Goal: Transaction & Acquisition: Book appointment/travel/reservation

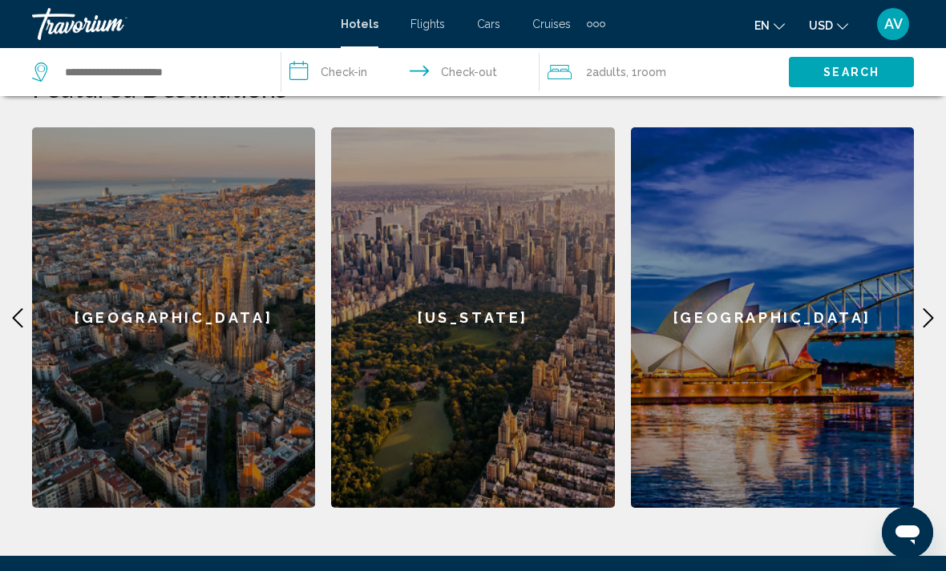
scroll to position [694, 0]
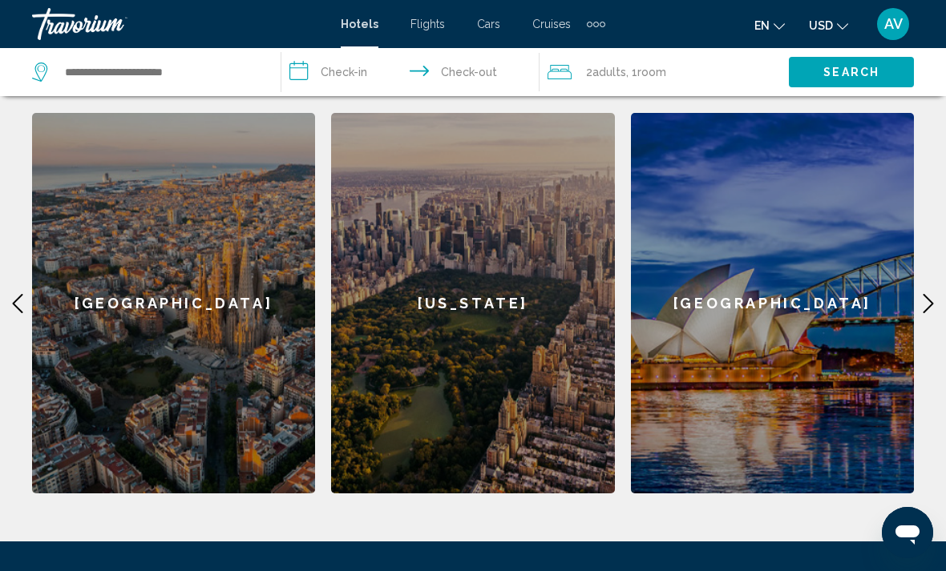
click at [933, 294] on icon "Main content" at bounding box center [927, 303] width 19 height 19
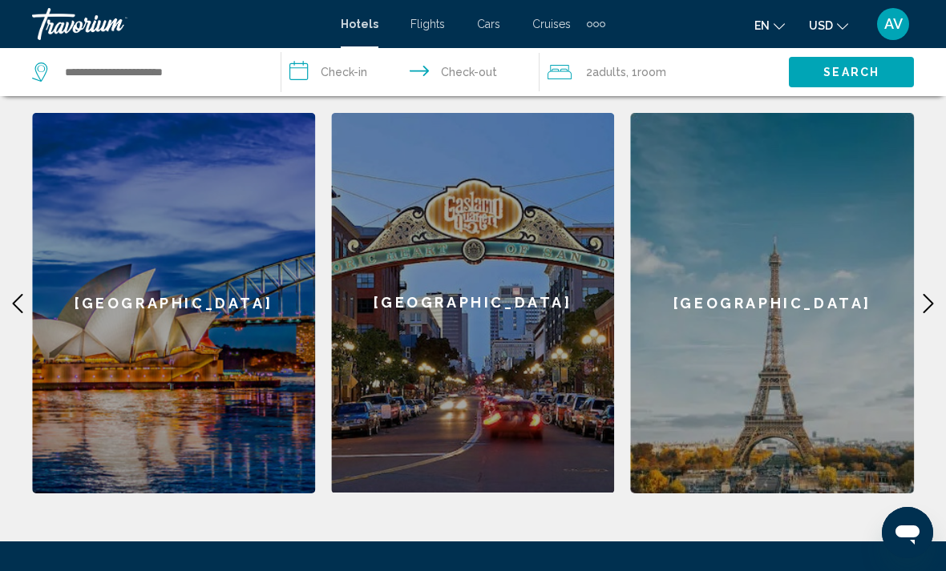
click at [927, 294] on icon "Main content" at bounding box center [927, 303] width 19 height 19
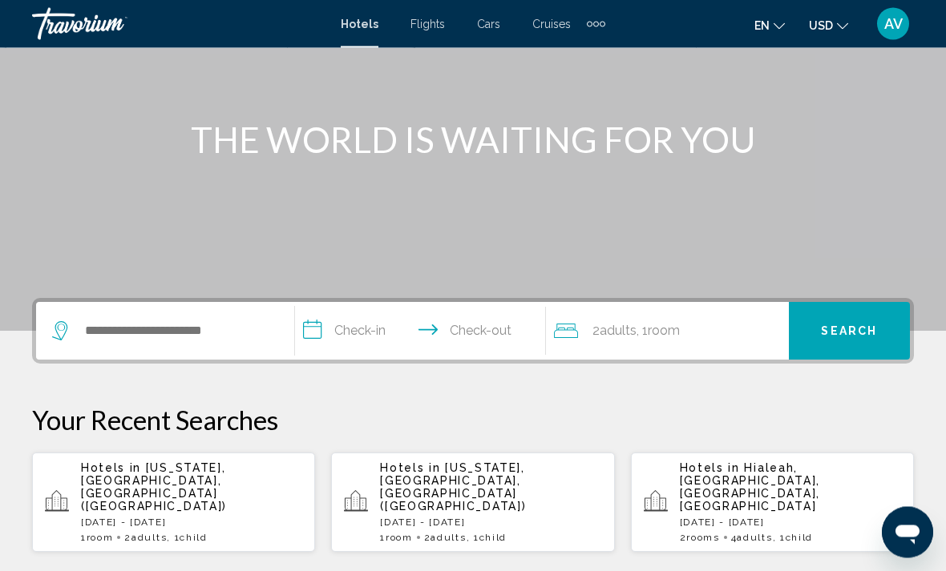
scroll to position [158, 0]
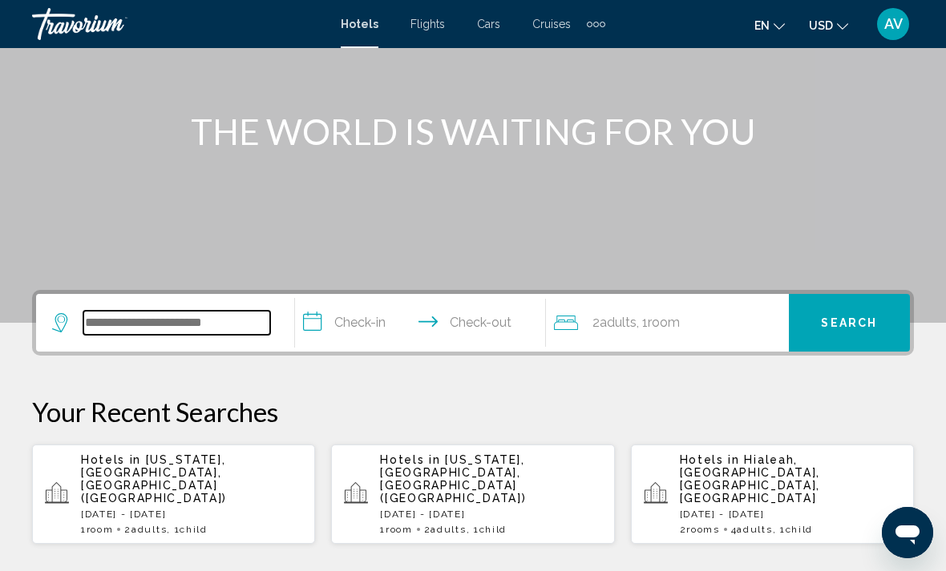
click at [202, 332] on input "Search widget" at bounding box center [176, 323] width 187 height 24
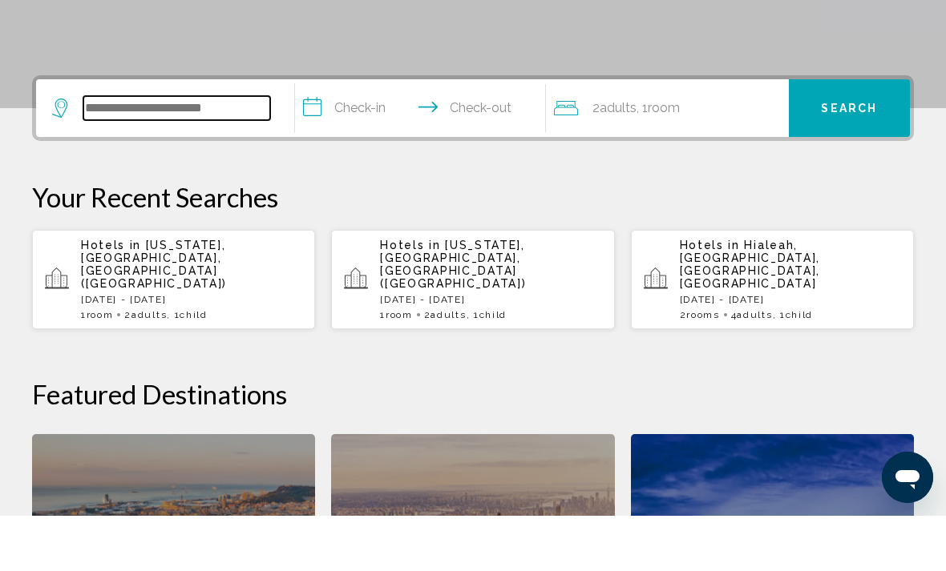
scroll to position [341, 0]
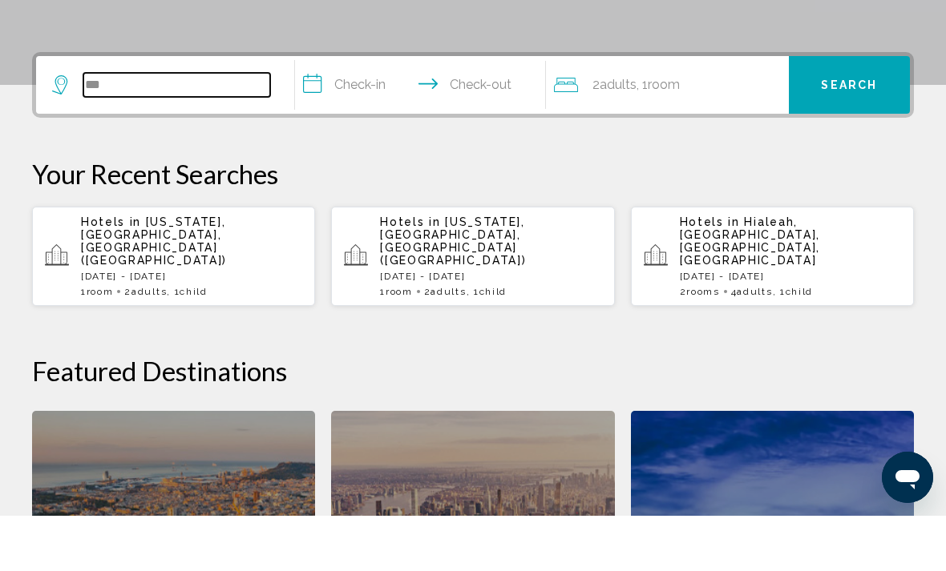
type input "***"
click at [198, 326] on p "[DATE] - [DATE]" at bounding box center [191, 331] width 221 height 11
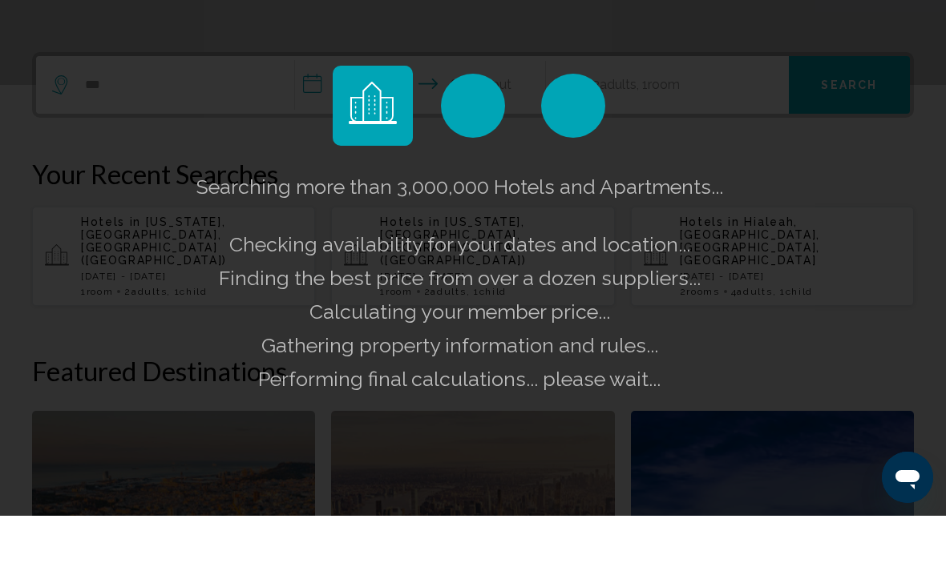
scroll to position [396, 0]
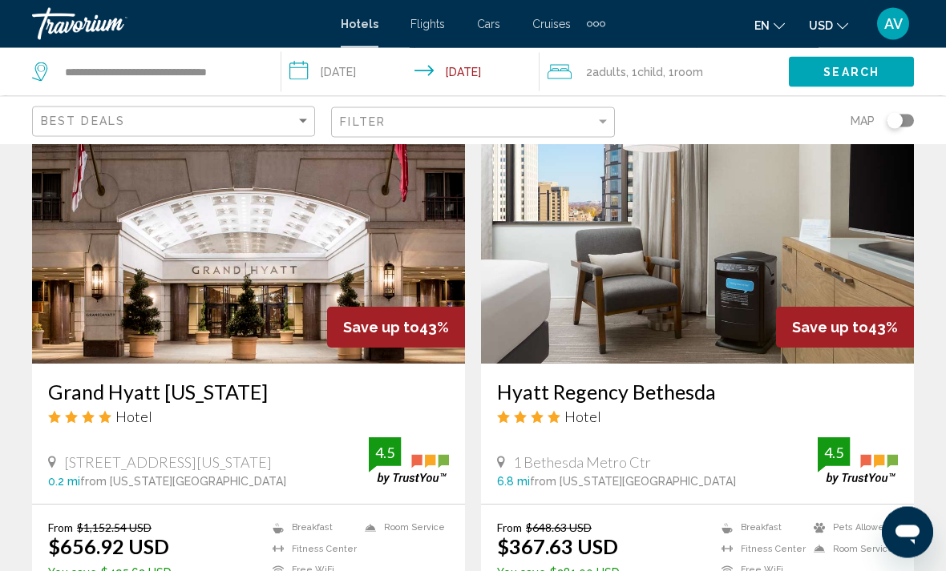
scroll to position [680, 0]
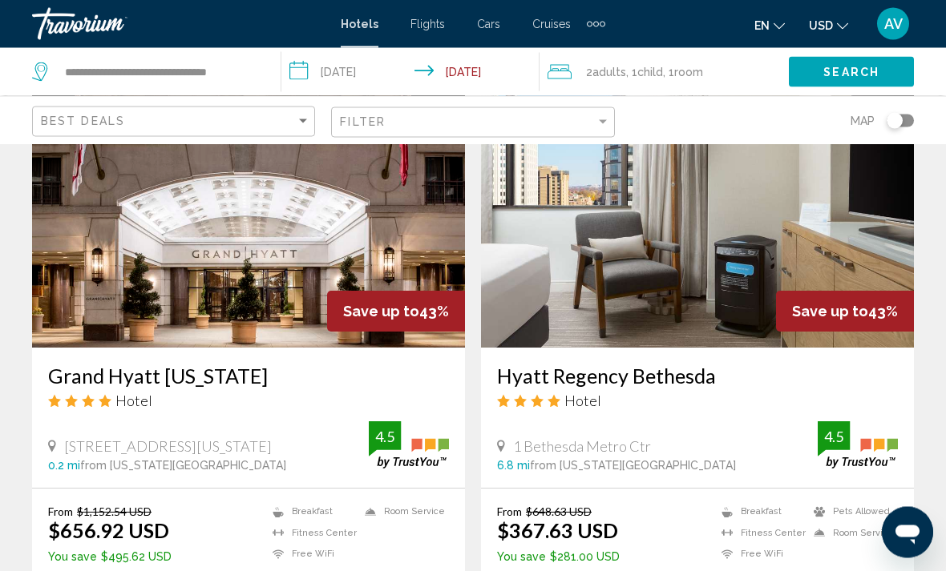
click at [250, 270] on img "Main content" at bounding box center [248, 220] width 433 height 256
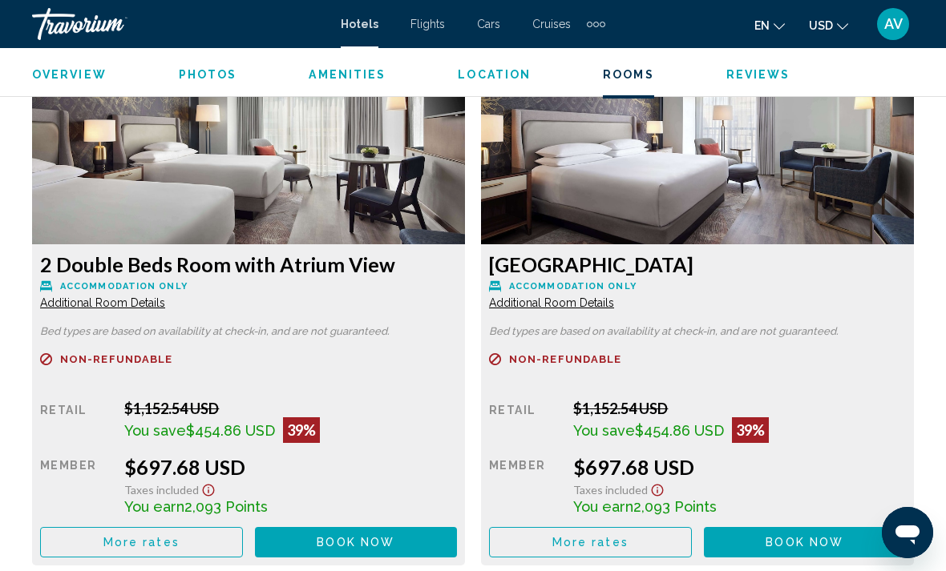
scroll to position [3042, 0]
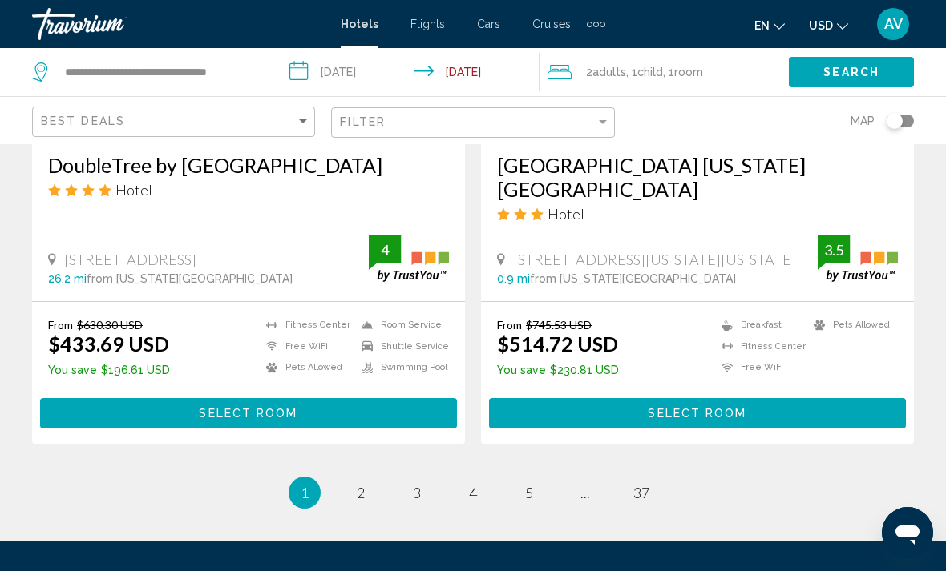
scroll to position [3319, 0]
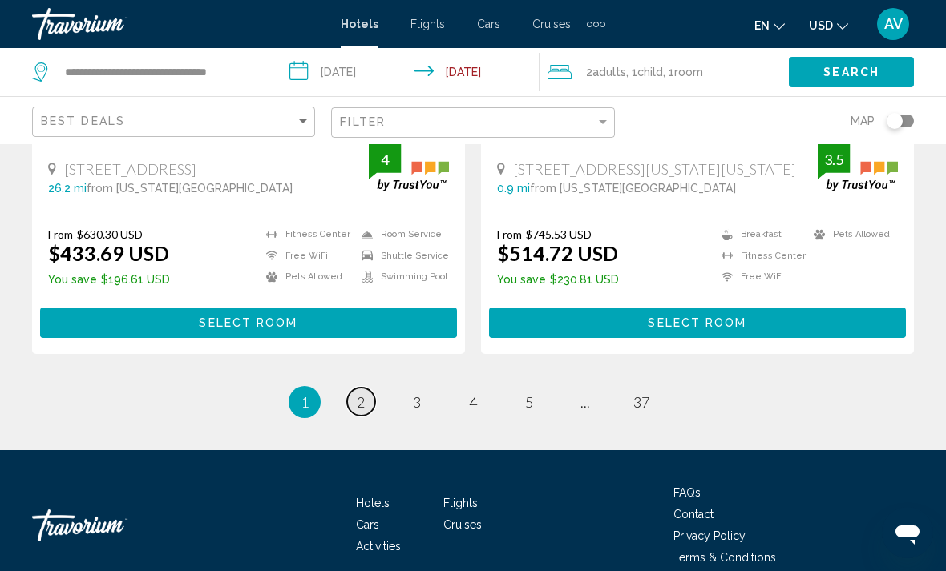
click at [357, 390] on link "page 2" at bounding box center [361, 402] width 28 height 28
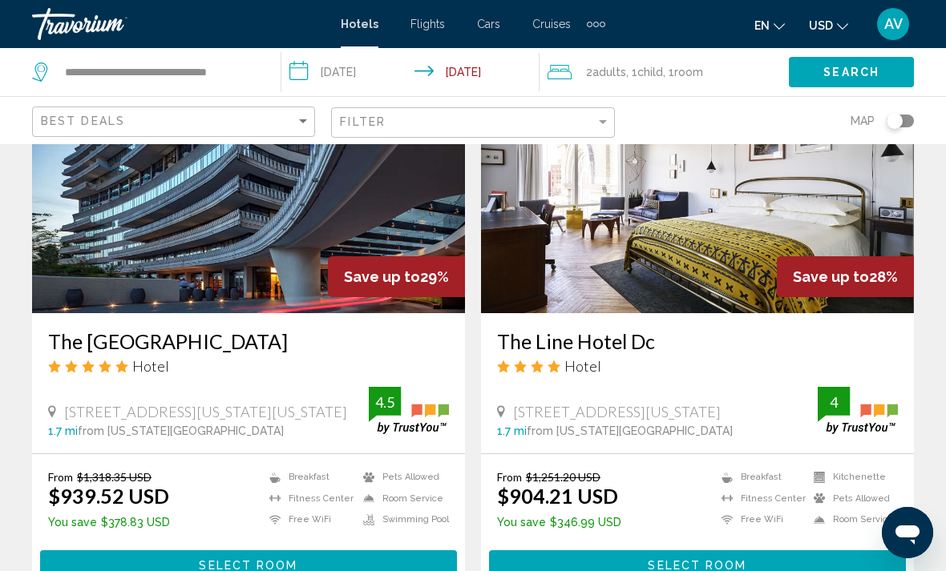
scroll to position [750, 0]
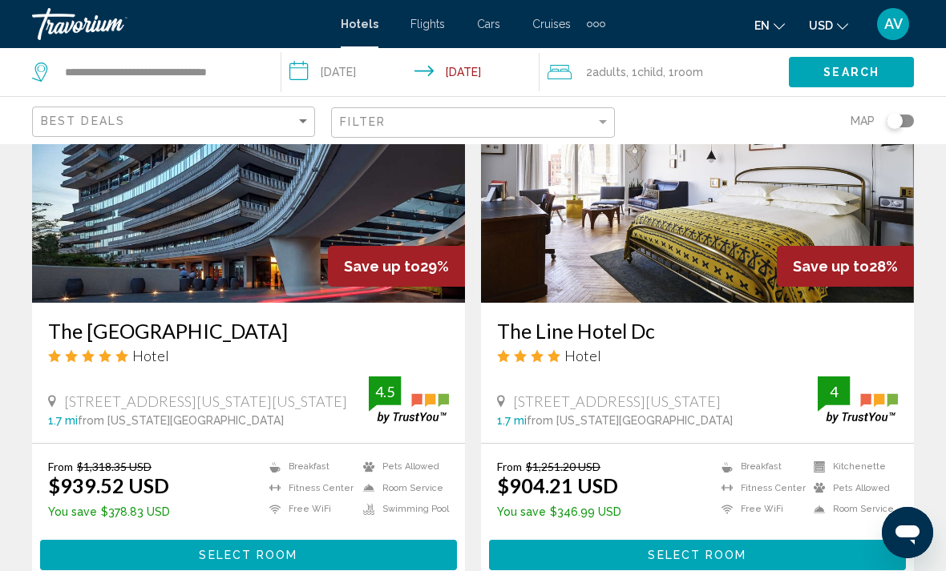
click at [174, 337] on h3 "The Watergate Hotel" at bounding box center [248, 331] width 401 height 24
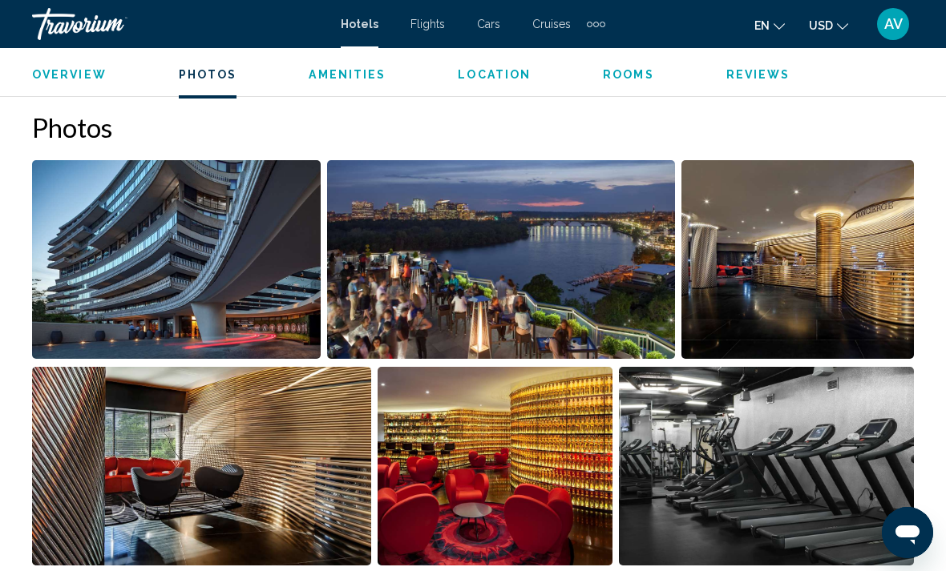
scroll to position [1089, 0]
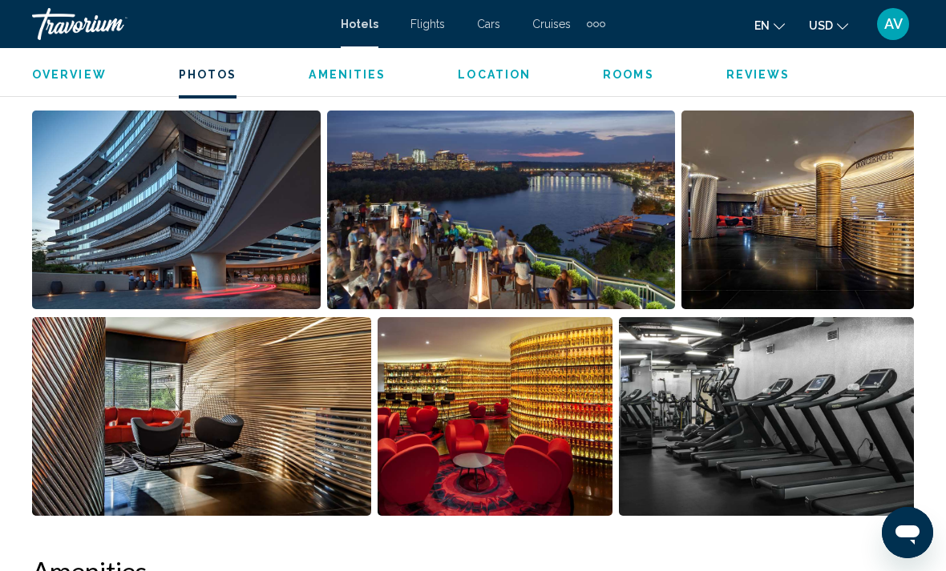
click at [833, 447] on img "Open full-screen image slider" at bounding box center [766, 416] width 295 height 199
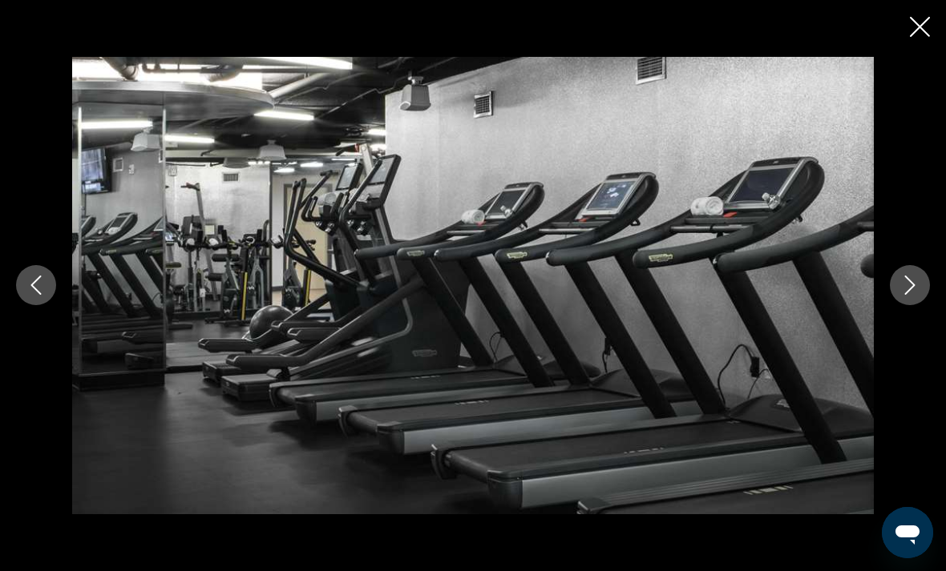
click at [911, 295] on icon "Next image" at bounding box center [909, 285] width 19 height 19
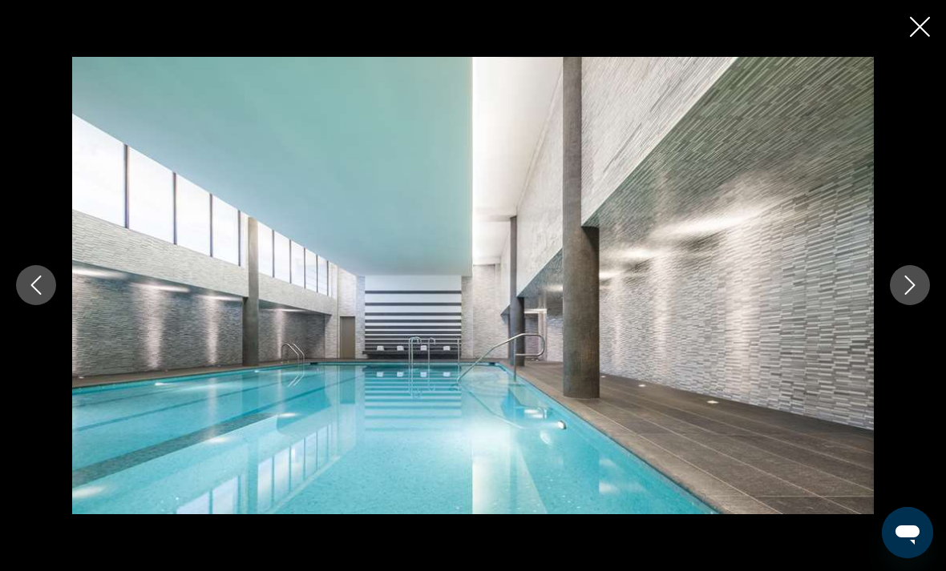
click at [906, 295] on icon "Next image" at bounding box center [909, 285] width 19 height 19
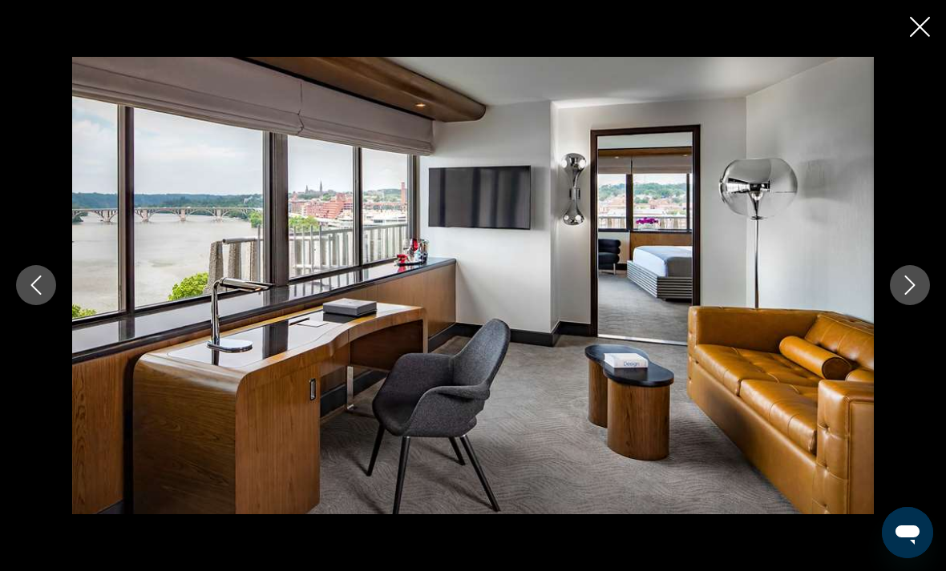
click at [911, 295] on icon "Next image" at bounding box center [909, 285] width 19 height 19
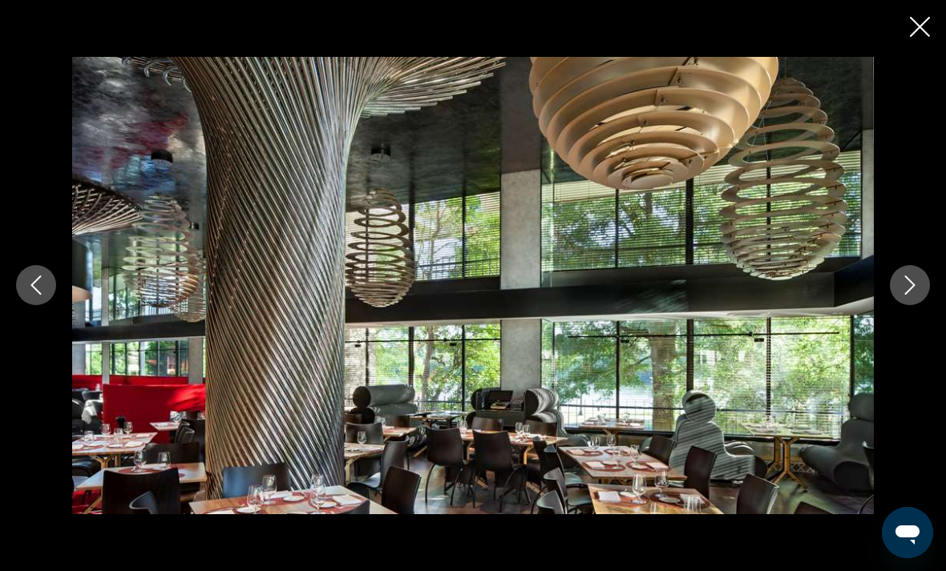
click at [913, 305] on button "Next image" at bounding box center [910, 285] width 40 height 40
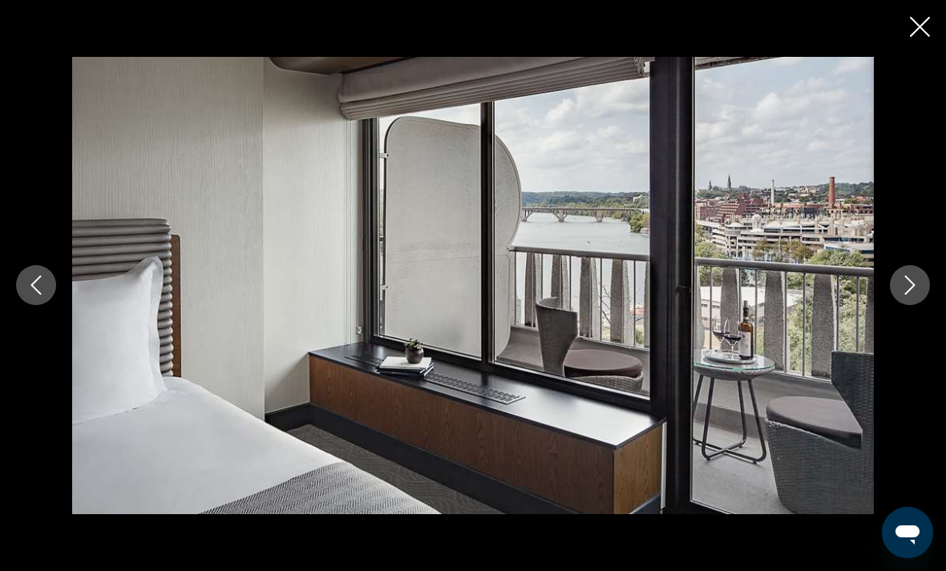
click at [911, 305] on button "Next image" at bounding box center [910, 285] width 40 height 40
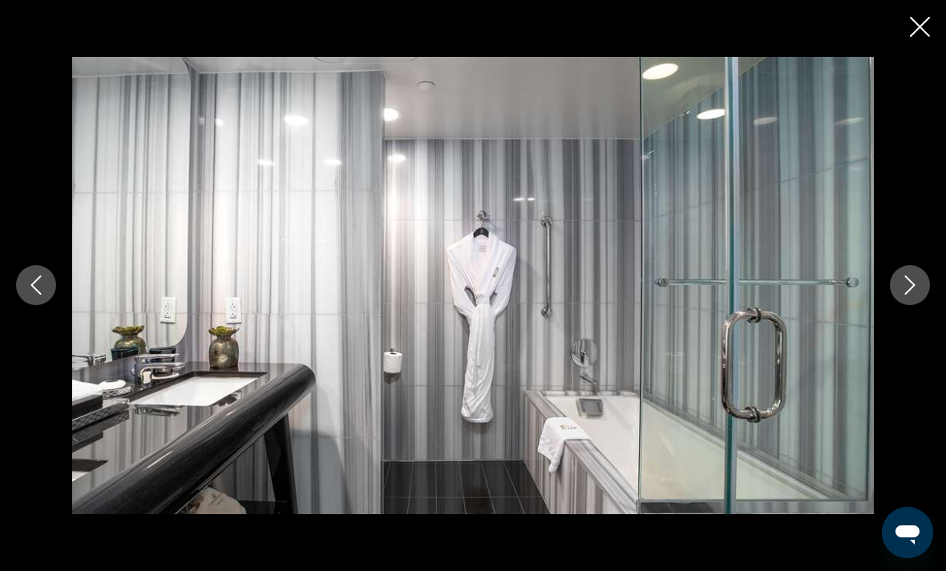
click at [919, 305] on button "Next image" at bounding box center [910, 285] width 40 height 40
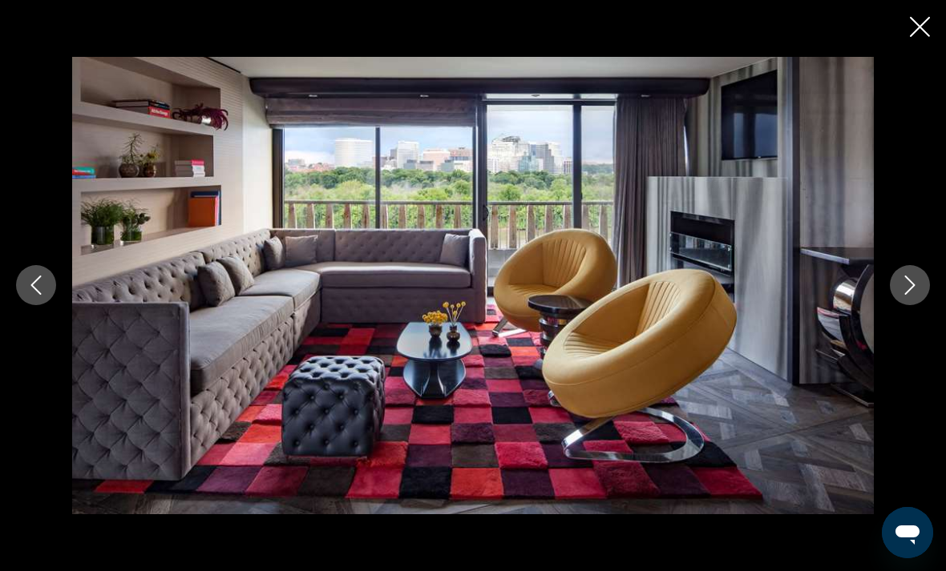
click at [917, 305] on button "Next image" at bounding box center [910, 285] width 40 height 40
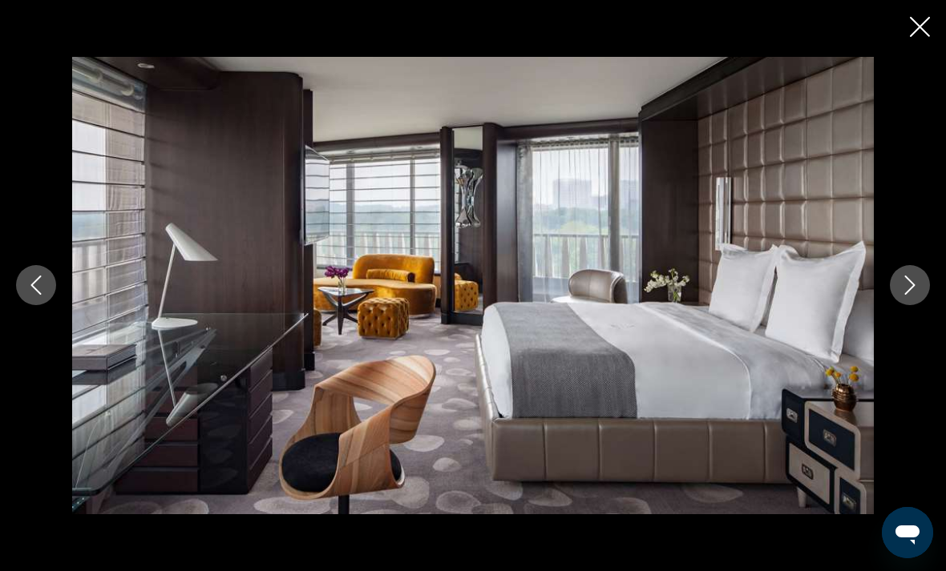
click at [918, 305] on button "Next image" at bounding box center [910, 285] width 40 height 40
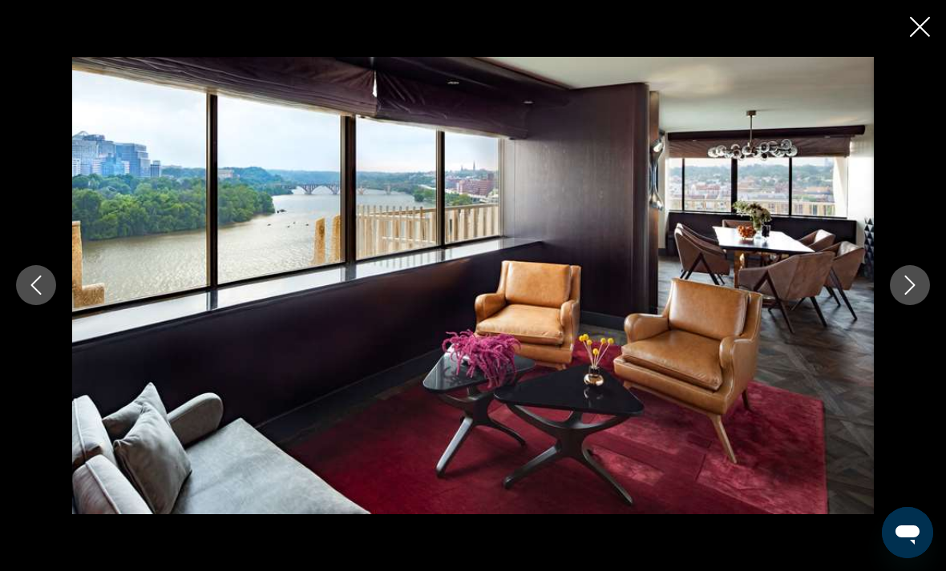
click at [911, 305] on button "Next image" at bounding box center [910, 285] width 40 height 40
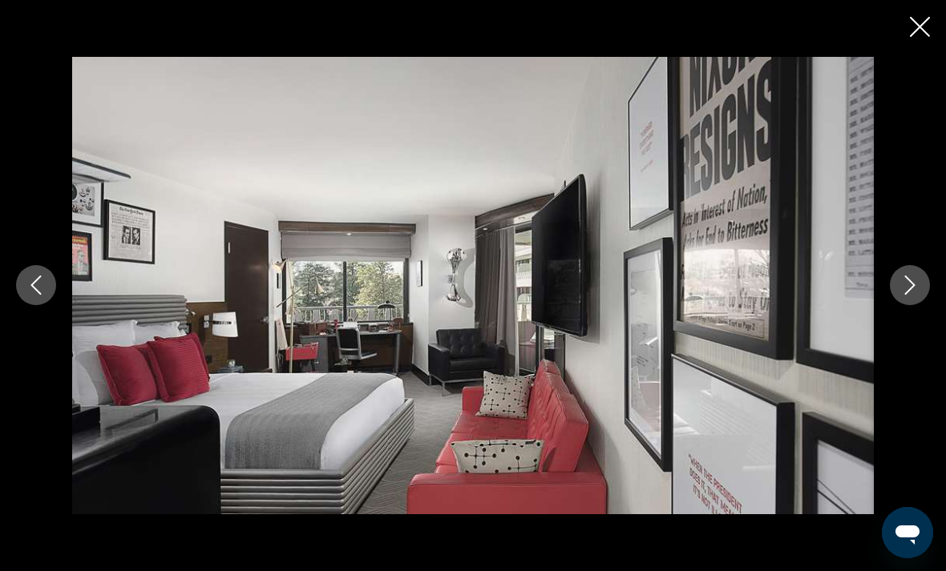
click at [914, 305] on button "Next image" at bounding box center [910, 285] width 40 height 40
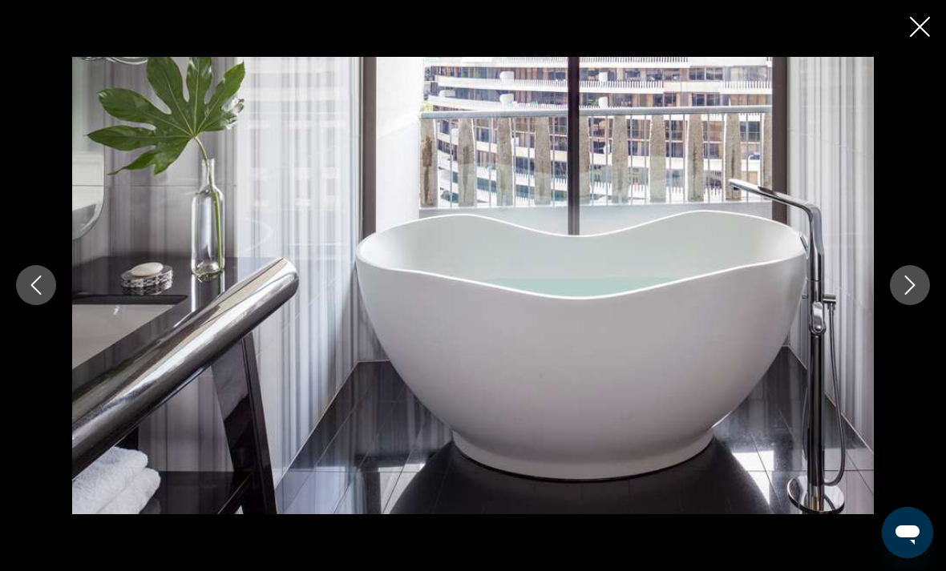
click at [910, 305] on button "Next image" at bounding box center [910, 285] width 40 height 40
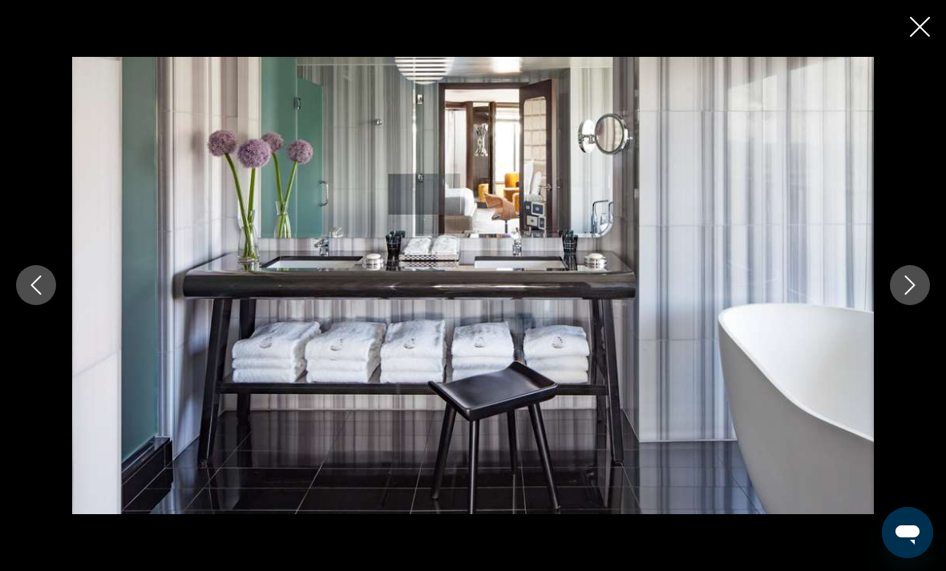
click at [894, 333] on div "Main content" at bounding box center [473, 285] width 946 height 457
click at [916, 305] on button "Next image" at bounding box center [910, 285] width 40 height 40
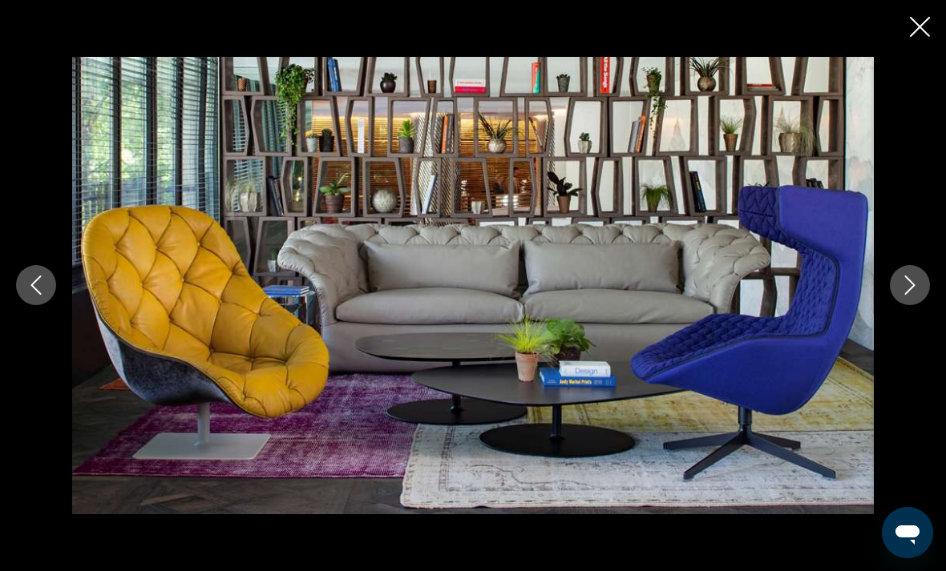
click at [911, 305] on button "Next image" at bounding box center [910, 285] width 40 height 40
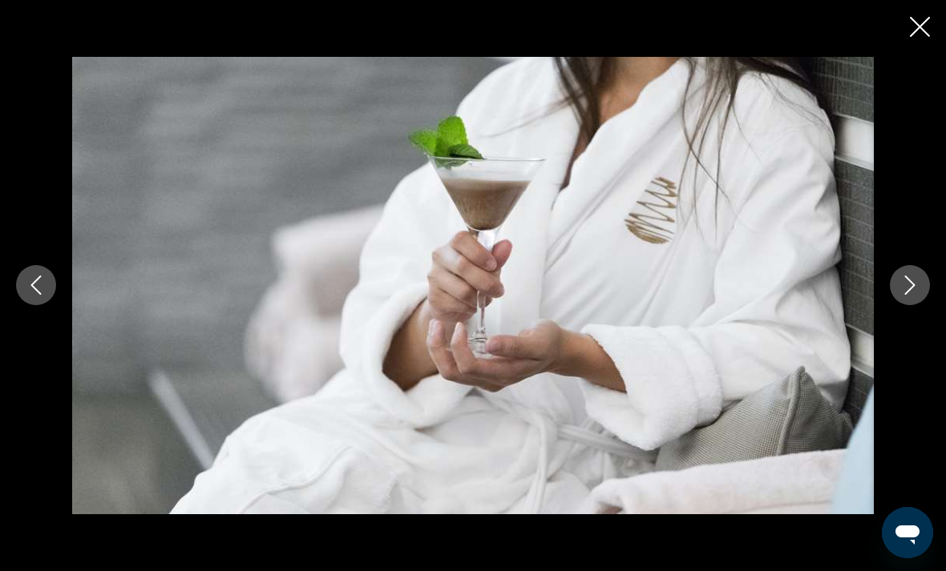
click at [914, 305] on button "Next image" at bounding box center [910, 285] width 40 height 40
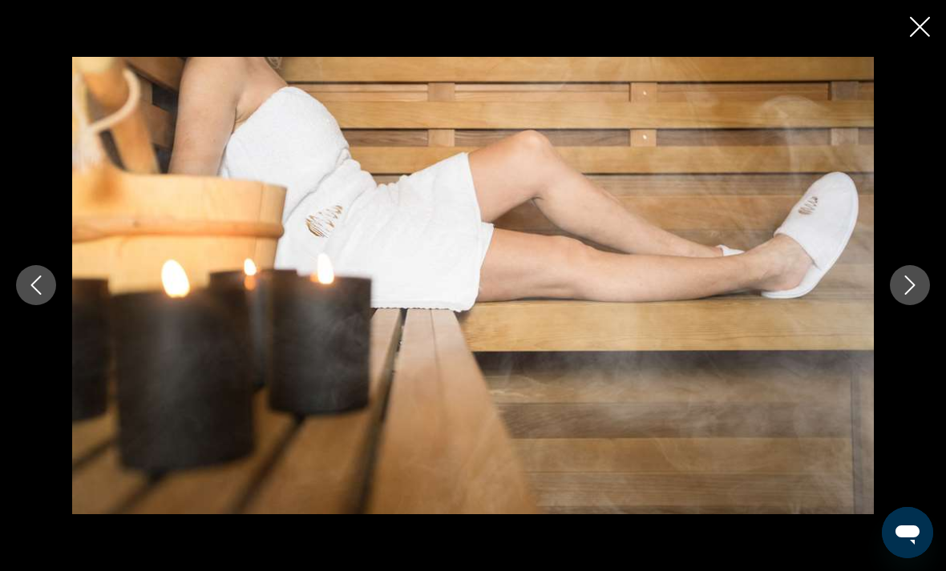
click at [914, 305] on button "Next image" at bounding box center [910, 285] width 40 height 40
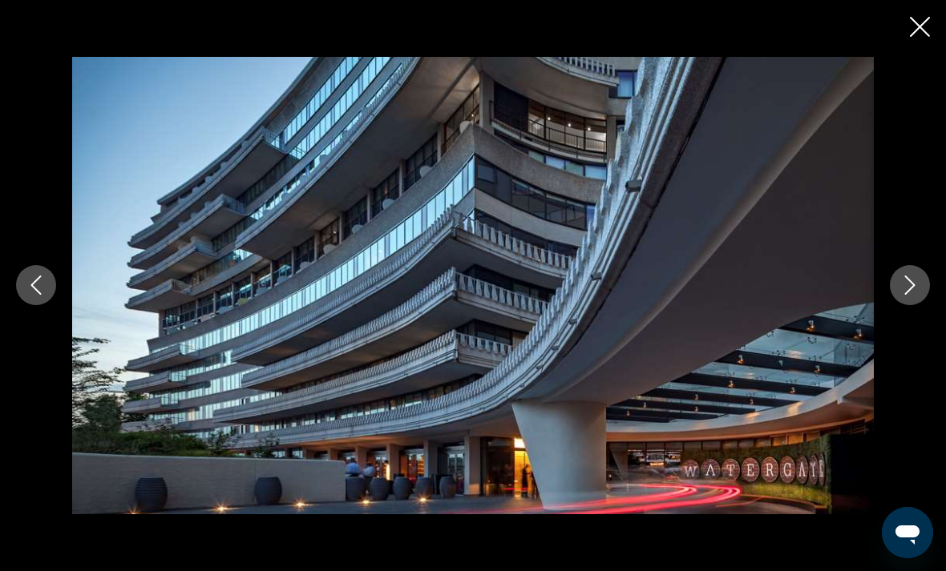
click at [915, 36] on button "Close slideshow" at bounding box center [920, 28] width 20 height 25
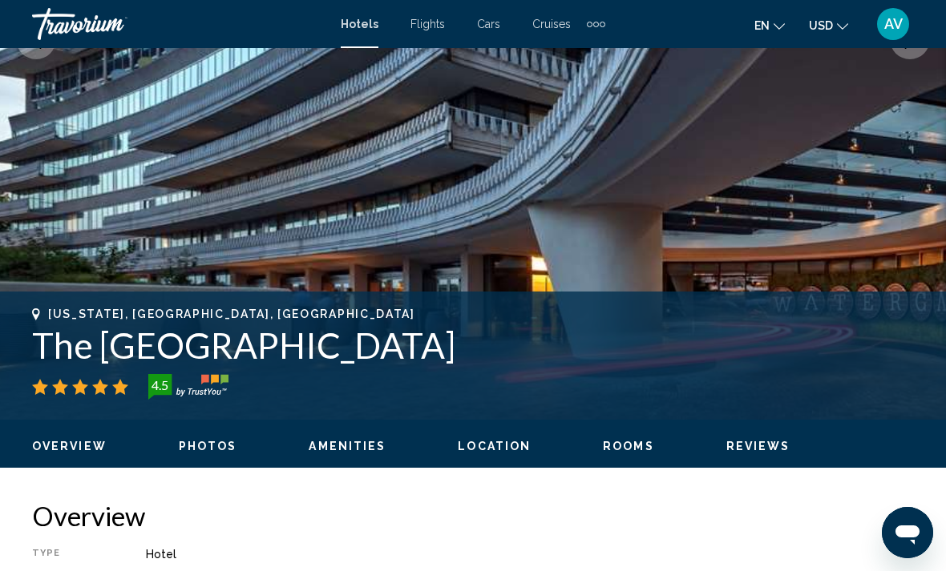
scroll to position [383, 0]
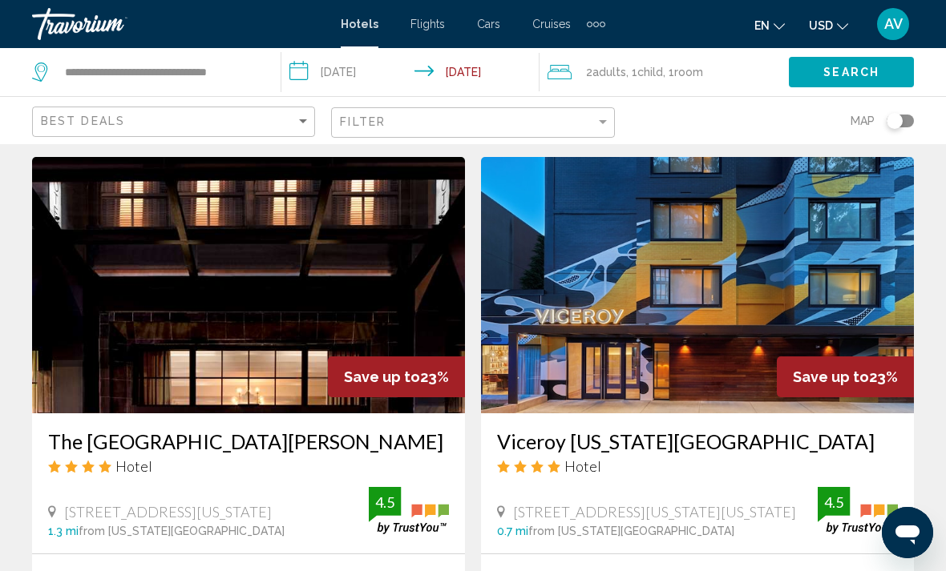
scroll to position [2971, 0]
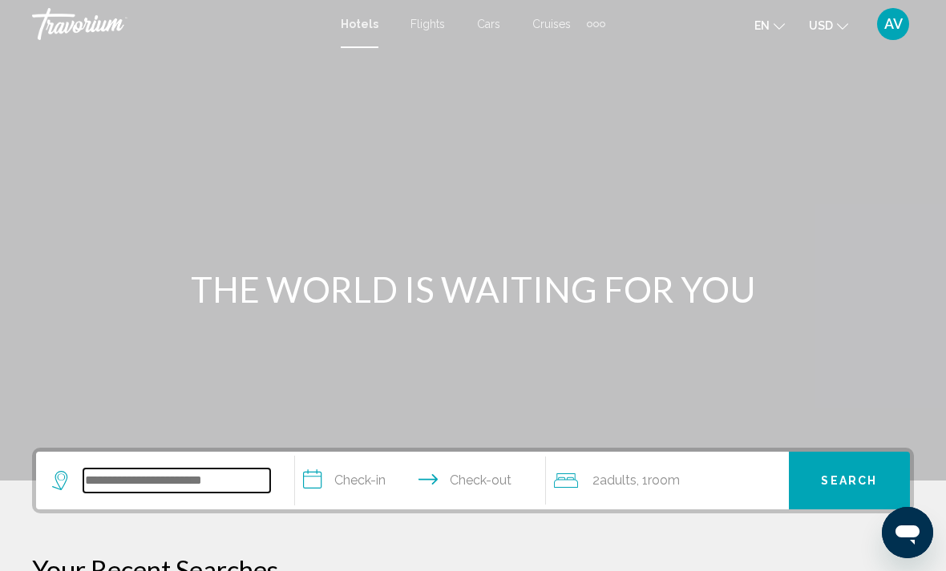
click at [184, 493] on input "Search widget" at bounding box center [176, 481] width 187 height 24
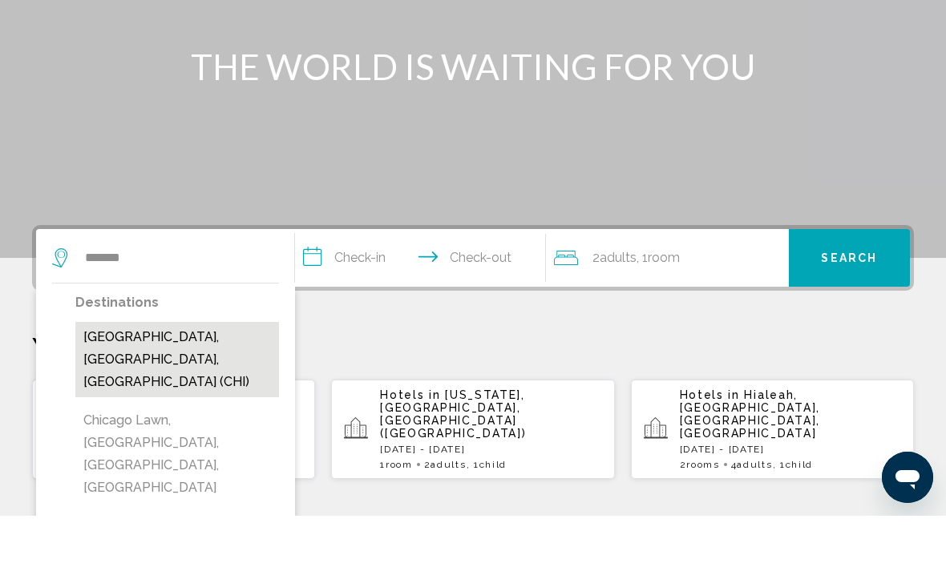
click at [215, 377] on button "[GEOGRAPHIC_DATA], [GEOGRAPHIC_DATA], [GEOGRAPHIC_DATA] (CHI)" at bounding box center [177, 414] width 204 height 75
type input "**********"
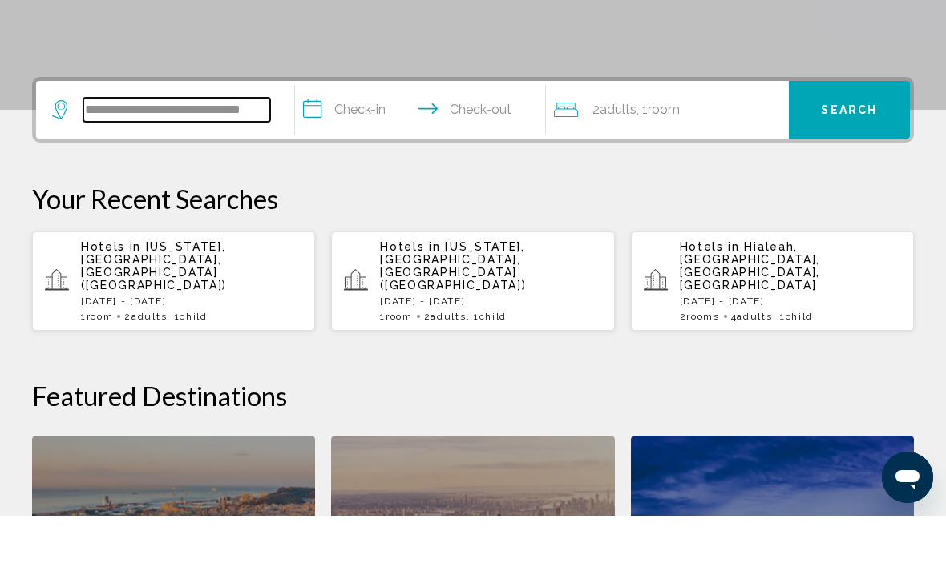
scroll to position [341, 0]
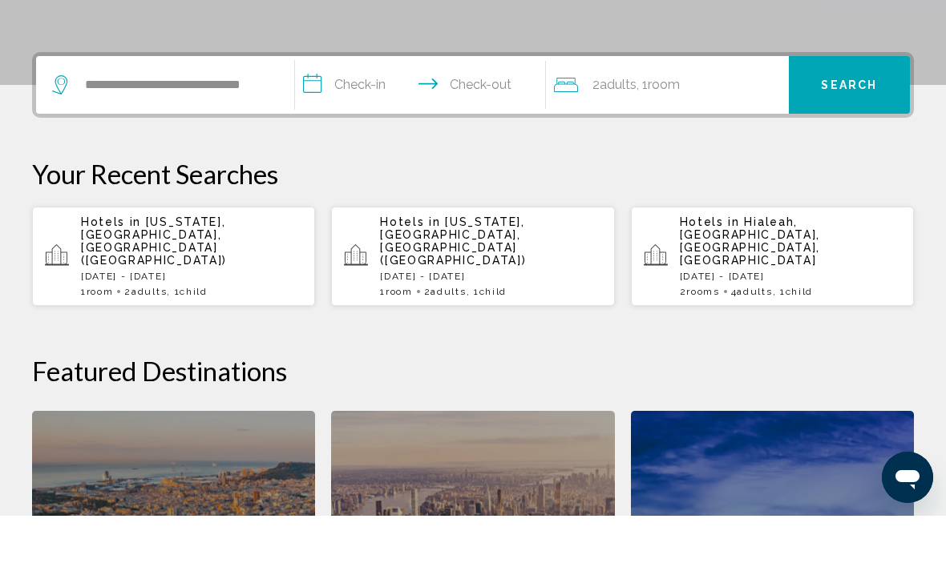
click at [349, 111] on input "**********" at bounding box center [423, 142] width 257 height 63
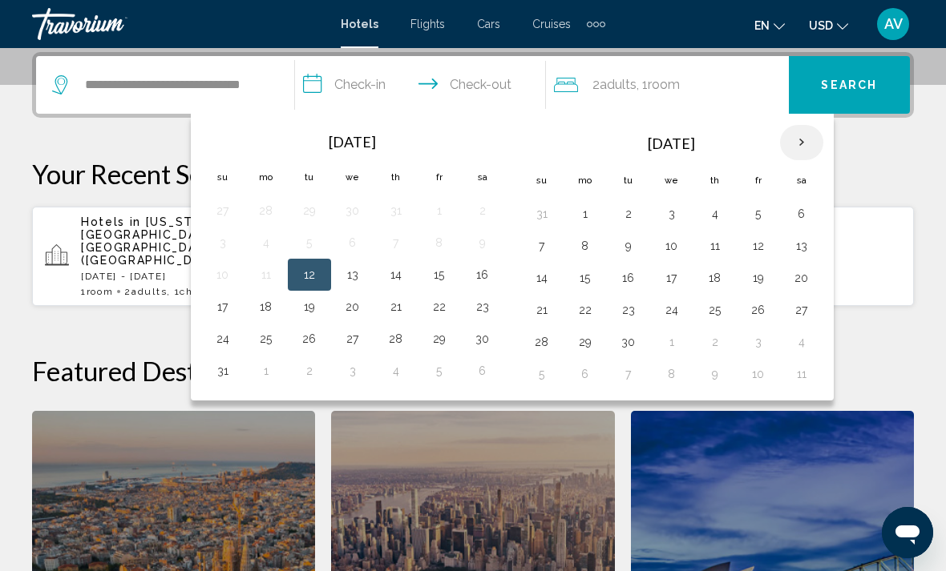
click at [805, 145] on th "Next month" at bounding box center [801, 142] width 43 height 35
click at [804, 151] on th "Next month" at bounding box center [801, 142] width 43 height 35
click at [803, 152] on th "Next month" at bounding box center [801, 142] width 43 height 35
click at [805, 153] on th "Next month" at bounding box center [801, 142] width 43 height 35
click at [798, 151] on th "Next month" at bounding box center [801, 142] width 43 height 35
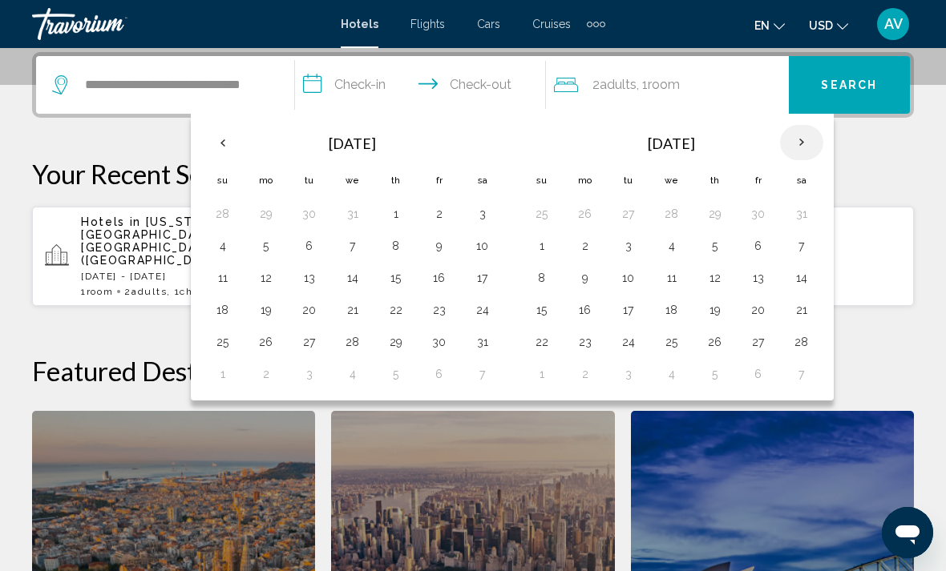
click at [795, 150] on th "Next month" at bounding box center [801, 142] width 43 height 35
click at [628, 313] on button "17" at bounding box center [628, 310] width 26 height 22
click at [804, 307] on button "21" at bounding box center [802, 310] width 26 height 22
type input "**********"
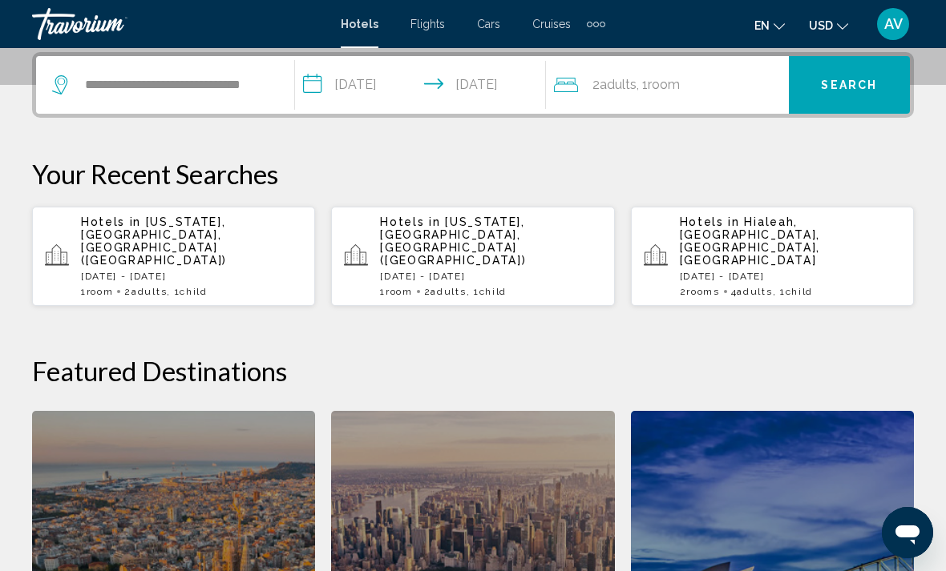
click at [676, 87] on span "Room" at bounding box center [664, 84] width 32 height 15
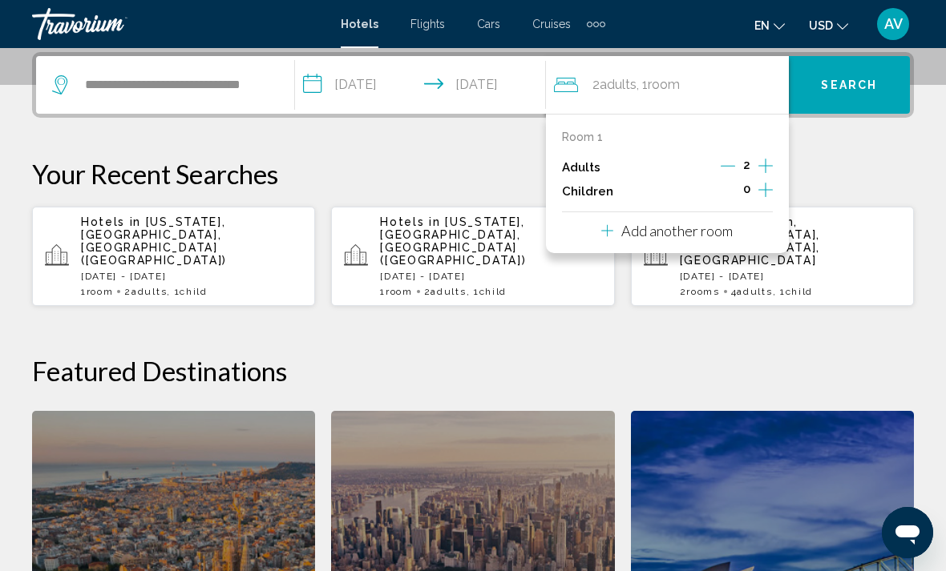
click at [769, 188] on icon "Increment children" at bounding box center [765, 189] width 14 height 19
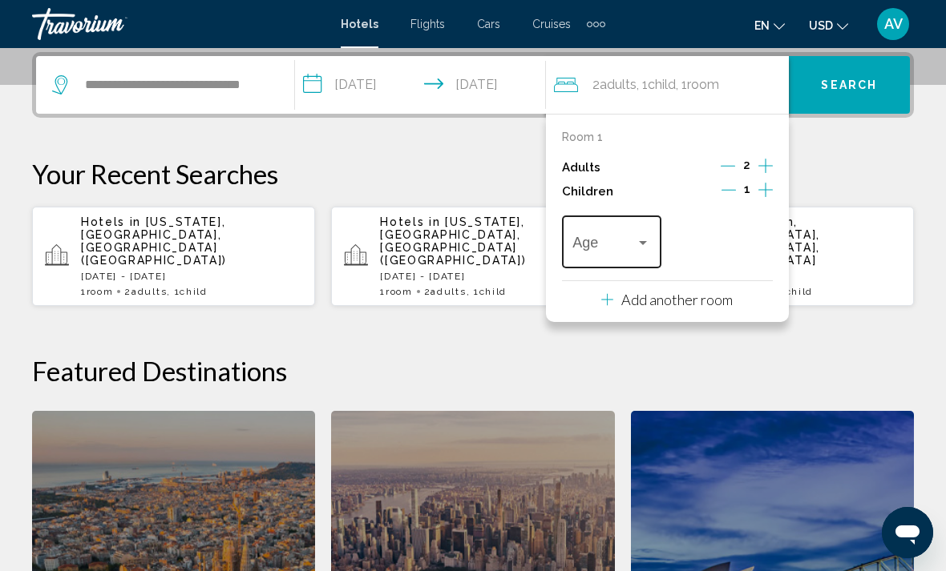
click at [625, 238] on span "Travelers: 2 adults, 1 child" at bounding box center [603, 246] width 63 height 16
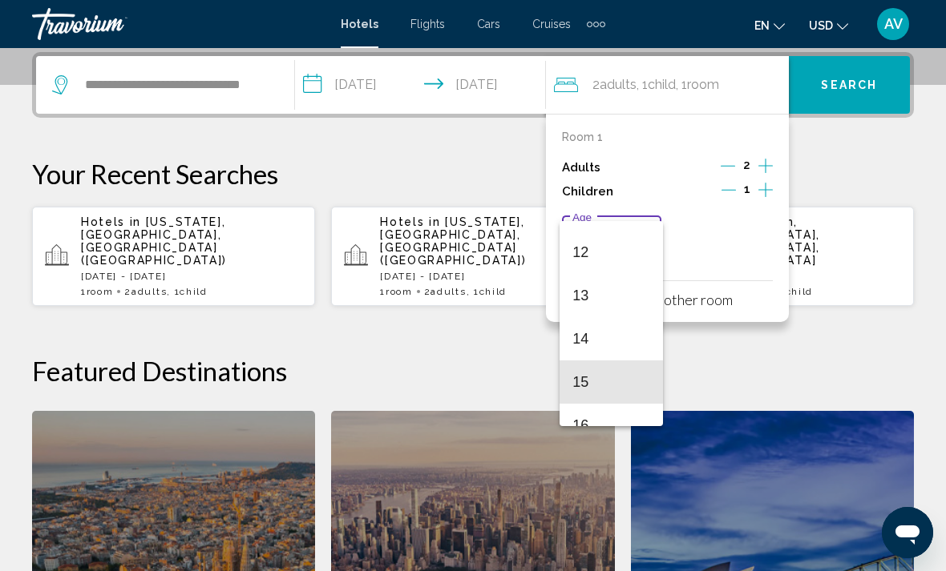
scroll to position [509, 0]
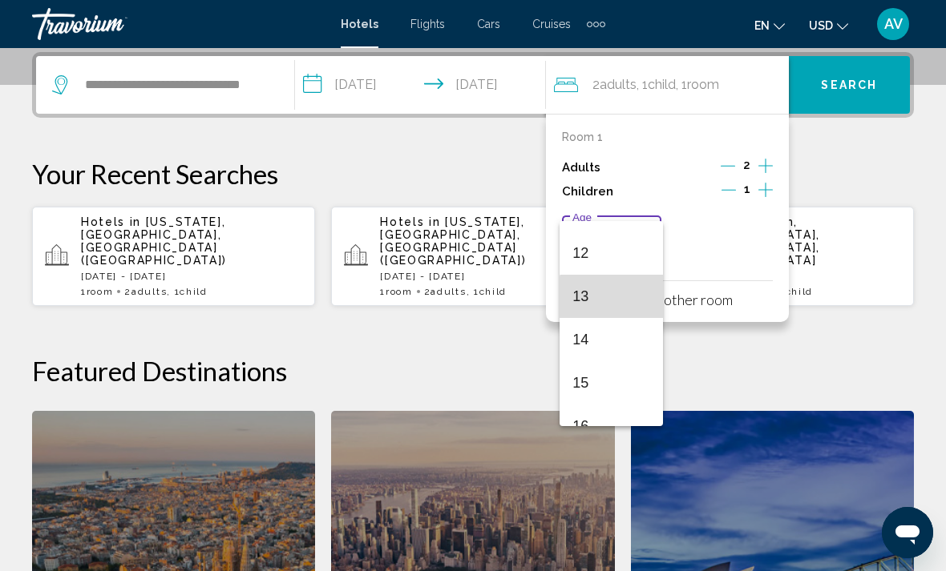
click at [631, 304] on span "13" at bounding box center [611, 296] width 78 height 43
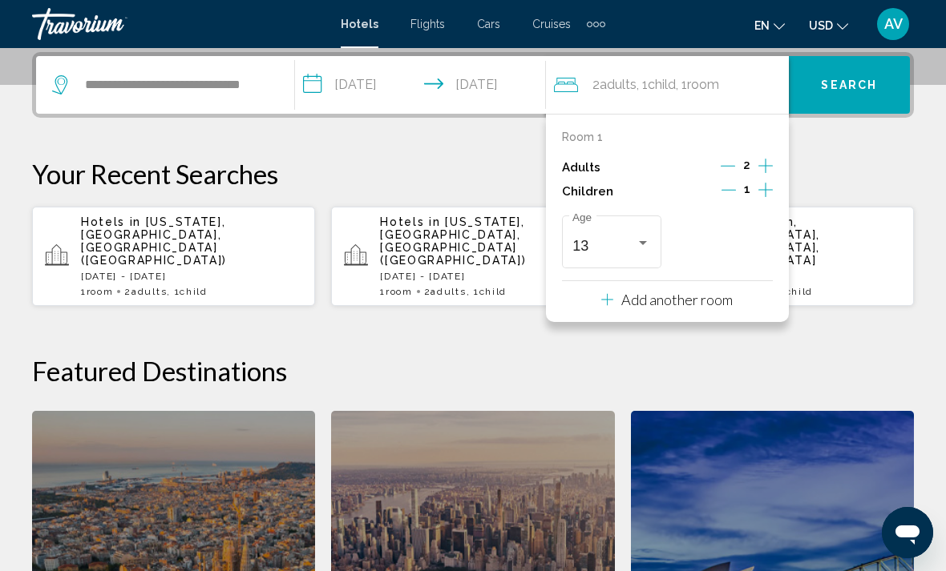
click at [874, 91] on span "Search" at bounding box center [849, 85] width 56 height 13
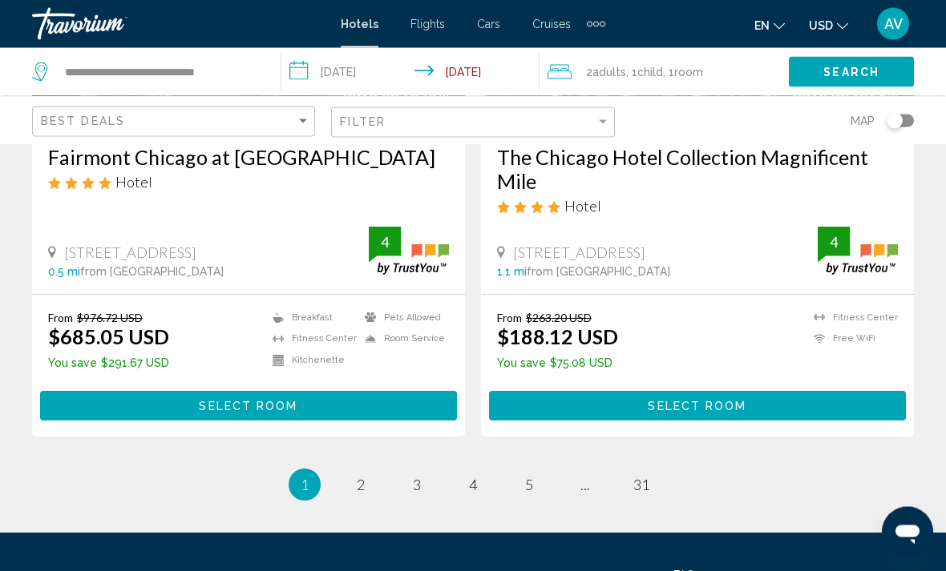
scroll to position [3325, 0]
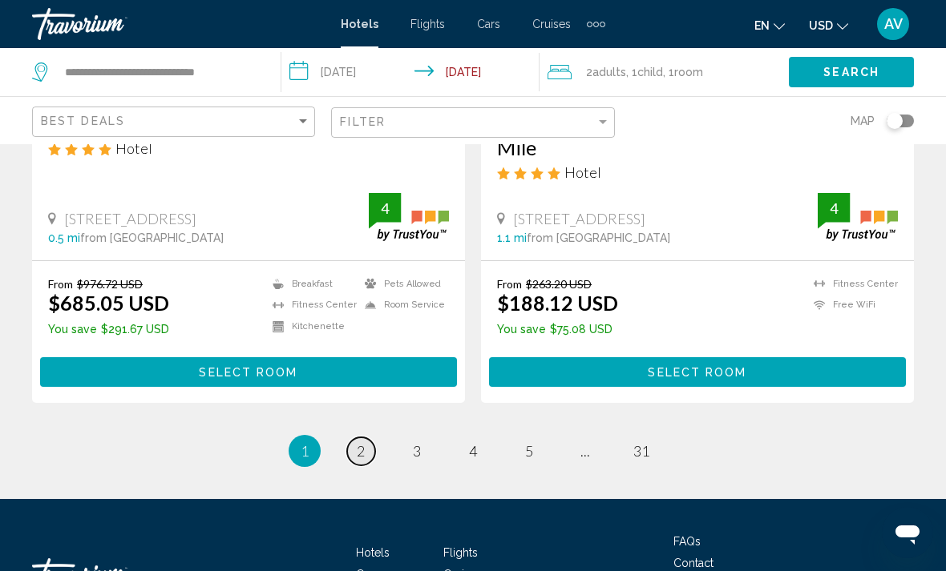
click at [362, 438] on link "page 2" at bounding box center [361, 452] width 28 height 28
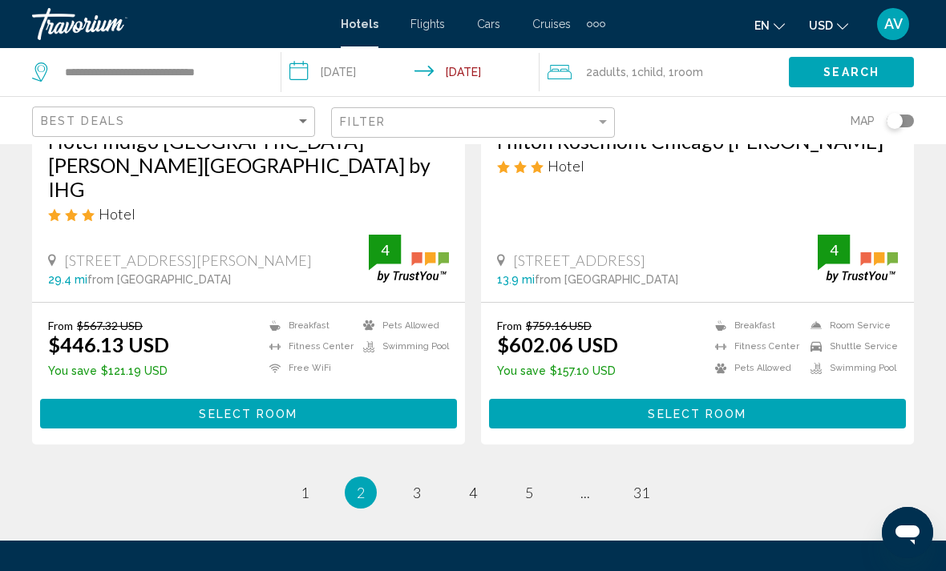
scroll to position [3341, 0]
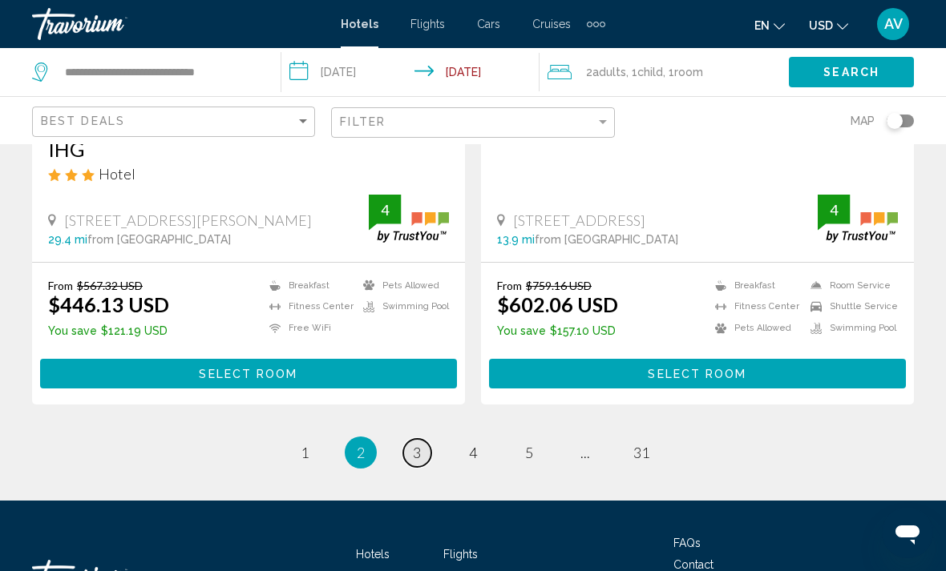
click at [423, 439] on link "page 3" at bounding box center [417, 453] width 28 height 28
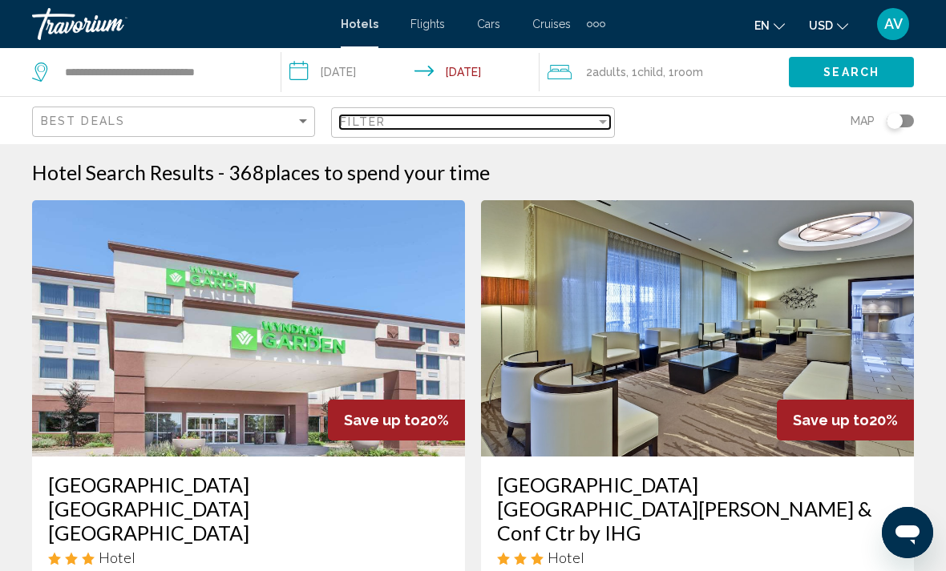
click at [531, 121] on div "Filter" at bounding box center [467, 121] width 255 height 13
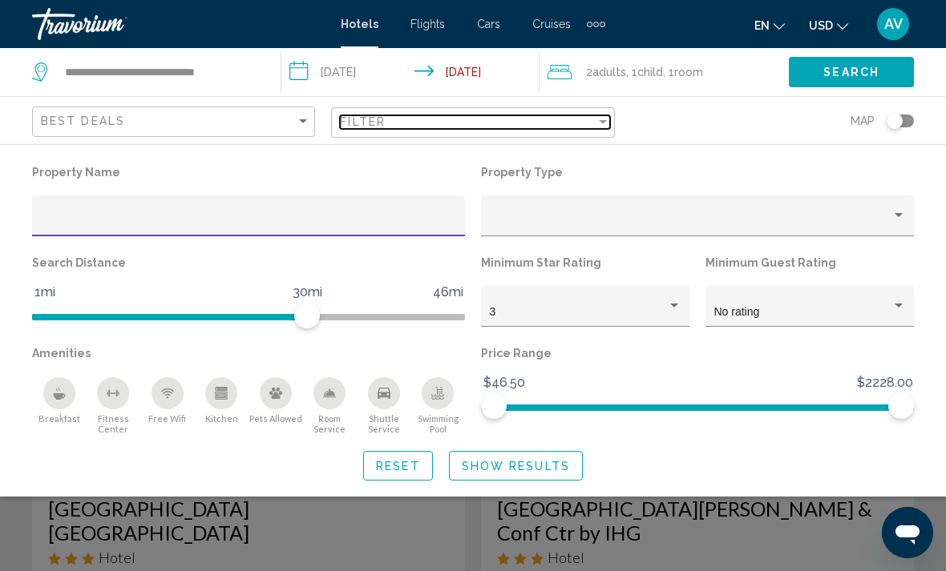
click at [565, 127] on div "Filter" at bounding box center [467, 121] width 255 height 13
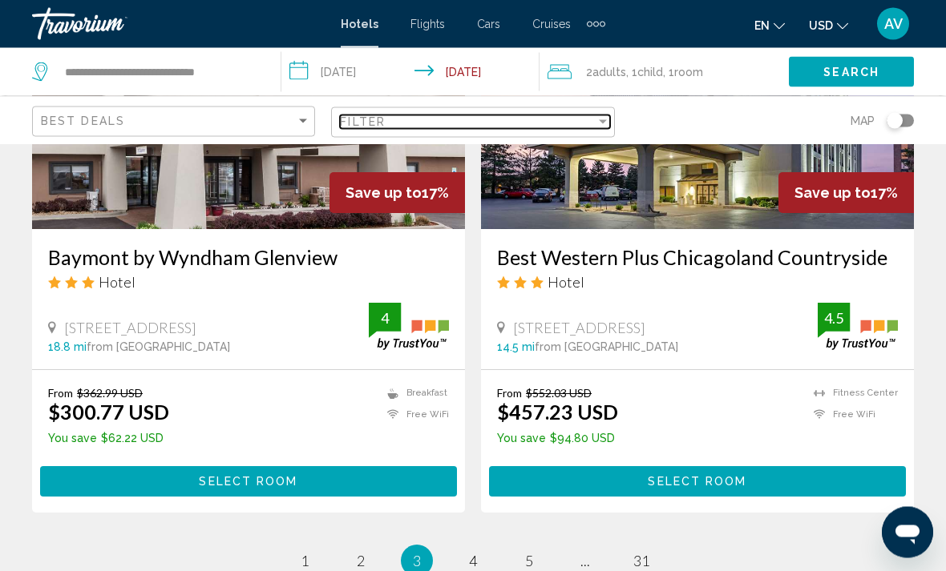
scroll to position [3389, 0]
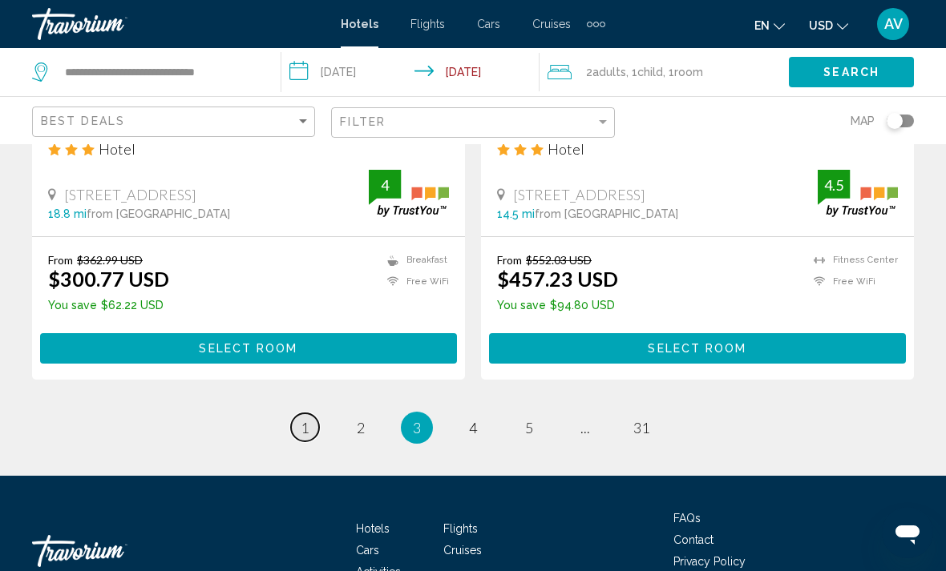
click at [300, 414] on link "page 1" at bounding box center [305, 428] width 28 height 28
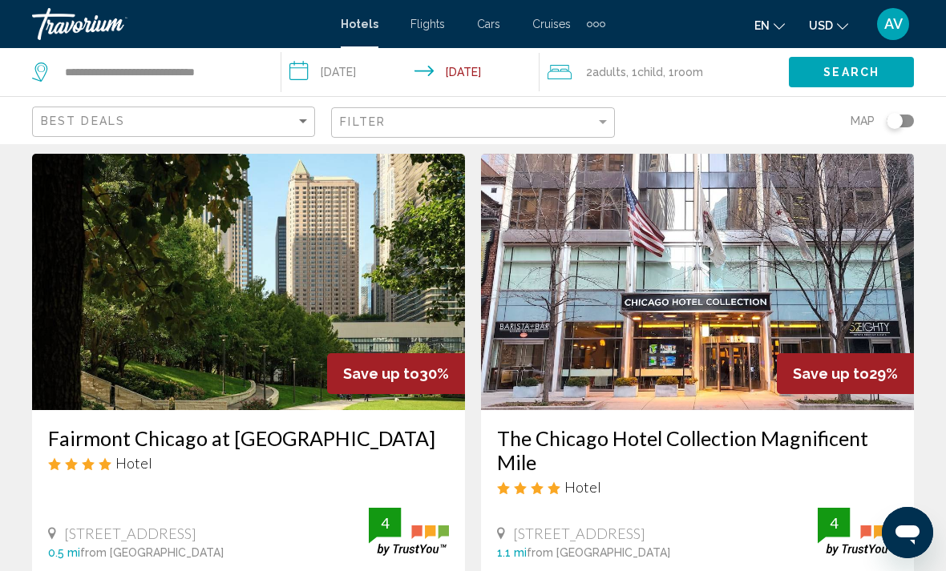
scroll to position [3017, 0]
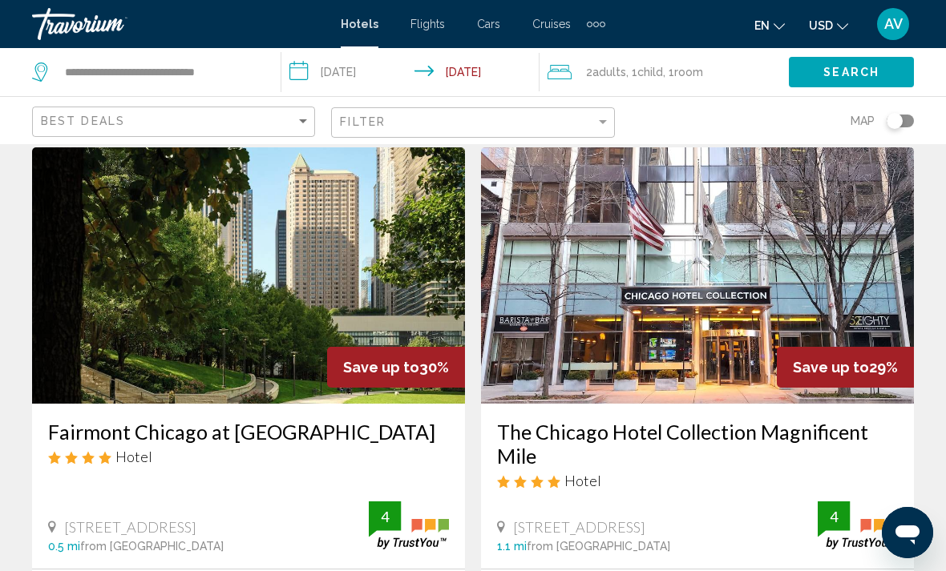
click at [268, 420] on h3 "Fairmont Chicago at [GEOGRAPHIC_DATA]" at bounding box center [248, 432] width 401 height 24
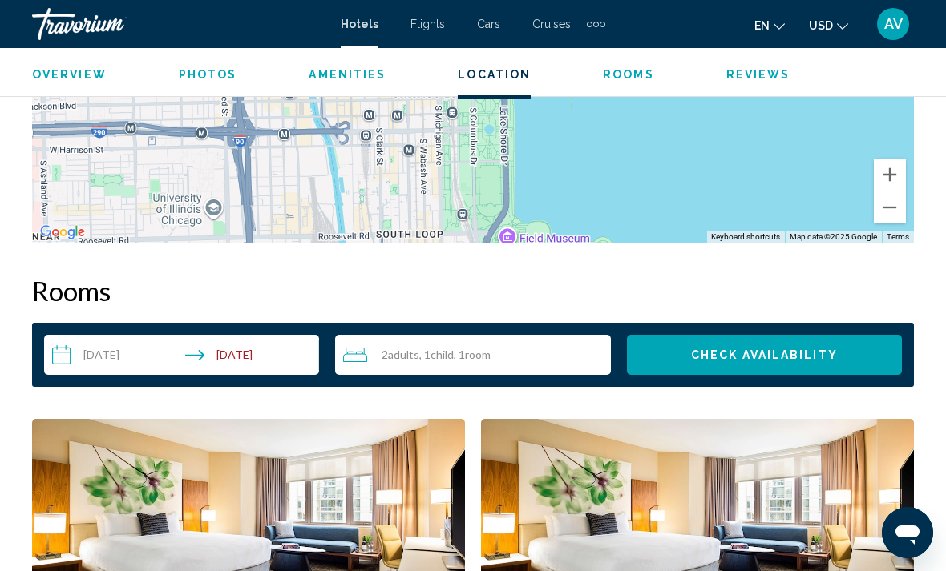
scroll to position [2113, 0]
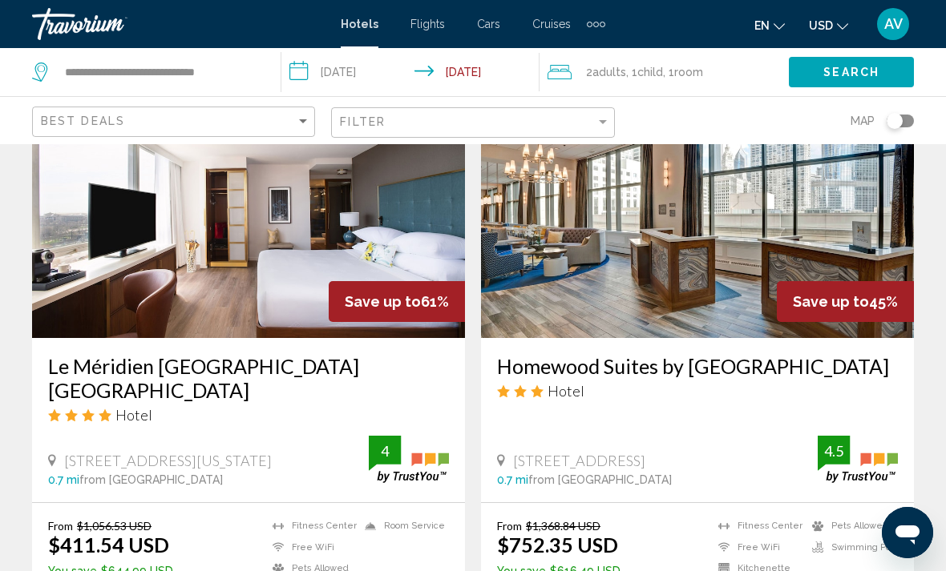
scroll to position [712, 0]
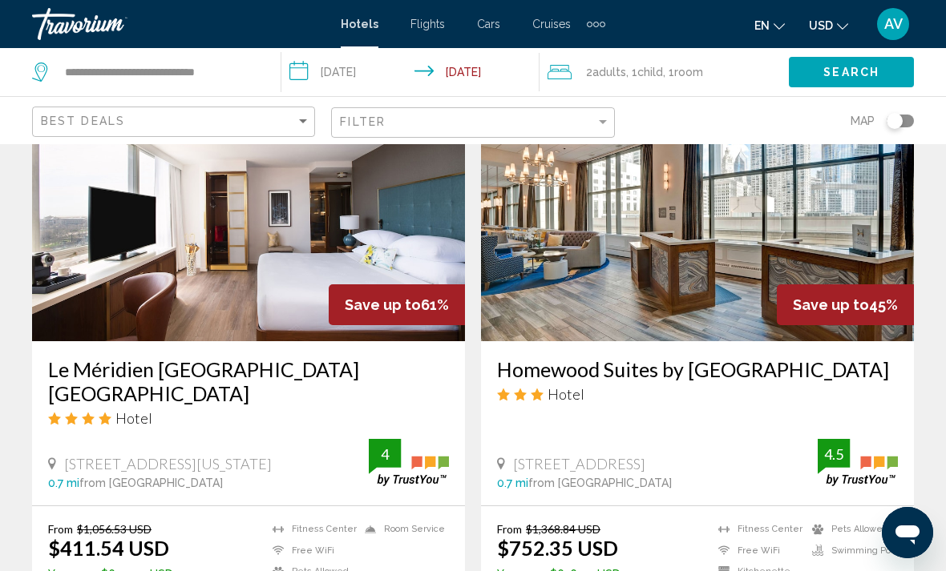
click at [196, 357] on h3 "Le Méridien [GEOGRAPHIC_DATA] [GEOGRAPHIC_DATA]" at bounding box center [248, 381] width 401 height 48
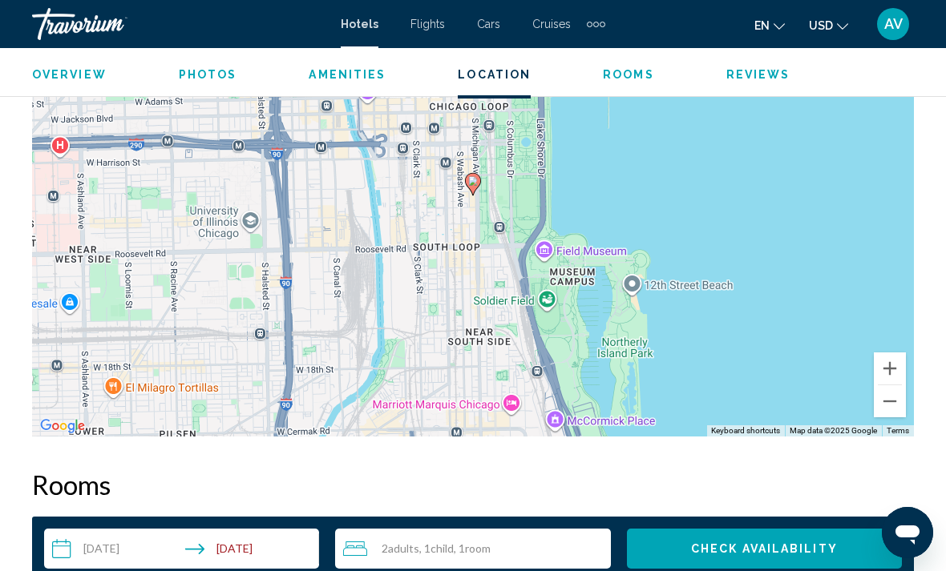
scroll to position [1886, 0]
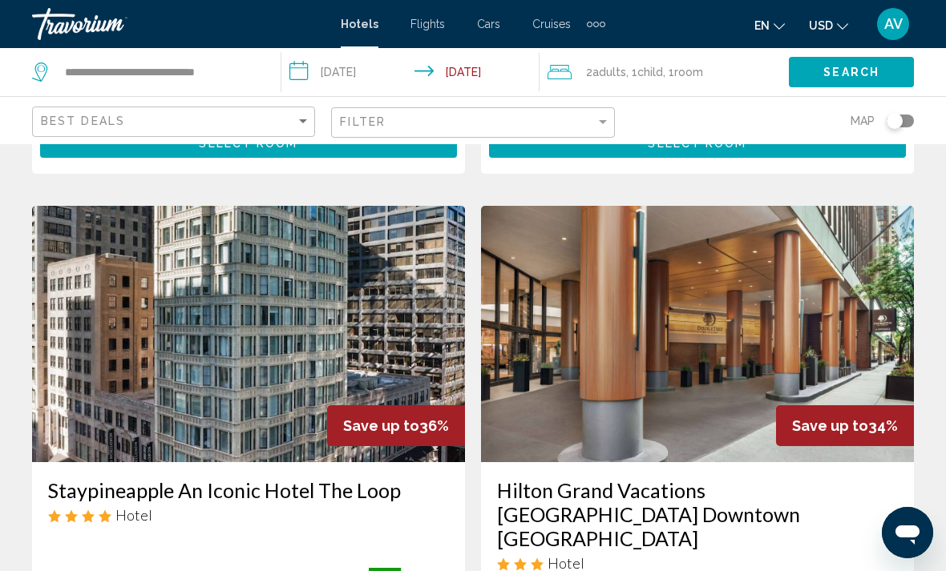
scroll to position [1757, 0]
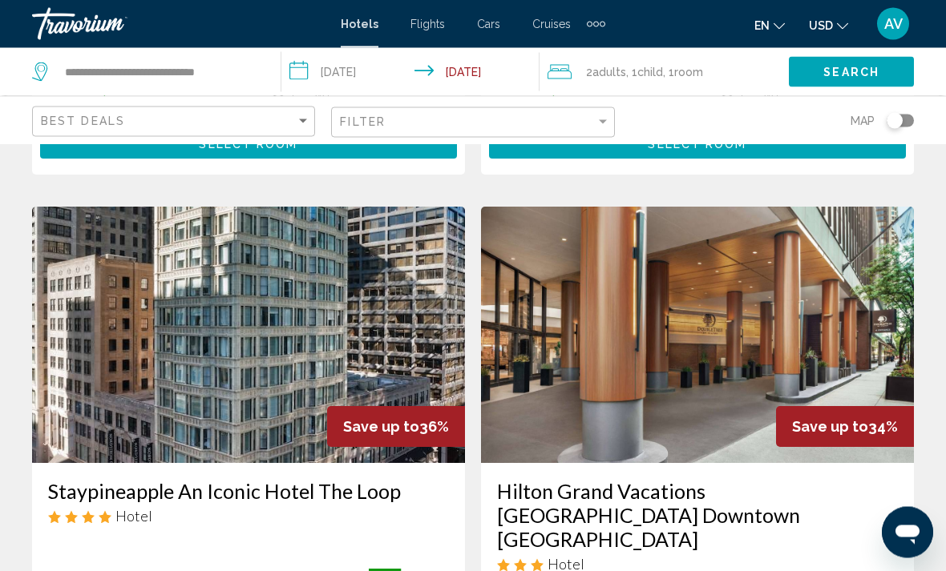
click at [321, 274] on img "Main content" at bounding box center [248, 336] width 433 height 256
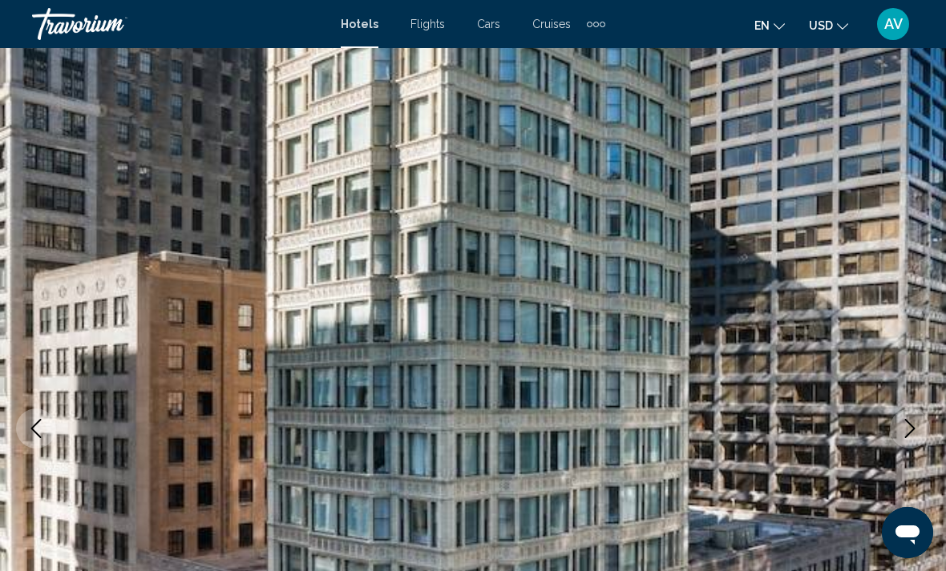
click at [910, 428] on icon "Next image" at bounding box center [909, 428] width 19 height 19
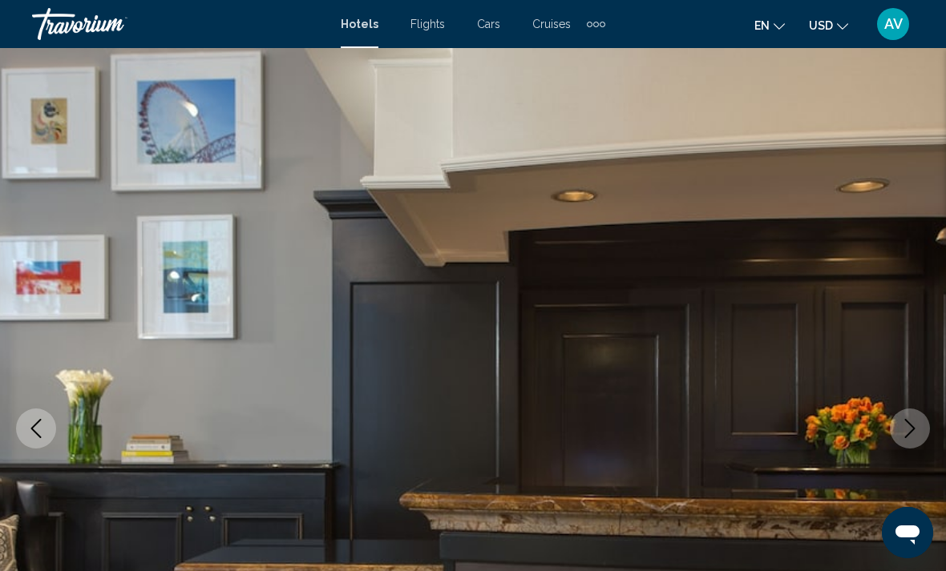
click at [906, 429] on icon "Next image" at bounding box center [909, 428] width 19 height 19
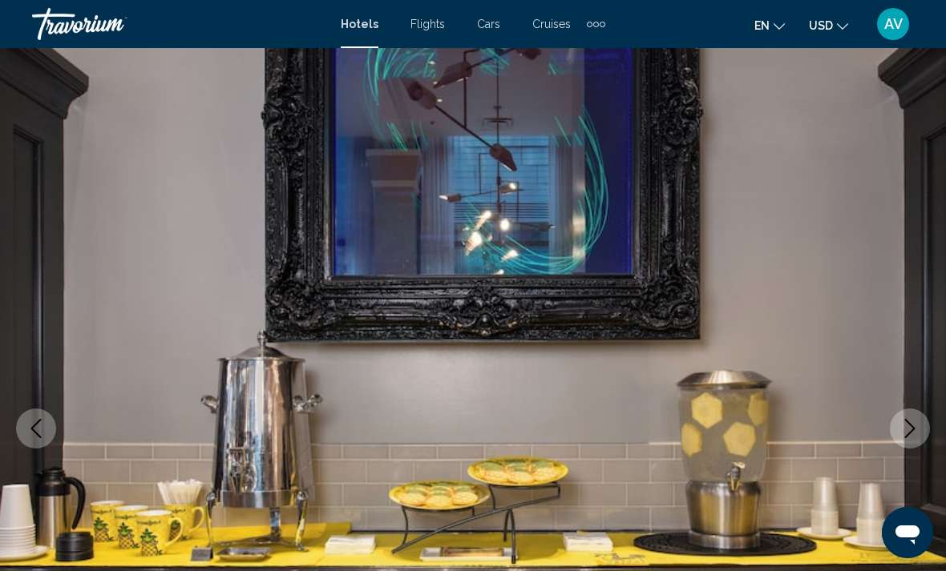
click at [898, 436] on button "Next image" at bounding box center [910, 429] width 40 height 40
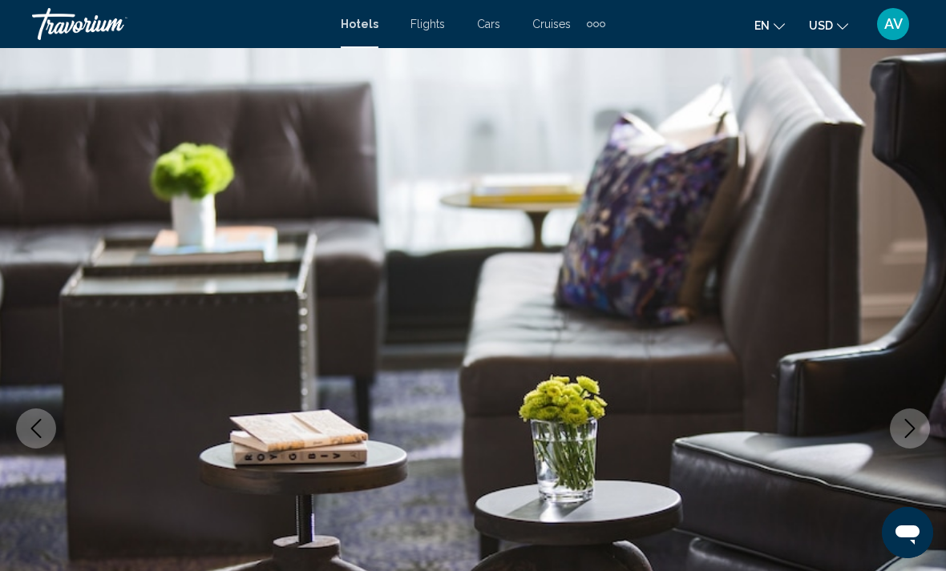
click at [897, 436] on button "Next image" at bounding box center [910, 429] width 40 height 40
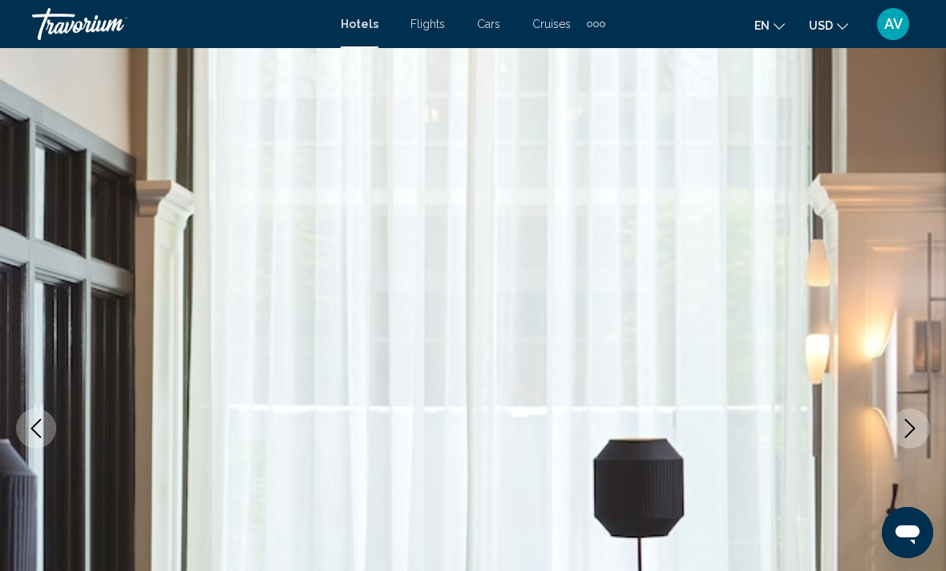
click at [895, 434] on button "Next image" at bounding box center [910, 429] width 40 height 40
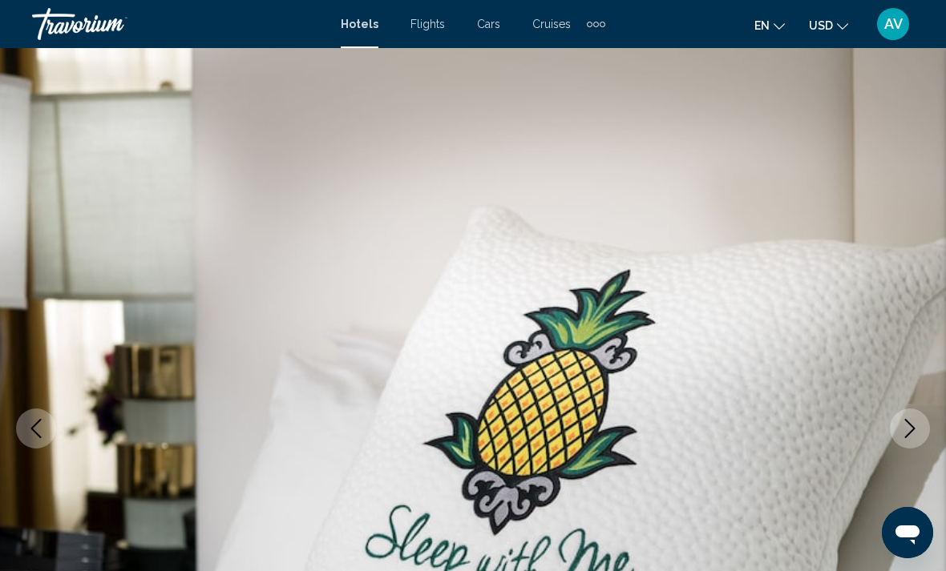
click at [901, 430] on icon "Next image" at bounding box center [909, 428] width 19 height 19
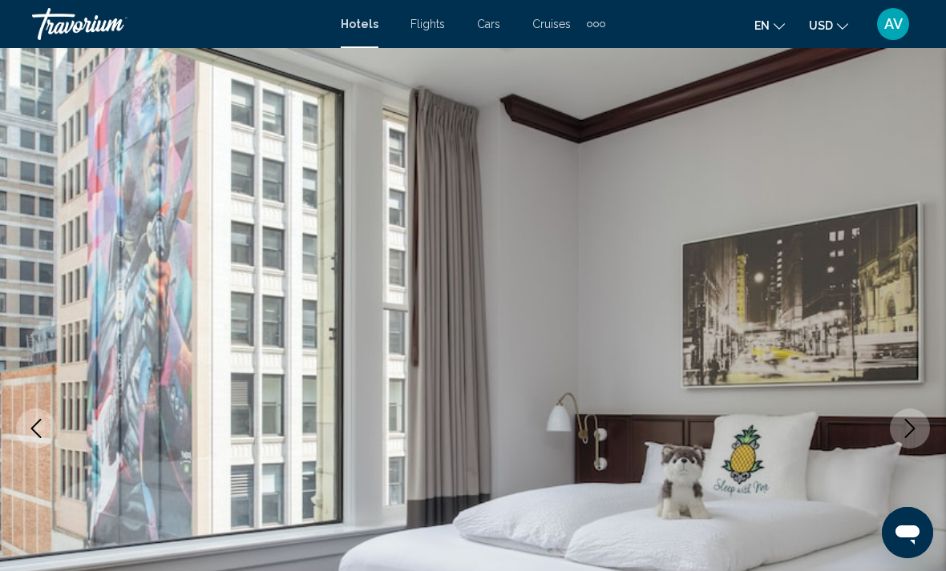
click at [902, 426] on icon "Next image" at bounding box center [909, 428] width 19 height 19
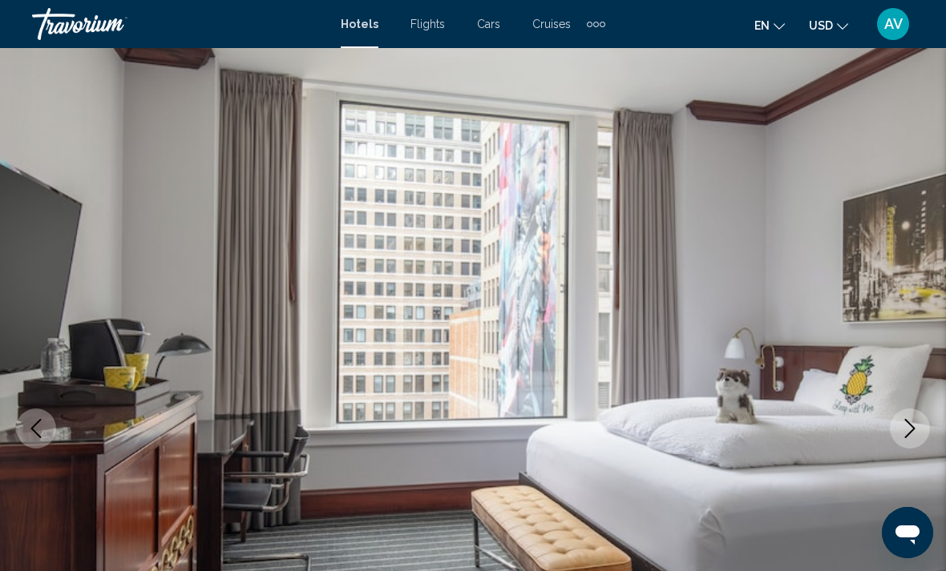
click at [899, 422] on button "Next image" at bounding box center [910, 429] width 40 height 40
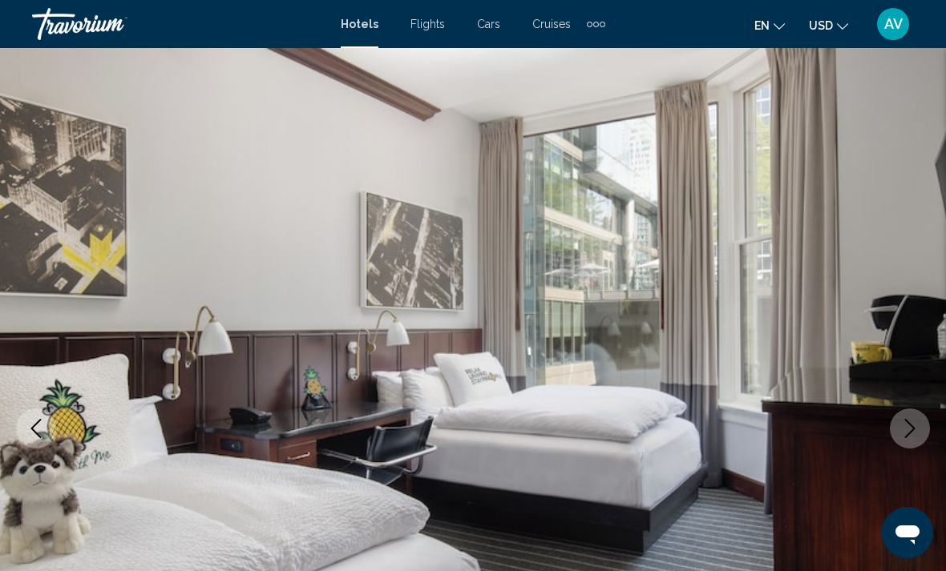
click at [898, 422] on button "Next image" at bounding box center [910, 429] width 40 height 40
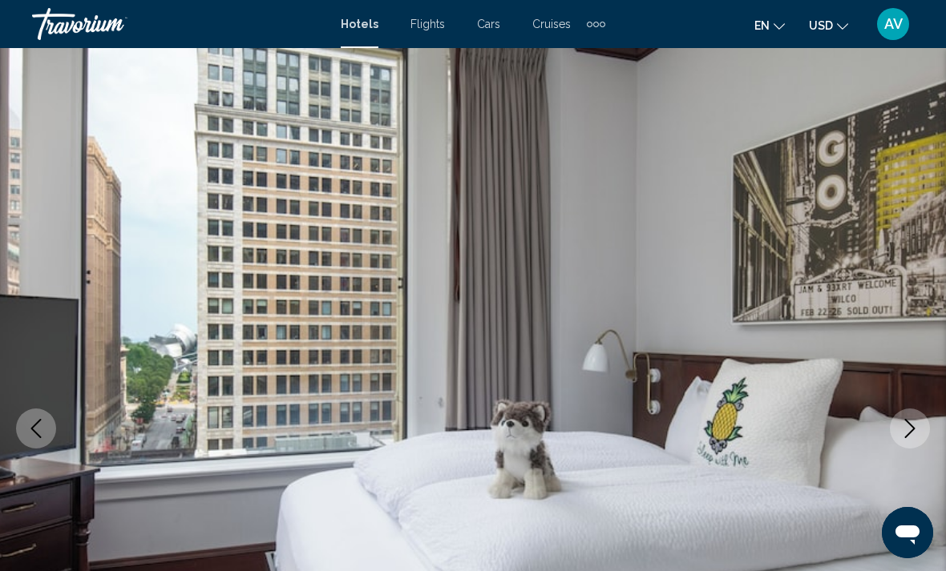
click at [904, 422] on icon "Next image" at bounding box center [909, 428] width 19 height 19
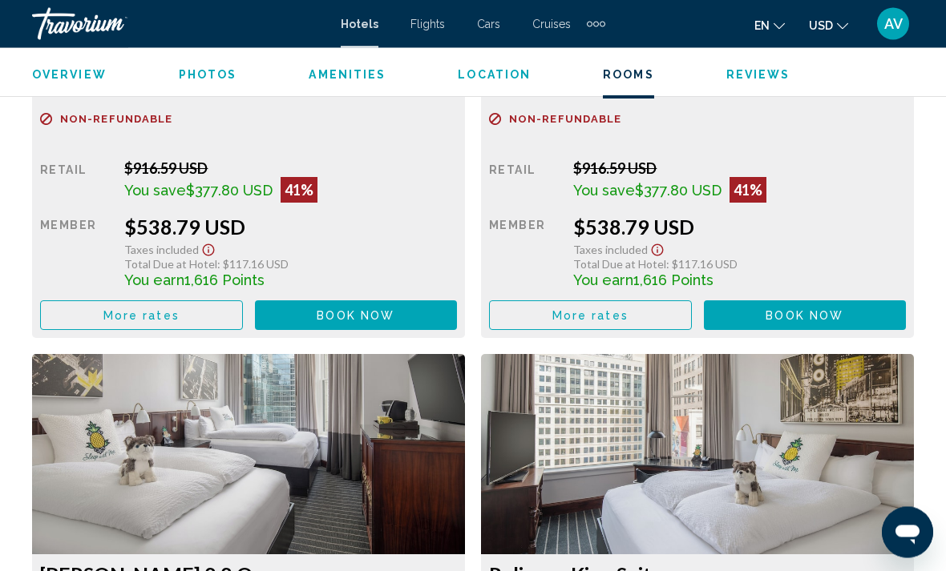
scroll to position [2753, 0]
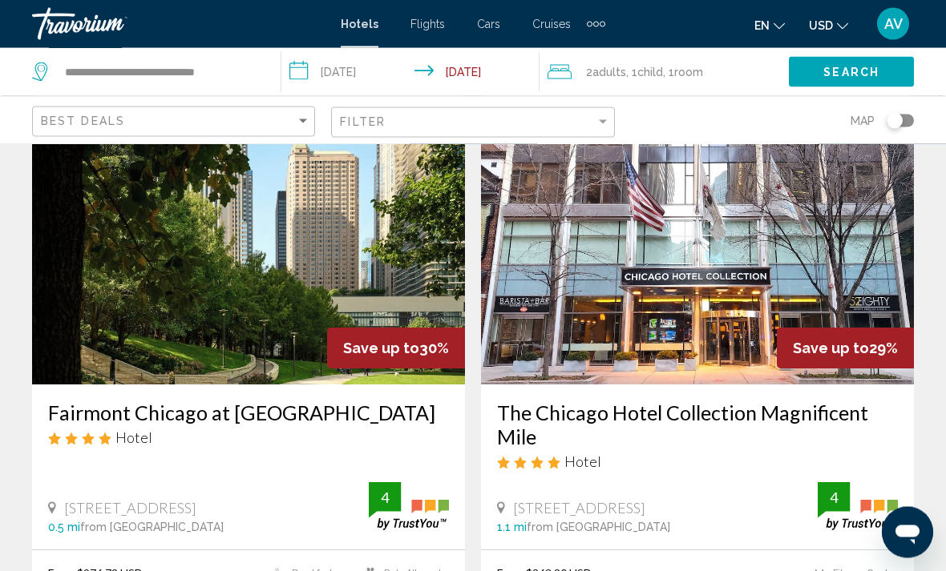
scroll to position [3039, 0]
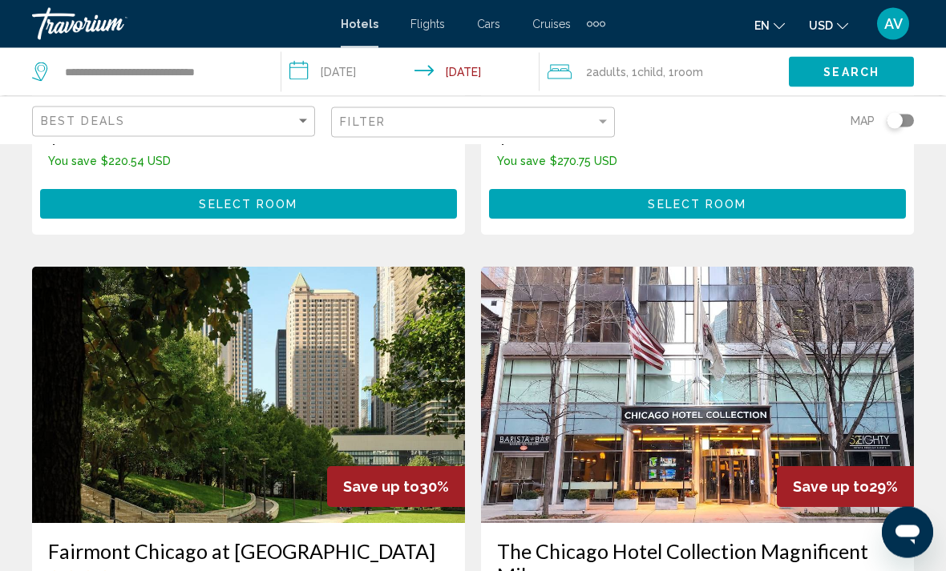
click at [849, 378] on img "Main content" at bounding box center [697, 396] width 433 height 256
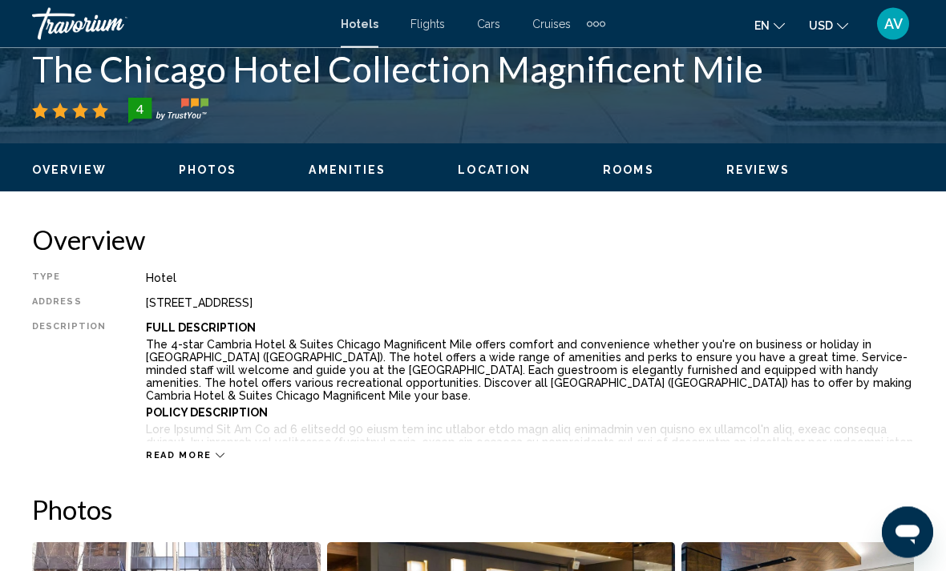
scroll to position [667, 0]
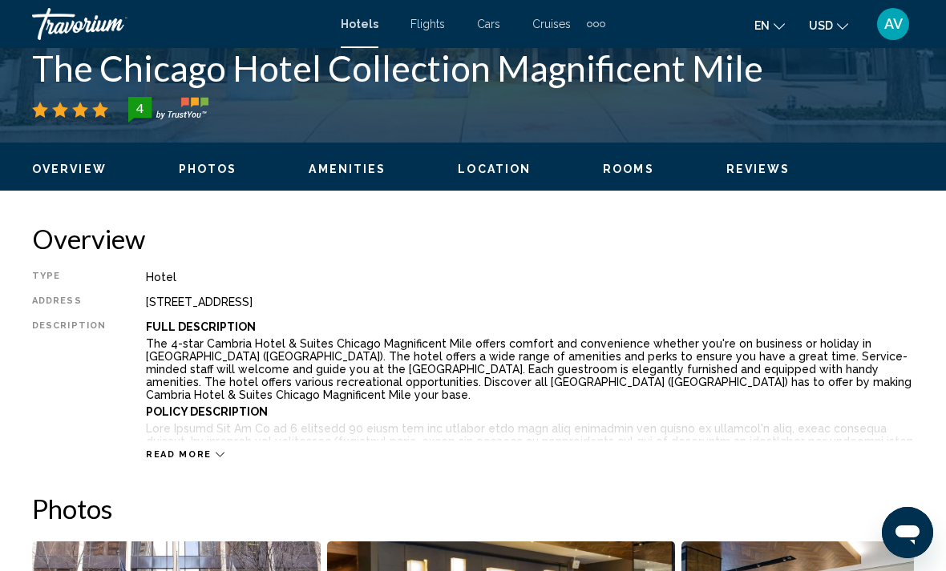
click at [198, 457] on span "Read more" at bounding box center [179, 455] width 66 height 10
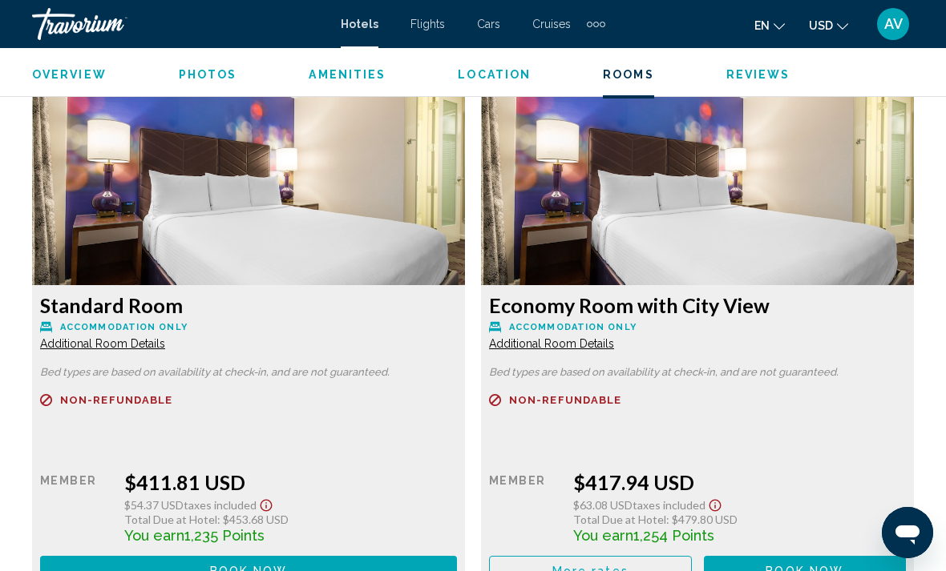
scroll to position [4781, 0]
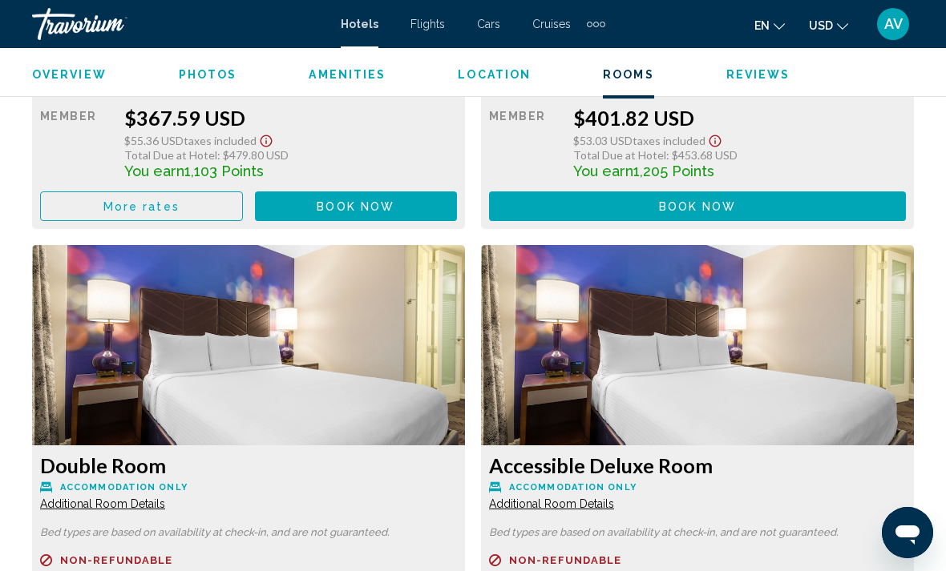
scroll to position [3376, 0]
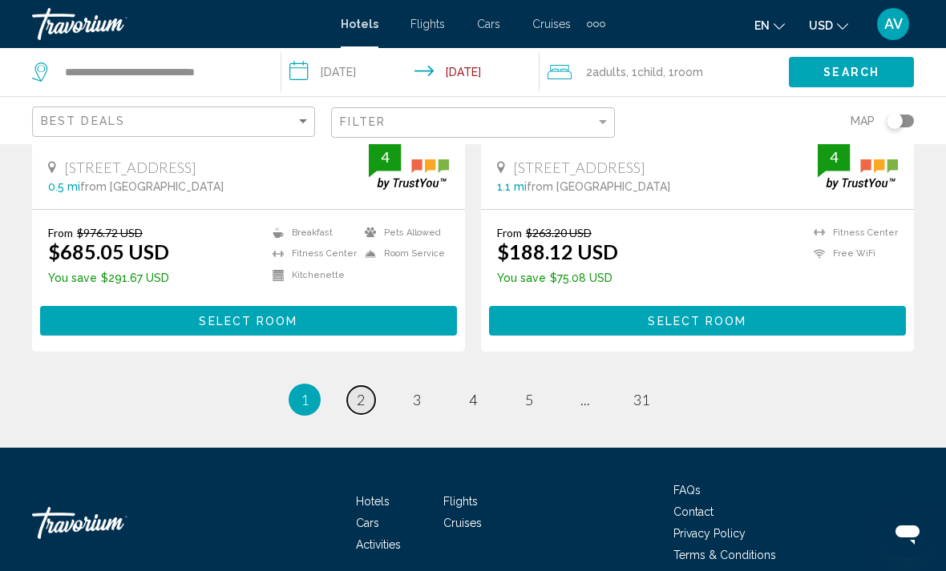
click at [363, 391] on span "2" at bounding box center [361, 400] width 8 height 18
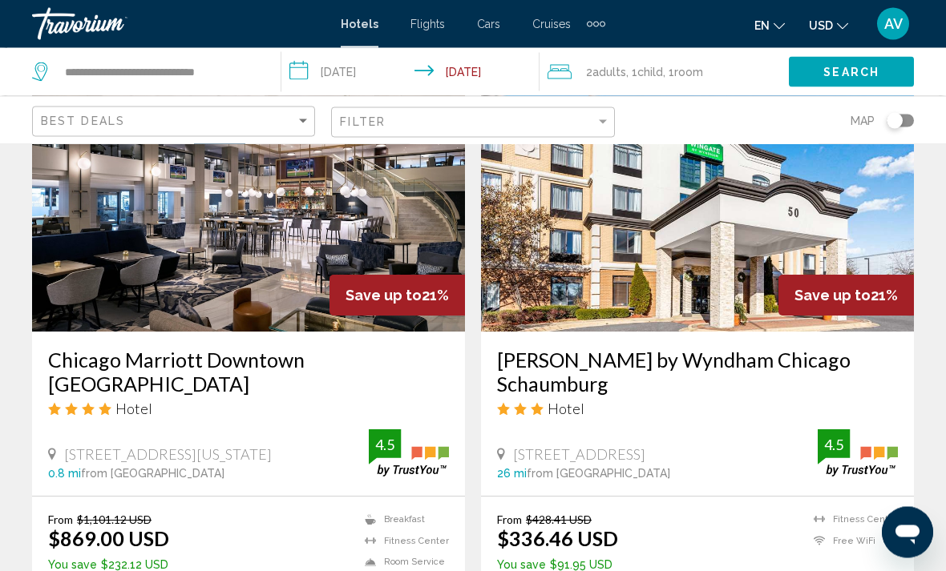
scroll to position [2492, 0]
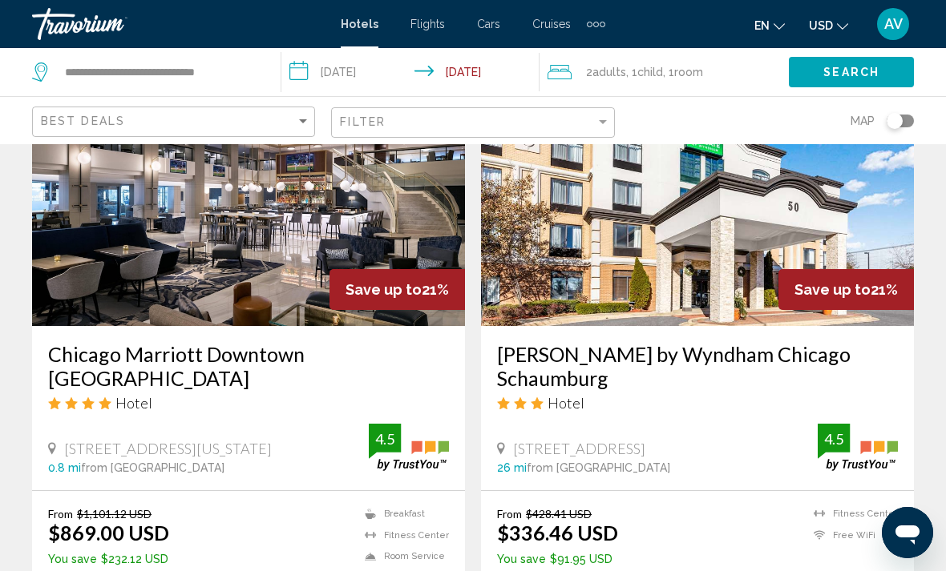
click at [123, 342] on h3 "Chicago Marriott Downtown [GEOGRAPHIC_DATA]" at bounding box center [248, 366] width 401 height 48
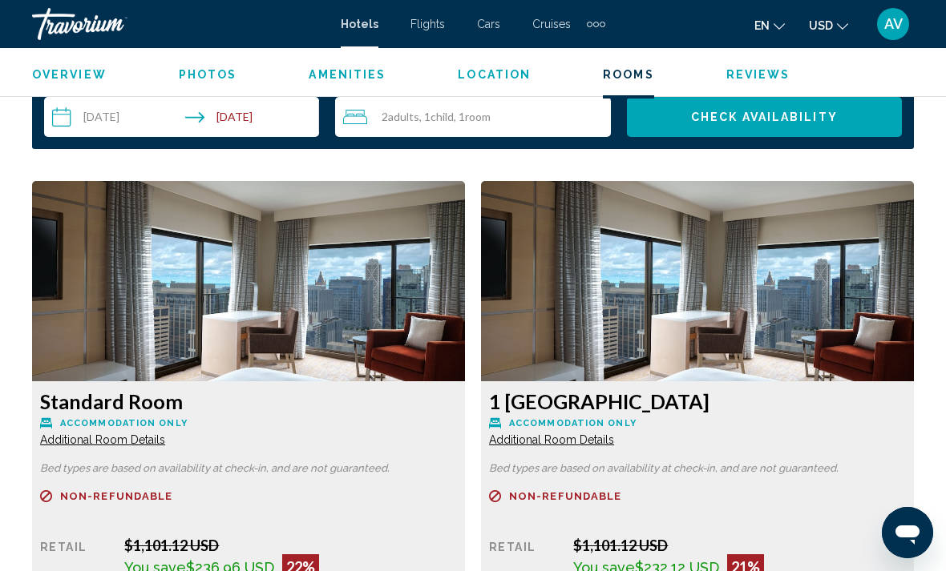
scroll to position [2346, 0]
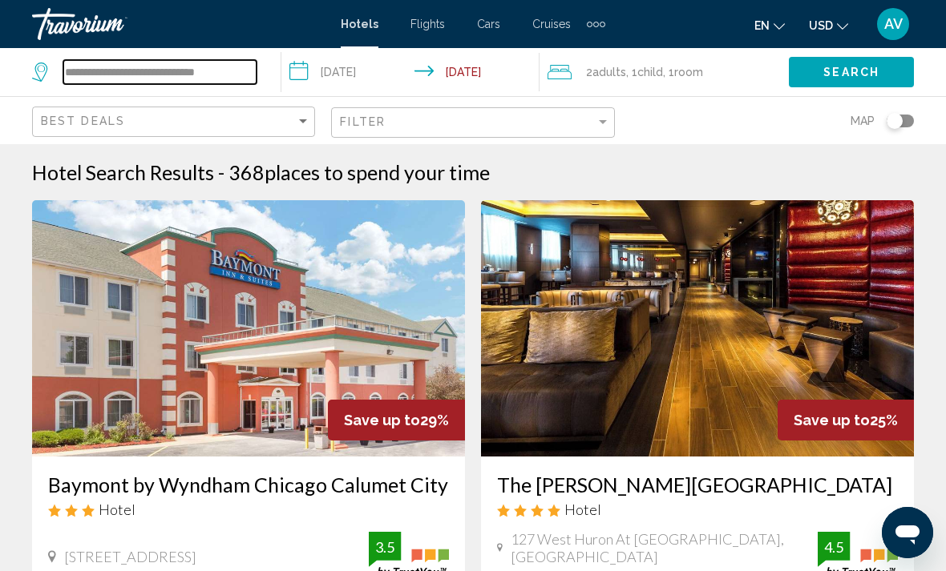
click at [176, 83] on input "**********" at bounding box center [159, 72] width 193 height 24
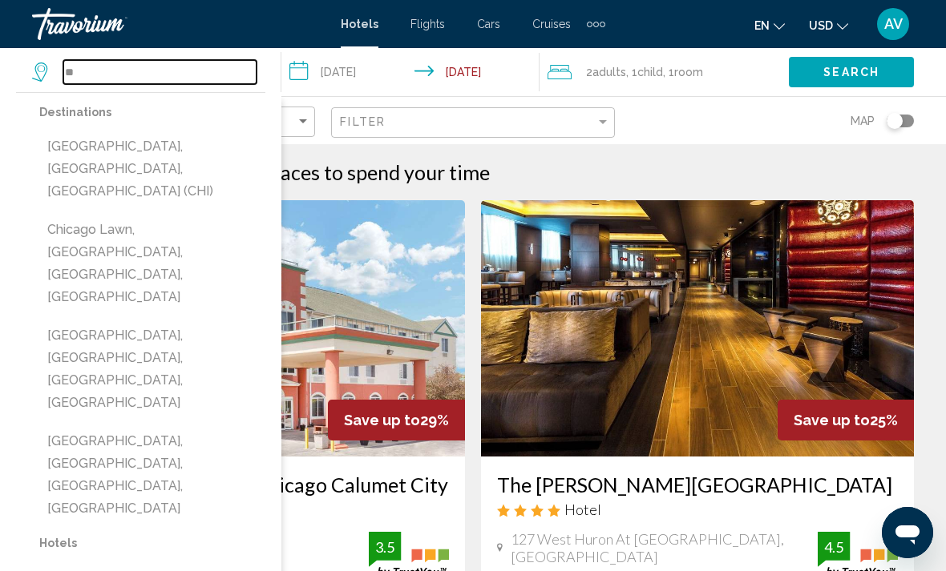
type input "*"
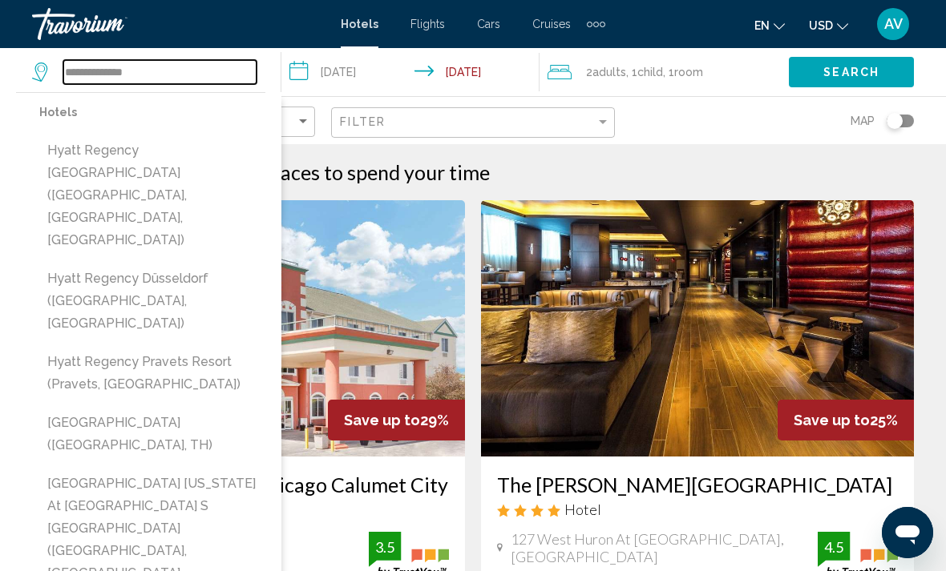
type input "**********"
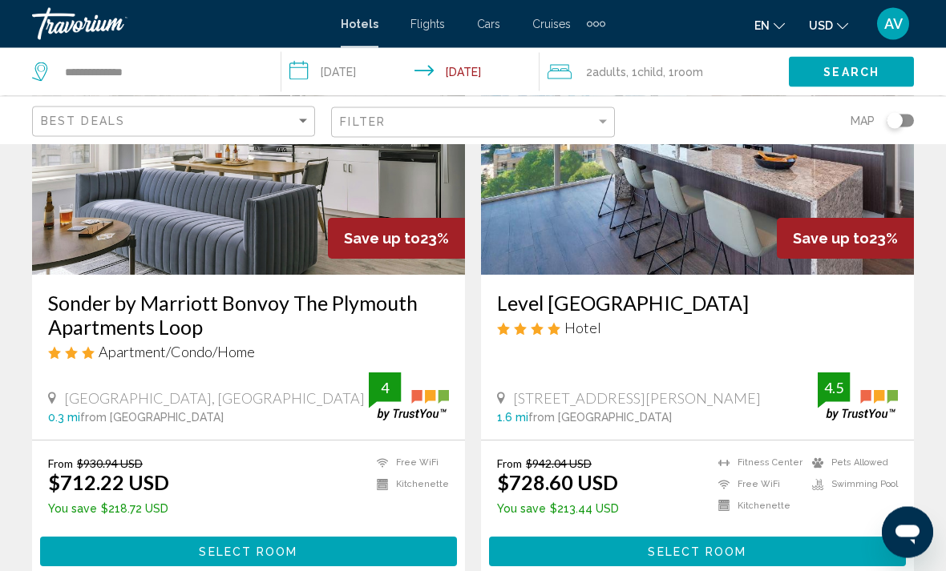
scroll to position [1352, 0]
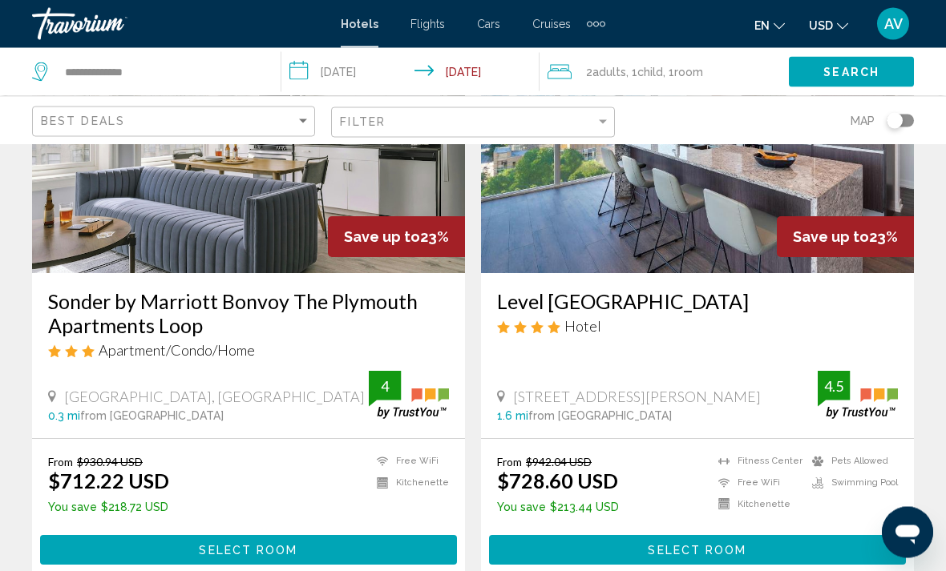
click at [337, 69] on input "**********" at bounding box center [413, 74] width 264 height 53
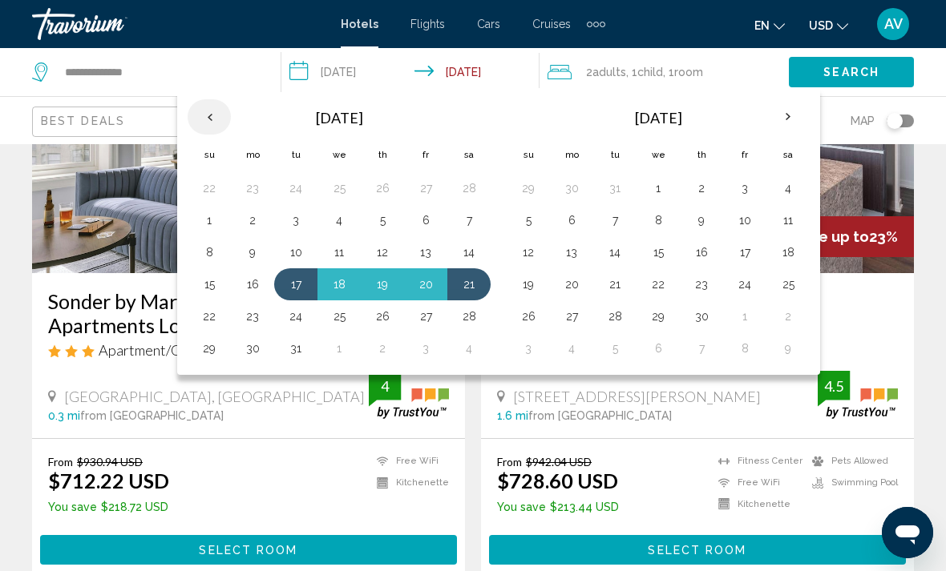
click at [217, 121] on th "Previous month" at bounding box center [209, 116] width 43 height 35
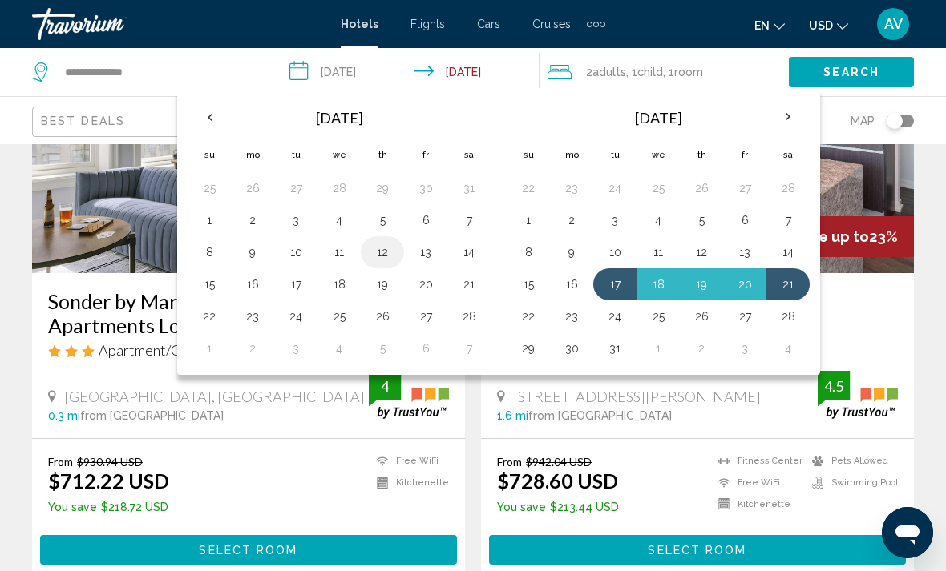
click at [382, 260] on button "12" at bounding box center [382, 252] width 26 height 22
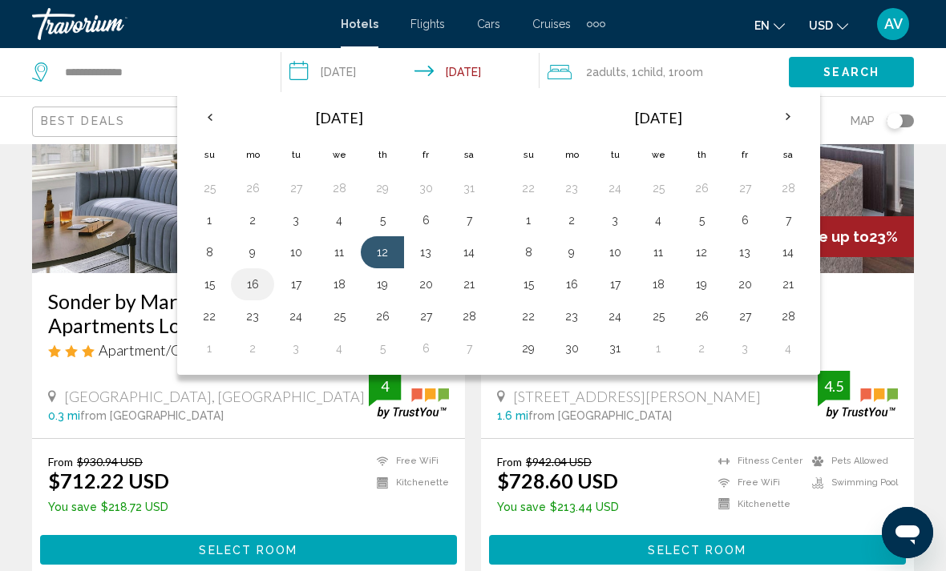
click at [256, 286] on button "16" at bounding box center [253, 284] width 26 height 22
type input "**********"
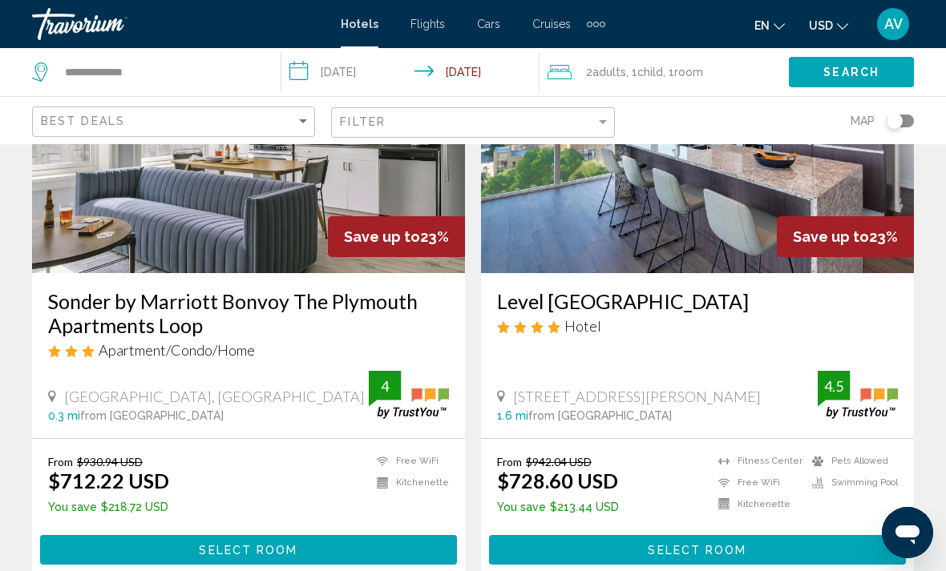
click at [851, 74] on span "Search" at bounding box center [851, 73] width 56 height 13
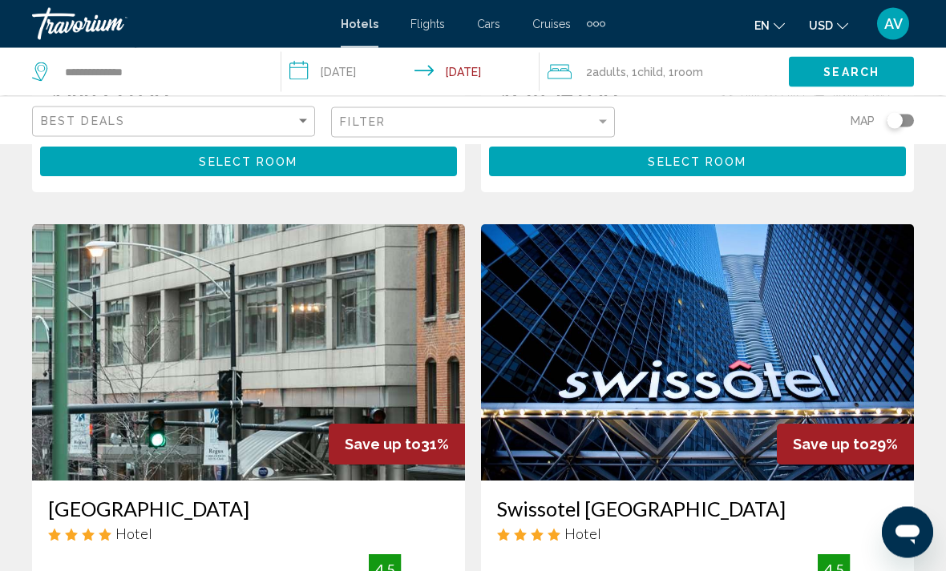
scroll to position [2957, 0]
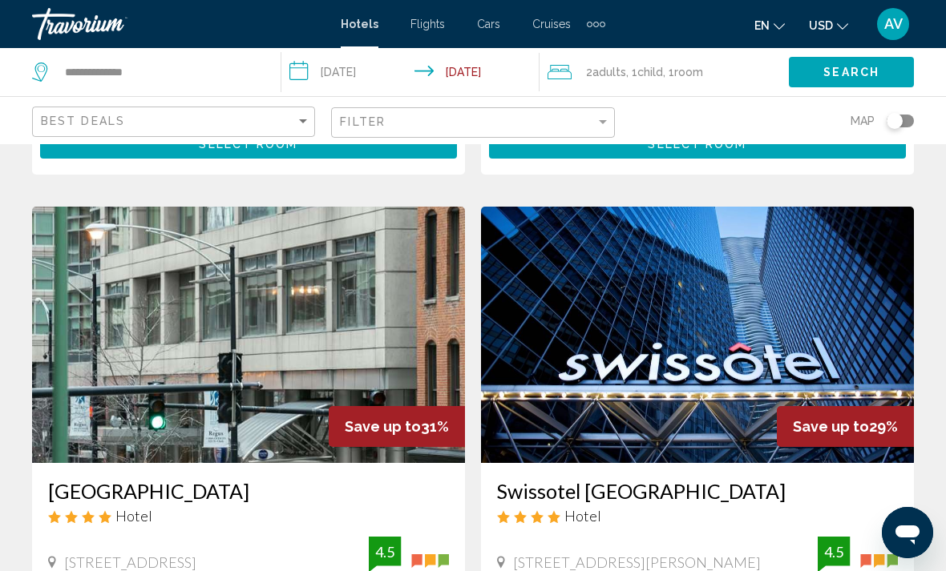
click at [732, 290] on img "Main content" at bounding box center [697, 335] width 433 height 256
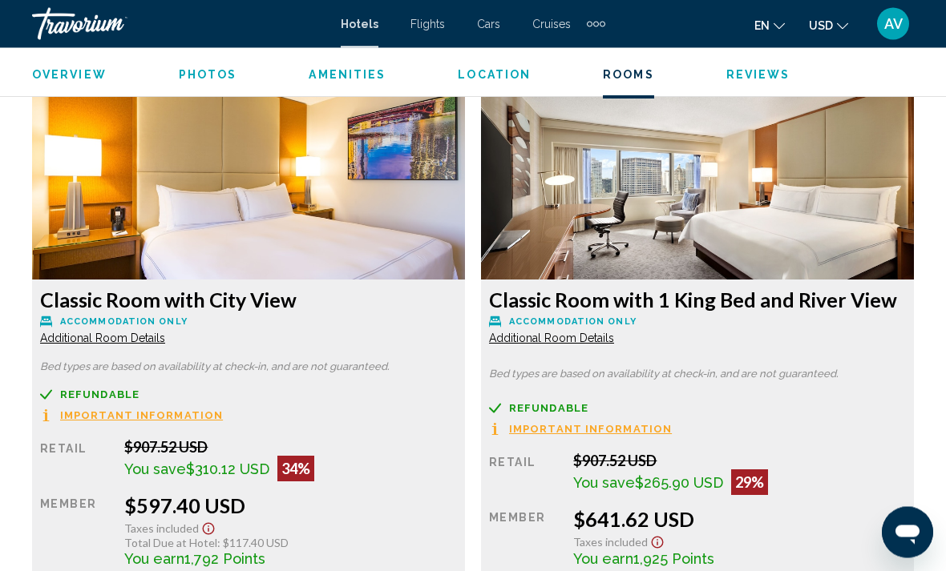
scroll to position [2471, 0]
click at [88, 334] on span "Additional Room Details" at bounding box center [102, 338] width 125 height 13
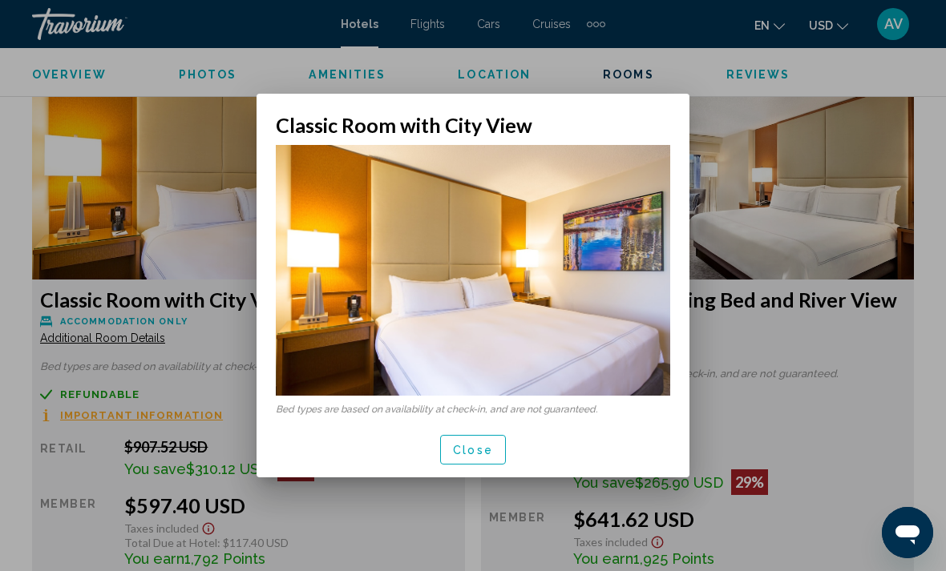
scroll to position [0, 0]
click at [459, 450] on span "Close" at bounding box center [473, 450] width 40 height 13
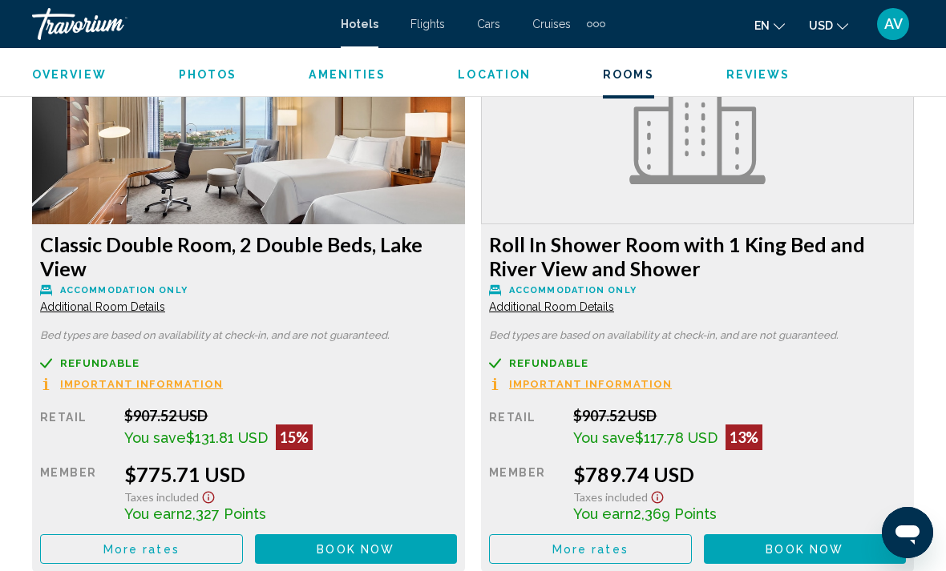
scroll to position [4201, 0]
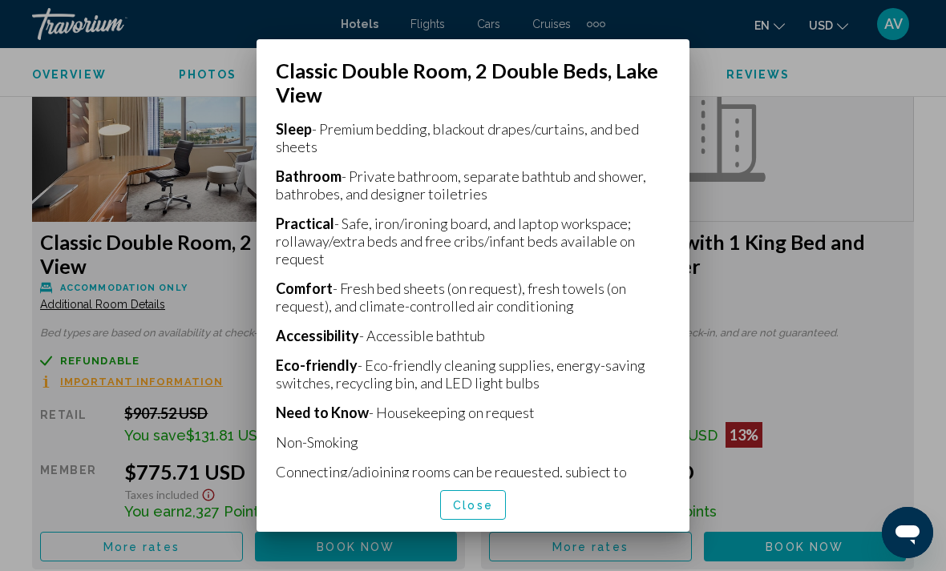
scroll to position [532, 0]
click at [471, 512] on span "Close" at bounding box center [473, 505] width 40 height 13
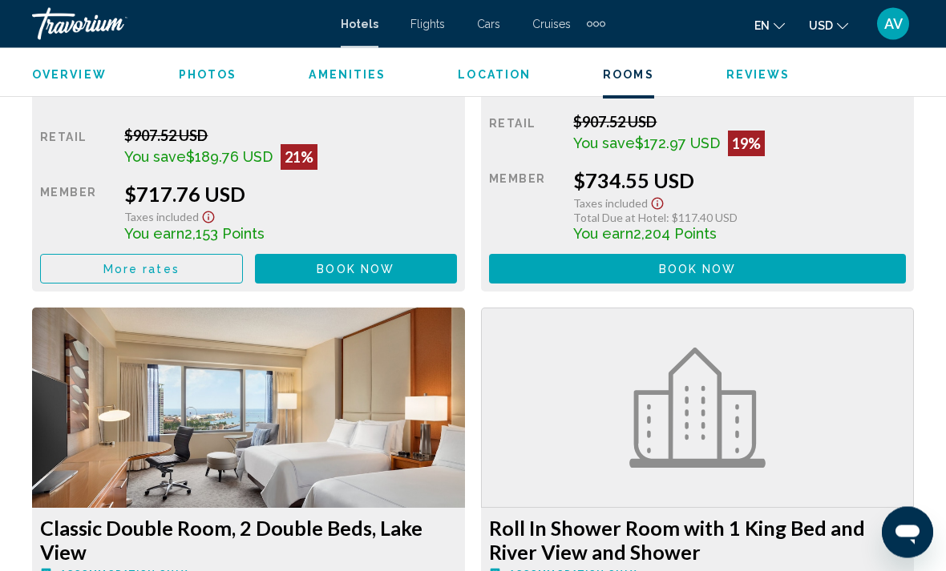
scroll to position [3912, 0]
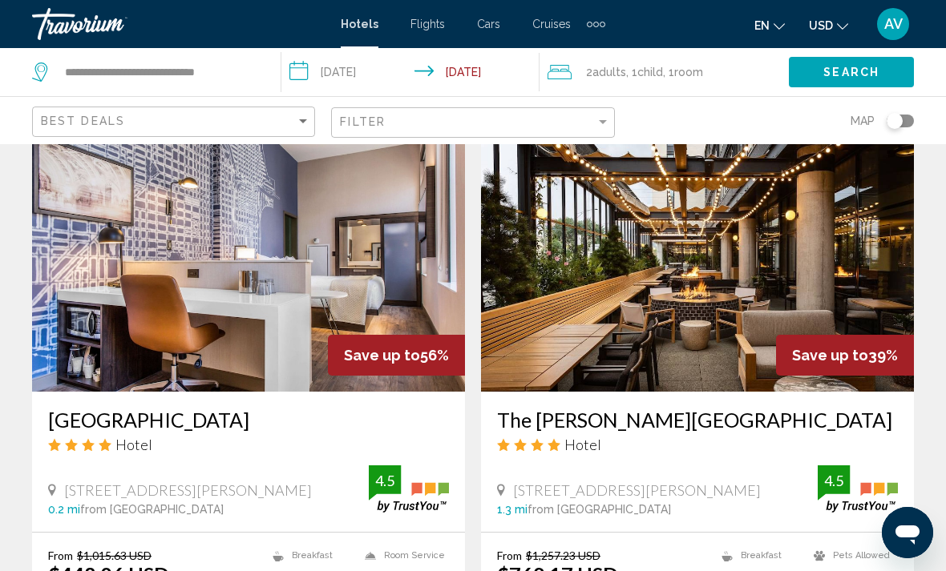
scroll to position [640, 0]
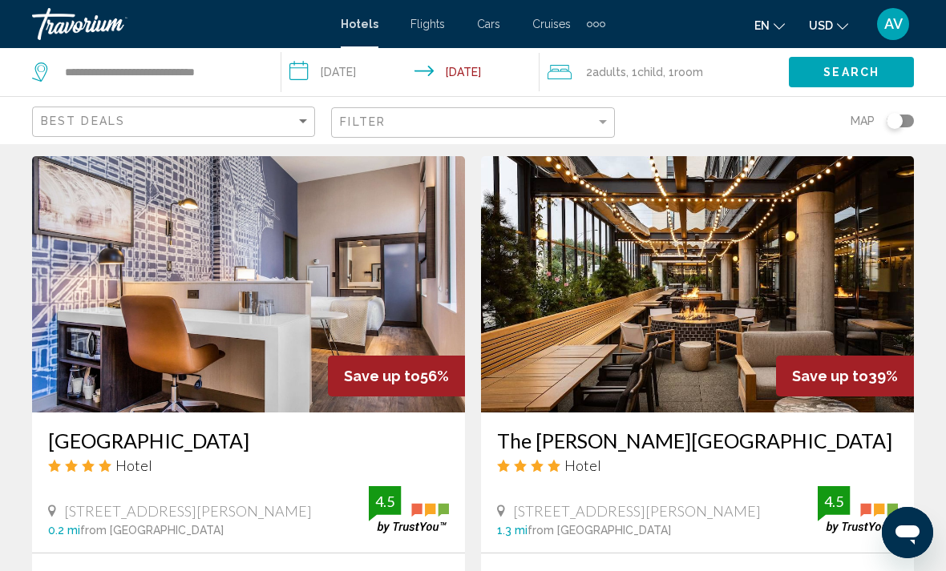
click at [660, 453] on div "The [PERSON_NAME][GEOGRAPHIC_DATA] Hotel" at bounding box center [697, 458] width 401 height 58
click at [711, 345] on img "Main content" at bounding box center [697, 284] width 433 height 256
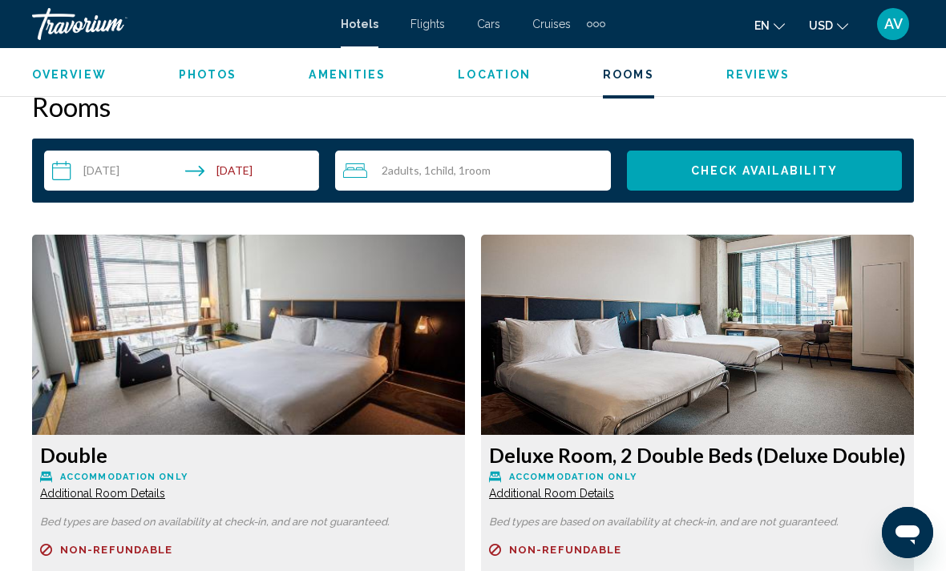
scroll to position [2282, 0]
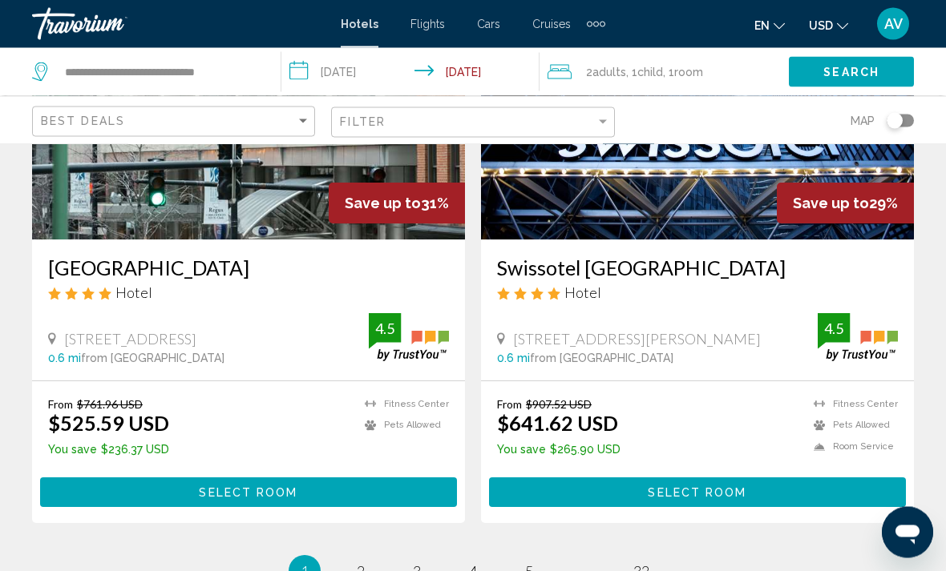
scroll to position [3277, 0]
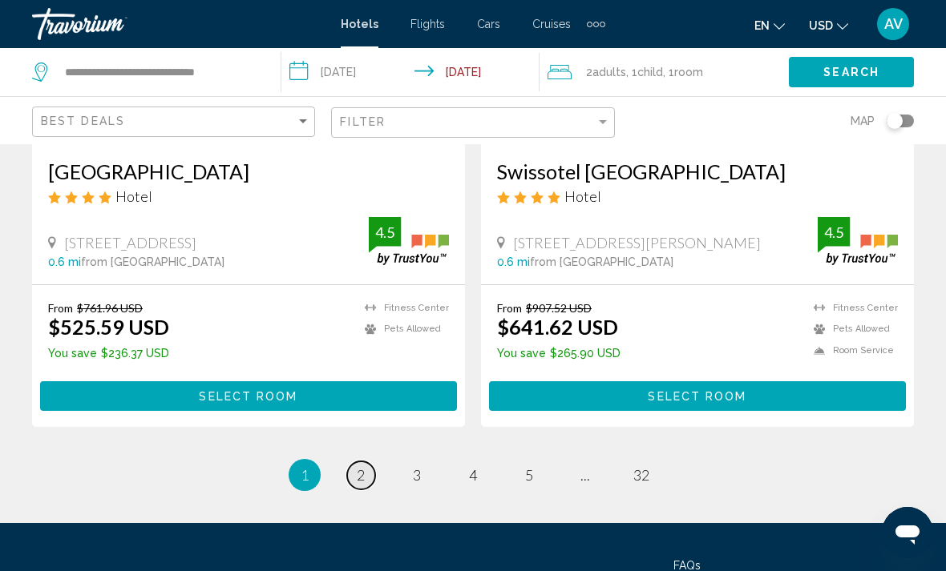
click at [357, 466] on span "2" at bounding box center [361, 475] width 8 height 18
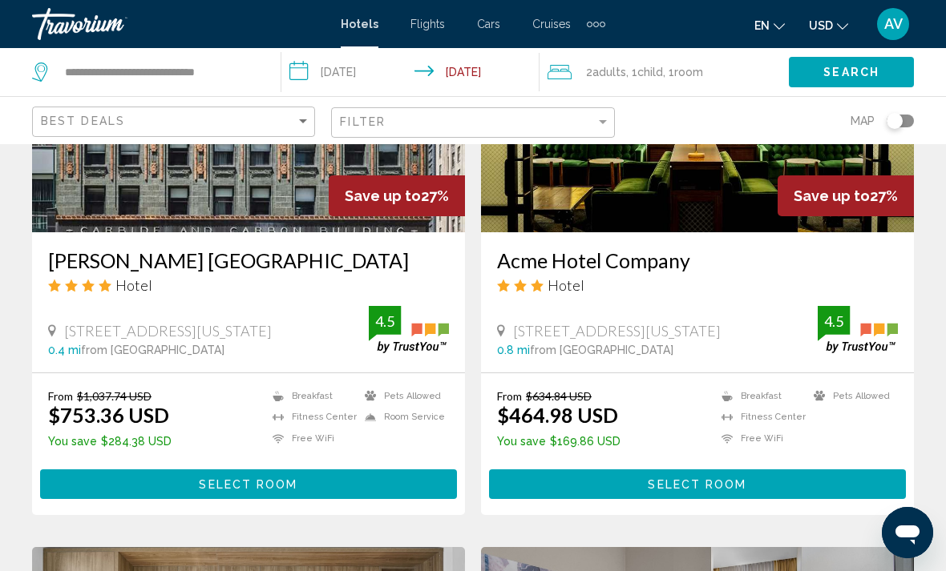
scroll to position [1397, 0]
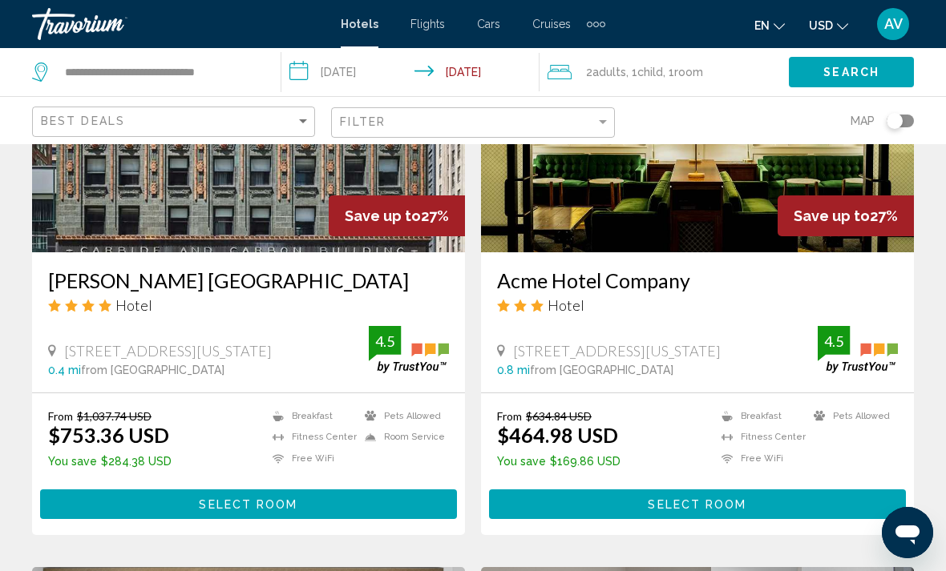
click at [83, 272] on h3 "[PERSON_NAME] [GEOGRAPHIC_DATA]" at bounding box center [248, 280] width 401 height 24
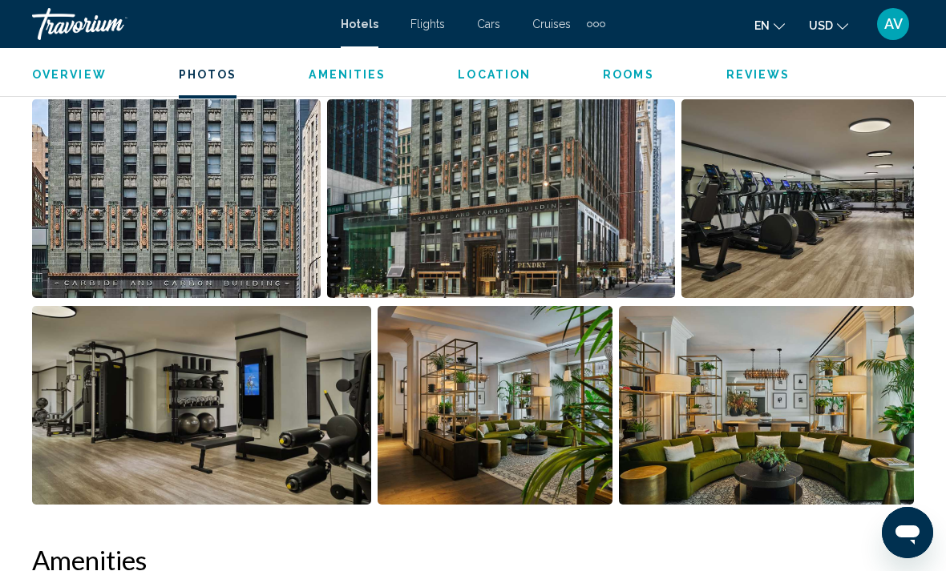
scroll to position [1108, 0]
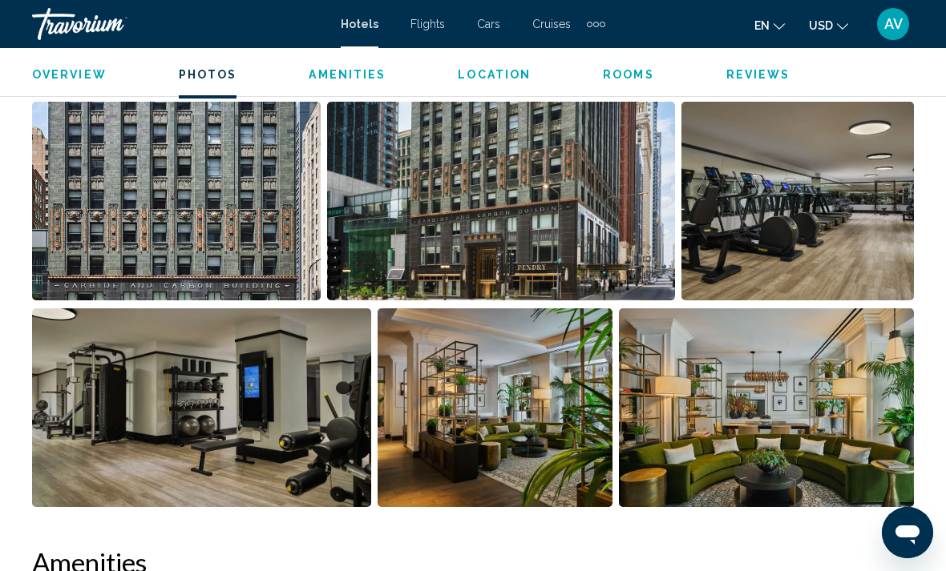
click at [825, 414] on img "Open full-screen image slider" at bounding box center [766, 408] width 295 height 199
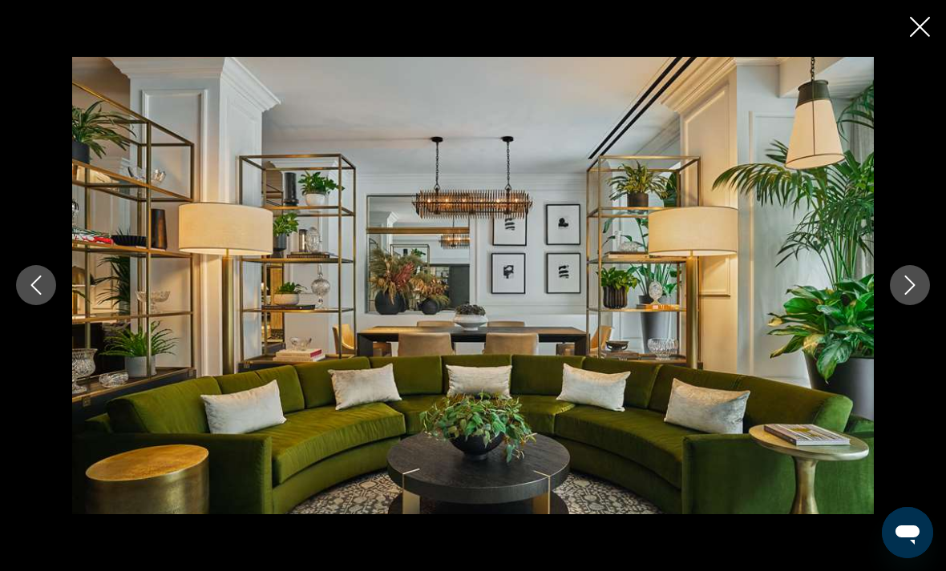
click at [910, 283] on icon "Next image" at bounding box center [909, 285] width 19 height 19
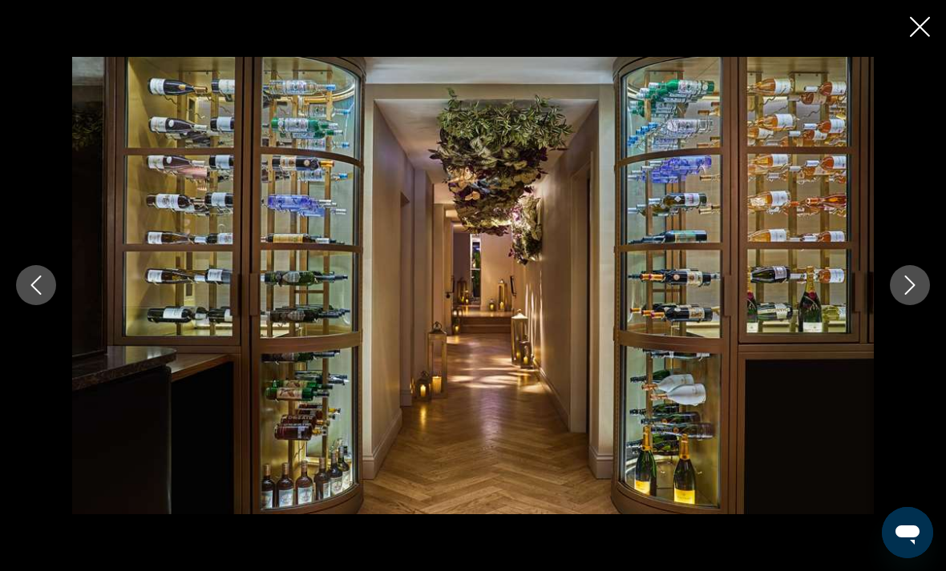
click at [911, 283] on icon "Next image" at bounding box center [910, 285] width 10 height 19
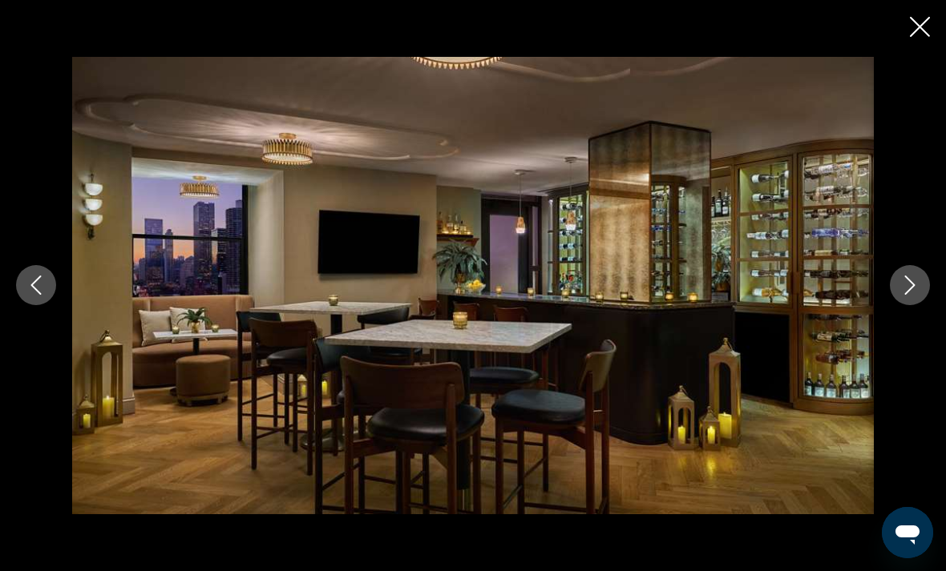
click at [903, 288] on icon "Next image" at bounding box center [909, 285] width 19 height 19
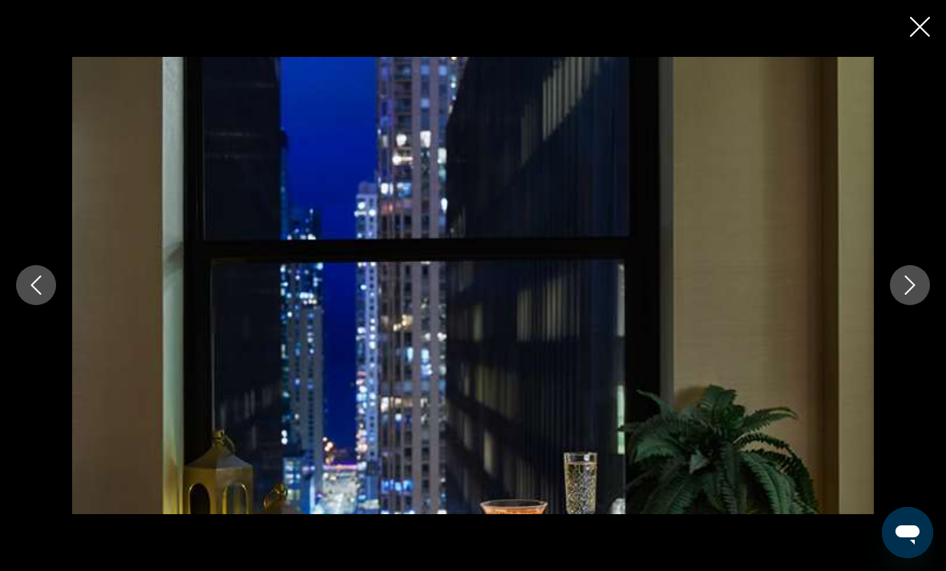
click at [902, 290] on icon "Next image" at bounding box center [909, 285] width 19 height 19
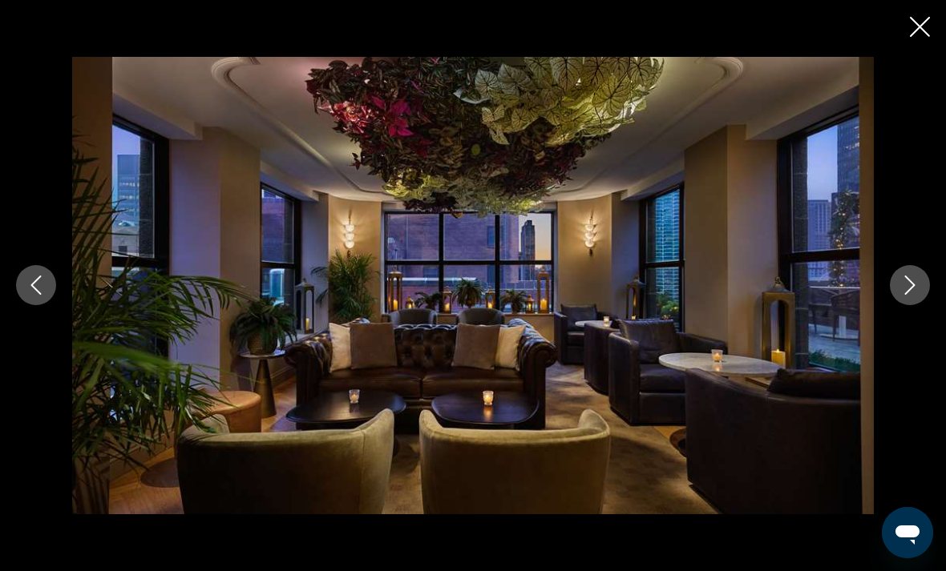
click at [904, 289] on icon "Next image" at bounding box center [909, 285] width 19 height 19
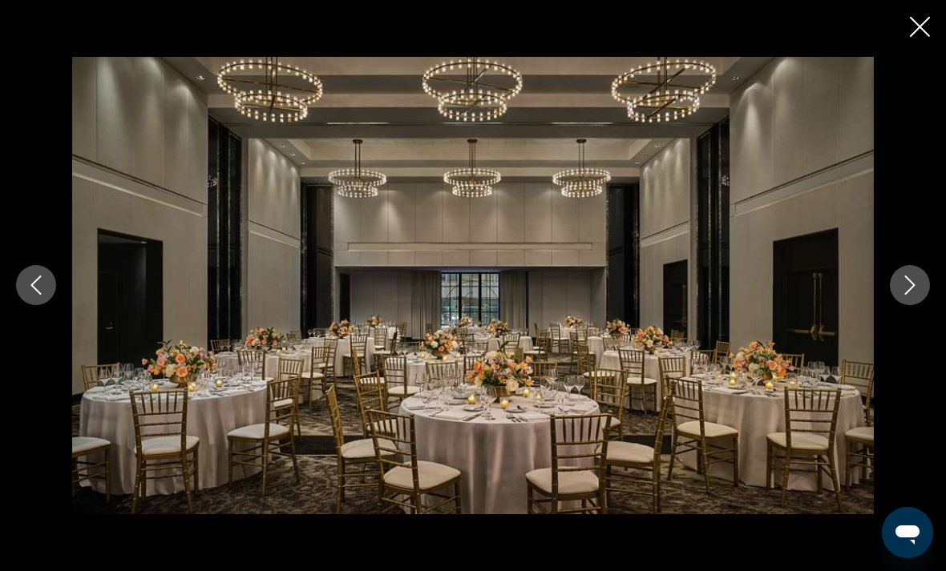
click at [902, 290] on icon "Next image" at bounding box center [909, 285] width 19 height 19
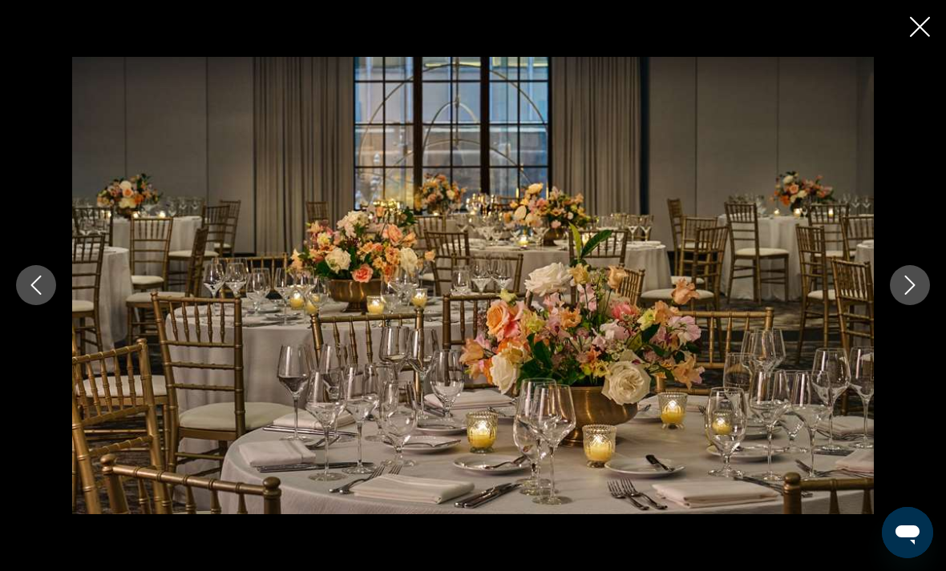
click at [906, 286] on icon "Next image" at bounding box center [909, 285] width 19 height 19
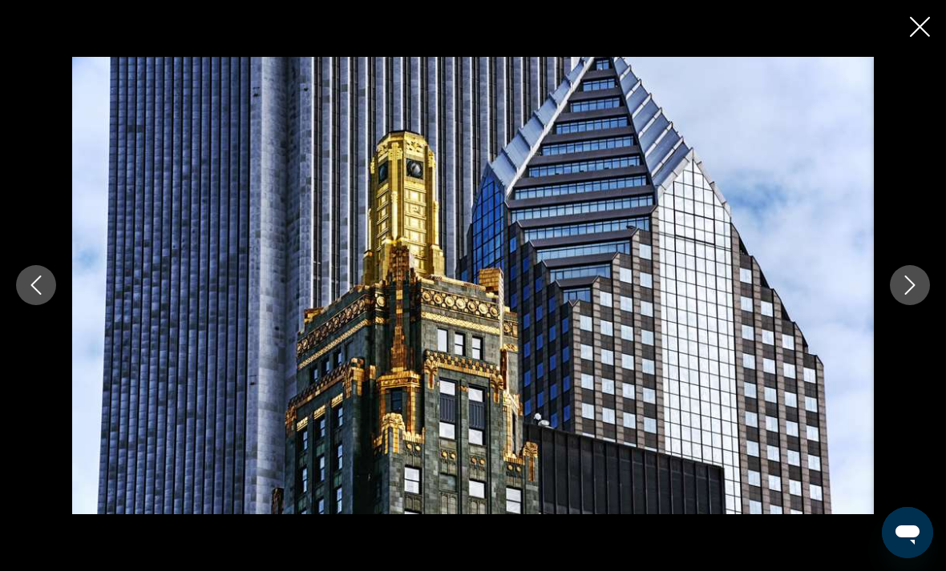
click at [903, 293] on icon "Next image" at bounding box center [909, 285] width 19 height 19
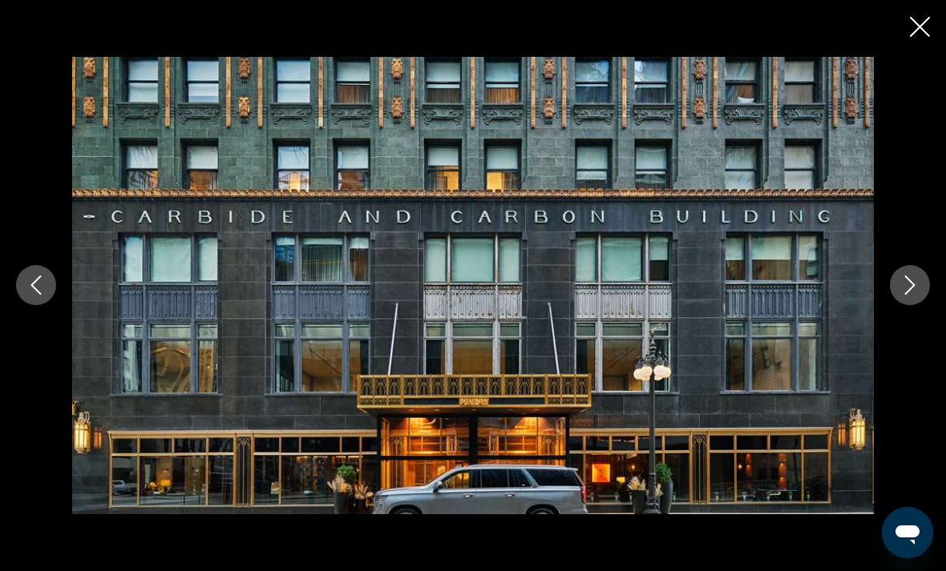
click at [902, 286] on icon "Next image" at bounding box center [909, 285] width 19 height 19
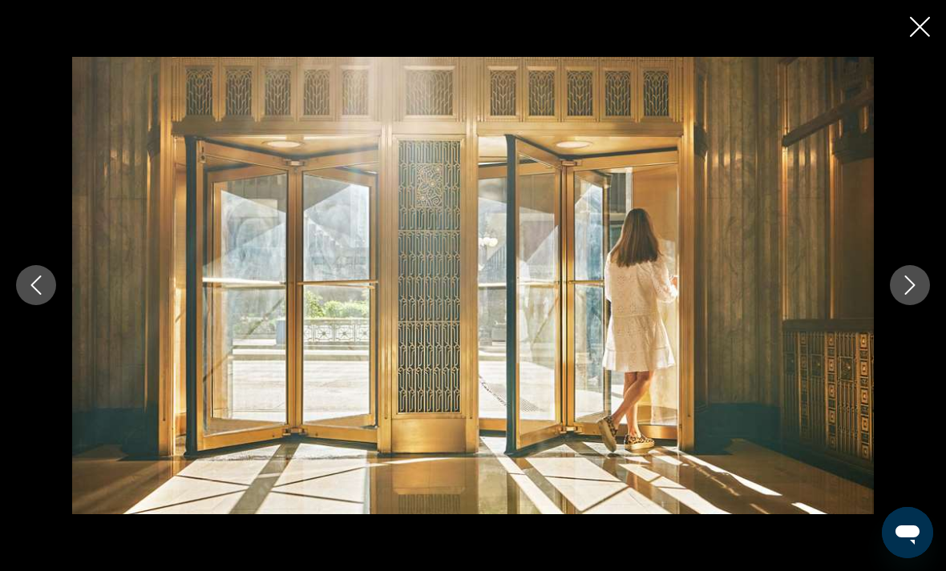
click at [901, 295] on icon "Next image" at bounding box center [909, 285] width 19 height 19
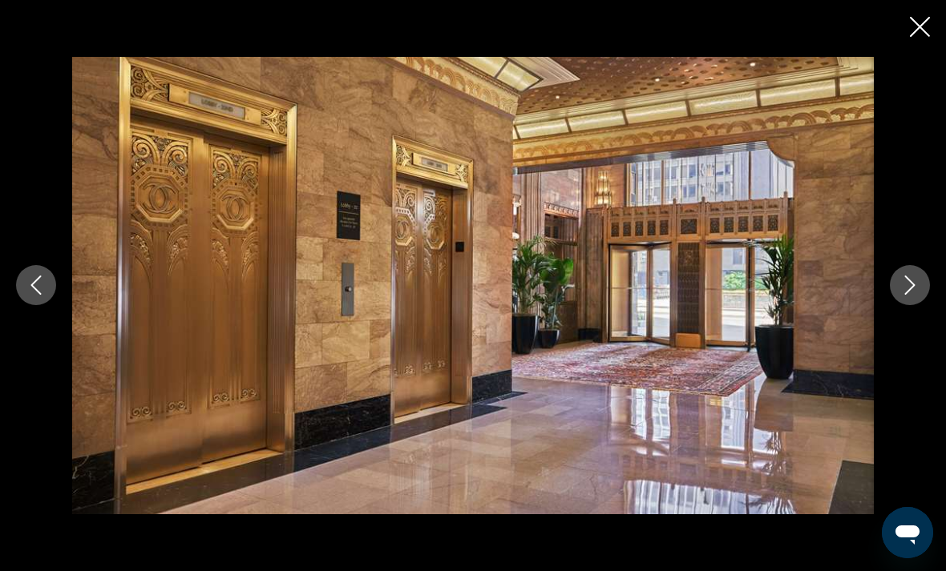
click at [907, 284] on icon "Next image" at bounding box center [909, 285] width 19 height 19
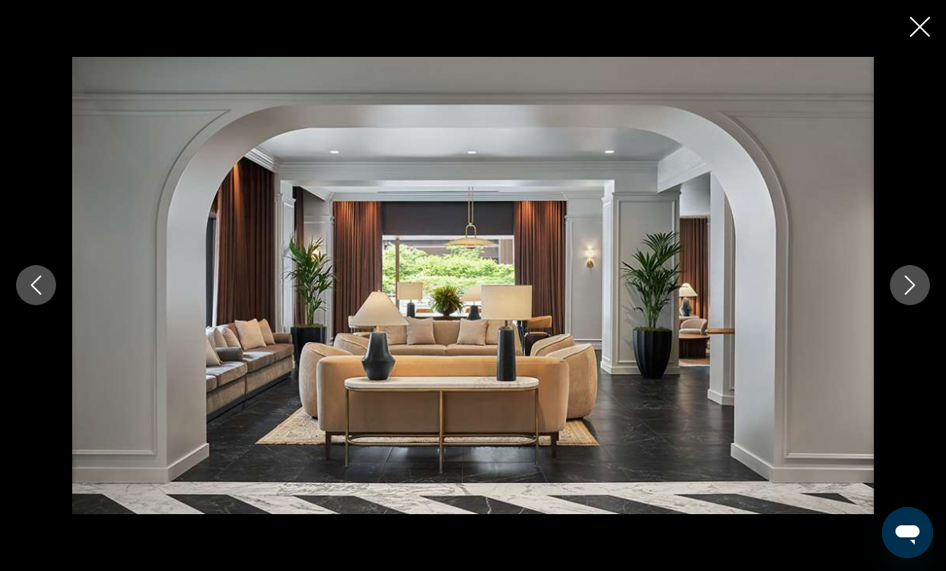
click at [904, 289] on icon "Next image" at bounding box center [909, 285] width 19 height 19
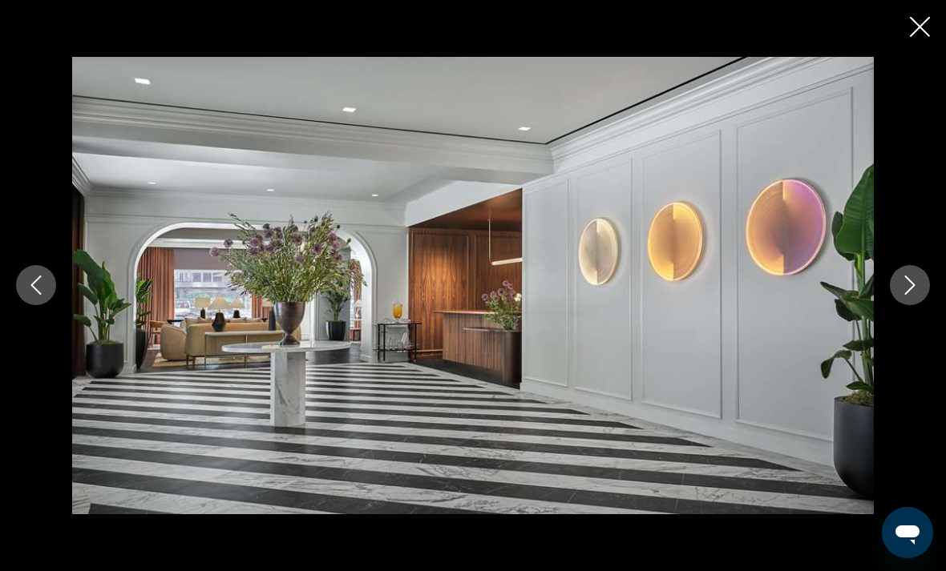
click at [901, 293] on icon "Next image" at bounding box center [909, 285] width 19 height 19
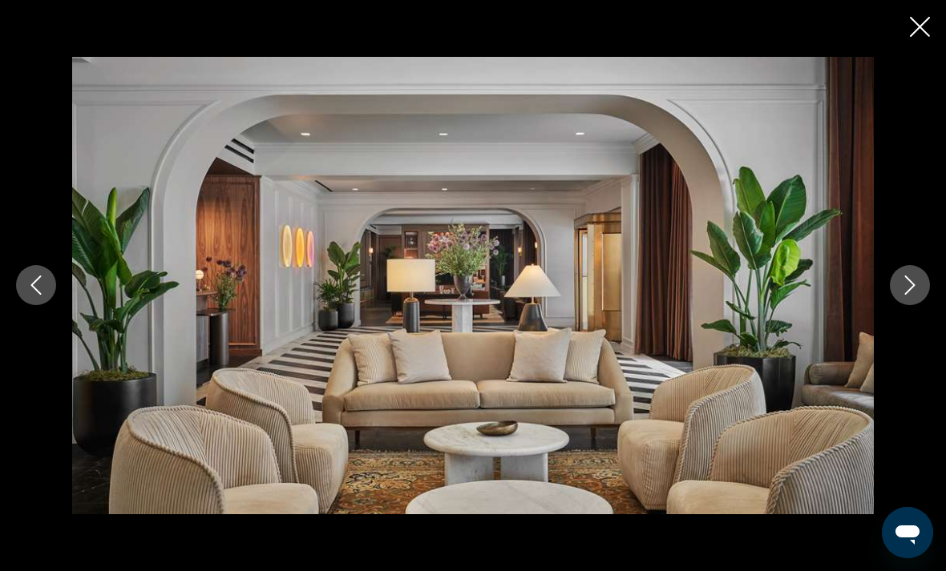
click at [907, 289] on icon "Next image" at bounding box center [909, 285] width 19 height 19
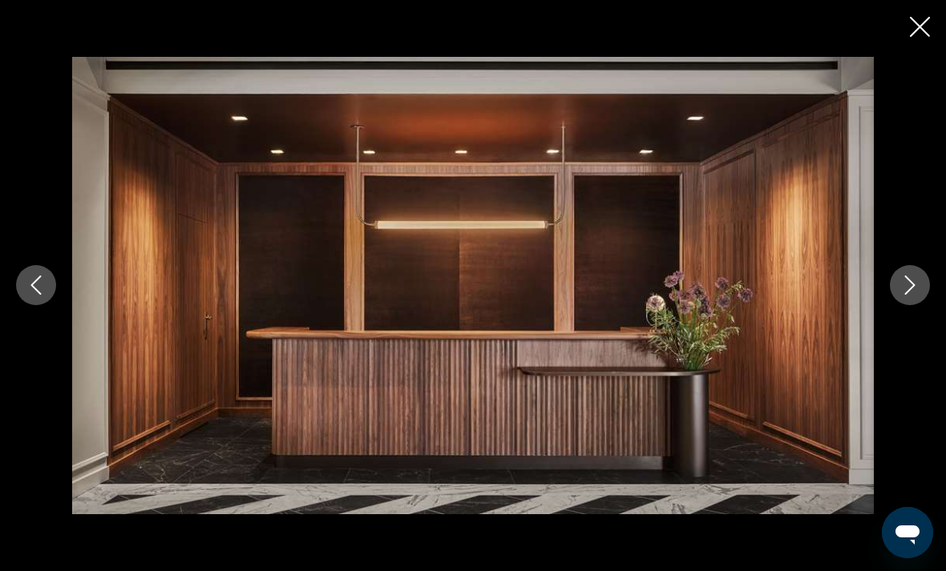
click at [907, 291] on icon "Next image" at bounding box center [909, 285] width 19 height 19
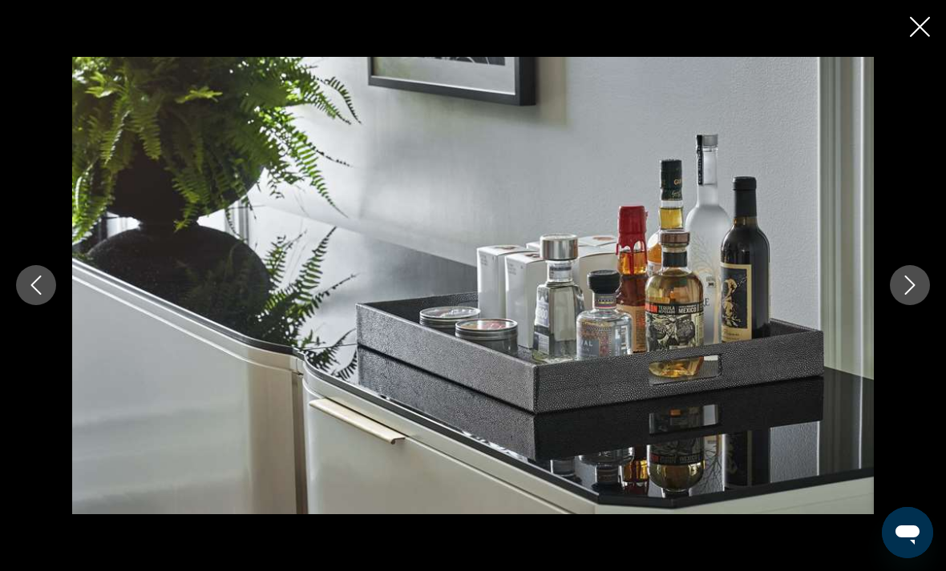
click at [902, 295] on icon "Next image" at bounding box center [909, 285] width 19 height 19
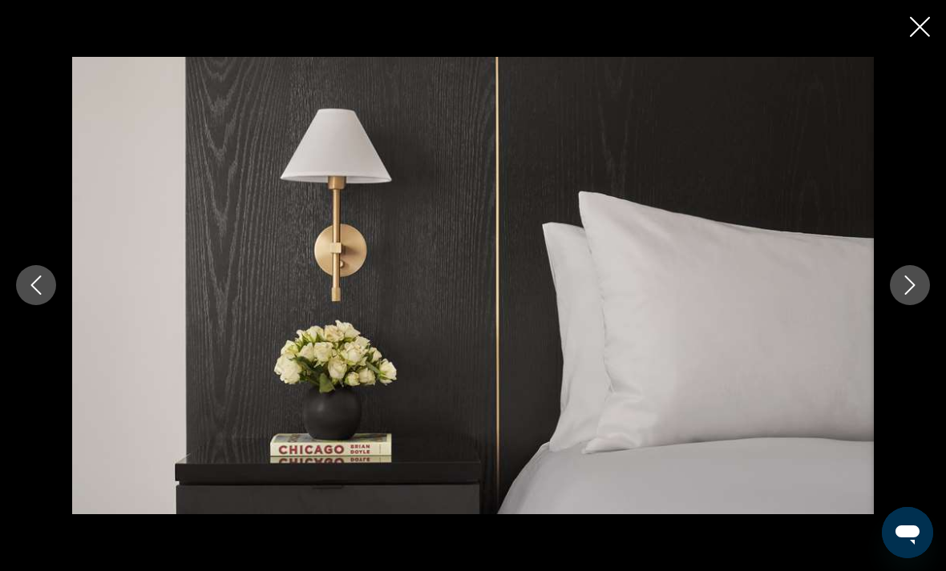
click at [901, 299] on button "Next image" at bounding box center [910, 285] width 40 height 40
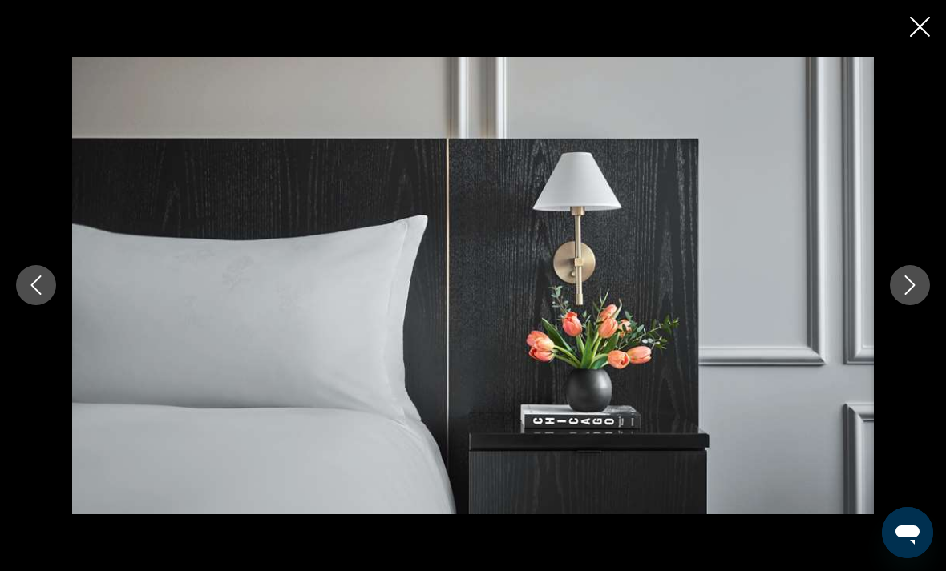
click at [906, 294] on icon "Next image" at bounding box center [910, 285] width 10 height 19
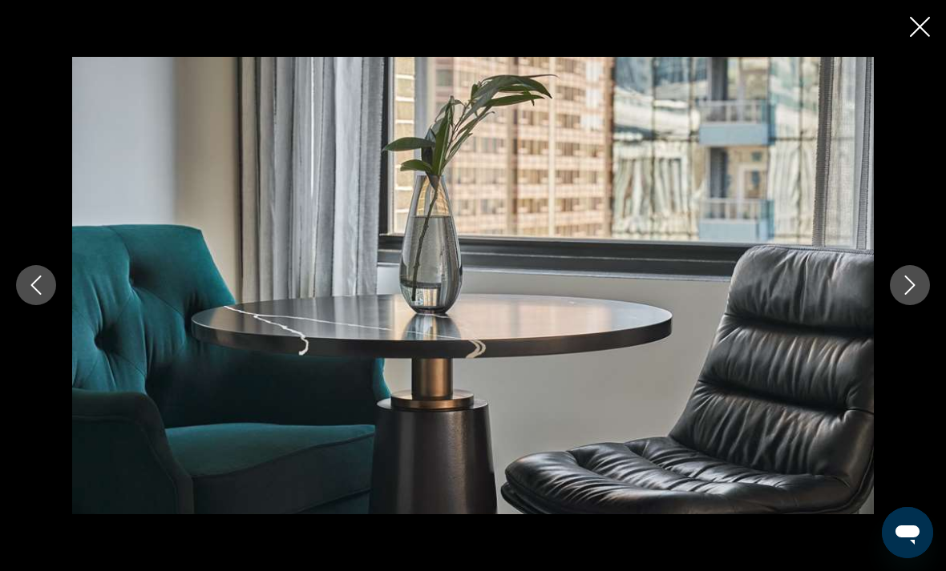
click at [908, 293] on icon "Next image" at bounding box center [910, 285] width 10 height 19
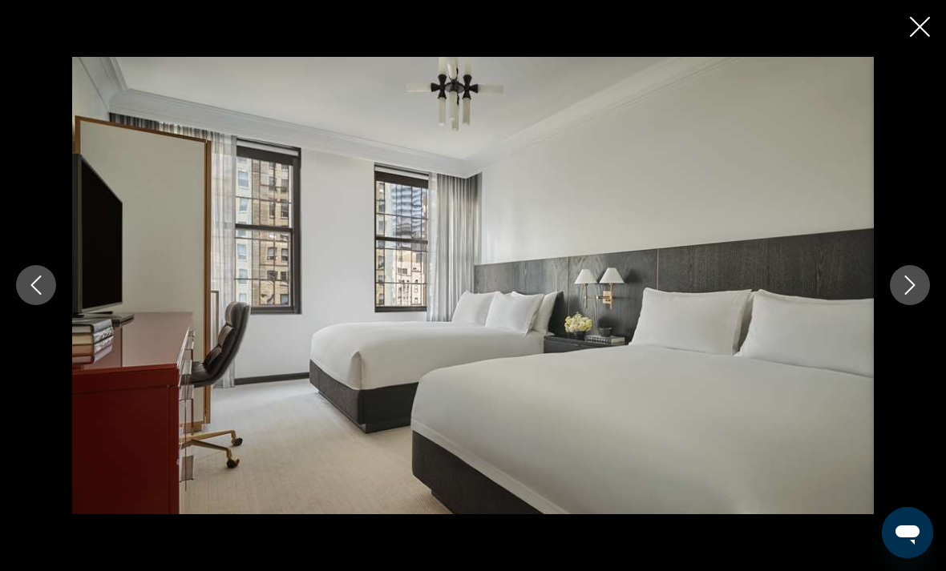
click at [908, 57] on div "Main content" at bounding box center [473, 285] width 946 height 457
click at [904, 57] on div "Main content" at bounding box center [473, 285] width 946 height 457
click at [922, 26] on icon "Close slideshow" at bounding box center [920, 27] width 20 height 20
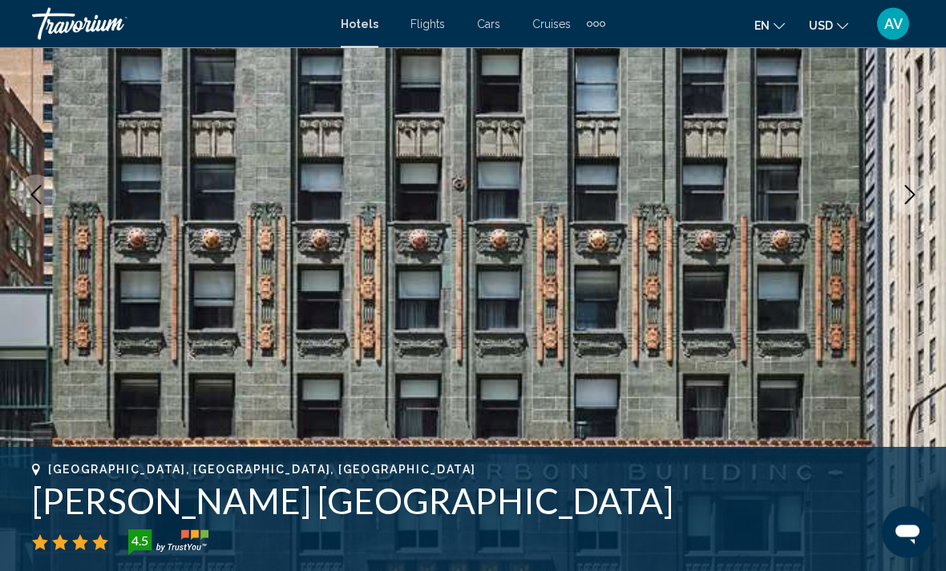
scroll to position [216, 0]
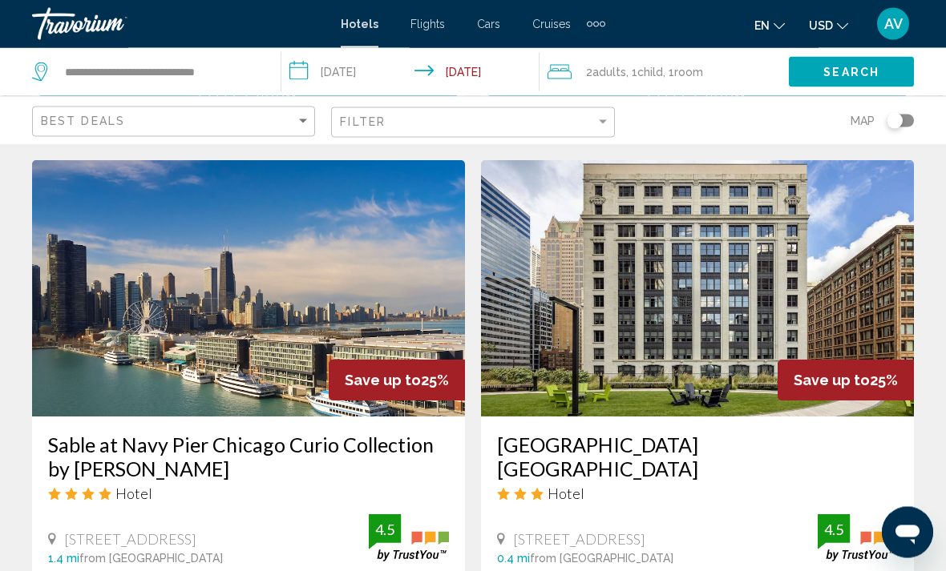
scroll to position [2994, 0]
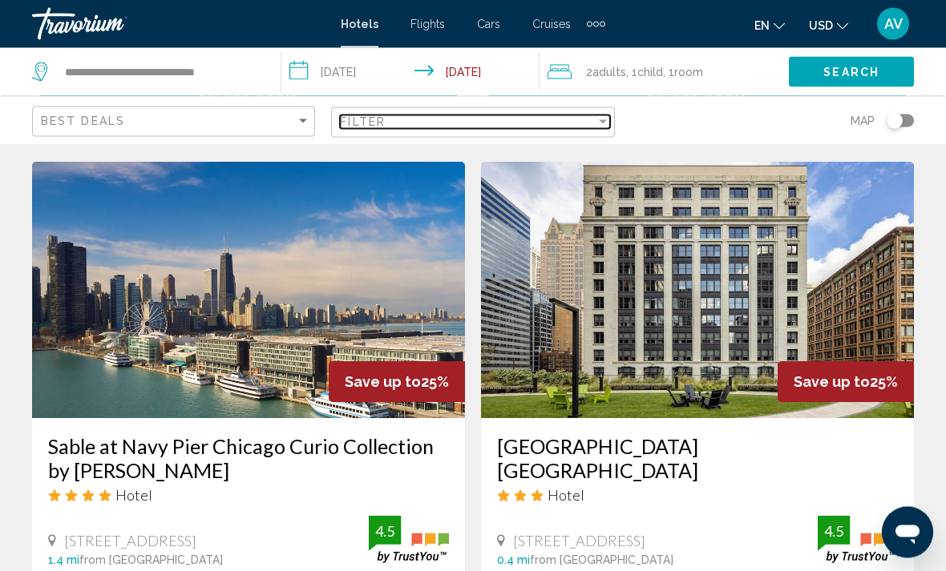
click at [407, 120] on div "Filter" at bounding box center [467, 121] width 255 height 13
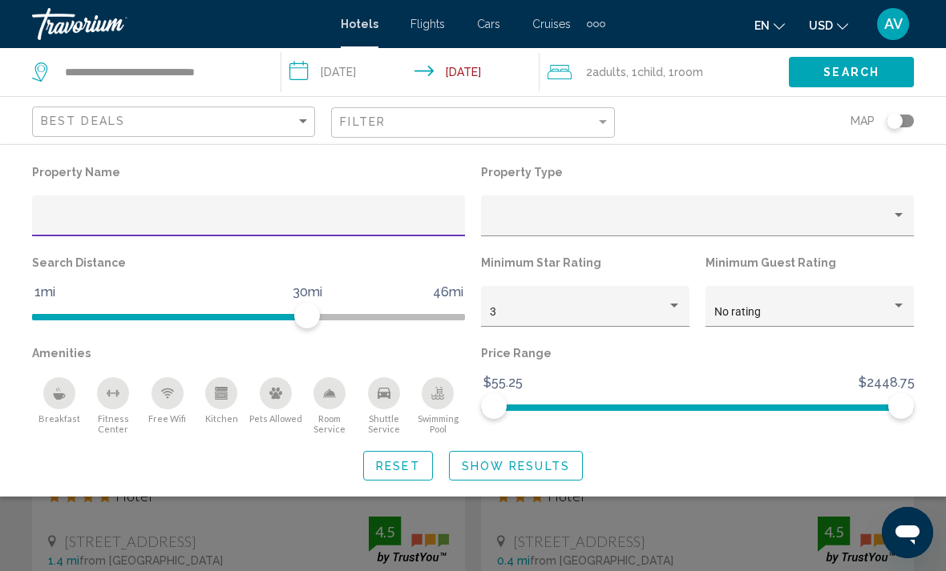
click at [809, 515] on div "Search widget" at bounding box center [473, 405] width 946 height 331
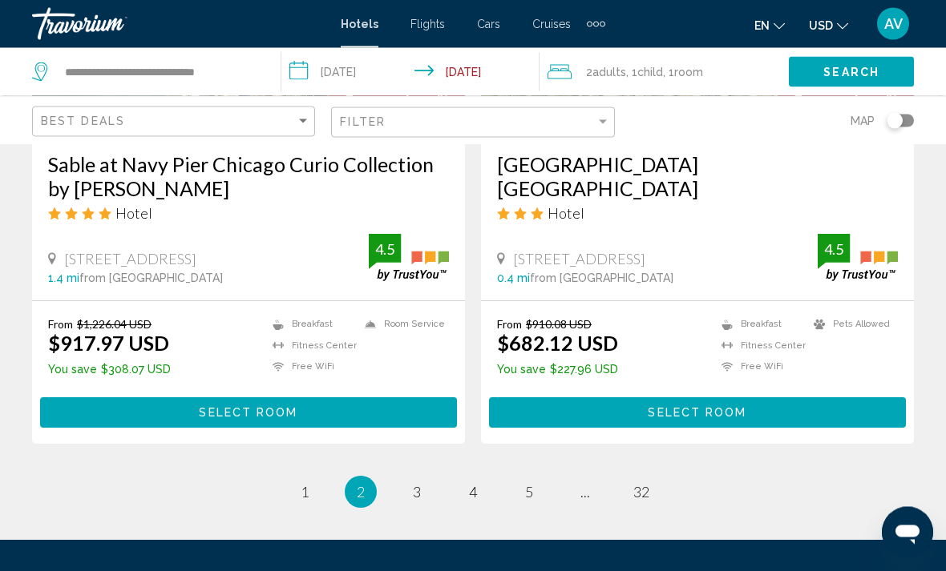
scroll to position [3365, 0]
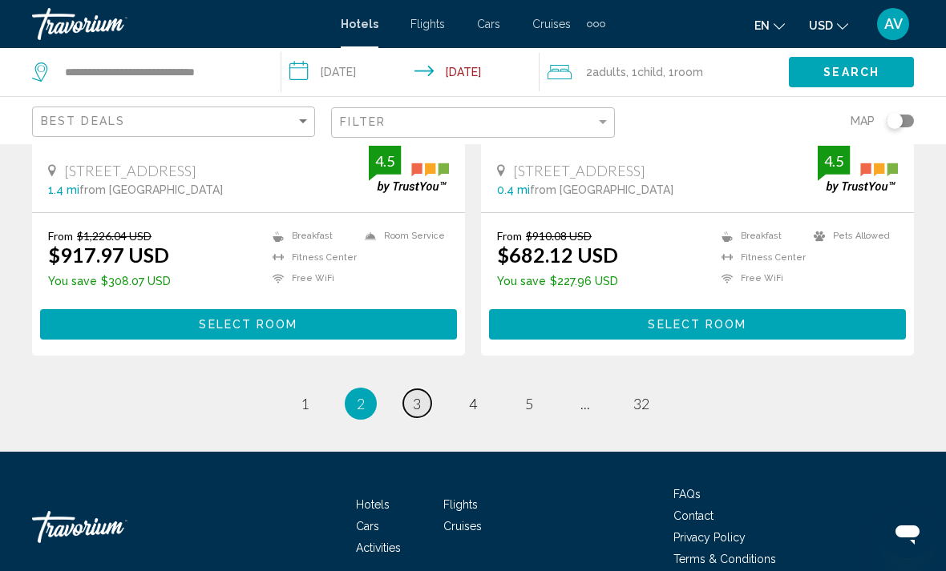
click at [409, 389] on link "page 3" at bounding box center [417, 403] width 28 height 28
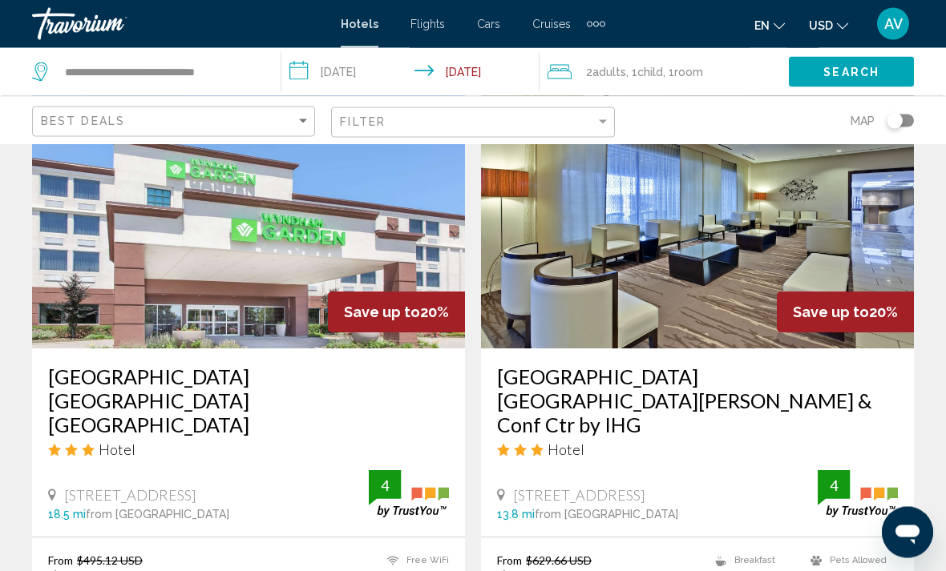
scroll to position [3341, 0]
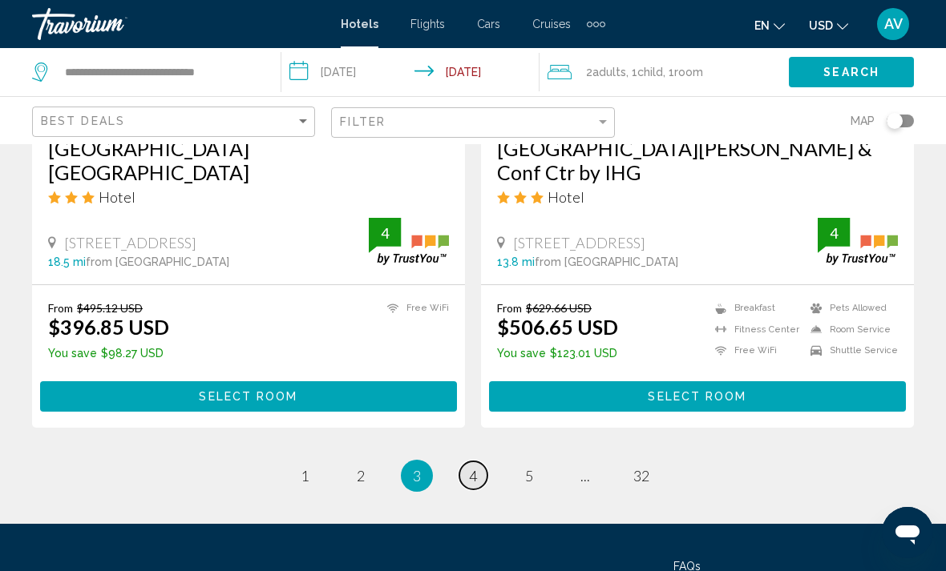
click at [470, 462] on link "page 4" at bounding box center [473, 476] width 28 height 28
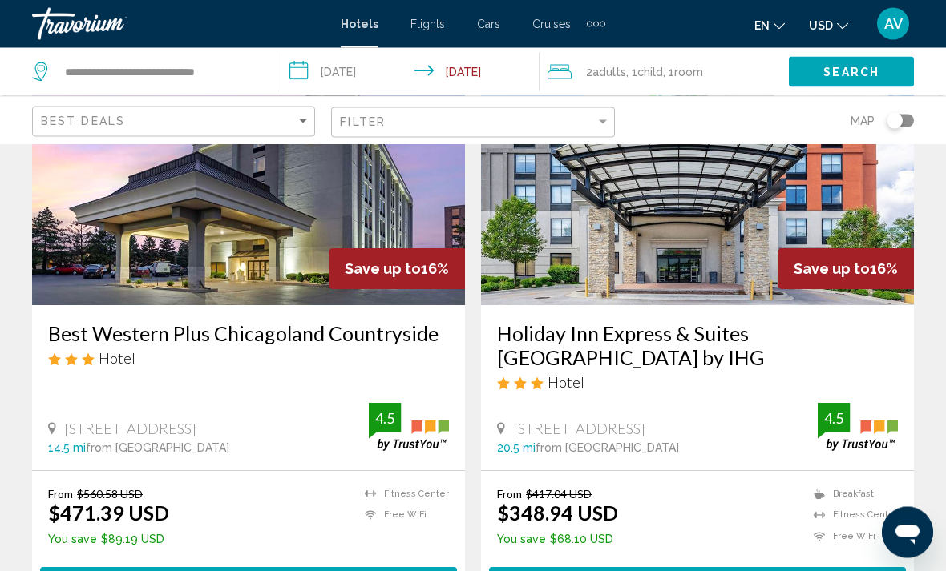
scroll to position [3341, 0]
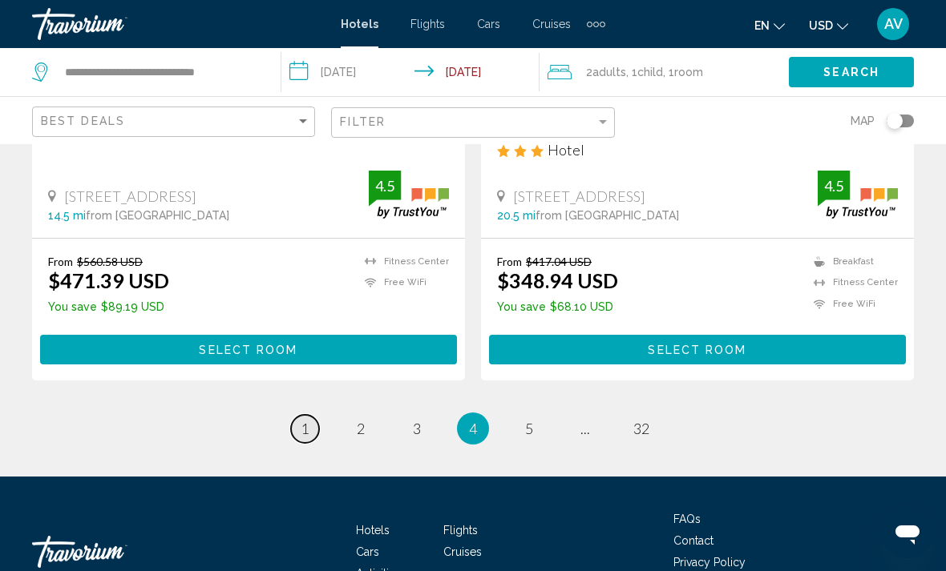
click at [303, 415] on link "page 1" at bounding box center [305, 429] width 28 height 28
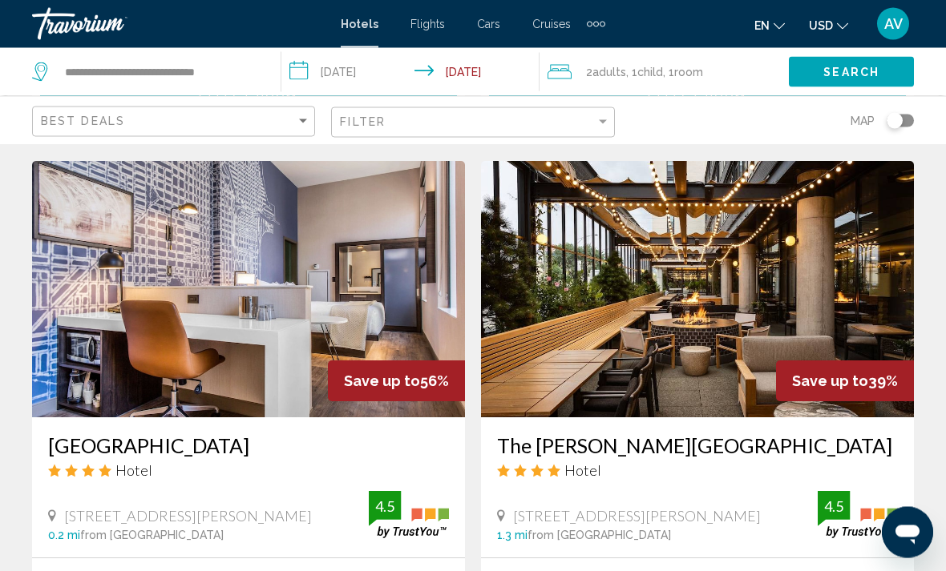
scroll to position [644, 0]
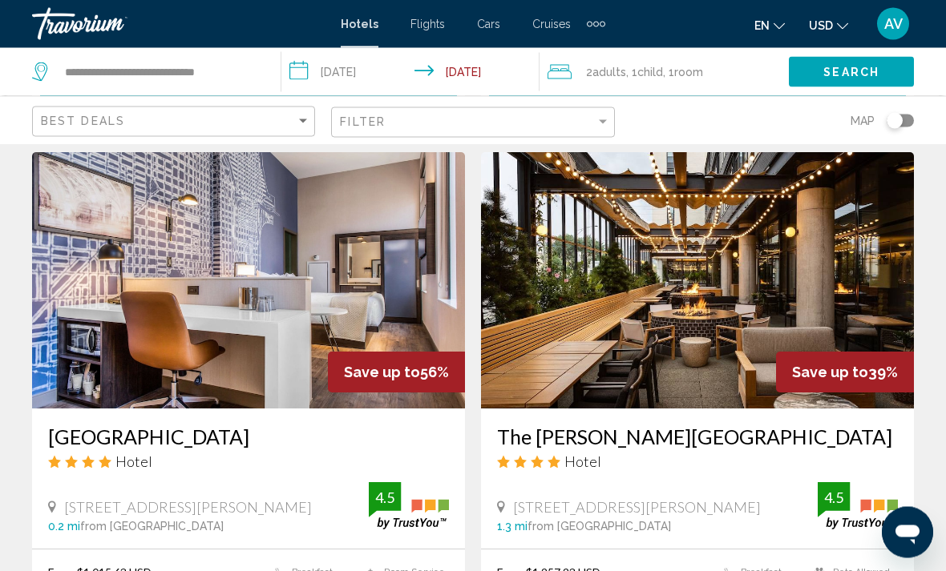
click at [232, 304] on img "Main content" at bounding box center [248, 281] width 433 height 256
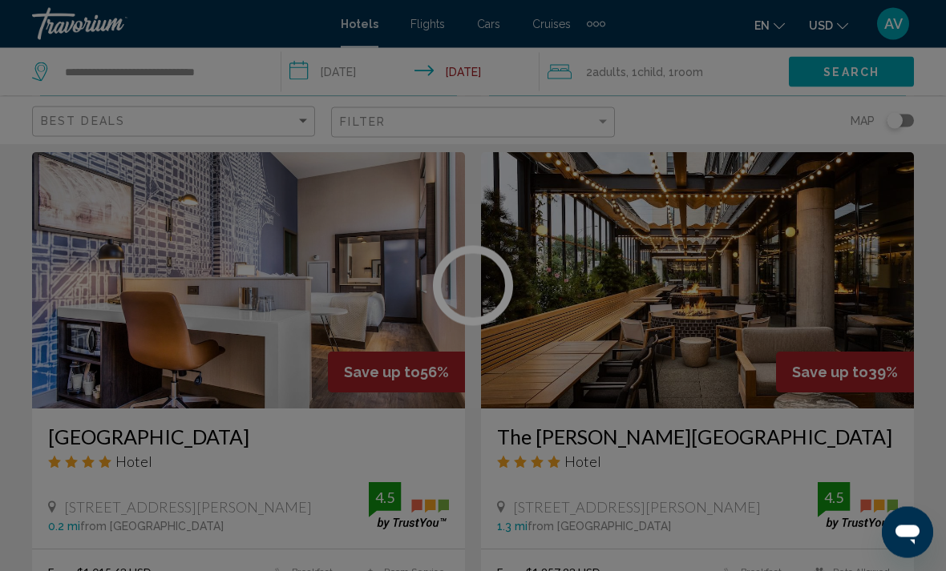
scroll to position [644, 0]
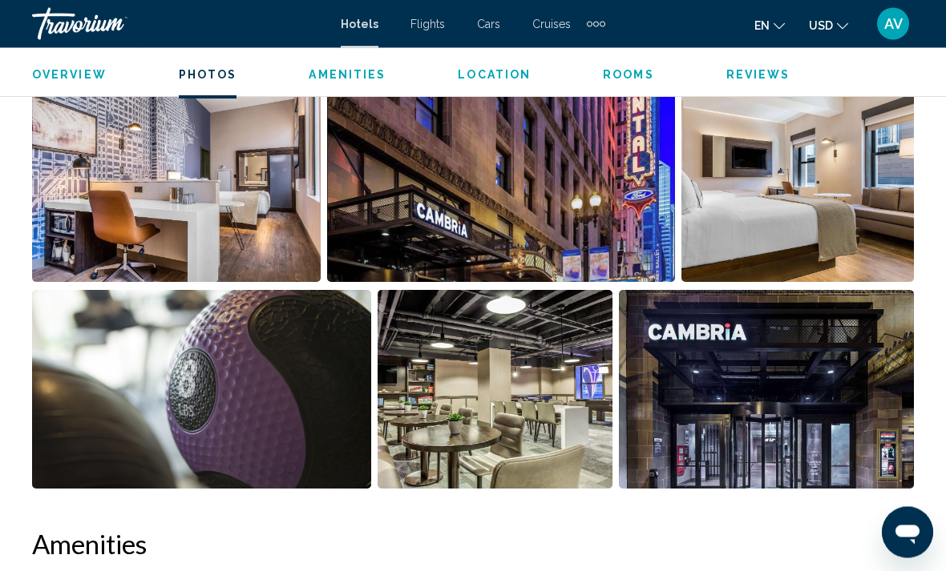
scroll to position [1116, 0]
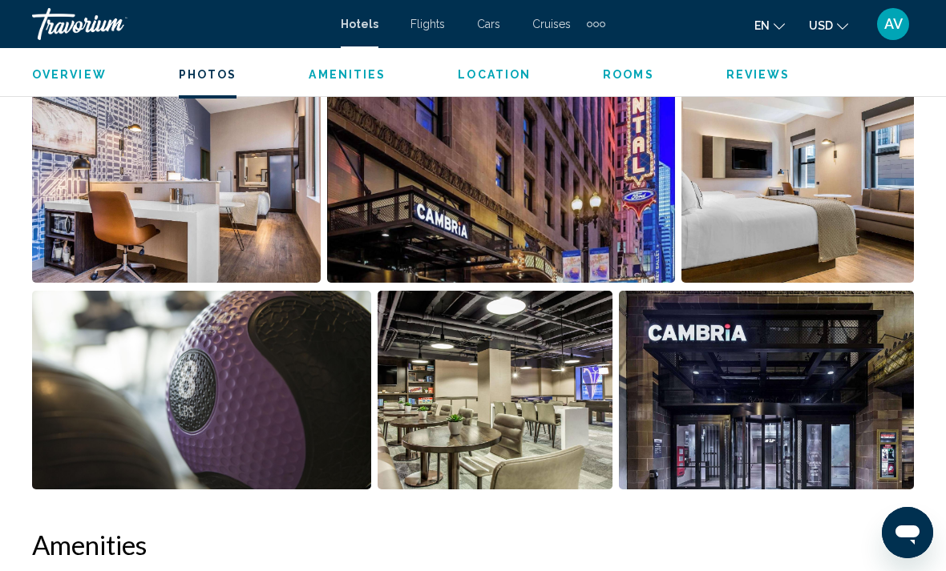
click at [836, 408] on img "Open full-screen image slider" at bounding box center [766, 390] width 295 height 199
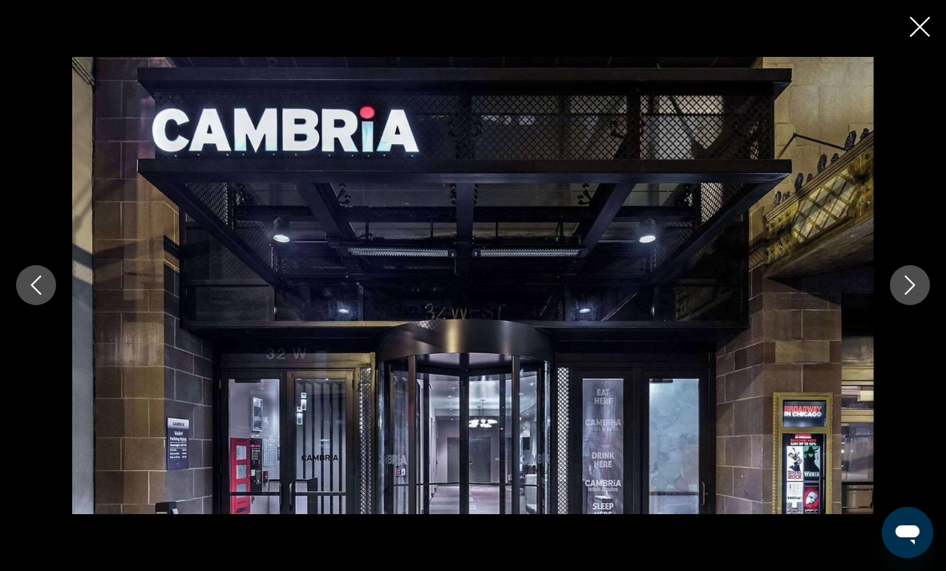
click at [914, 296] on icon "Next image" at bounding box center [910, 285] width 10 height 19
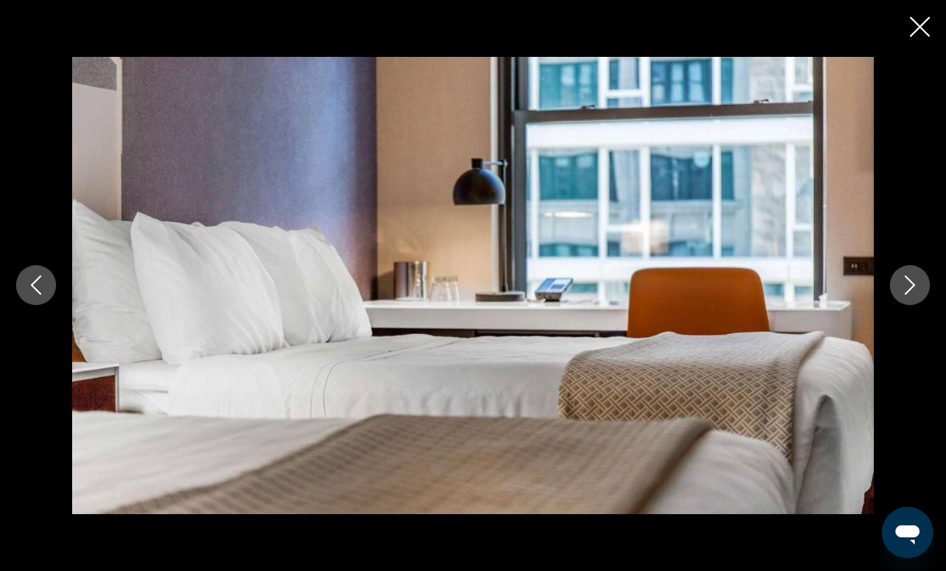
click at [902, 295] on icon "Next image" at bounding box center [909, 285] width 19 height 19
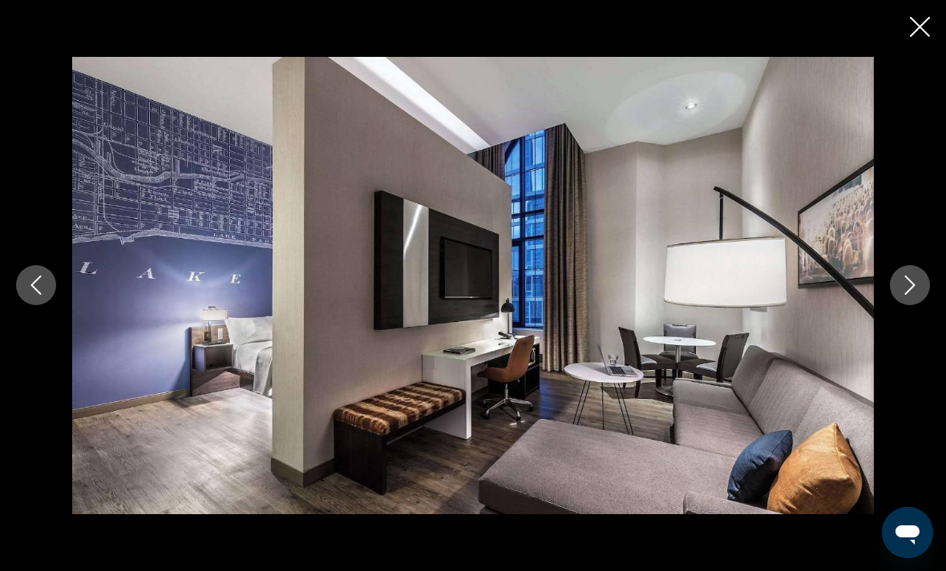
click at [904, 295] on icon "Next image" at bounding box center [909, 285] width 19 height 19
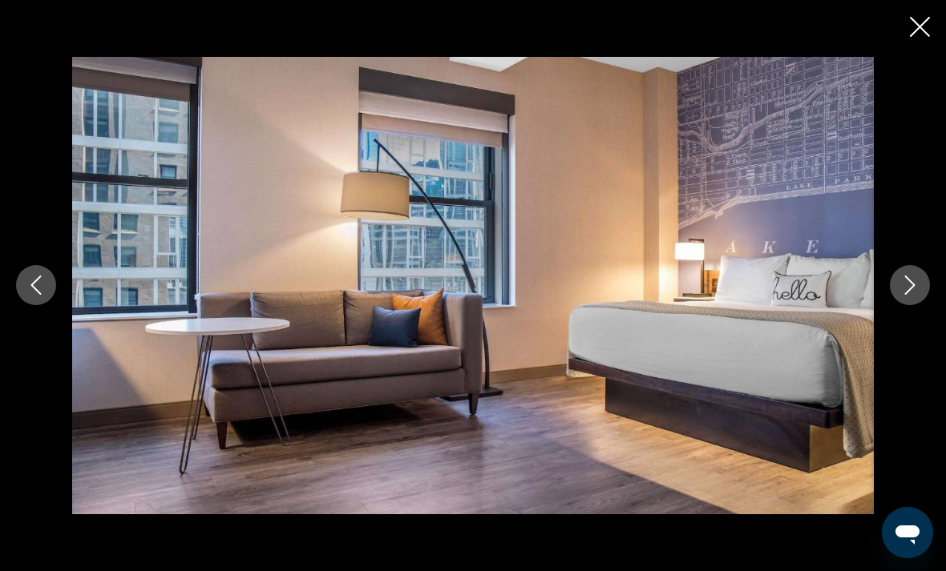
click at [903, 305] on button "Next image" at bounding box center [910, 285] width 40 height 40
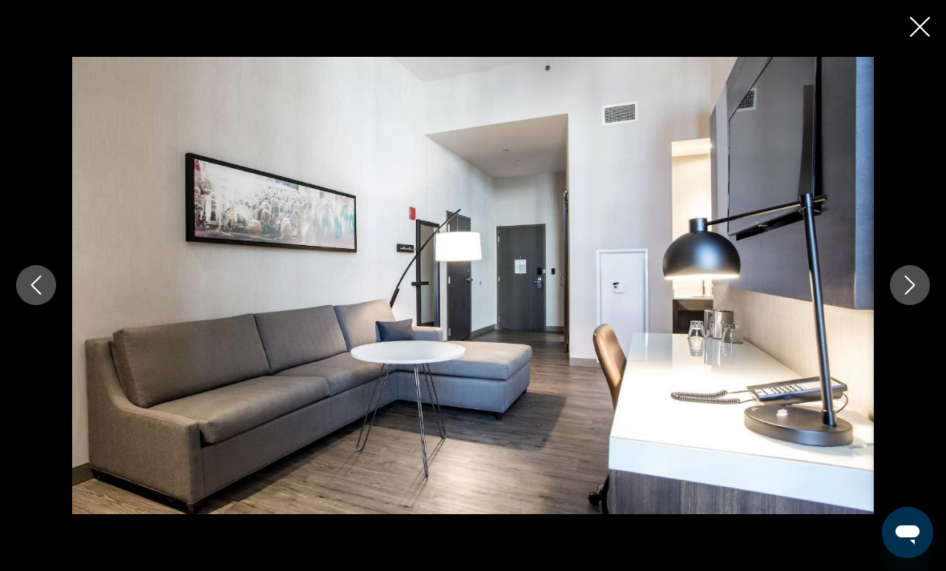
click at [911, 38] on button "Close slideshow" at bounding box center [920, 28] width 20 height 25
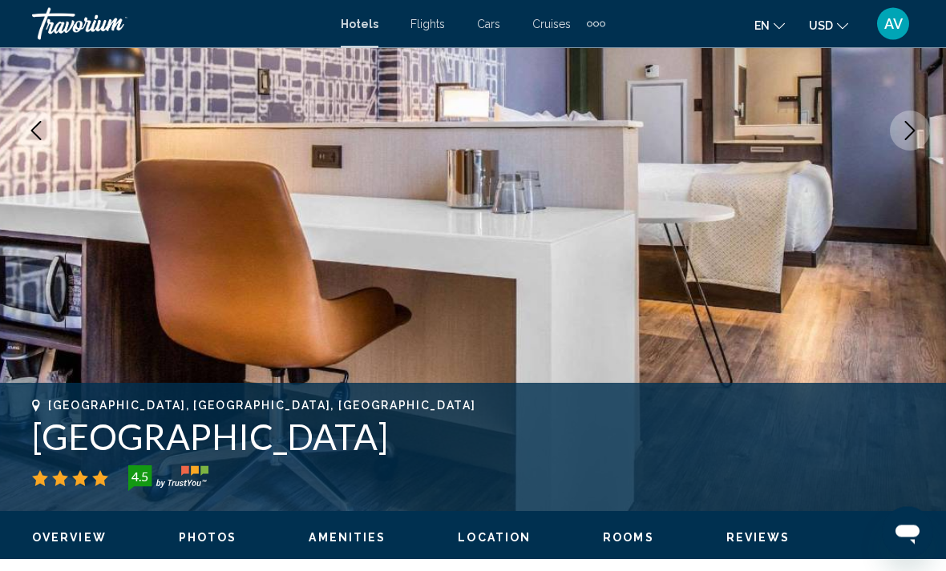
scroll to position [321, 0]
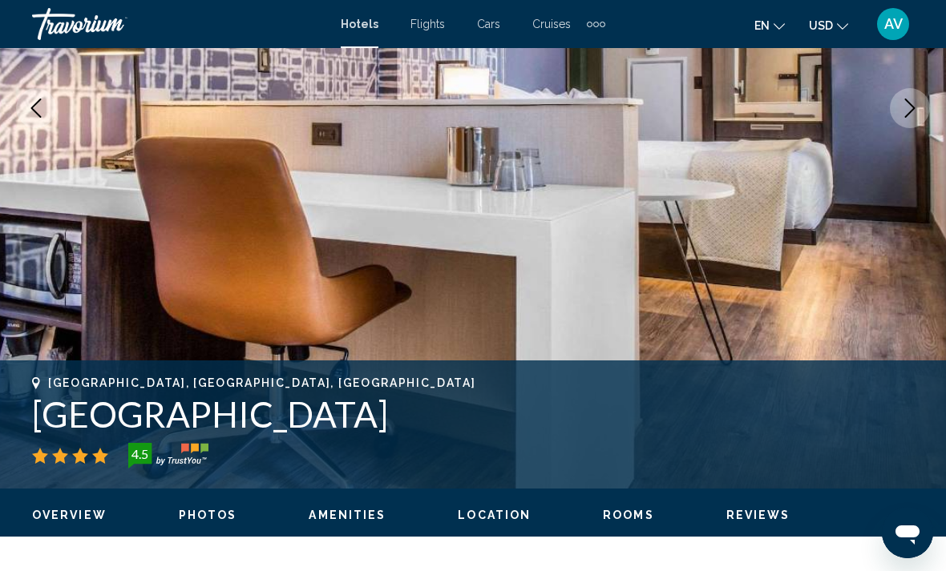
click at [29, 118] on button "Previous image" at bounding box center [36, 108] width 40 height 40
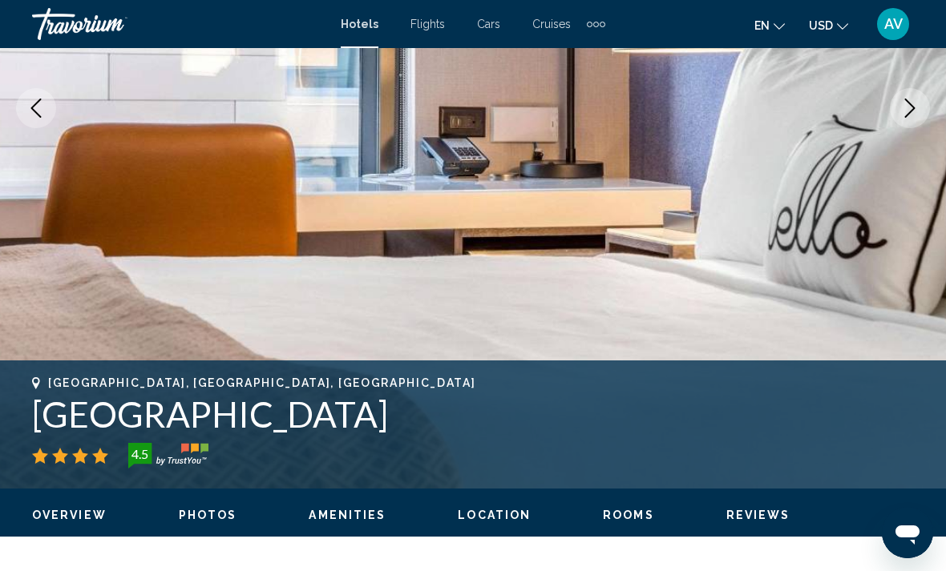
click at [29, 117] on icon "Previous image" at bounding box center [35, 108] width 19 height 19
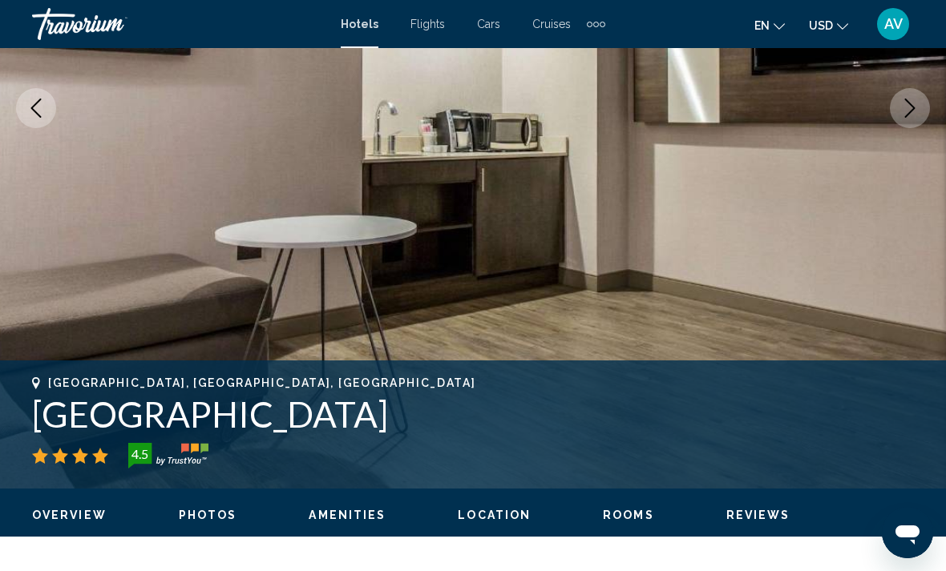
click at [46, 111] on button "Previous image" at bounding box center [36, 108] width 40 height 40
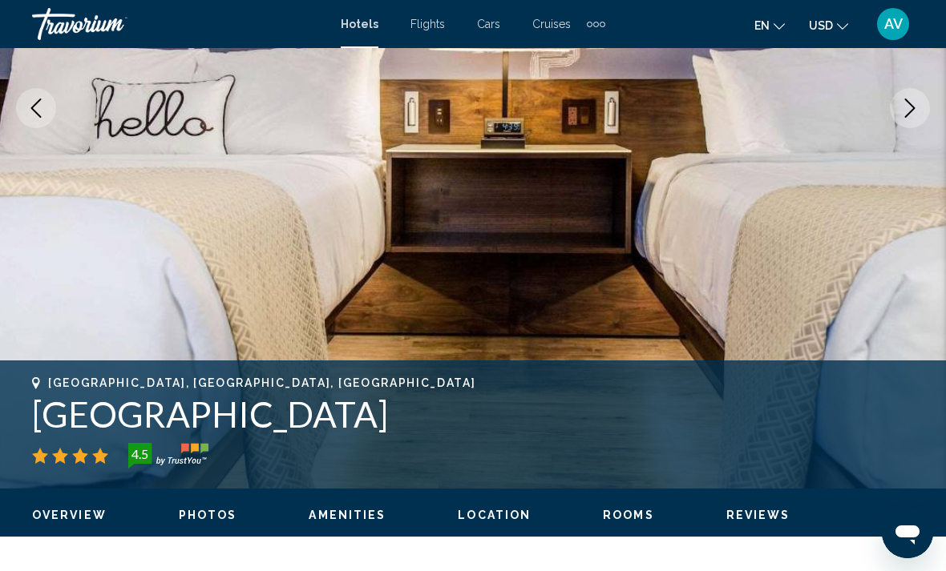
click at [22, 118] on button "Previous image" at bounding box center [36, 108] width 40 height 40
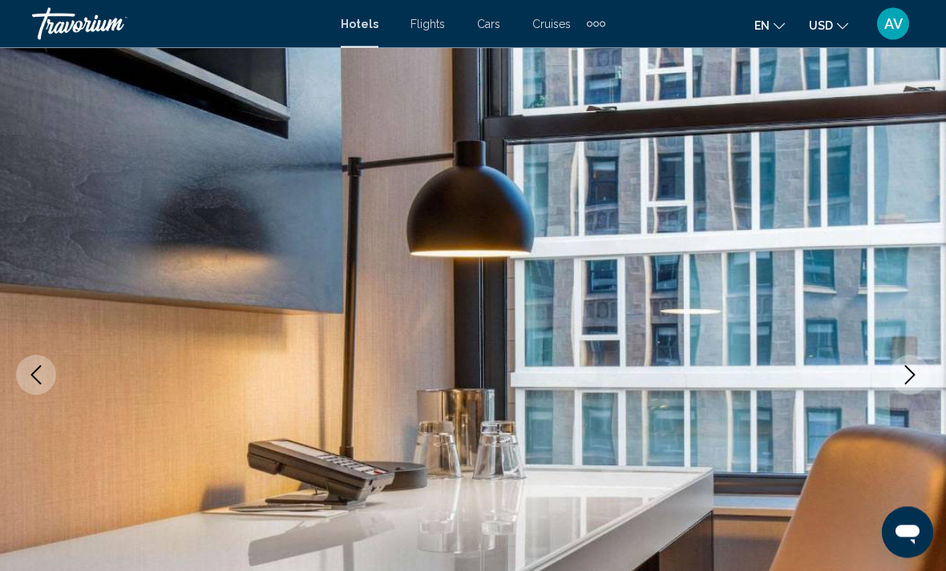
scroll to position [0, 0]
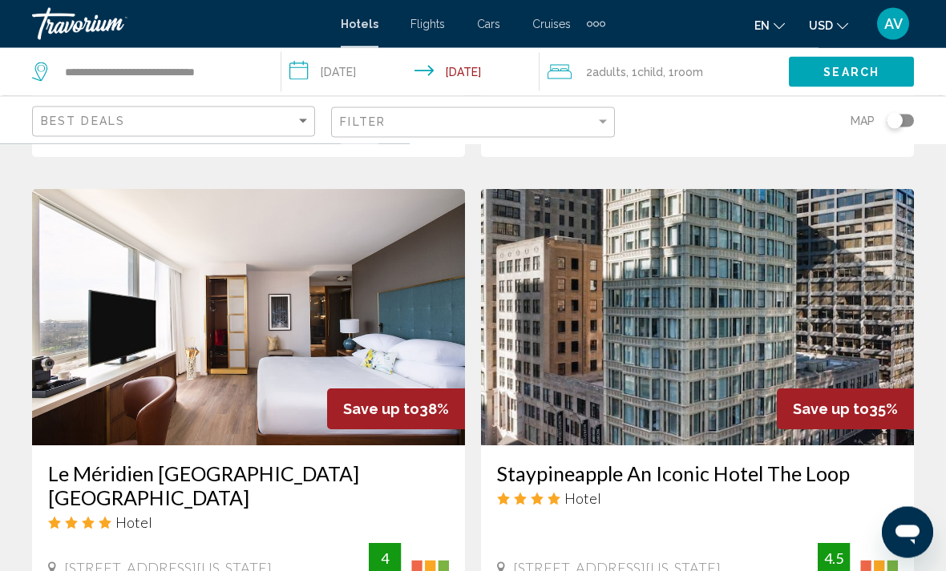
scroll to position [1236, 0]
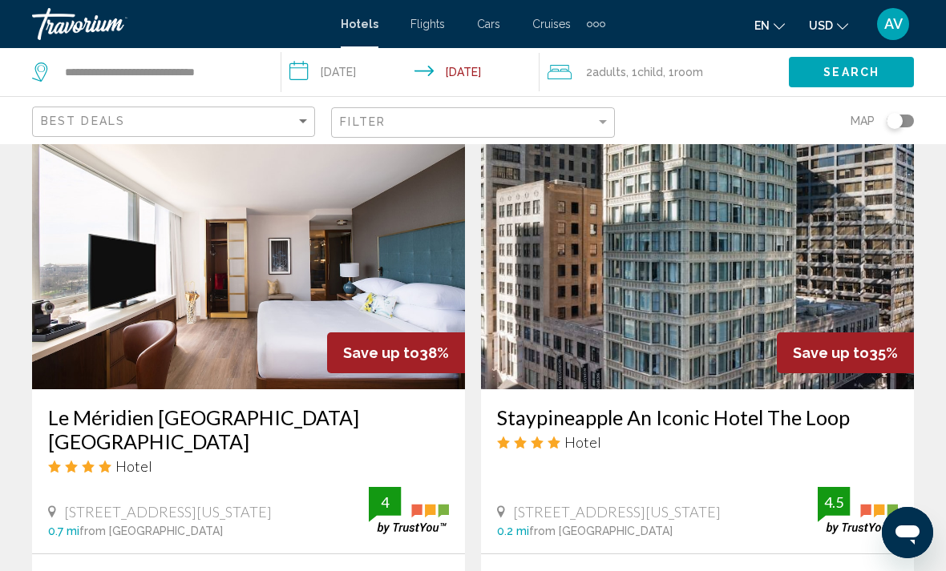
click at [745, 309] on img "Main content" at bounding box center [697, 261] width 433 height 256
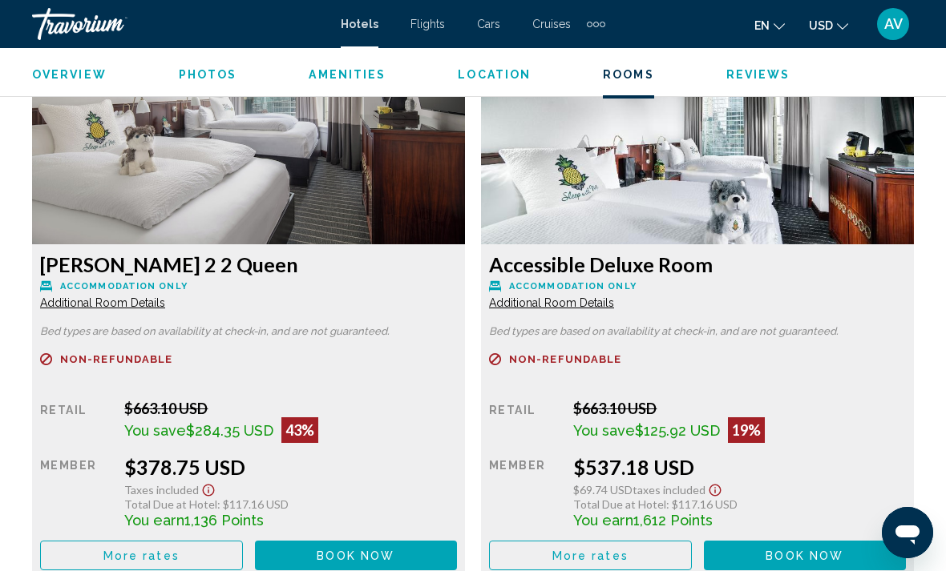
scroll to position [2439, 0]
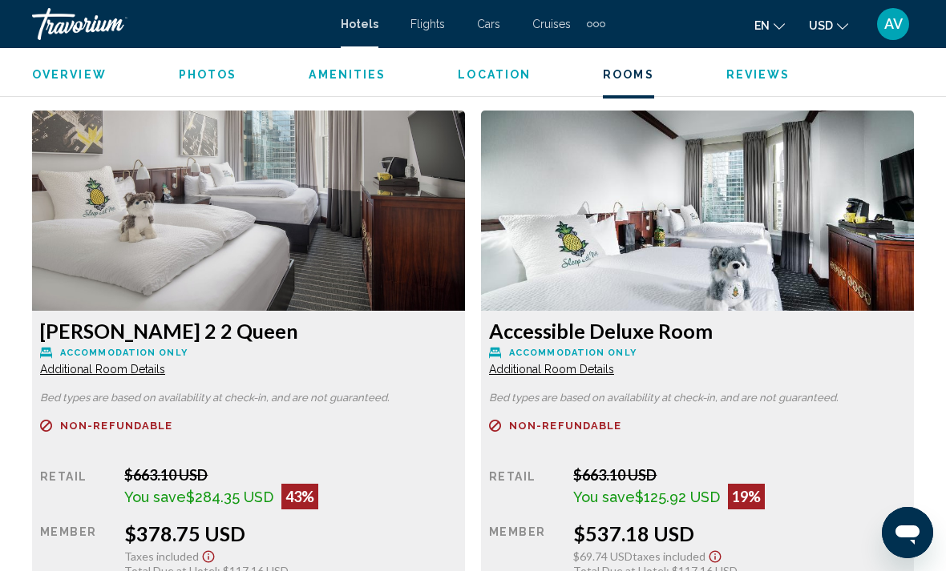
click at [112, 370] on span "Additional Room Details" at bounding box center [102, 369] width 125 height 13
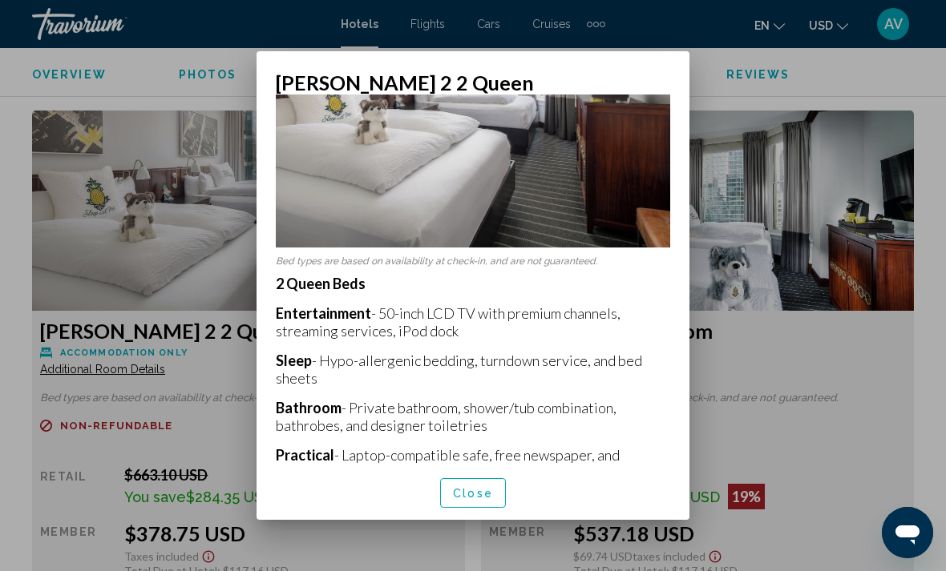
scroll to position [128, 0]
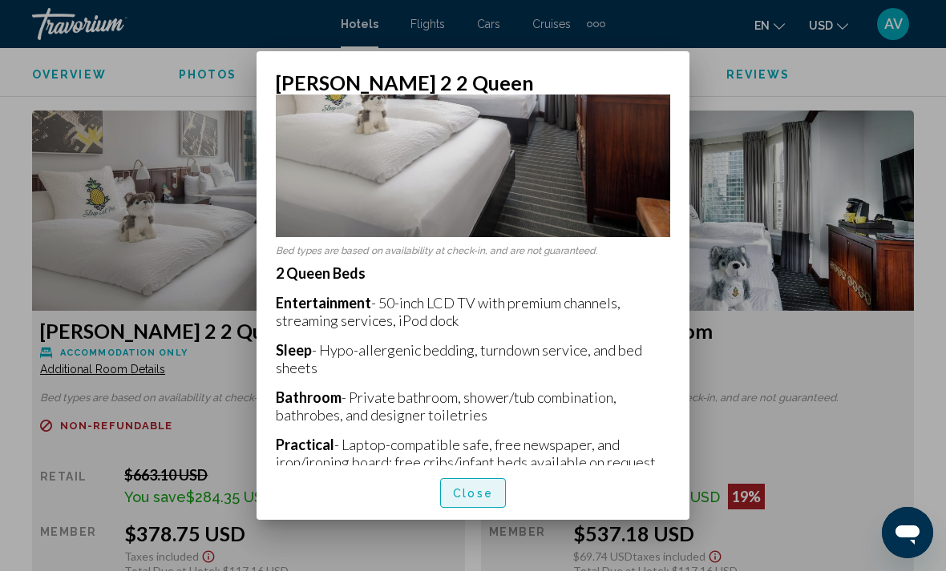
click at [475, 500] on span "Close" at bounding box center [473, 493] width 40 height 13
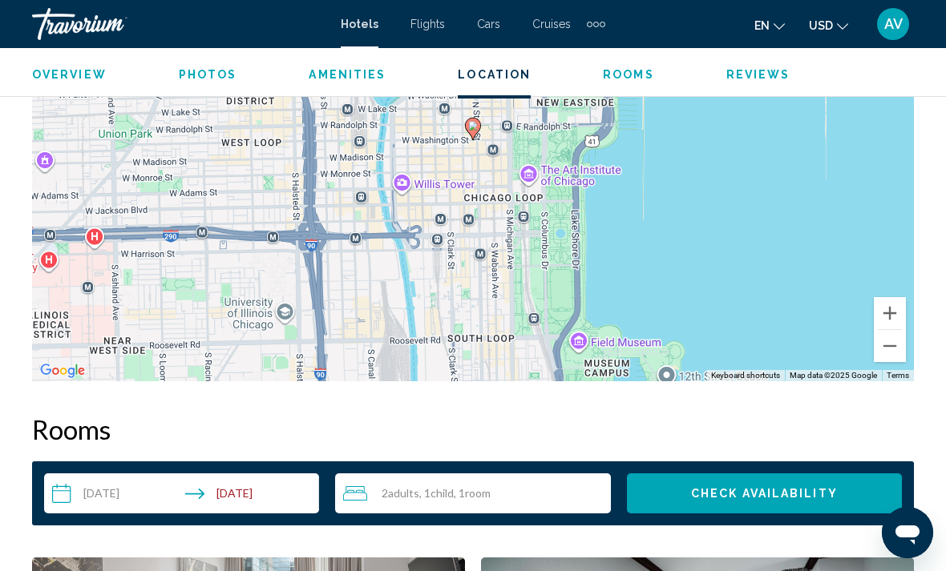
scroll to position [1987, 0]
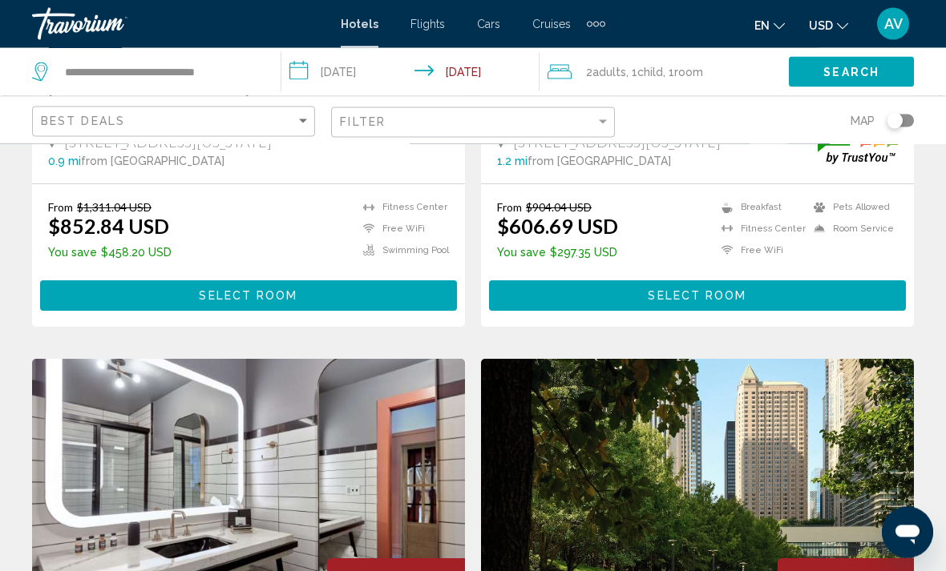
scroll to position [2226, 0]
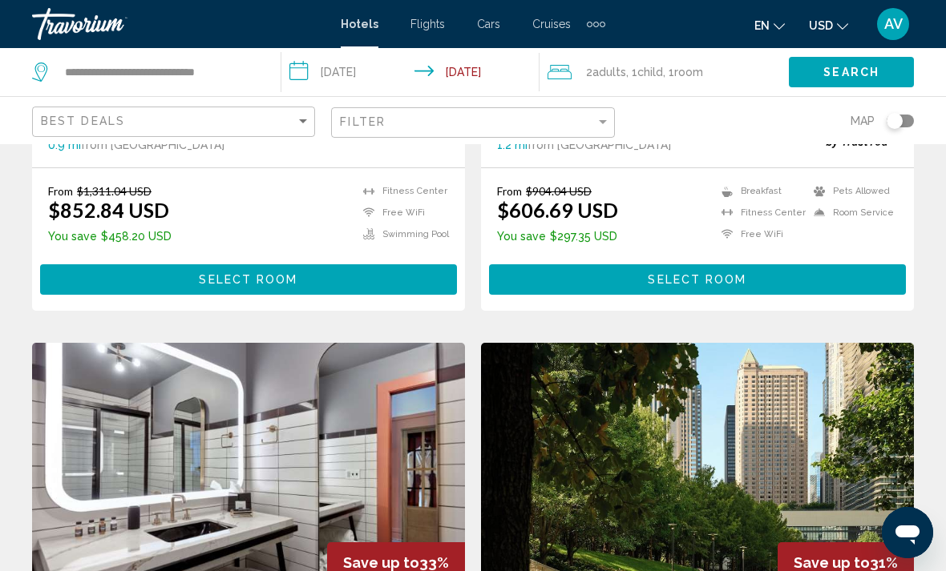
click at [757, 368] on img "Main content" at bounding box center [697, 471] width 433 height 256
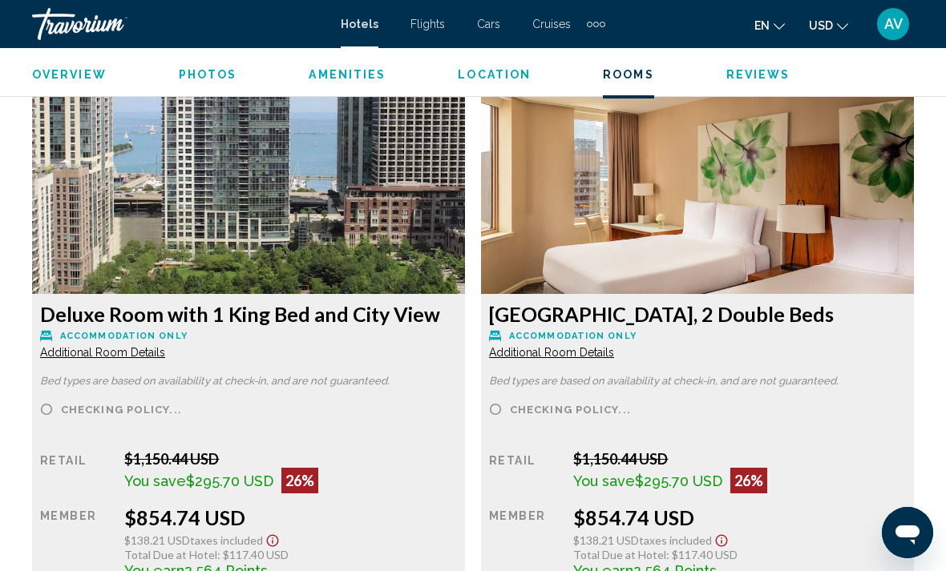
scroll to position [4190, 0]
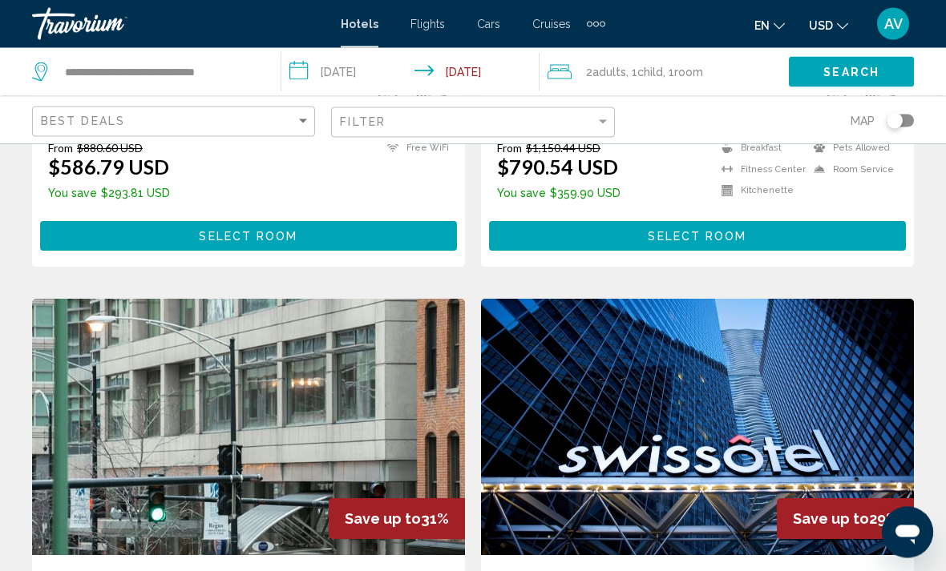
scroll to position [2865, 0]
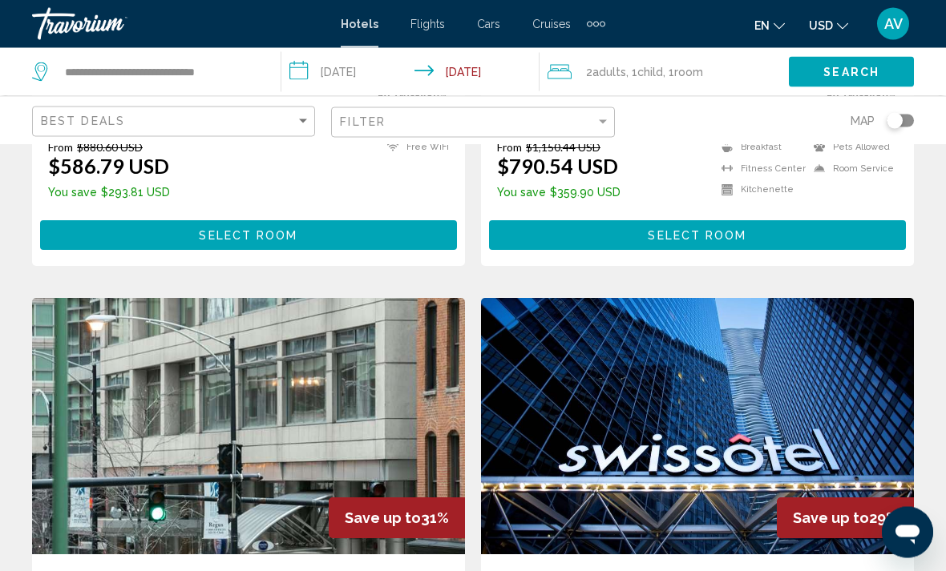
click at [835, 308] on img "Main content" at bounding box center [697, 427] width 433 height 256
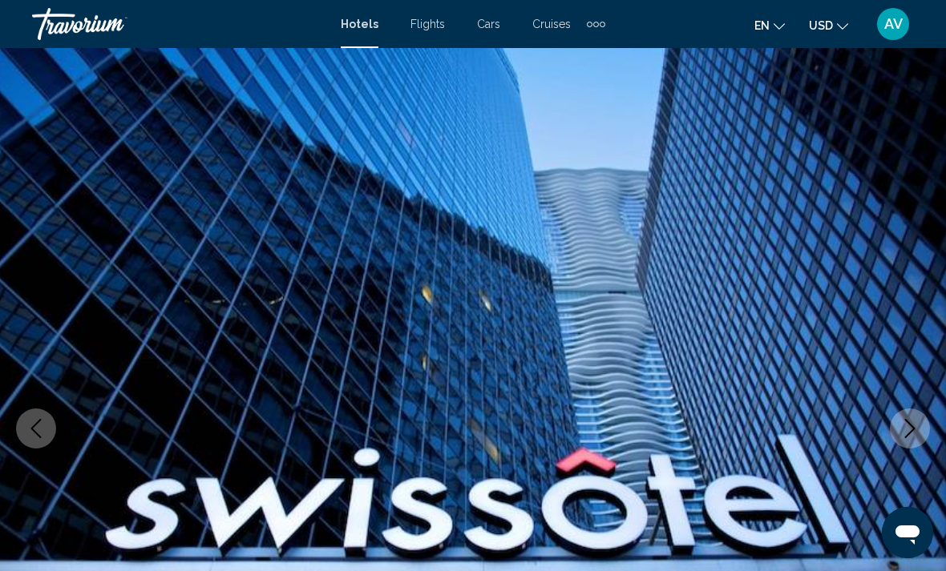
click at [890, 438] on img "Main content" at bounding box center [473, 428] width 946 height 761
click at [910, 436] on icon "Next image" at bounding box center [909, 428] width 19 height 19
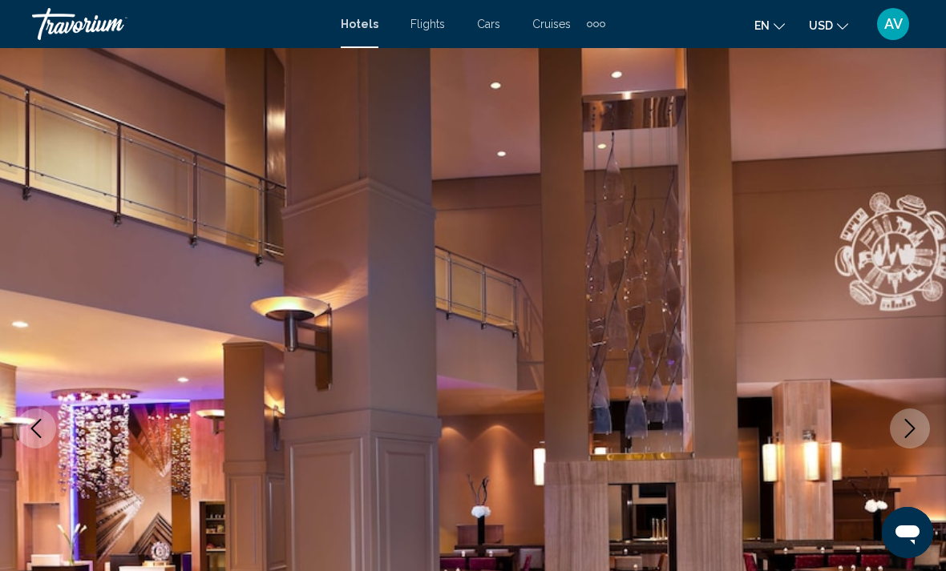
click at [908, 436] on icon "Next image" at bounding box center [909, 428] width 19 height 19
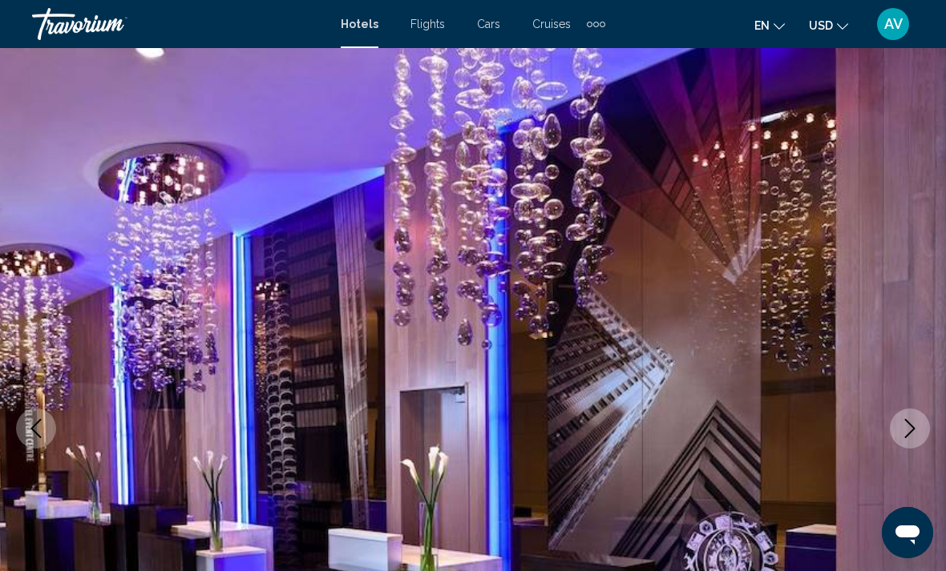
click at [905, 434] on icon "Next image" at bounding box center [909, 428] width 19 height 19
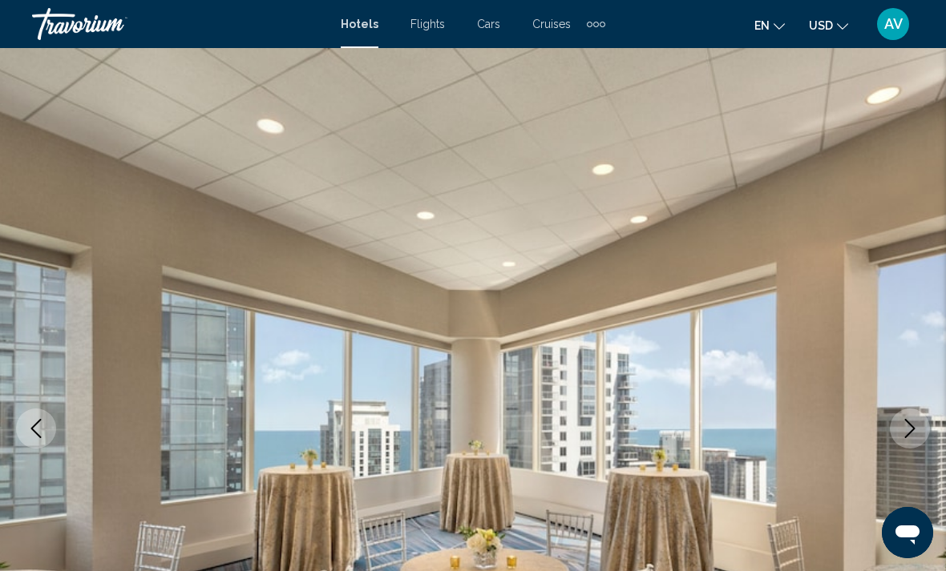
click at [898, 438] on button "Next image" at bounding box center [910, 429] width 40 height 40
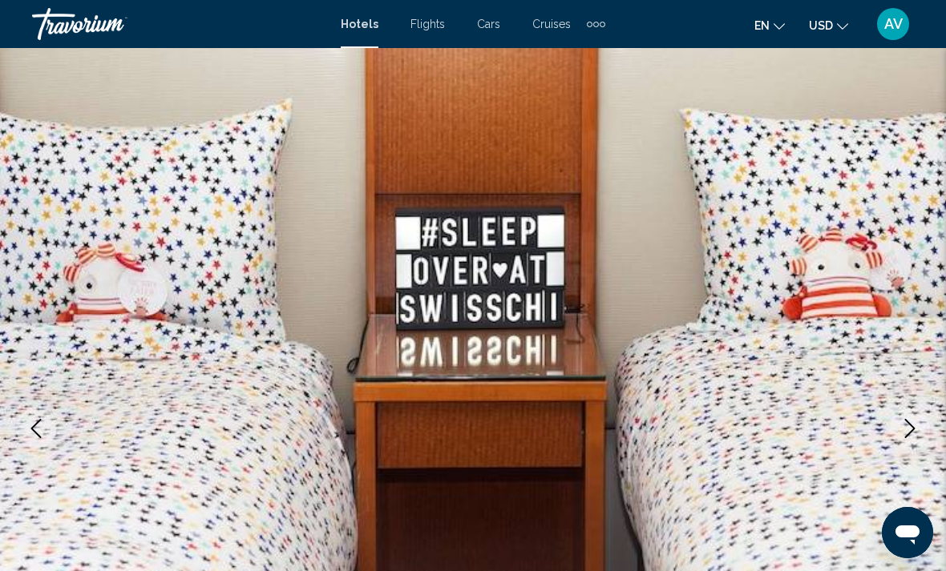
click at [906, 430] on icon "Next image" at bounding box center [909, 428] width 19 height 19
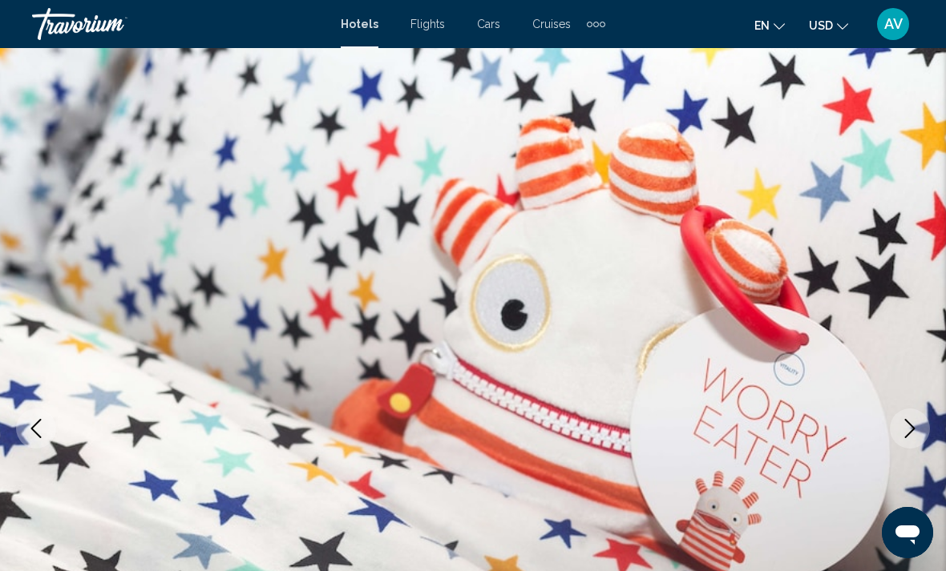
click at [911, 432] on icon "Next image" at bounding box center [910, 428] width 10 height 19
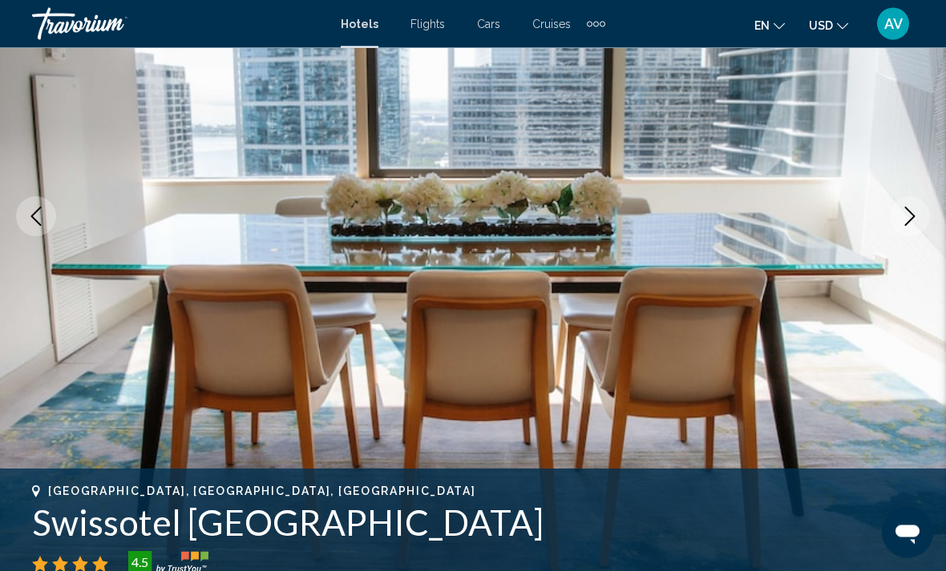
scroll to position [207, 0]
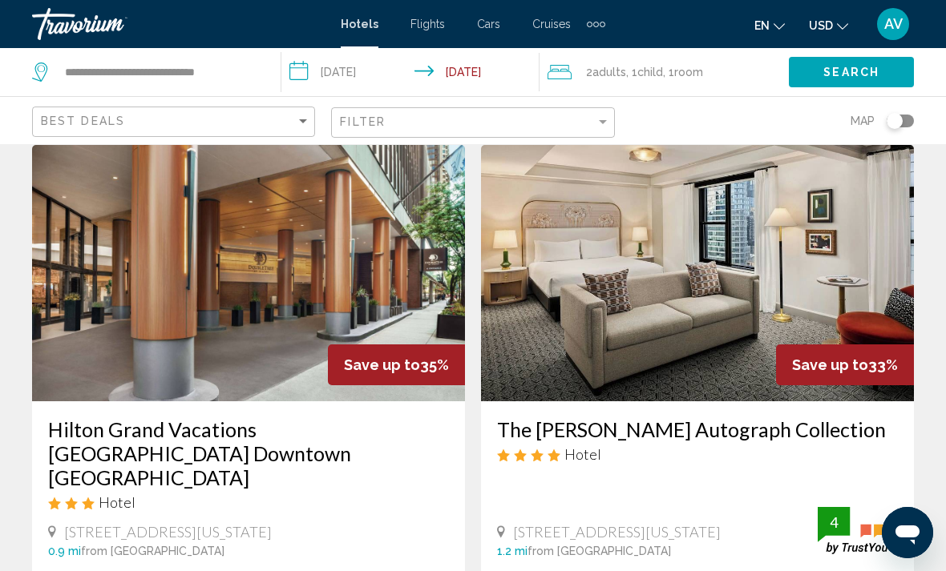
scroll to position [1828, 0]
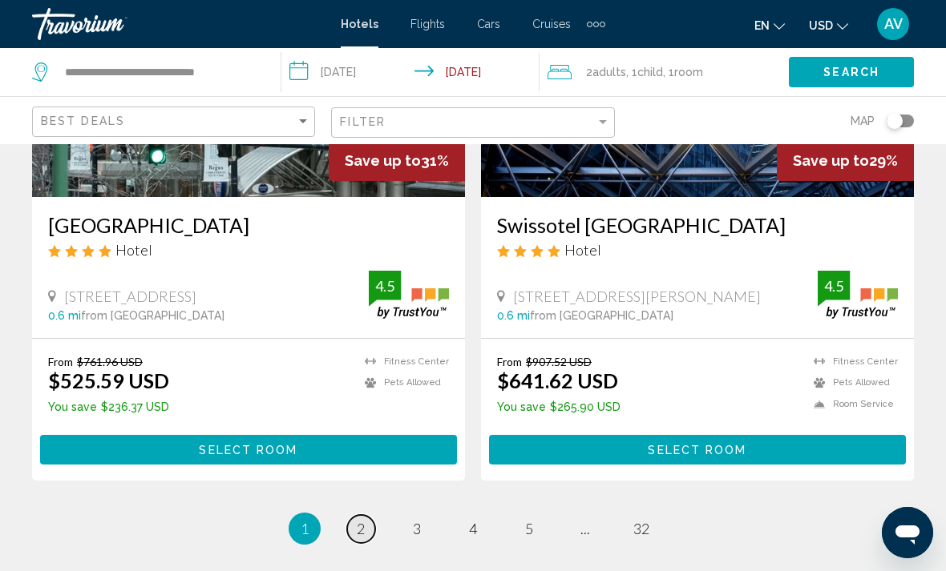
click at [353, 515] on link "page 2" at bounding box center [361, 529] width 28 height 28
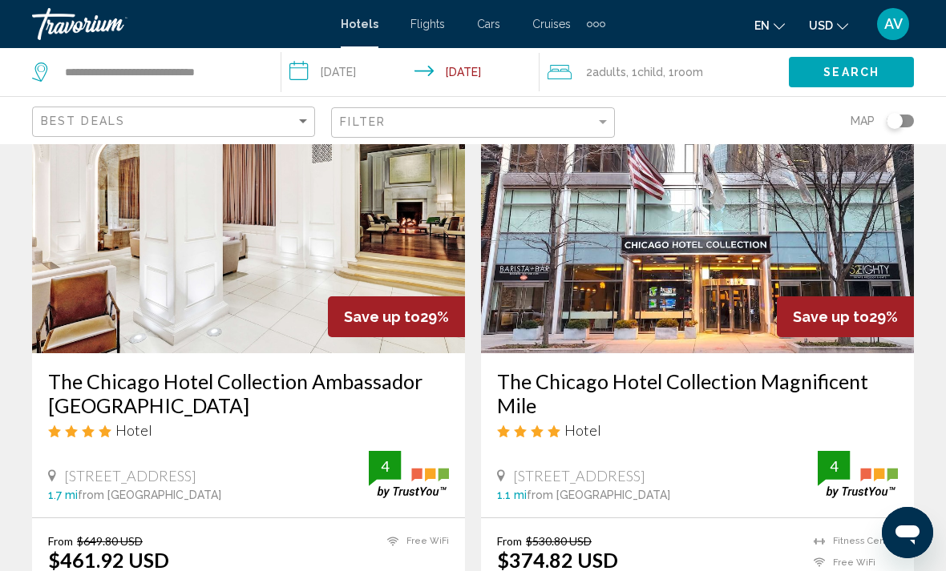
scroll to position [108, 0]
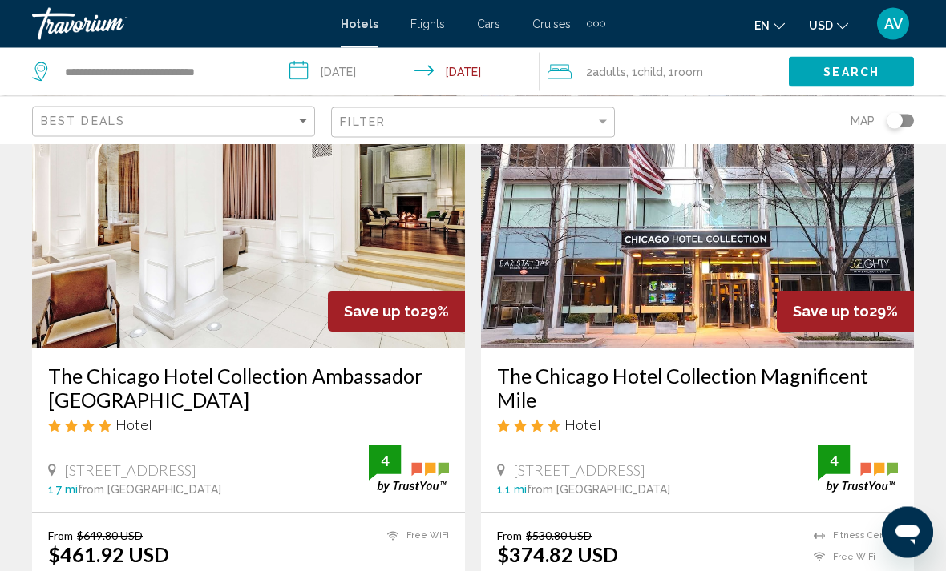
click at [852, 249] on img "Main content" at bounding box center [697, 220] width 433 height 256
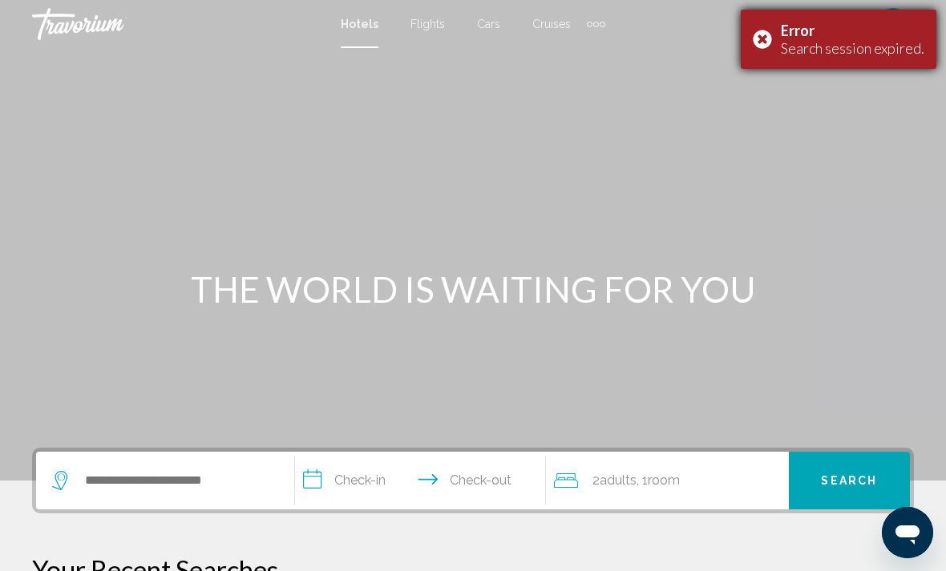
click at [766, 43] on div "Error Search session expired." at bounding box center [839, 39] width 196 height 59
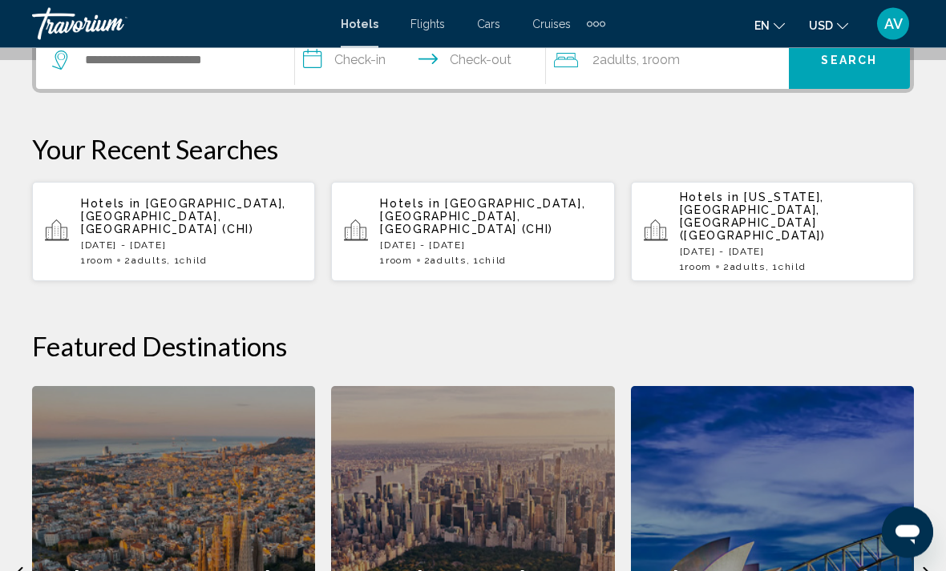
scroll to position [422, 0]
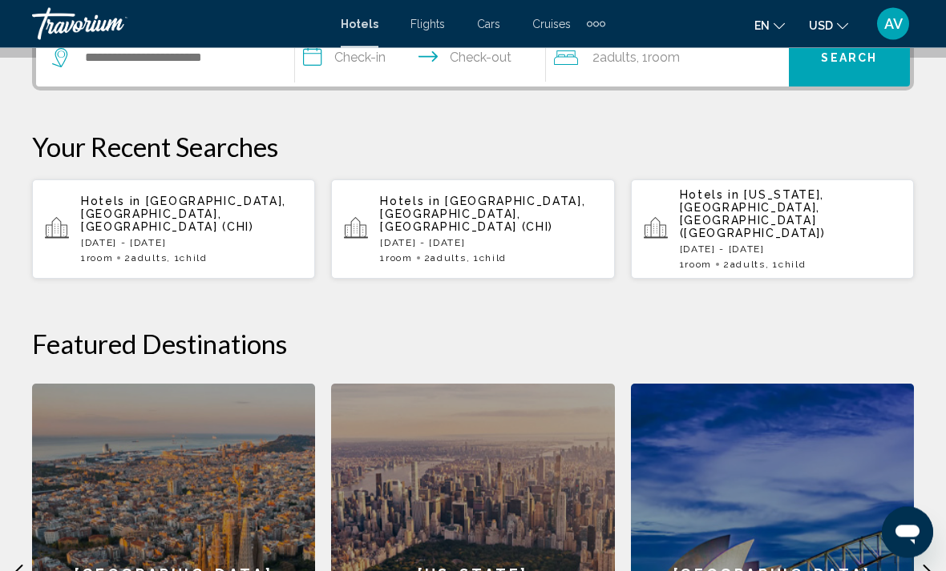
click at [185, 238] on p "[DATE] - [DATE]" at bounding box center [191, 243] width 221 height 11
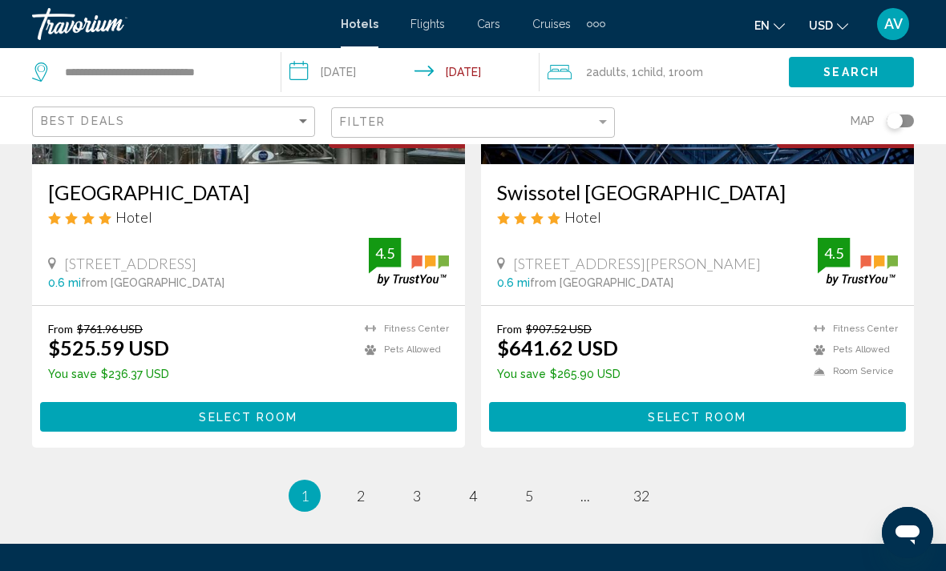
scroll to position [3277, 0]
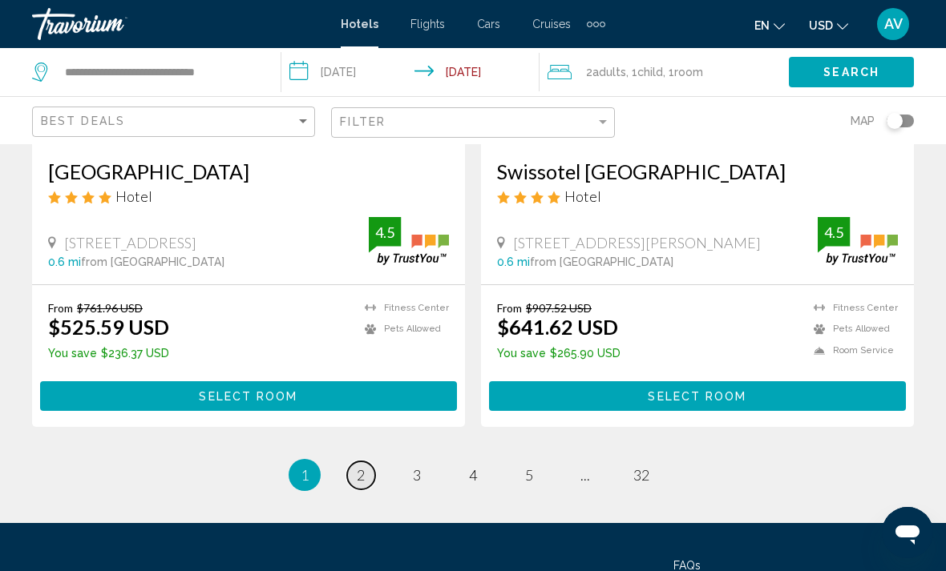
click at [365, 466] on span "2" at bounding box center [361, 475] width 8 height 18
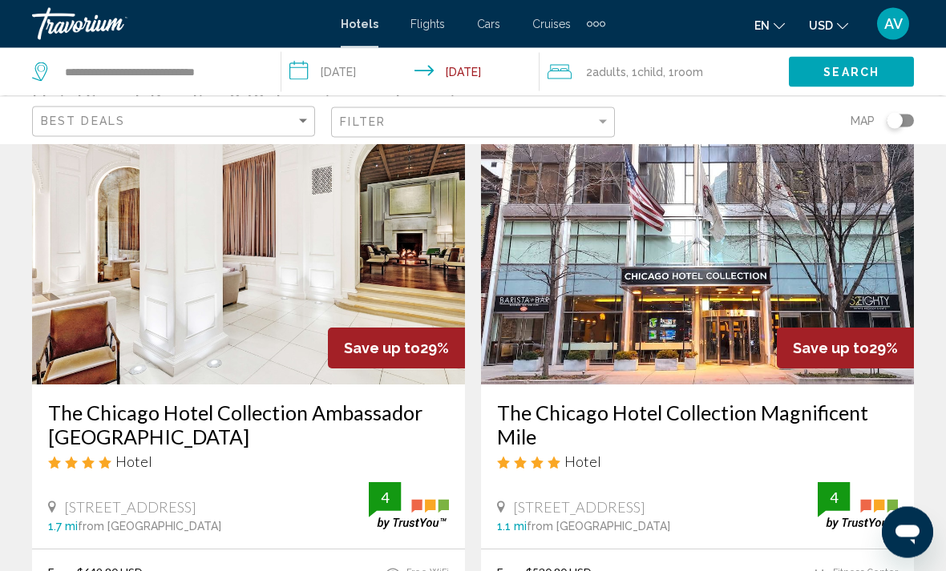
click at [816, 271] on img "Main content" at bounding box center [697, 257] width 433 height 256
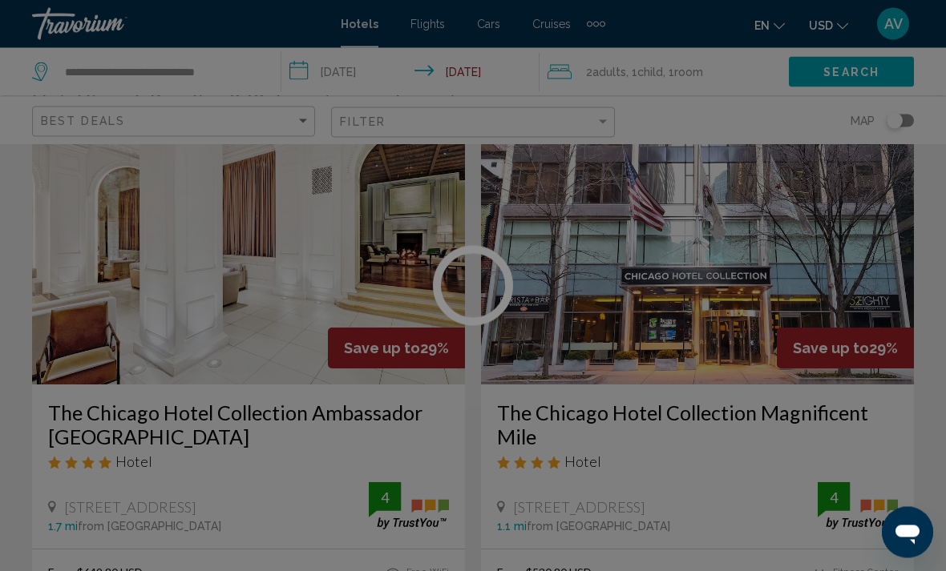
scroll to position [72, 0]
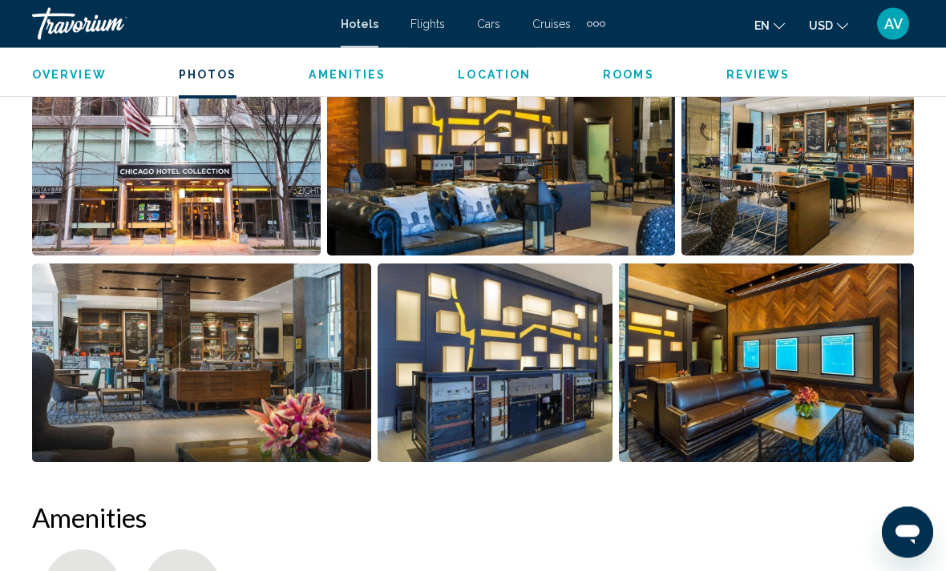
scroll to position [1153, 0]
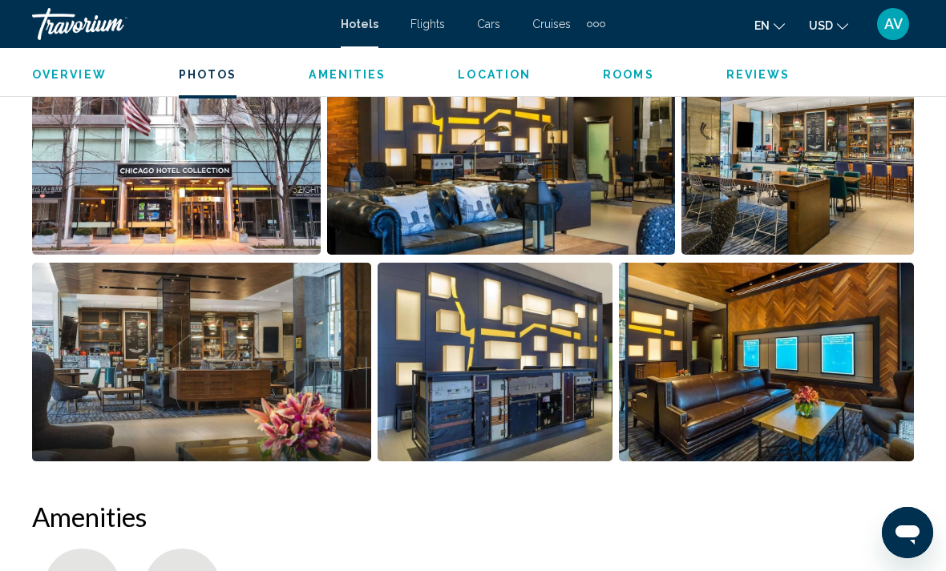
click at [192, 189] on img "Open full-screen image slider" at bounding box center [176, 155] width 289 height 199
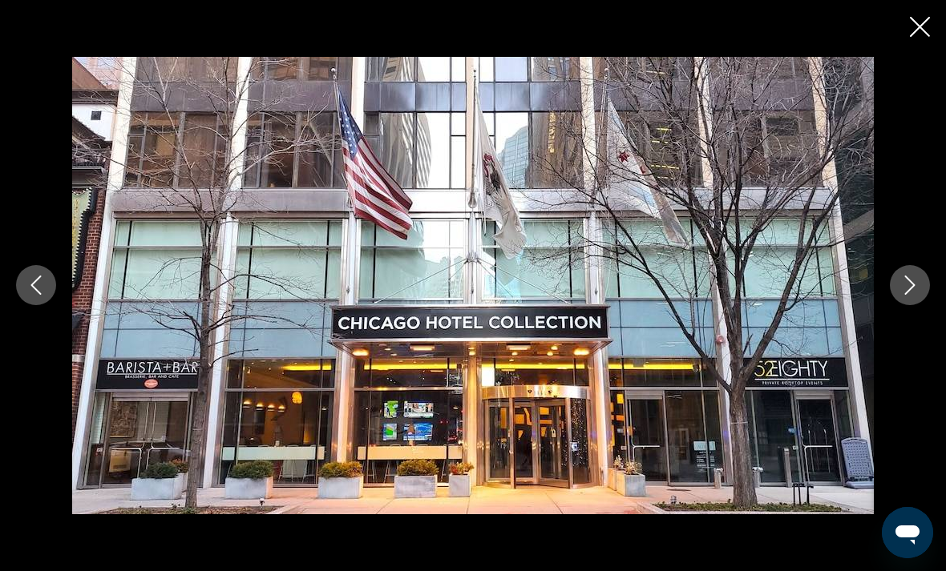
click at [921, 305] on button "Next image" at bounding box center [910, 285] width 40 height 40
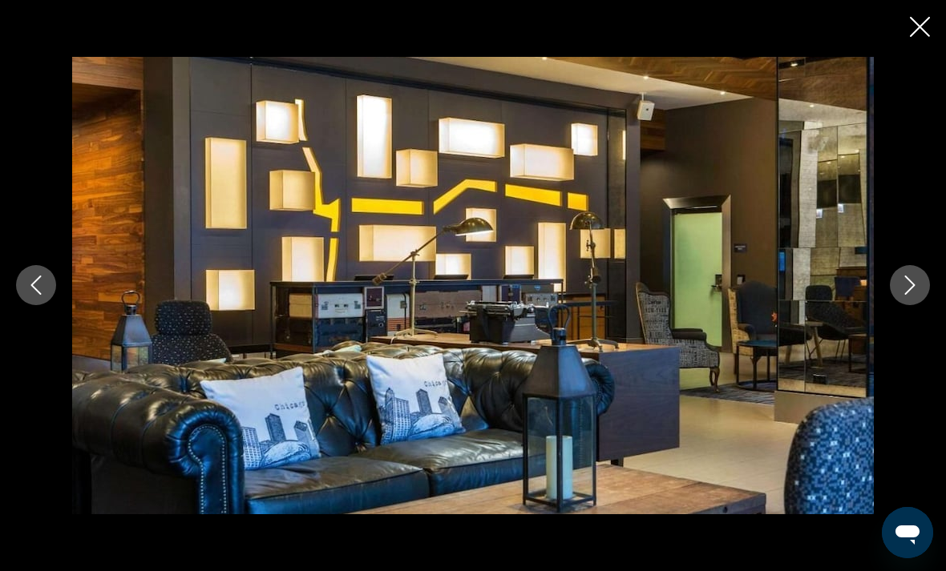
click at [918, 295] on icon "Next image" at bounding box center [909, 285] width 19 height 19
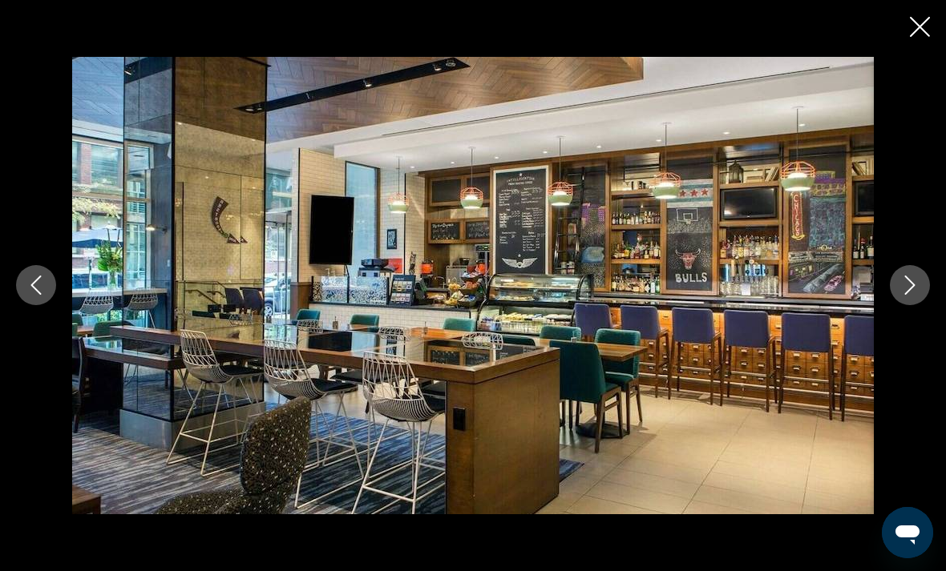
click at [910, 296] on icon "Next image" at bounding box center [910, 285] width 10 height 19
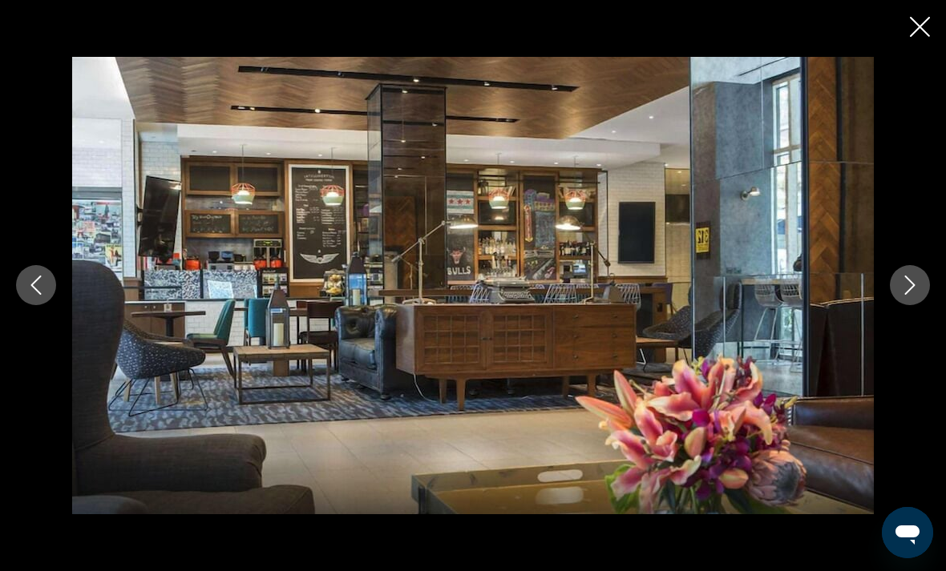
click at [900, 295] on icon "Next image" at bounding box center [909, 285] width 19 height 19
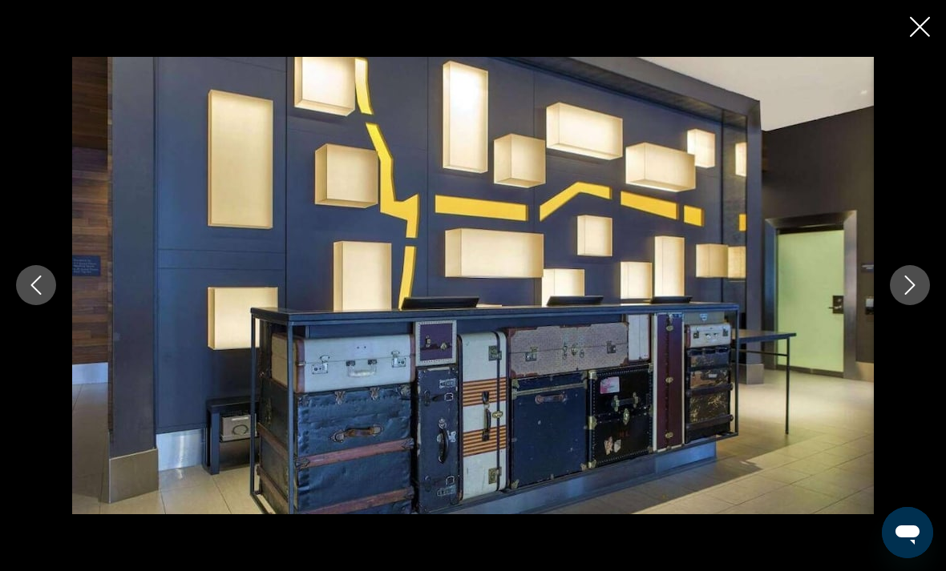
click at [902, 295] on icon "Next image" at bounding box center [909, 285] width 19 height 19
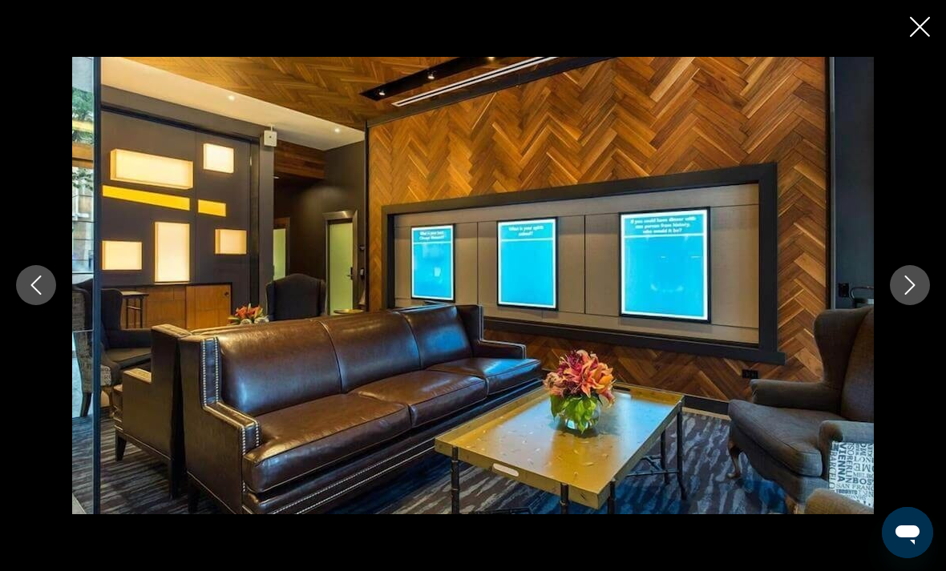
click at [900, 295] on icon "Next image" at bounding box center [909, 285] width 19 height 19
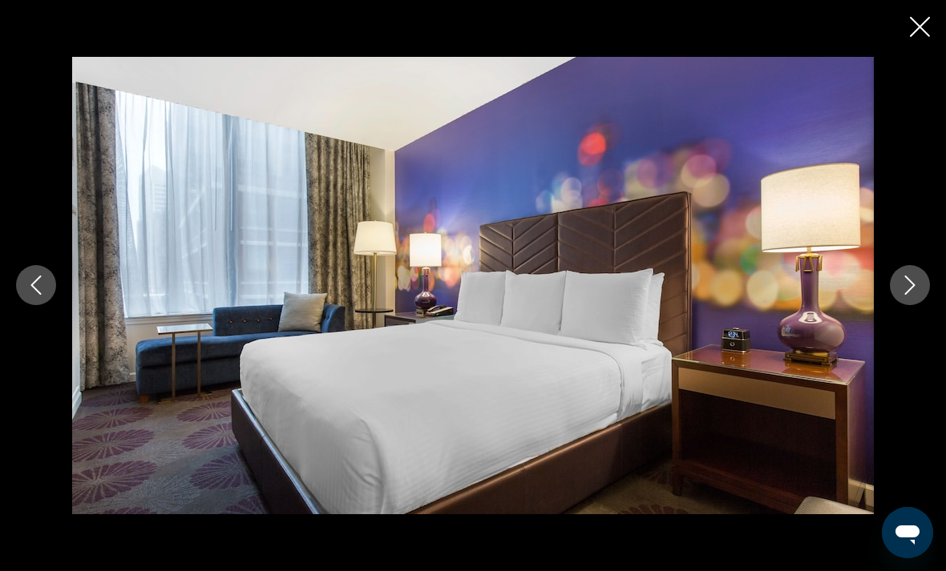
click at [908, 296] on icon "Next image" at bounding box center [910, 285] width 10 height 19
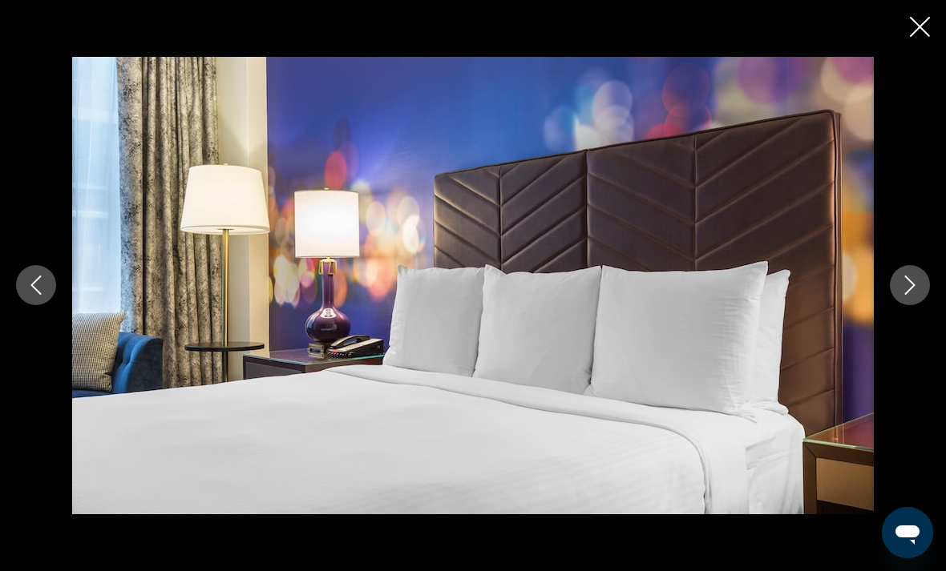
click at [899, 305] on button "Next image" at bounding box center [910, 285] width 40 height 40
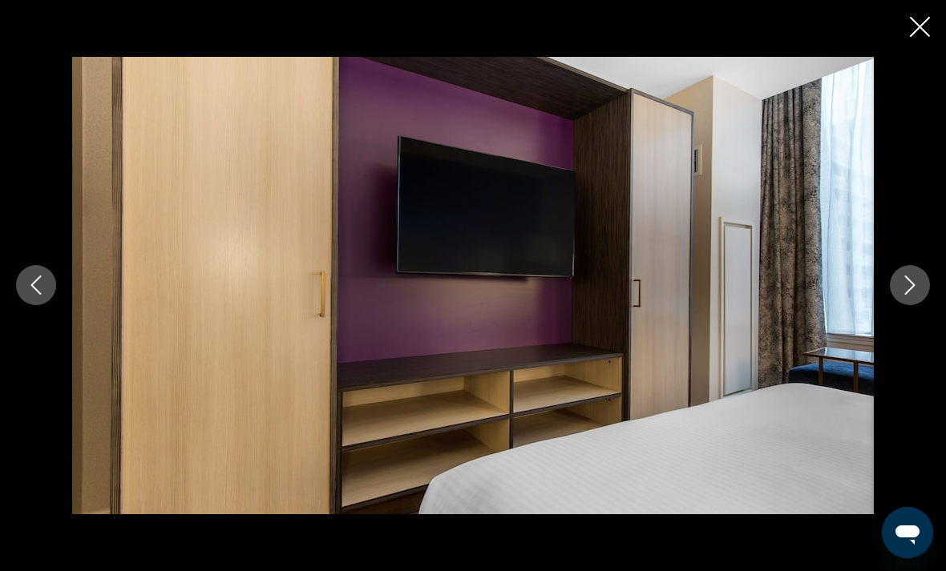
click at [904, 305] on button "Next image" at bounding box center [910, 285] width 40 height 40
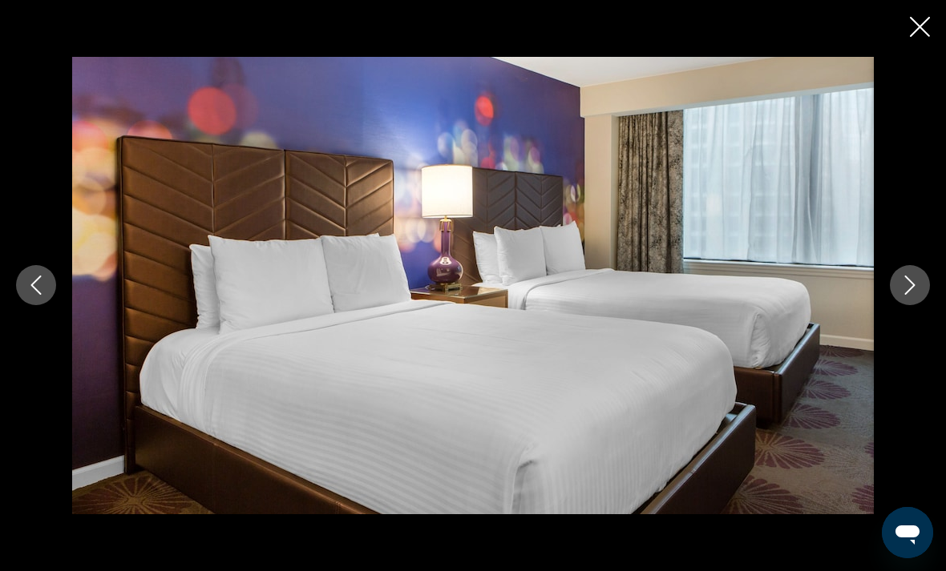
click at [894, 327] on div "Main content" at bounding box center [473, 285] width 946 height 457
click at [898, 305] on button "Next image" at bounding box center [910, 285] width 40 height 40
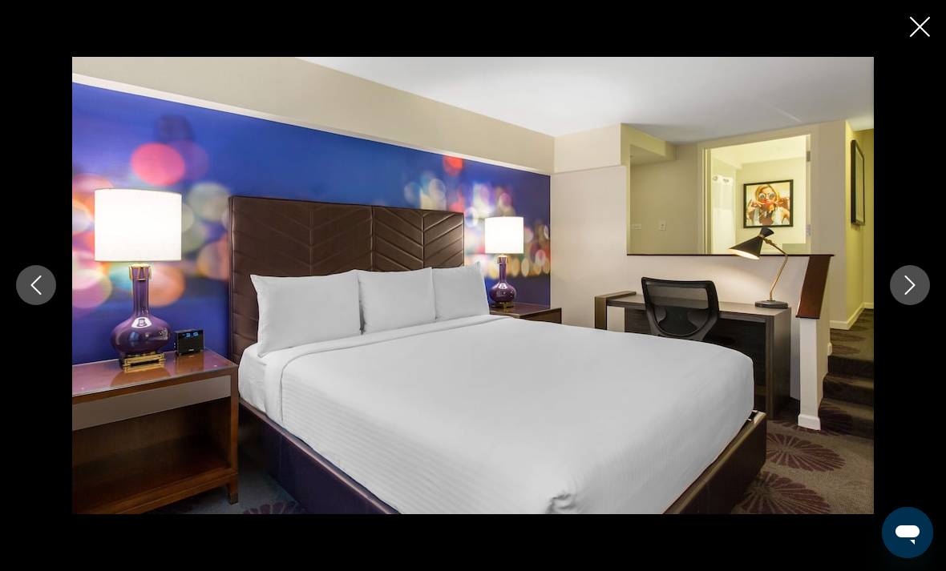
click at [902, 295] on icon "Next image" at bounding box center [909, 285] width 19 height 19
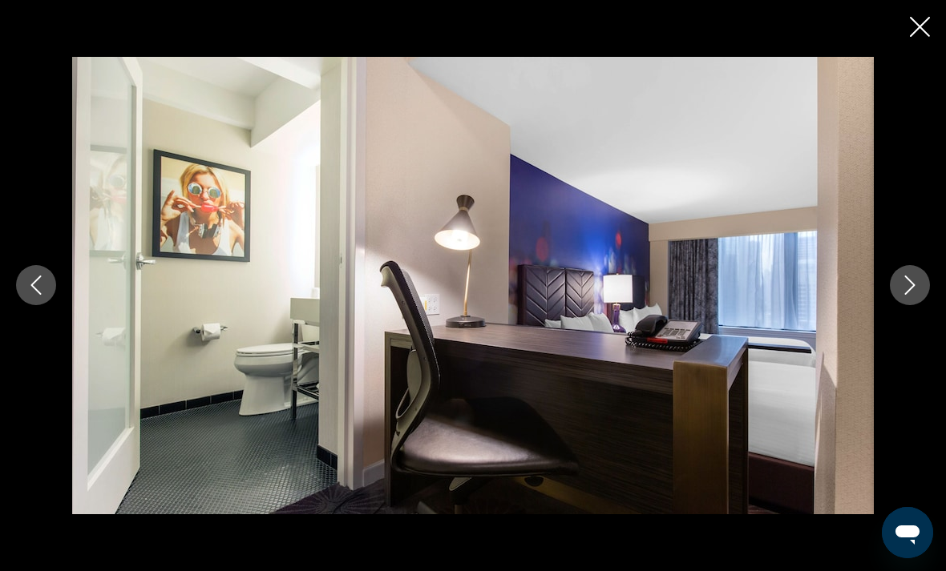
click at [902, 295] on icon "Next image" at bounding box center [909, 285] width 19 height 19
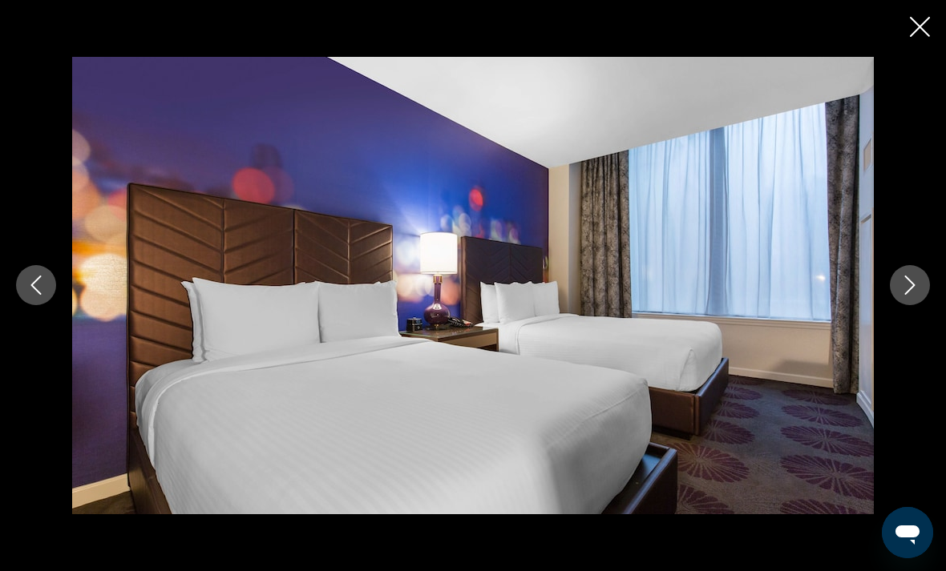
click at [902, 295] on icon "Next image" at bounding box center [909, 285] width 19 height 19
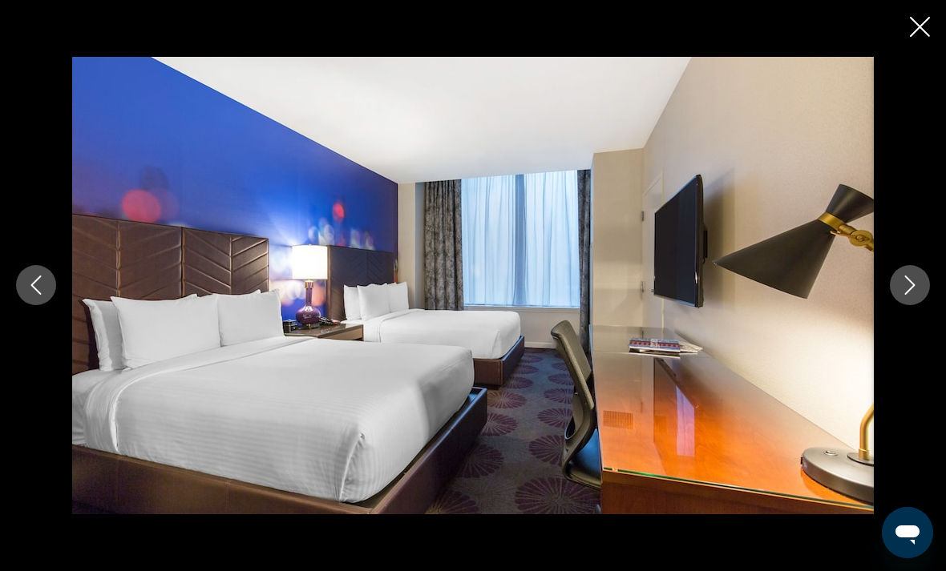
click at [904, 295] on icon "Next image" at bounding box center [909, 285] width 19 height 19
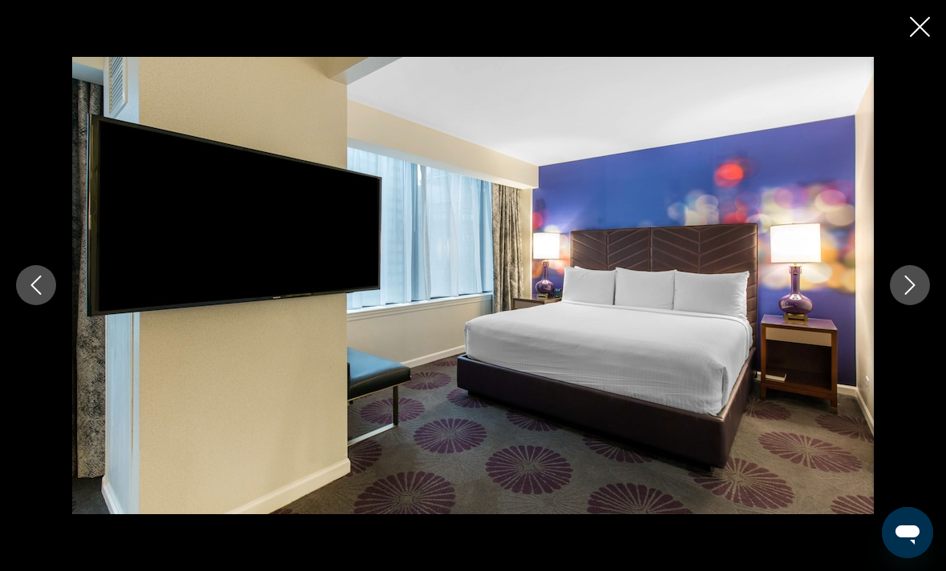
click at [904, 295] on icon "Next image" at bounding box center [909, 285] width 19 height 19
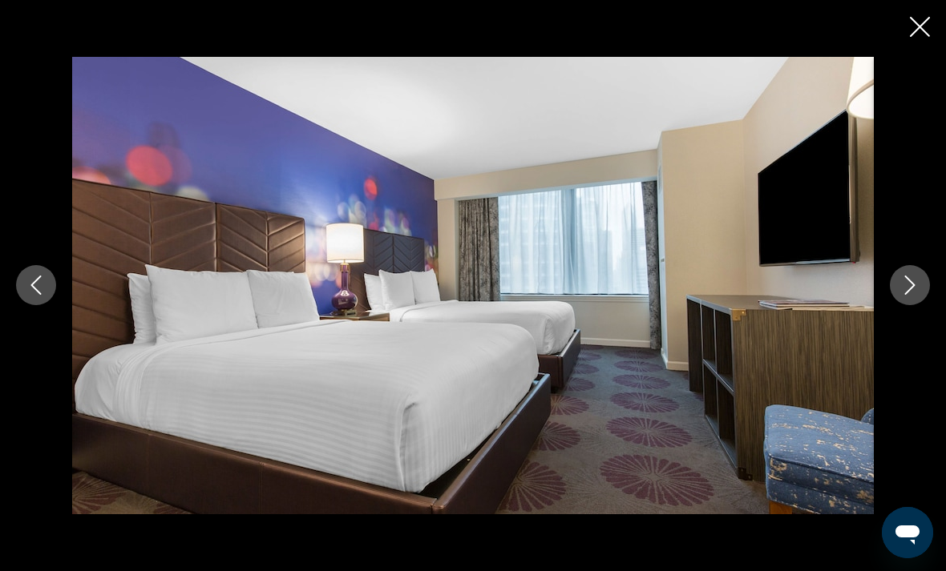
click at [902, 305] on button "Next image" at bounding box center [910, 285] width 40 height 40
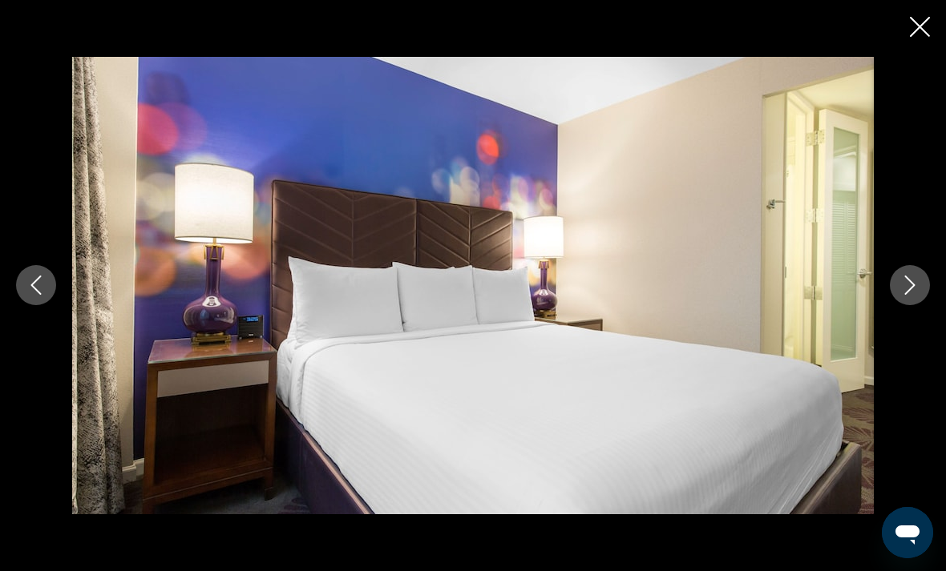
click at [906, 295] on icon "Next image" at bounding box center [909, 285] width 19 height 19
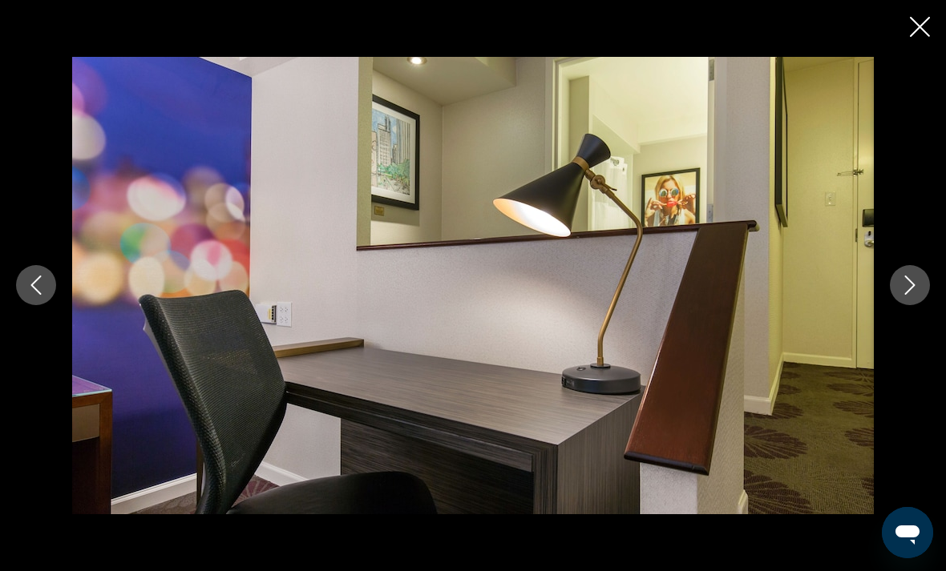
click at [914, 30] on icon "Close slideshow" at bounding box center [920, 27] width 20 height 20
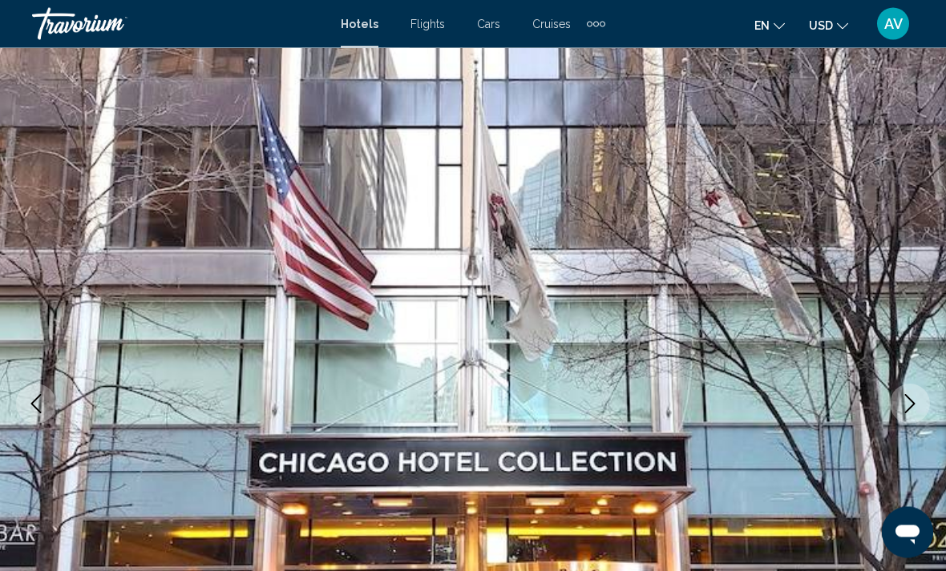
scroll to position [0, 0]
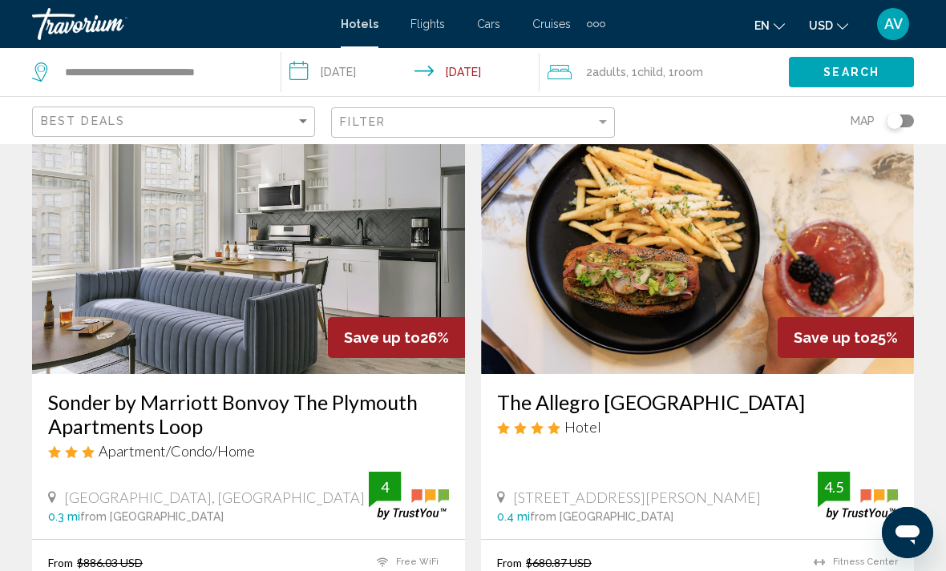
scroll to position [2451, 0]
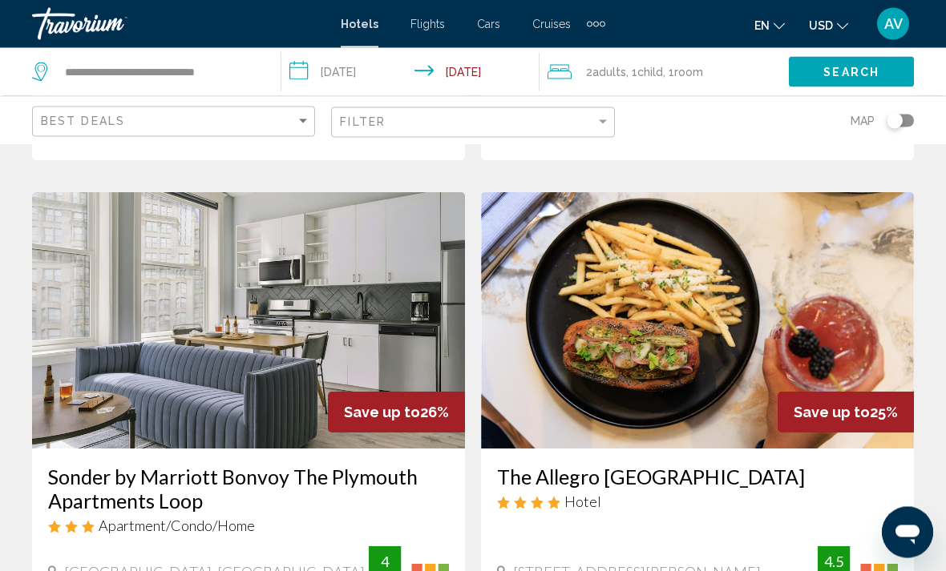
click at [861, 296] on img "Main content" at bounding box center [697, 321] width 433 height 256
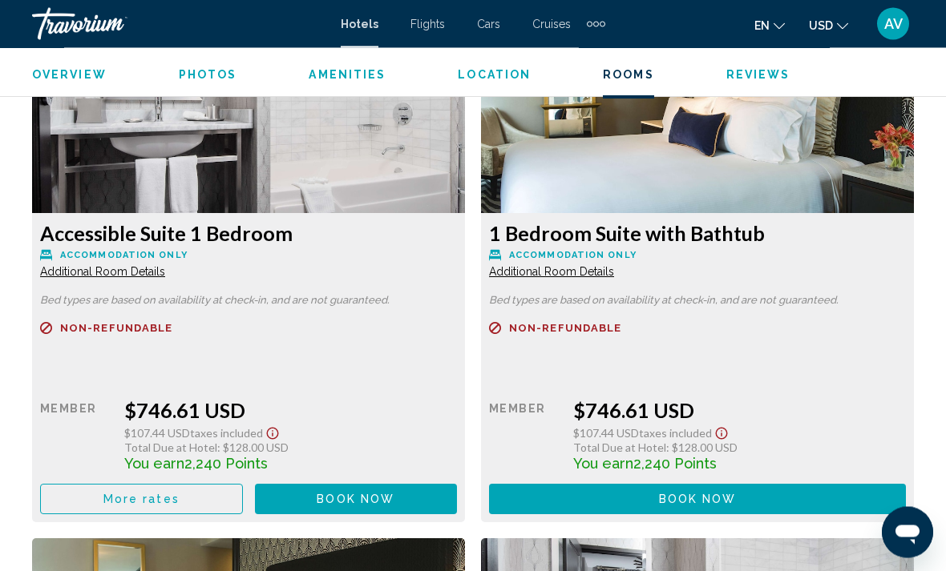
scroll to position [5916, 0]
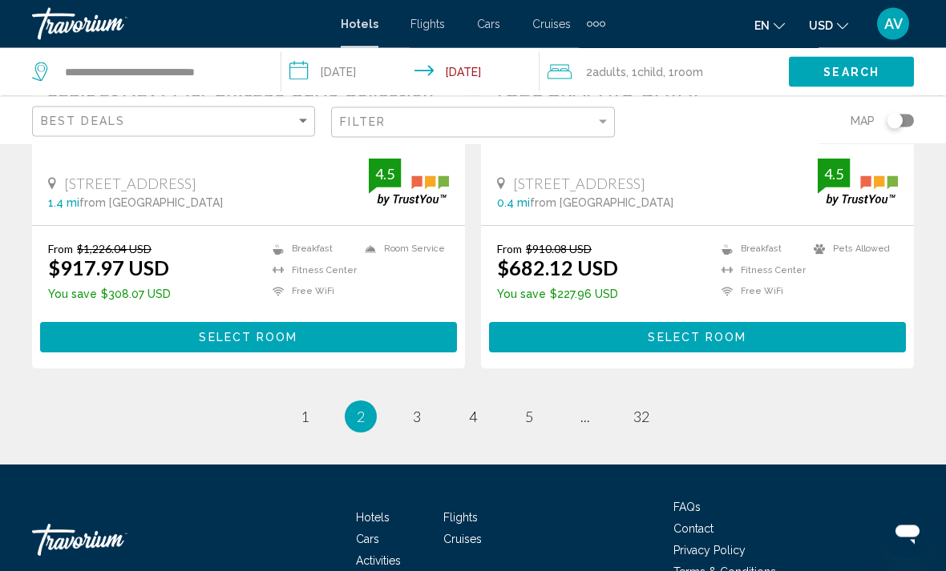
scroll to position [3365, 0]
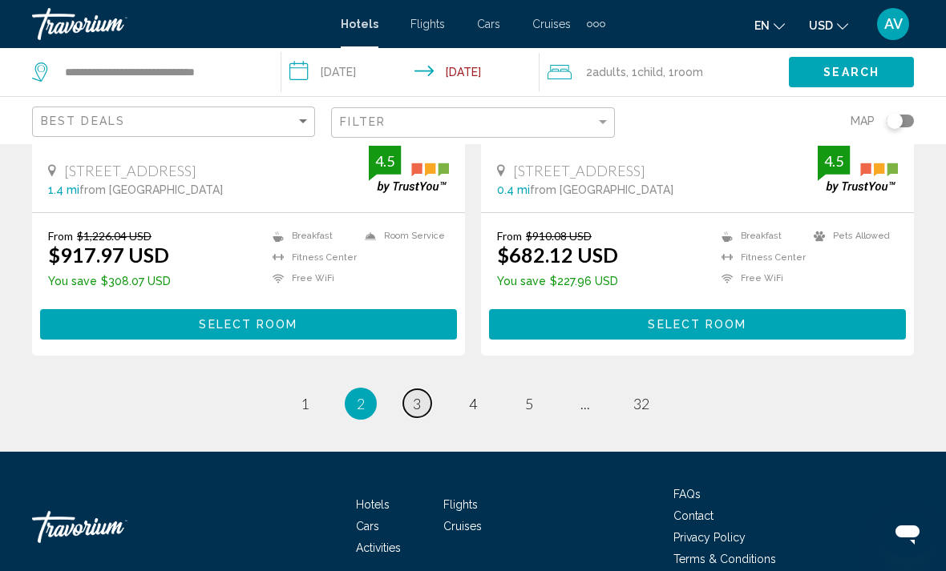
click at [418, 395] on span "3" at bounding box center [417, 404] width 8 height 18
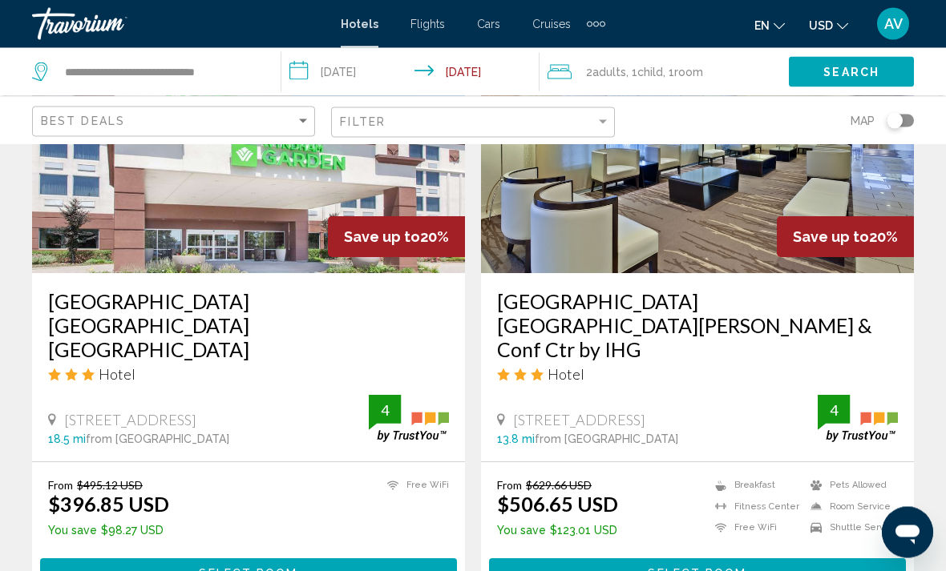
scroll to position [3341, 0]
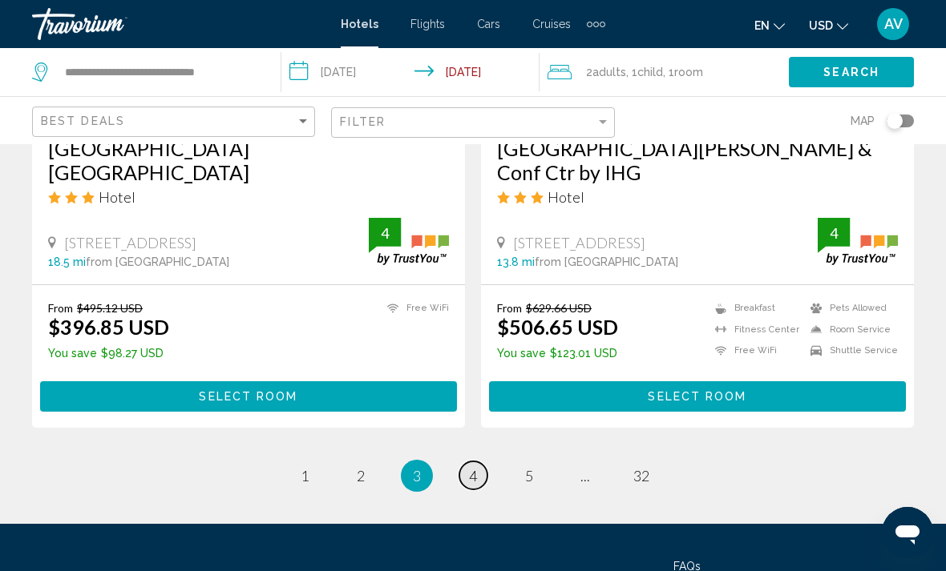
click at [484, 462] on link "page 4" at bounding box center [473, 476] width 28 height 28
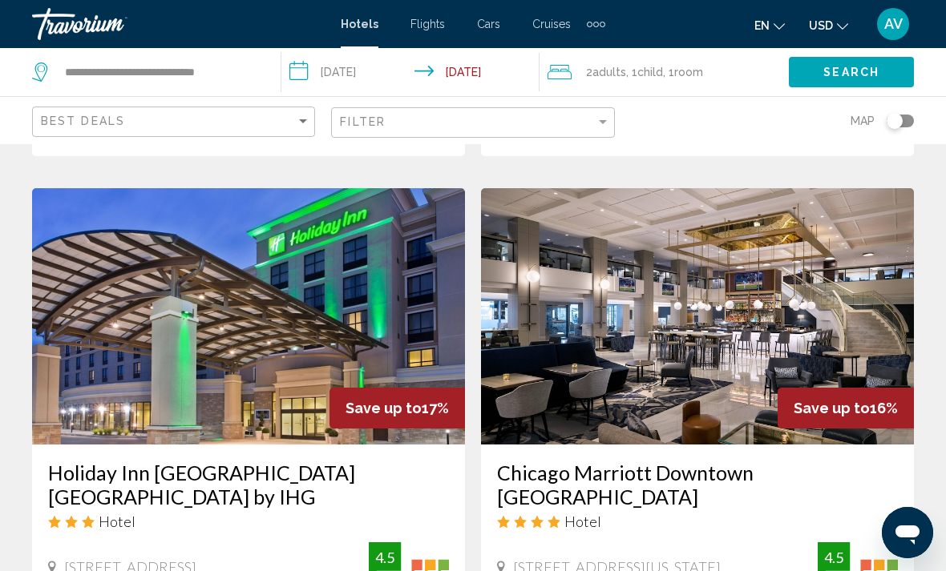
scroll to position [2372, 0]
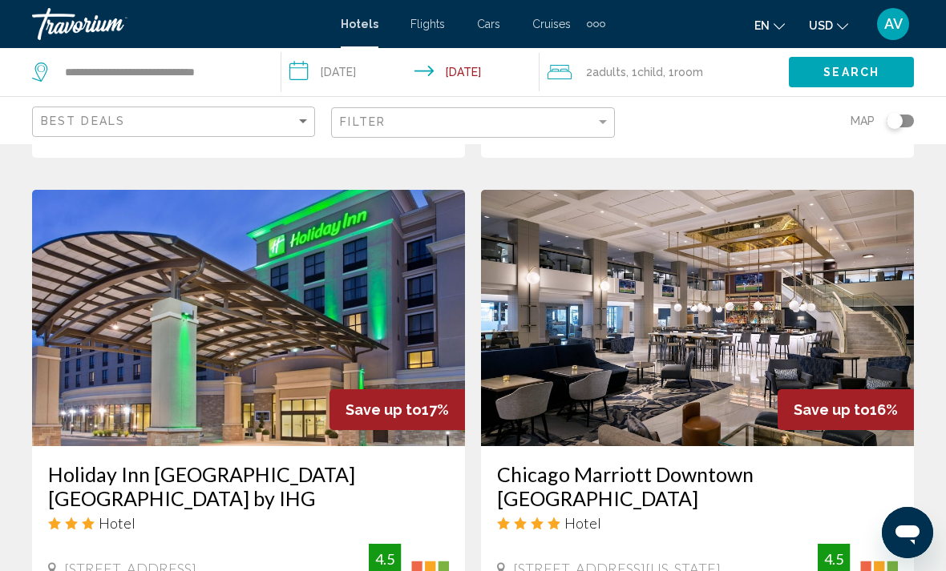
click at [864, 289] on img "Main content" at bounding box center [697, 318] width 433 height 256
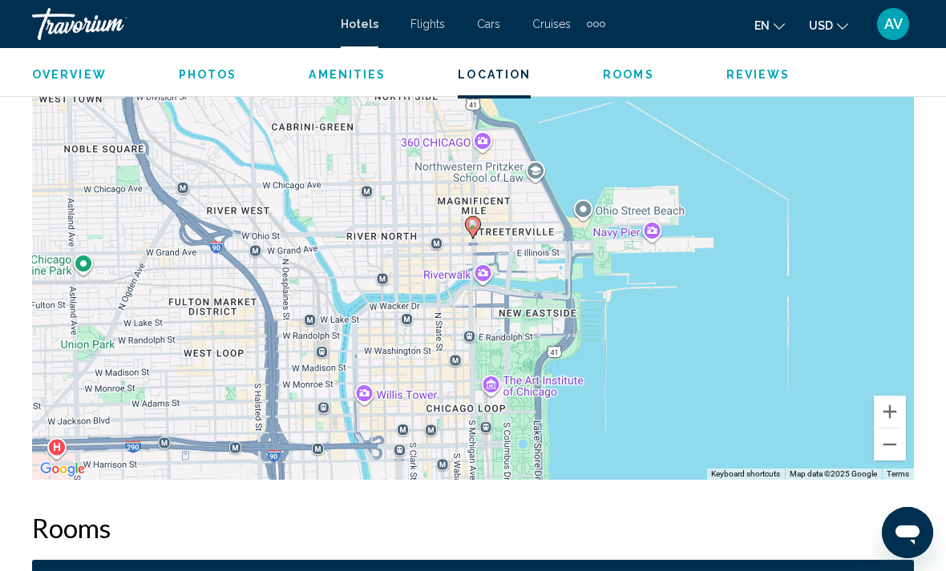
scroll to position [1895, 0]
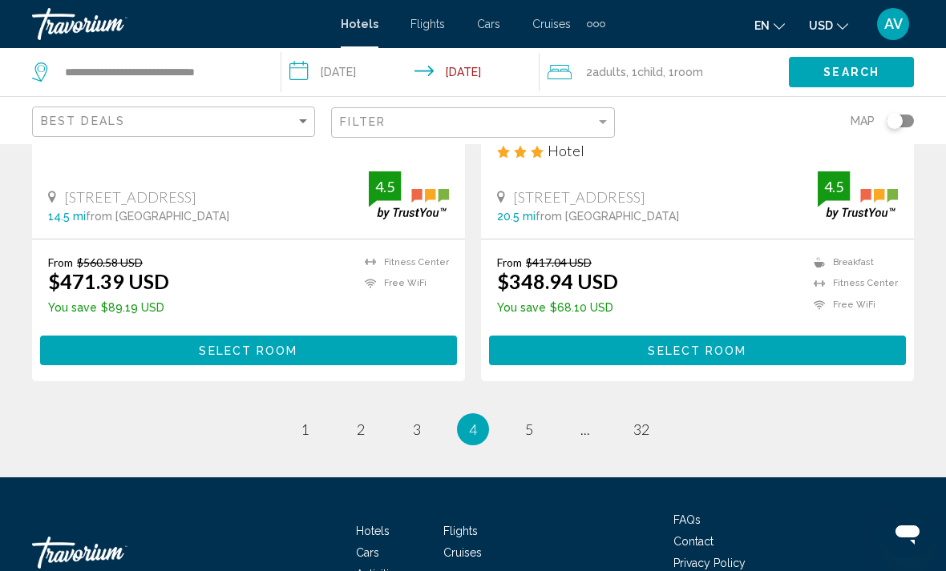
scroll to position [3341, 0]
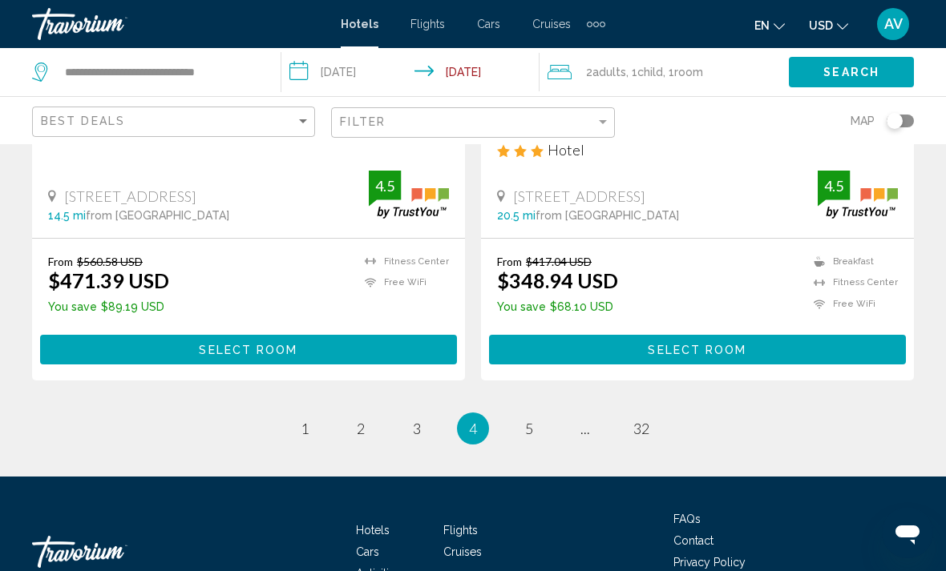
click at [526, 415] on link "page 5" at bounding box center [529, 429] width 28 height 28
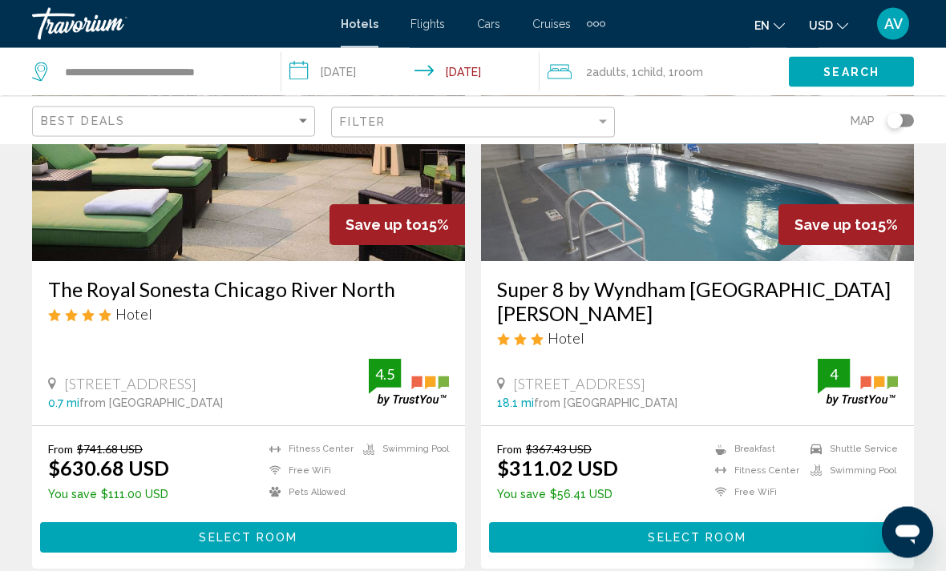
scroll to position [196, 0]
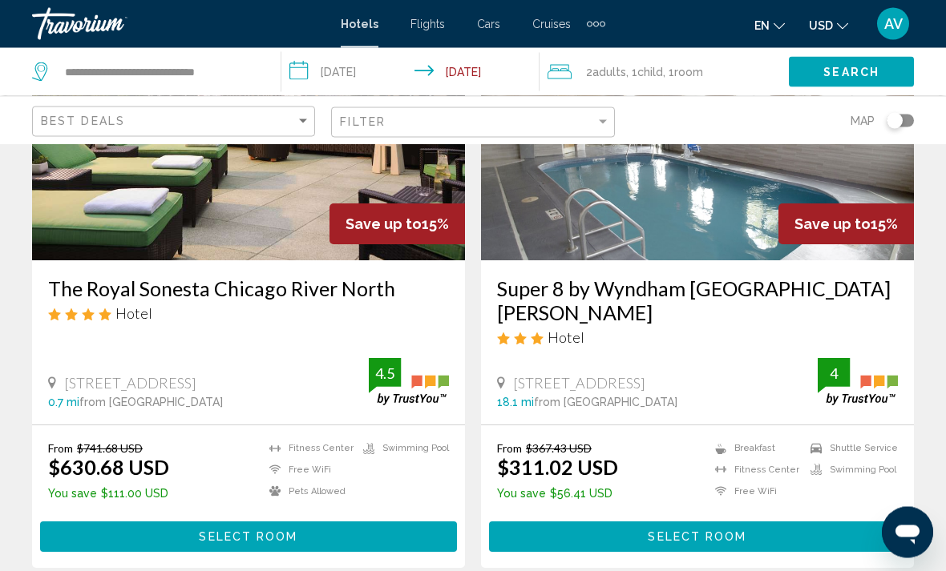
click at [139, 181] on img "Main content" at bounding box center [248, 133] width 433 height 256
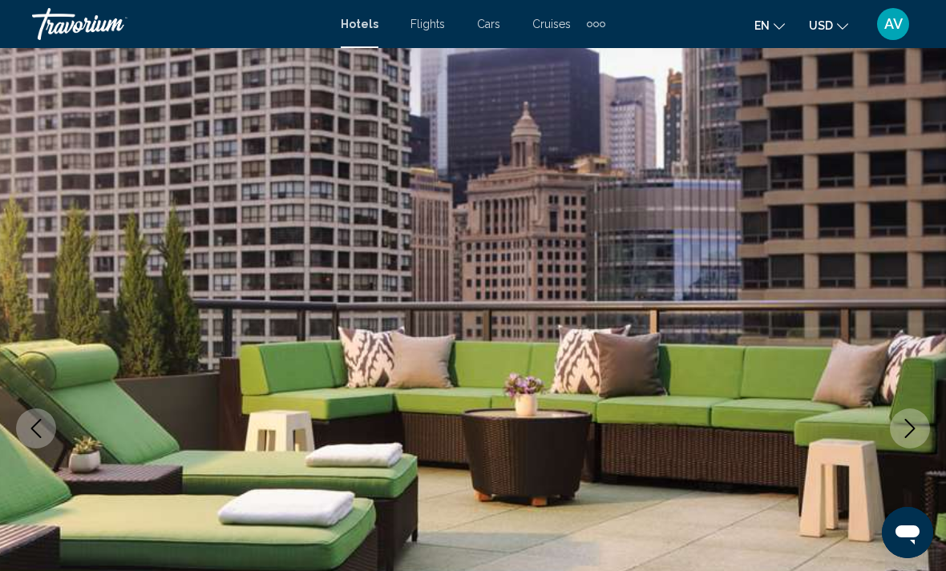
click at [910, 430] on icon "Next image" at bounding box center [909, 428] width 19 height 19
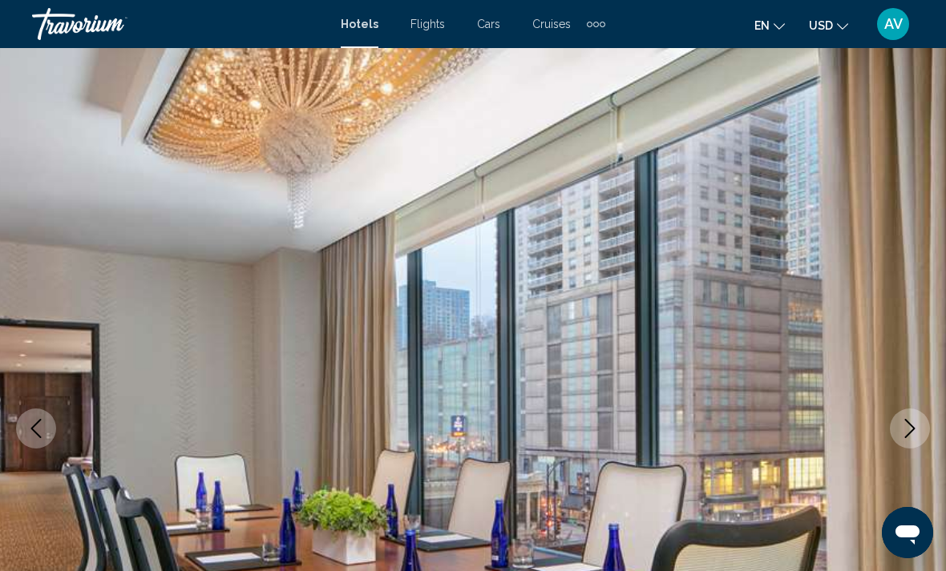
click at [911, 440] on button "Next image" at bounding box center [910, 429] width 40 height 40
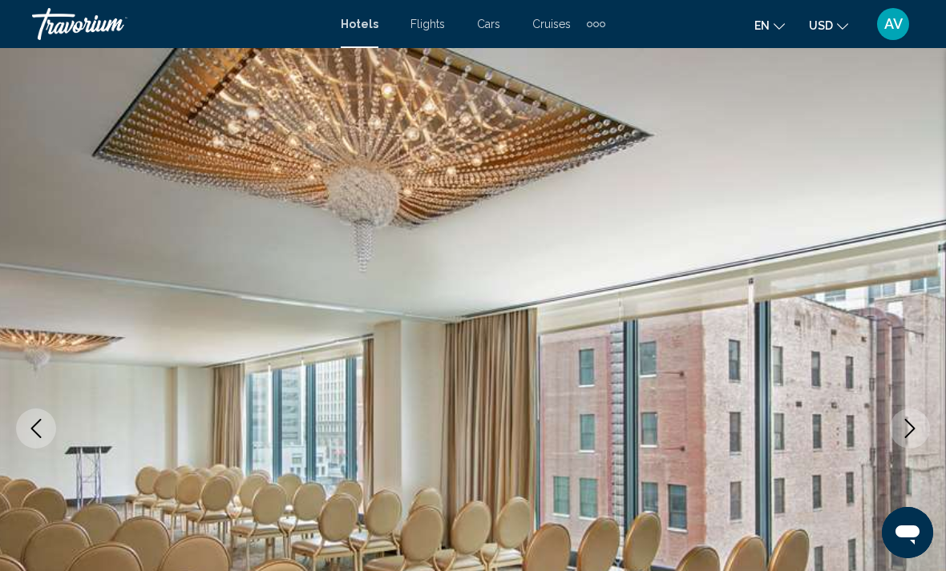
click at [907, 434] on icon "Next image" at bounding box center [909, 428] width 19 height 19
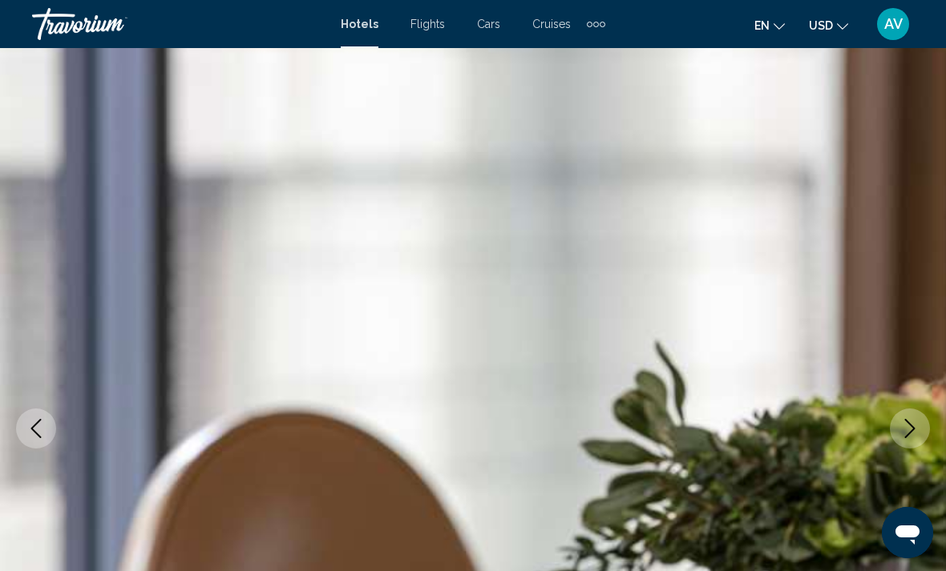
click at [906, 438] on button "Next image" at bounding box center [910, 429] width 40 height 40
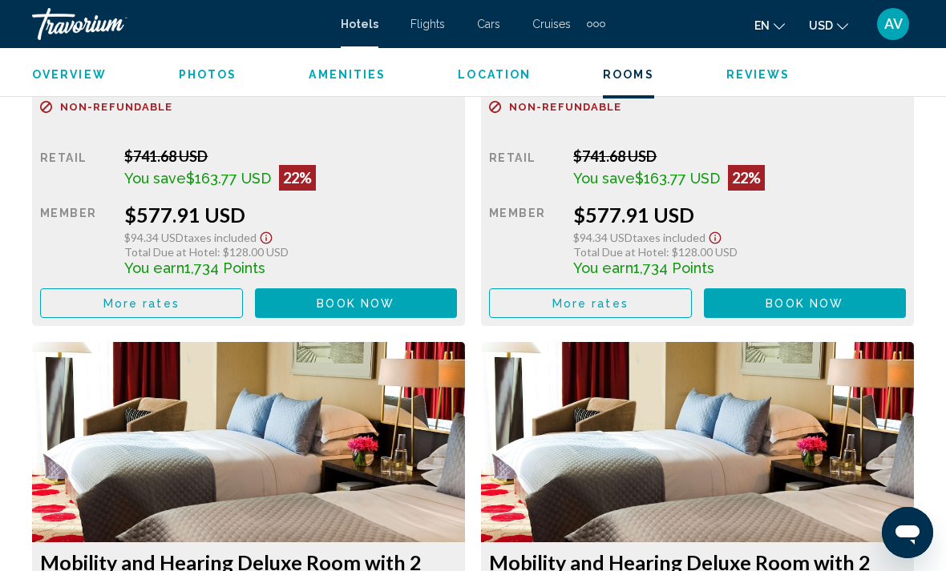
scroll to position [2783, 0]
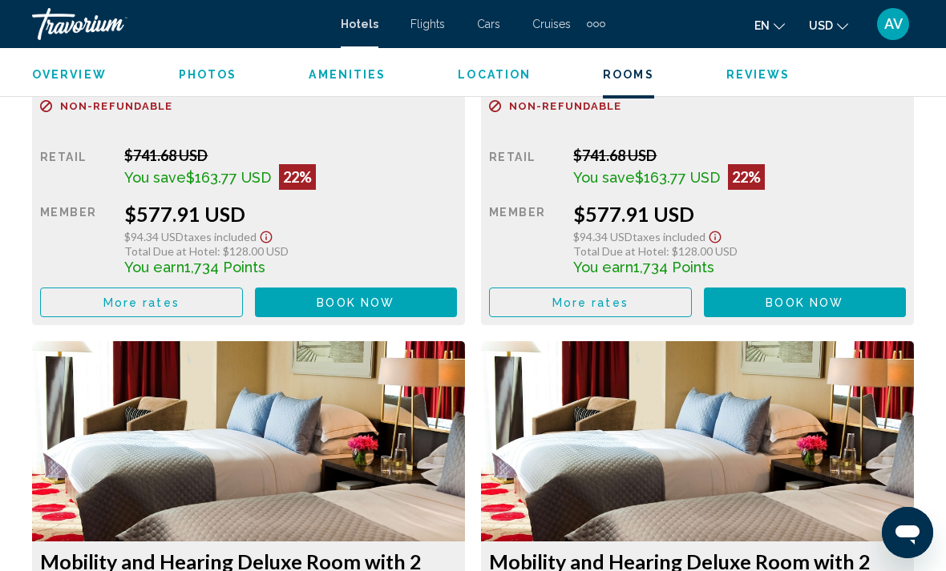
click at [134, 300] on span "More rates" at bounding box center [141, 303] width 76 height 13
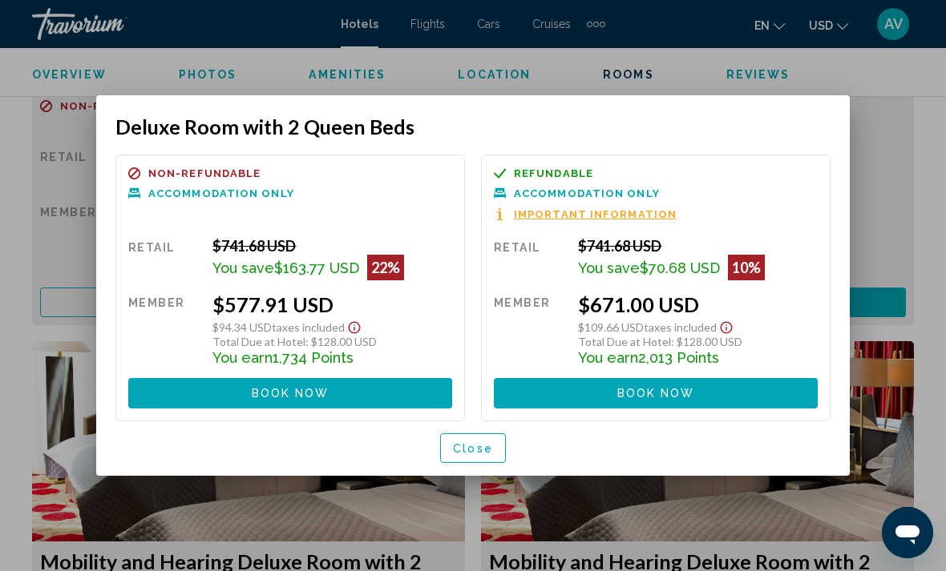
click at [914, 155] on div at bounding box center [473, 285] width 946 height 571
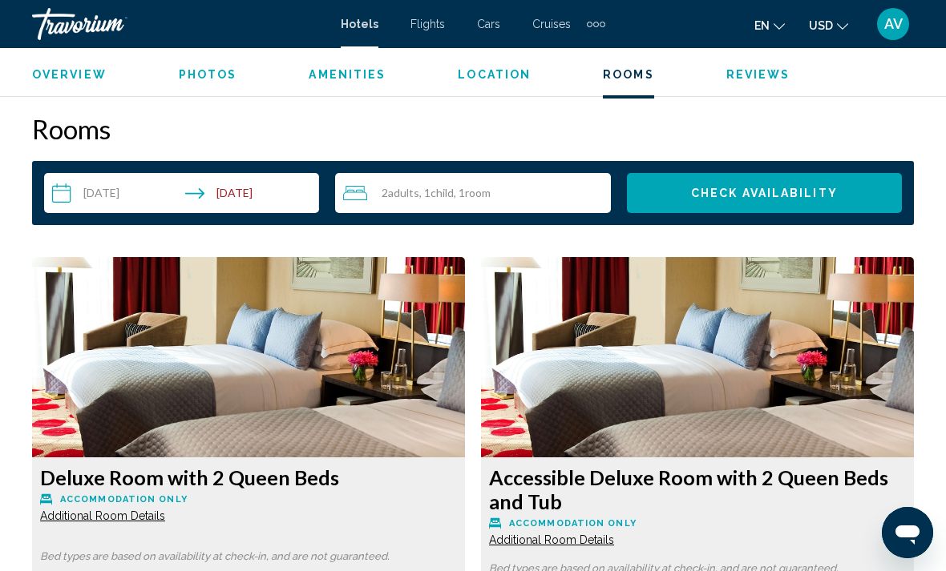
scroll to position [2292, 0]
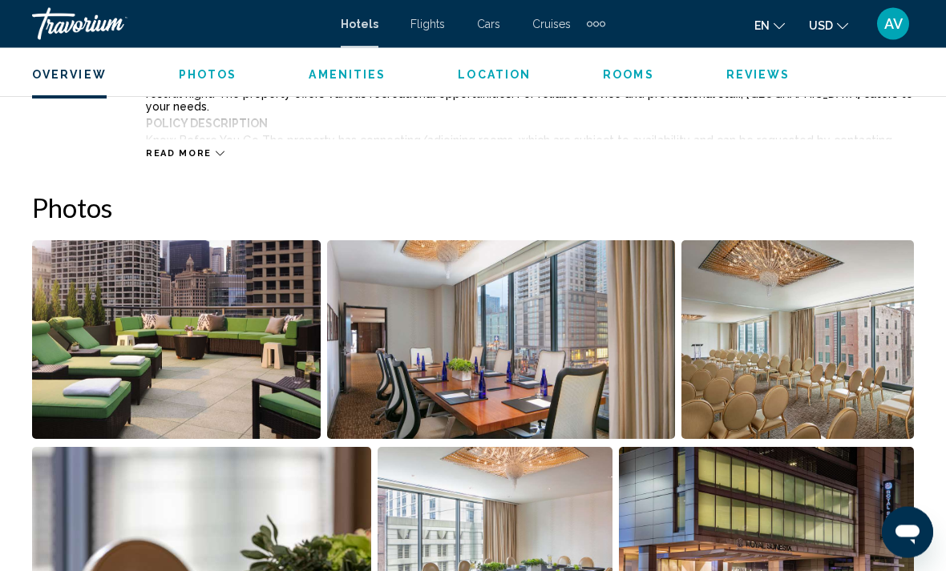
click at [174, 357] on img "Open full-screen image slider" at bounding box center [176, 340] width 289 height 199
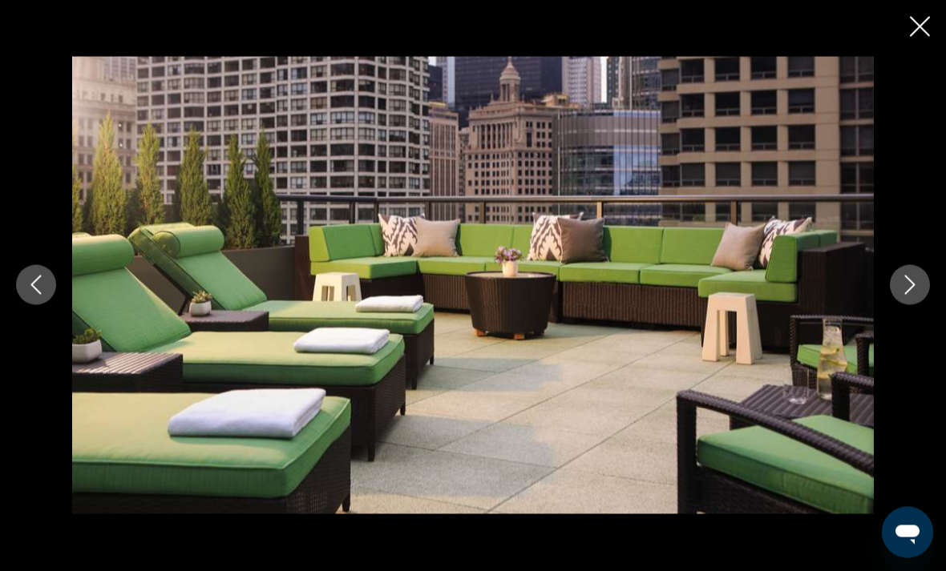
scroll to position [969, 0]
click at [919, 305] on button "Next image" at bounding box center [910, 285] width 40 height 40
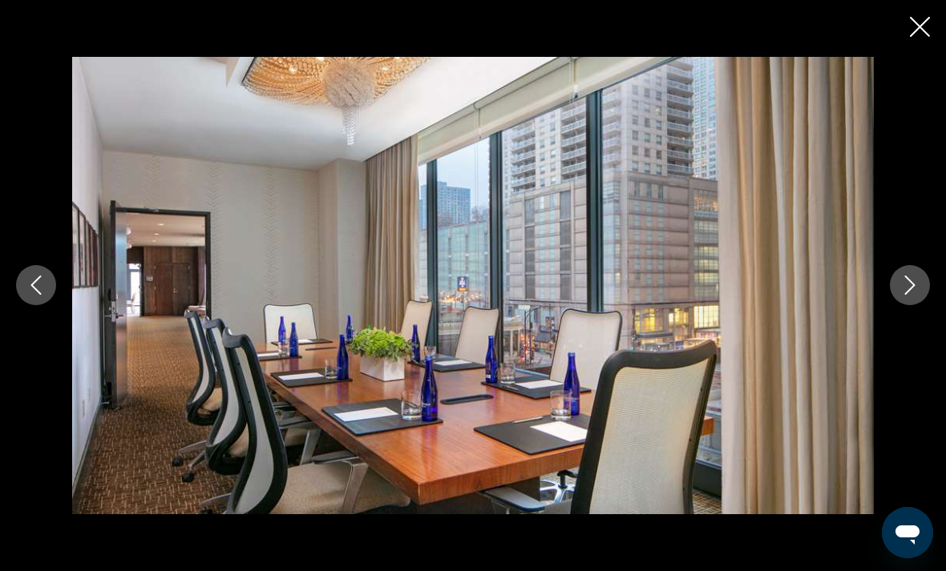
click at [910, 296] on icon "Next image" at bounding box center [910, 285] width 10 height 19
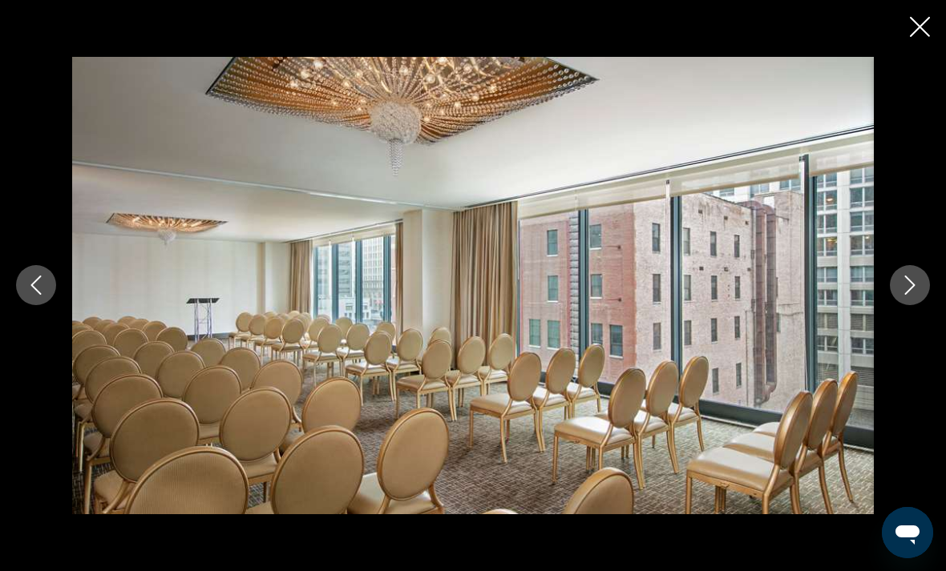
click at [915, 295] on icon "Next image" at bounding box center [909, 285] width 19 height 19
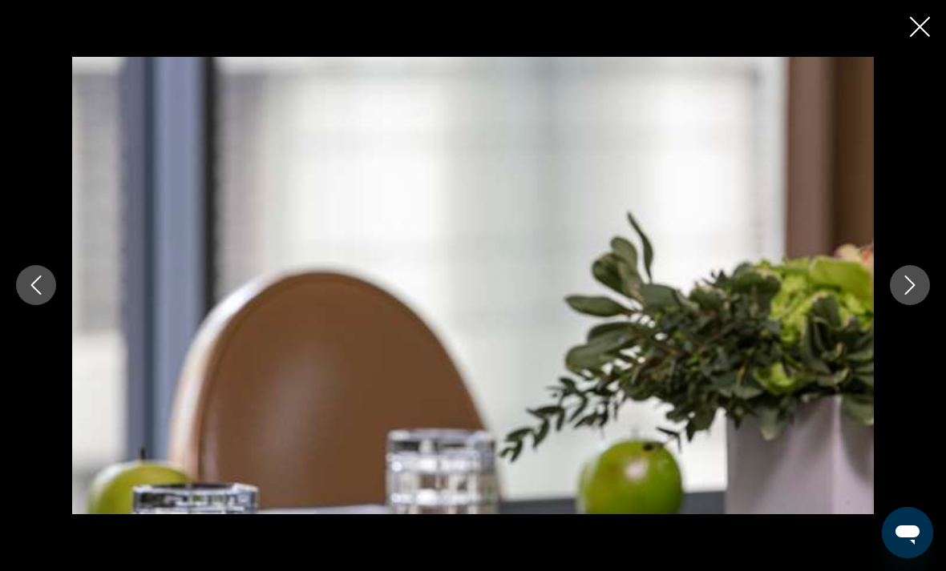
click at [916, 295] on icon "Next image" at bounding box center [909, 285] width 19 height 19
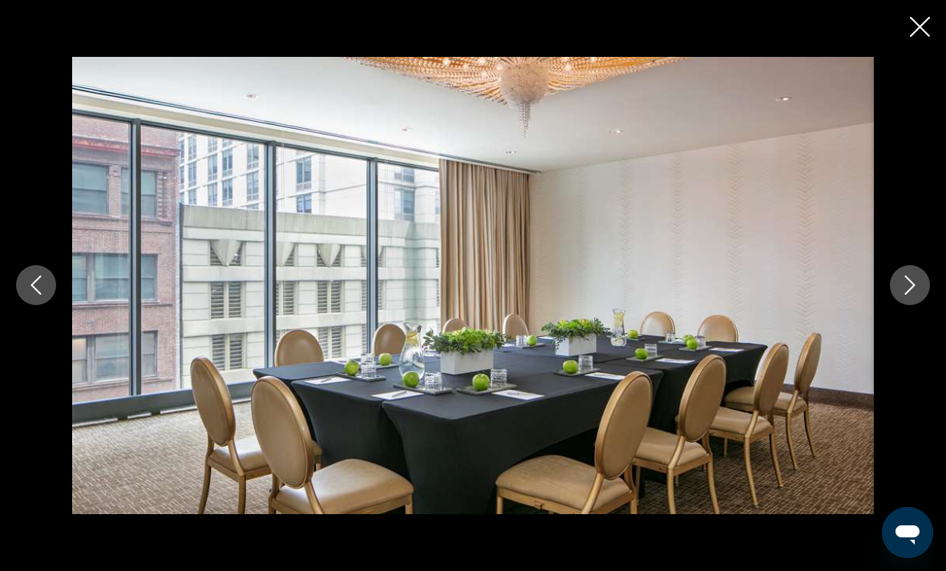
click at [914, 295] on icon "Next image" at bounding box center [909, 285] width 19 height 19
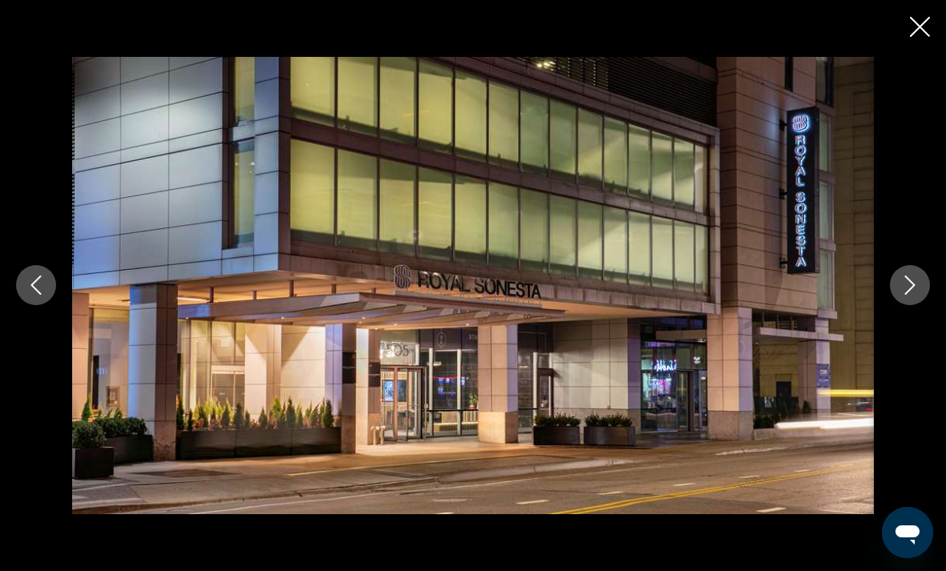
click at [914, 295] on icon "Next image" at bounding box center [909, 285] width 19 height 19
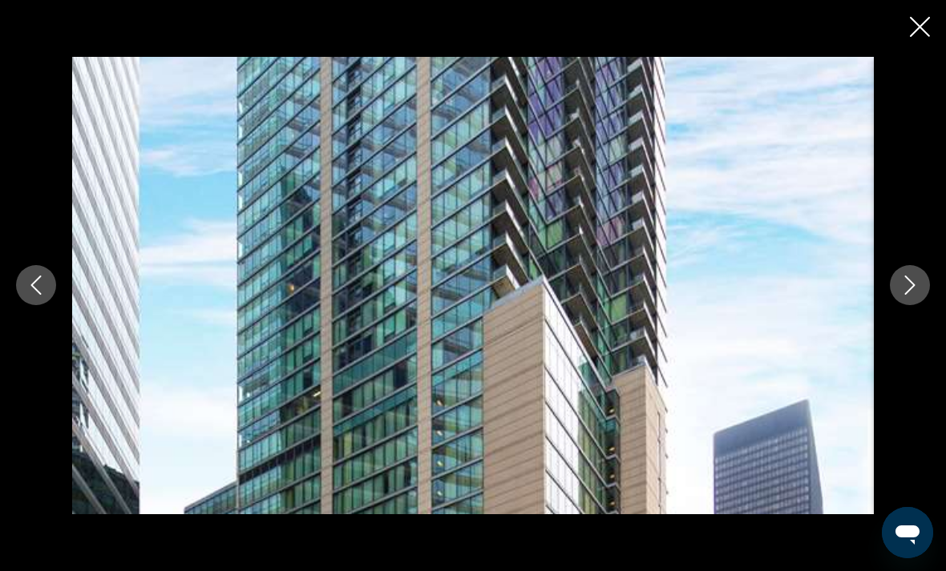
click at [910, 295] on icon "Next image" at bounding box center [909, 285] width 19 height 19
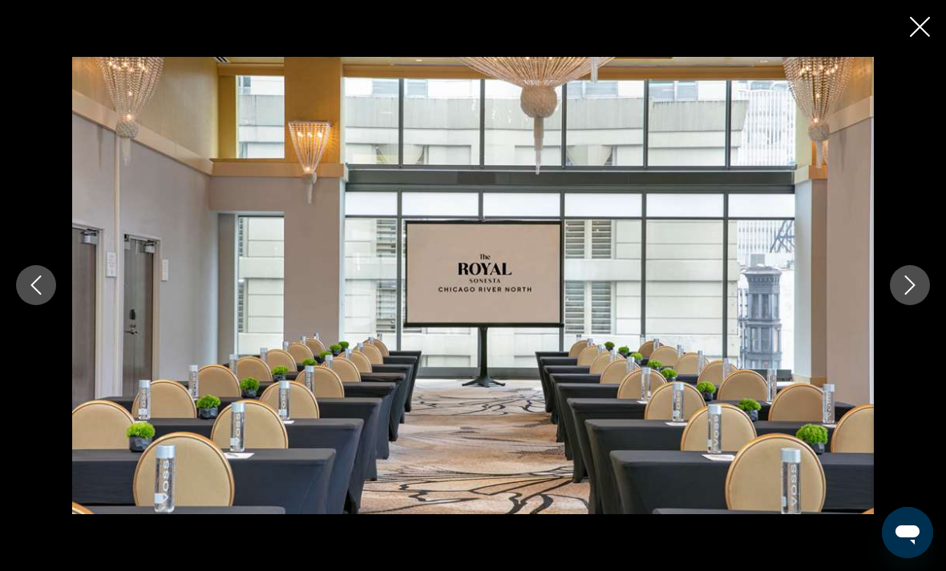
click at [911, 305] on button "Next image" at bounding box center [910, 285] width 40 height 40
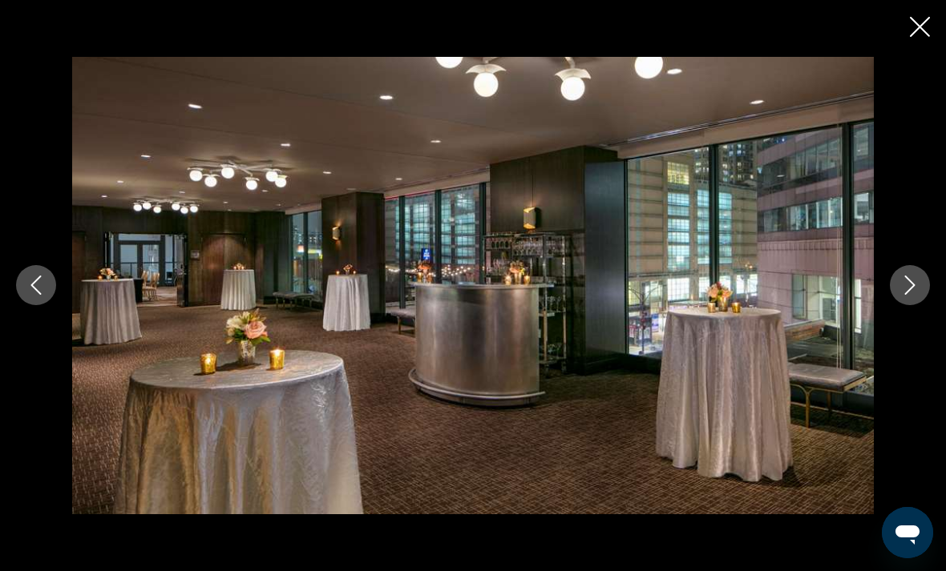
click at [919, 305] on button "Next image" at bounding box center [910, 285] width 40 height 40
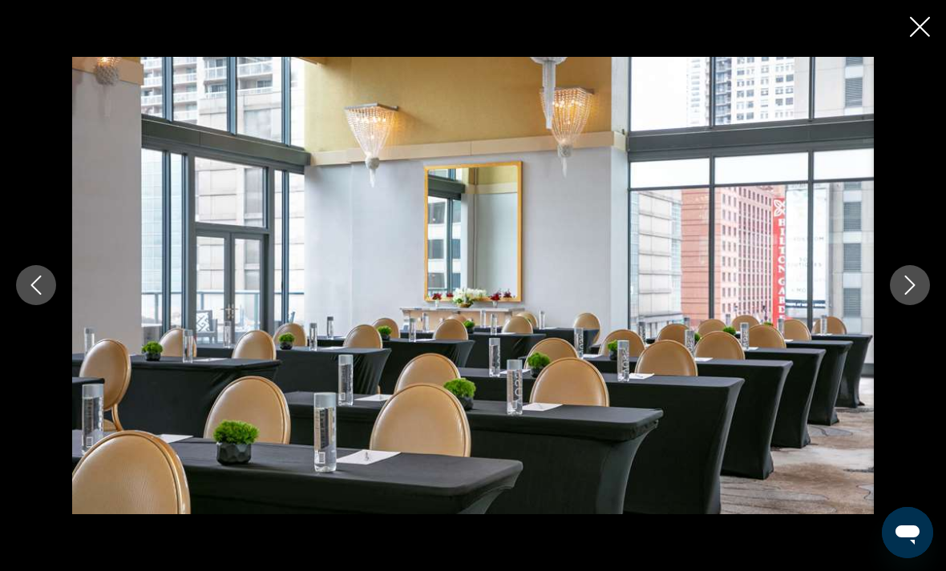
click at [920, 30] on icon "Close slideshow" at bounding box center [920, 27] width 20 height 20
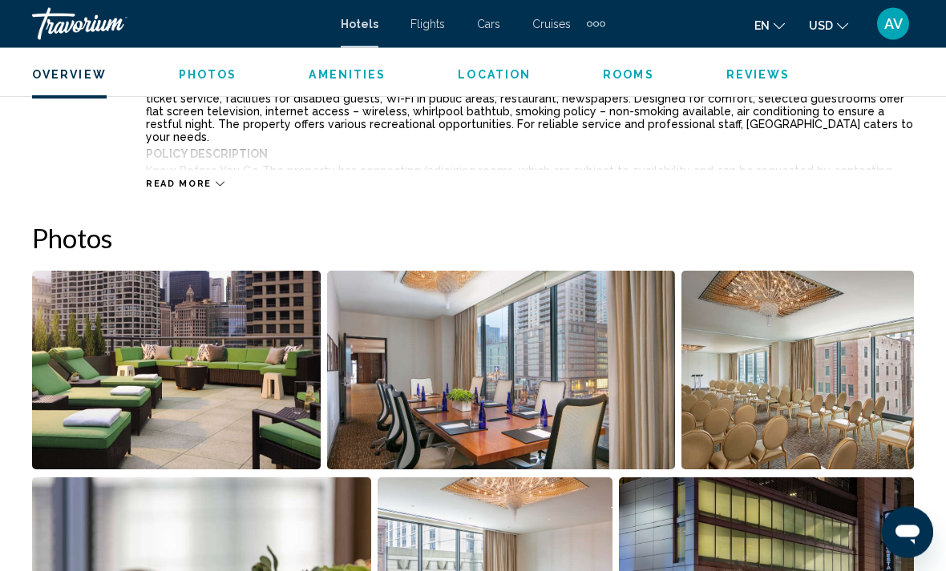
scroll to position [937, 0]
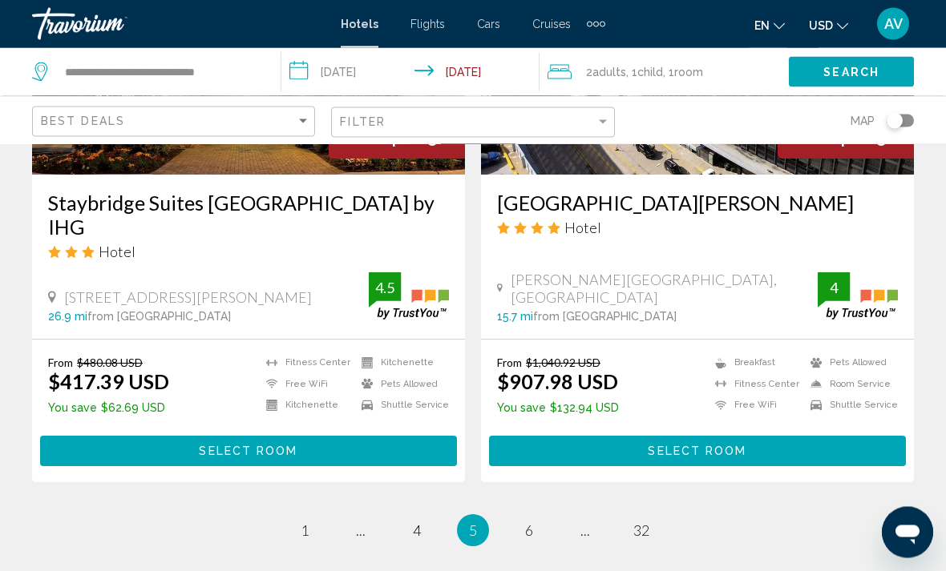
scroll to position [3317, 0]
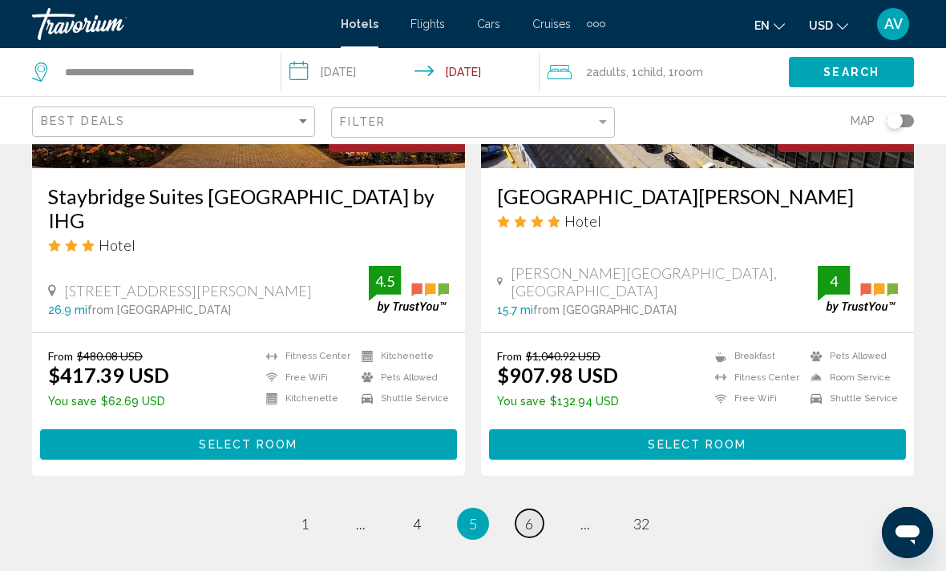
click at [521, 510] on link "page 6" at bounding box center [529, 524] width 28 height 28
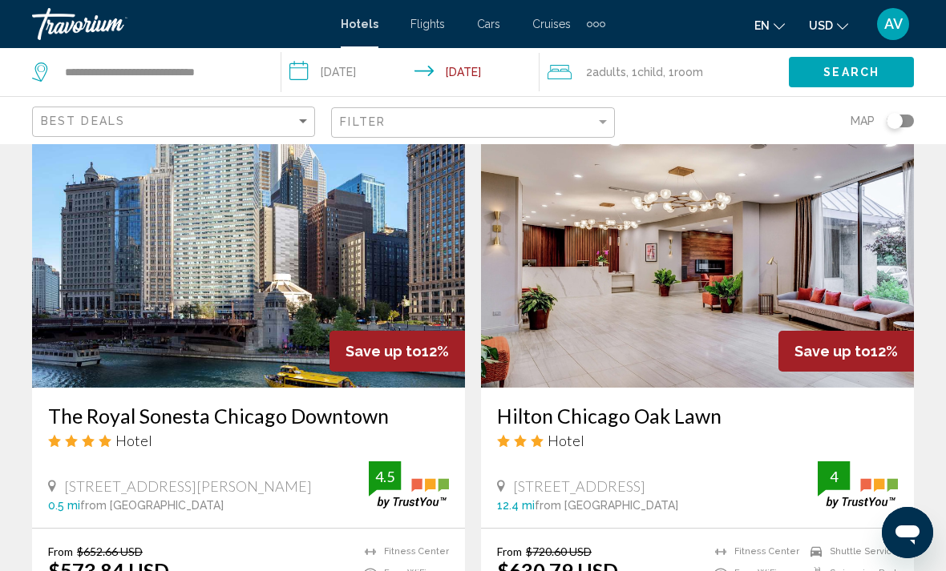
scroll to position [696, 0]
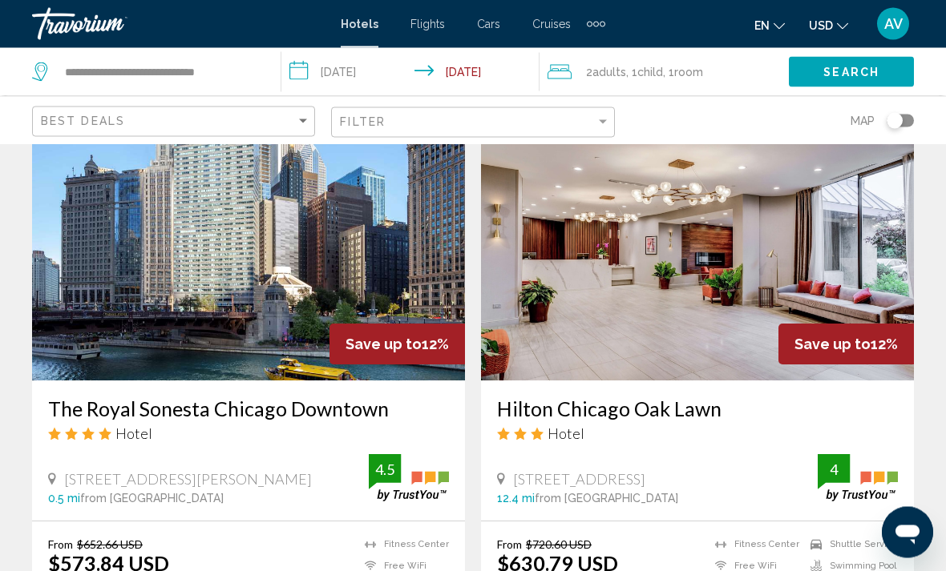
click at [188, 239] on img "Main content" at bounding box center [248, 253] width 433 height 256
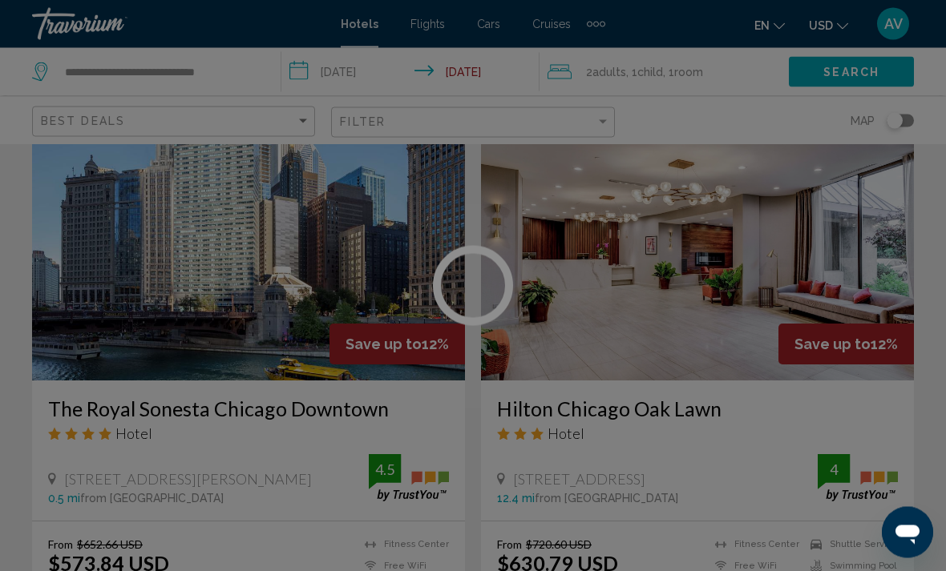
scroll to position [696, 0]
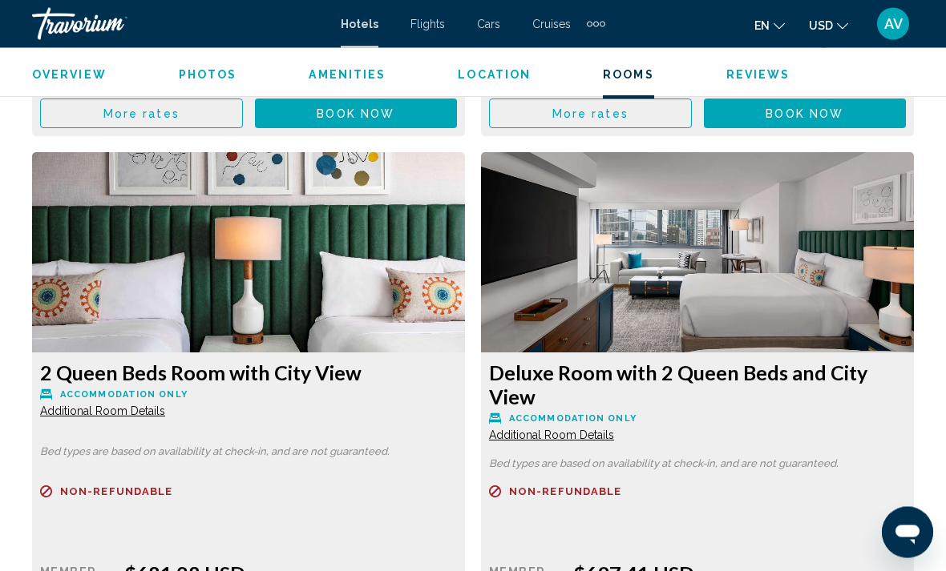
scroll to position [2967, 0]
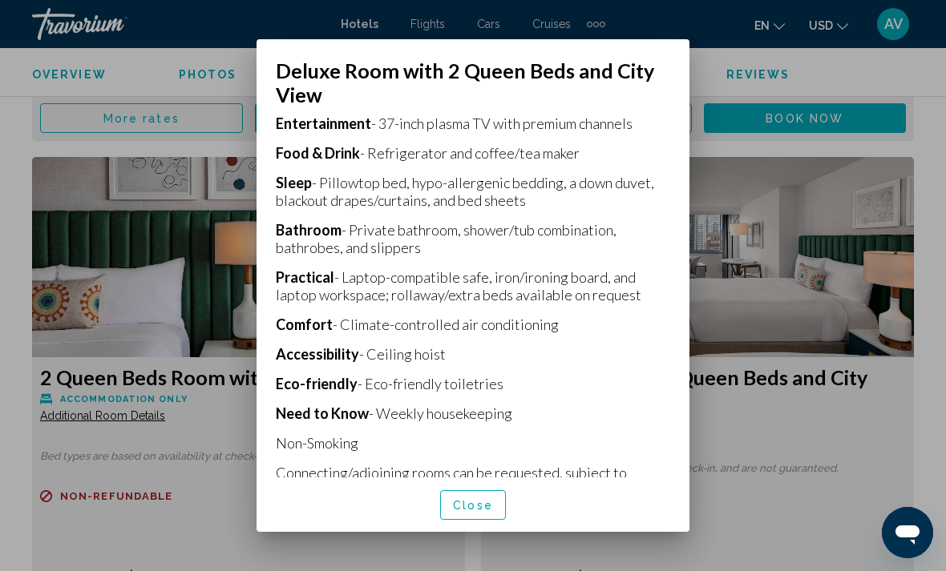
scroll to position [397, 0]
click at [478, 512] on span "Close" at bounding box center [473, 505] width 40 height 13
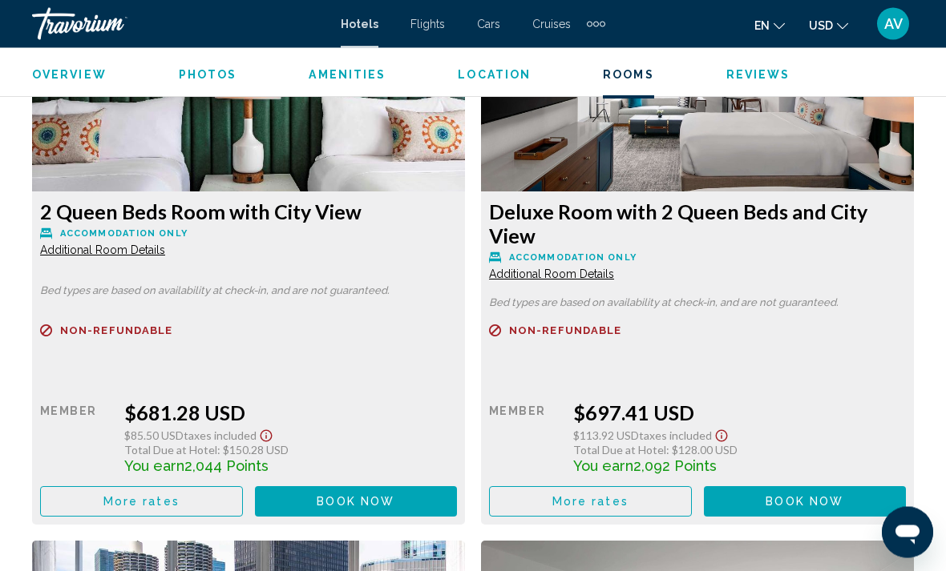
scroll to position [0, 0]
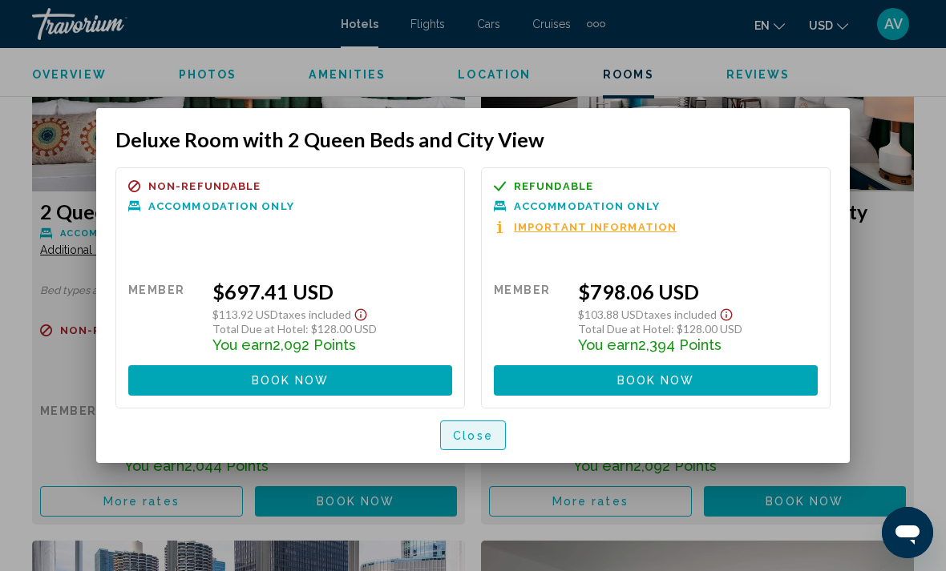
click at [456, 441] on span "Close" at bounding box center [473, 436] width 40 height 13
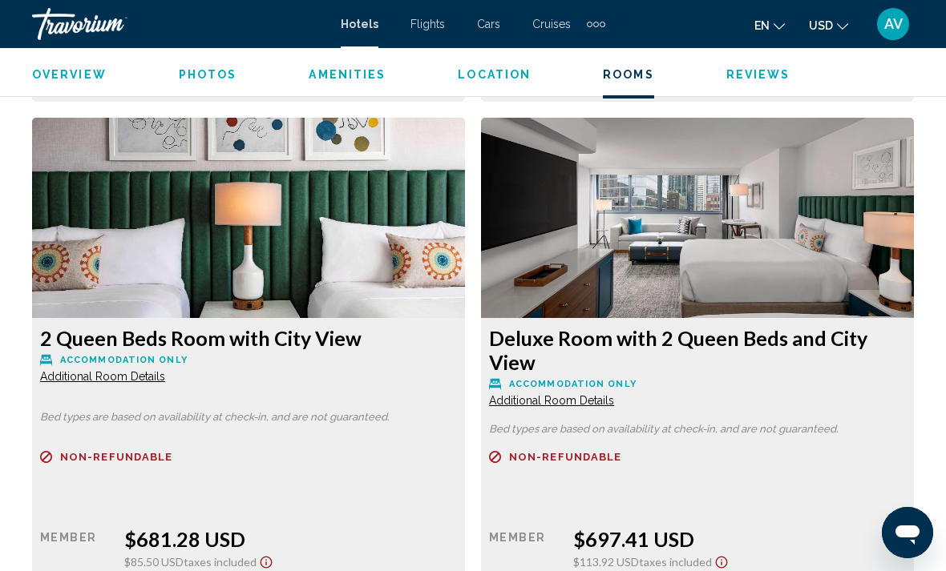
scroll to position [3005, 0]
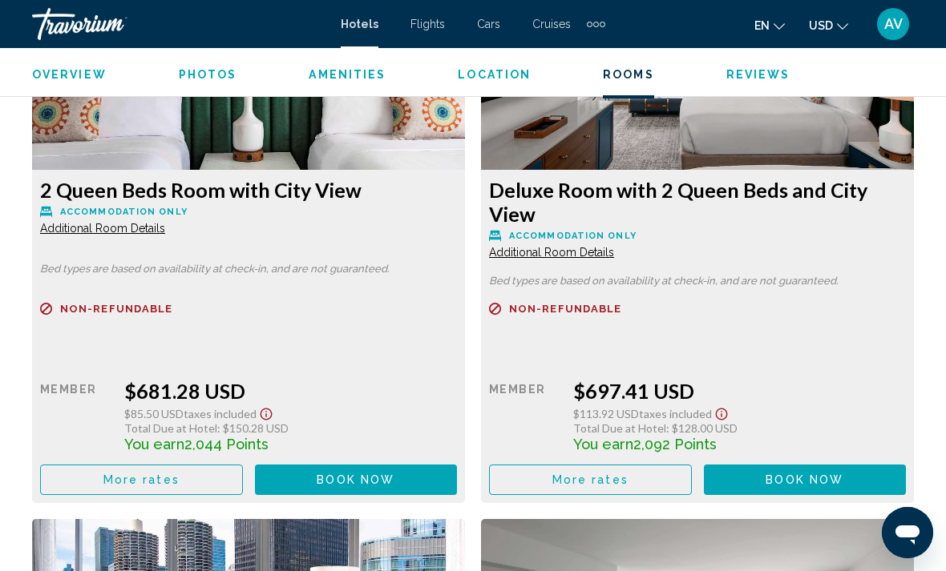
scroll to position [3149, 0]
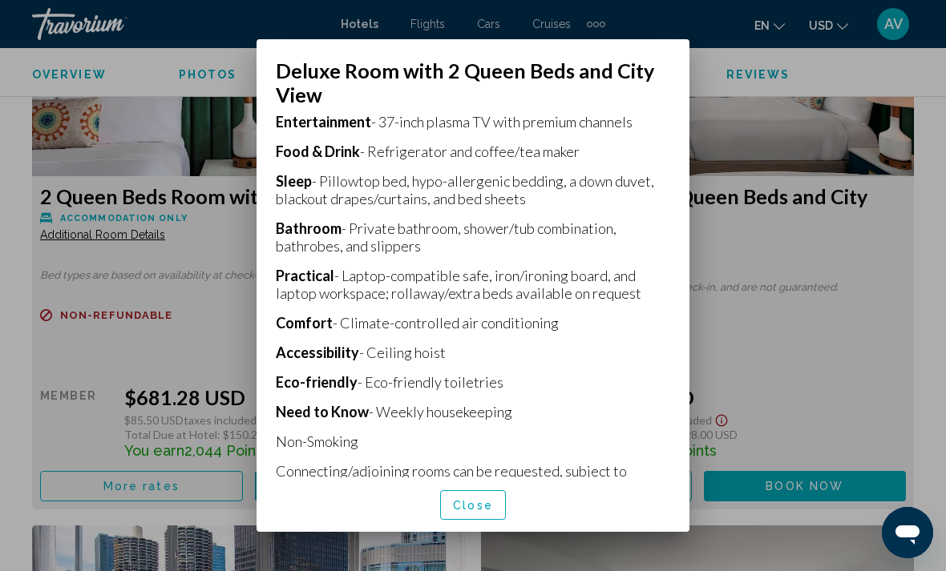
scroll to position [397, 0]
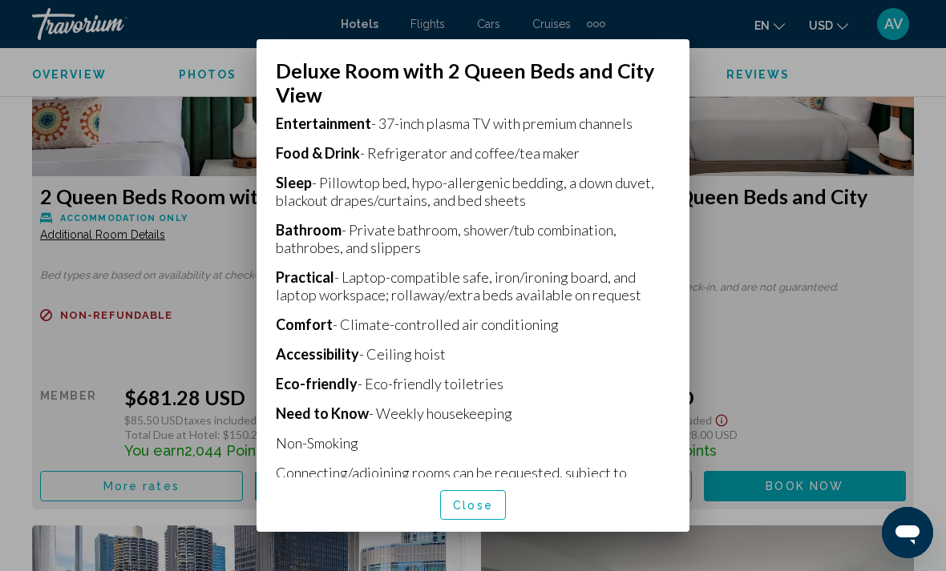
click at [482, 512] on span "Close" at bounding box center [473, 505] width 40 height 13
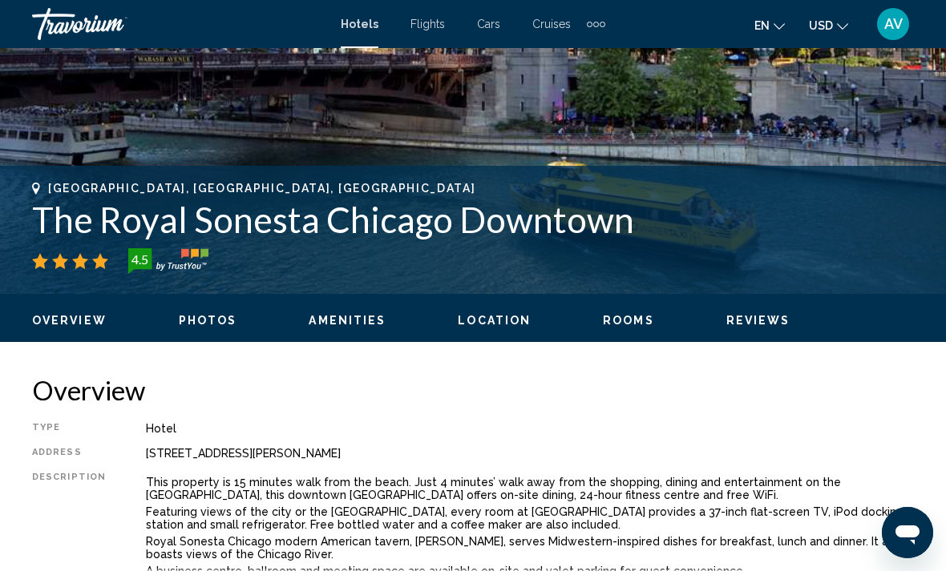
scroll to position [514, 0]
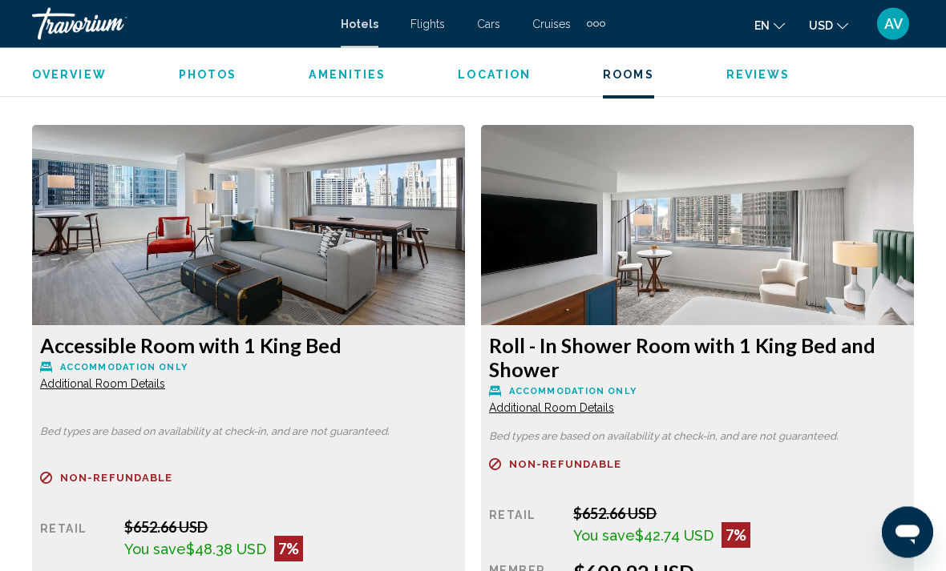
scroll to position [2412, 0]
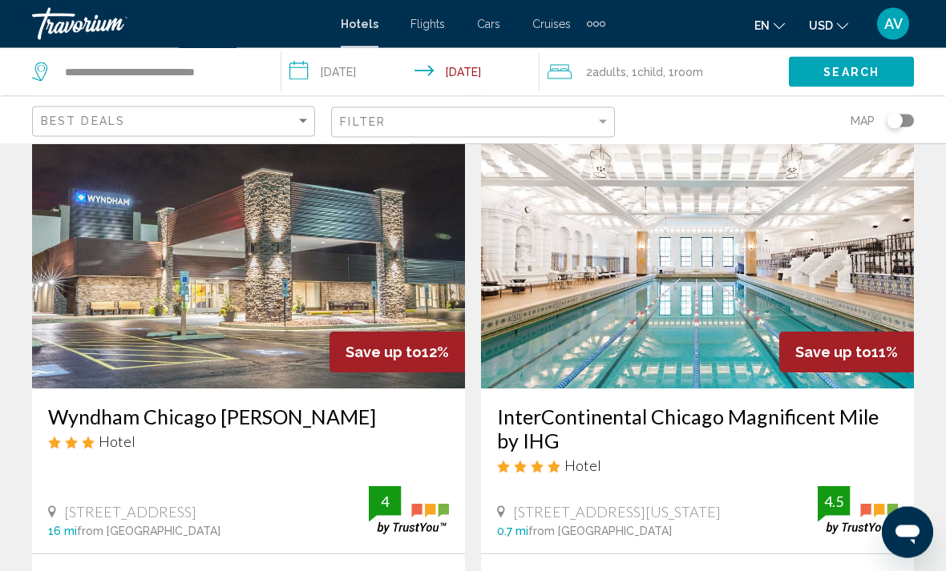
scroll to position [1884, 0]
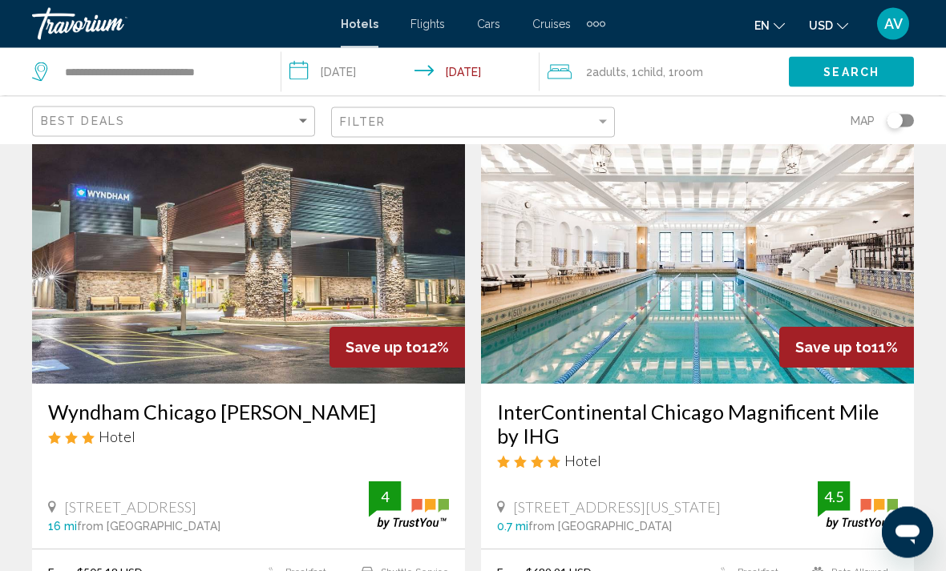
click at [708, 298] on img "Main content" at bounding box center [697, 256] width 433 height 256
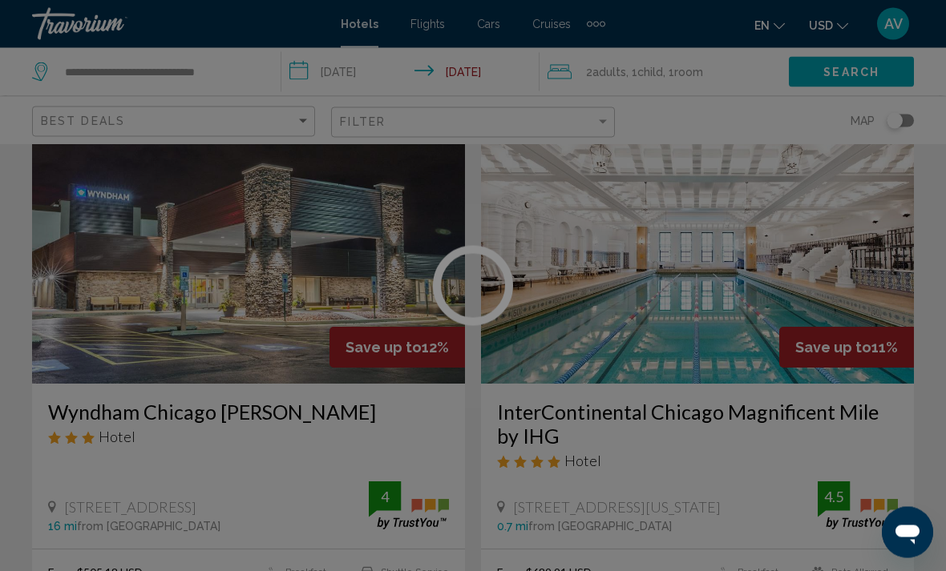
scroll to position [1885, 0]
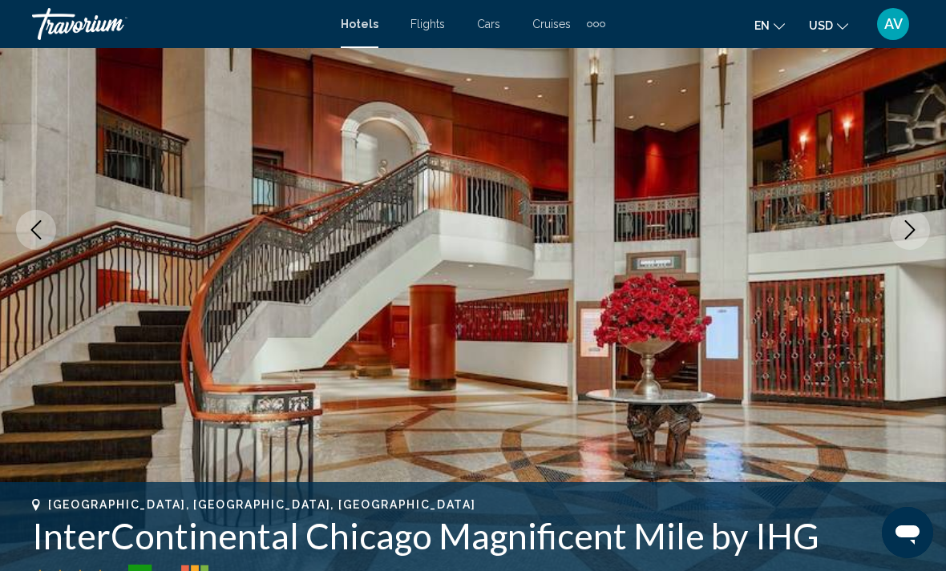
scroll to position [197, 0]
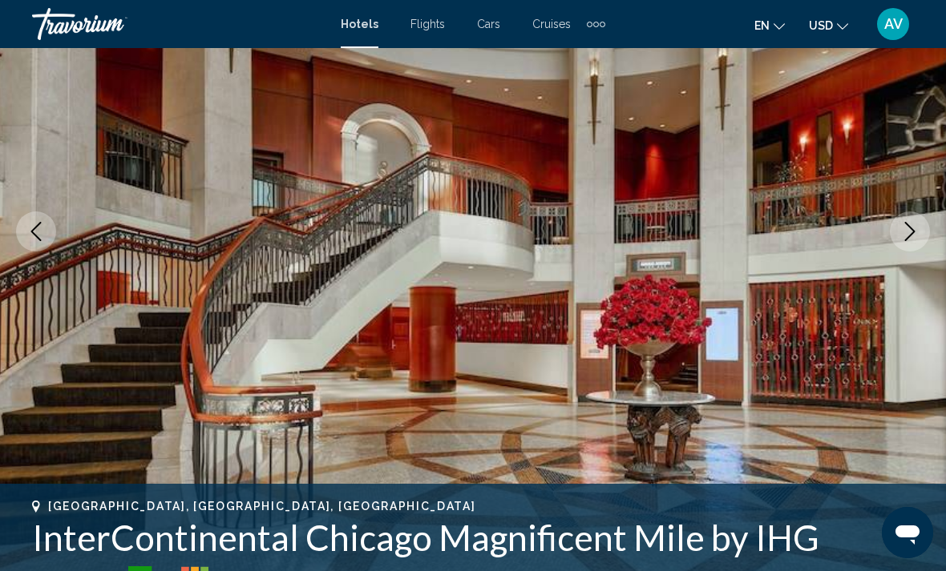
click at [907, 227] on icon "Next image" at bounding box center [909, 231] width 19 height 19
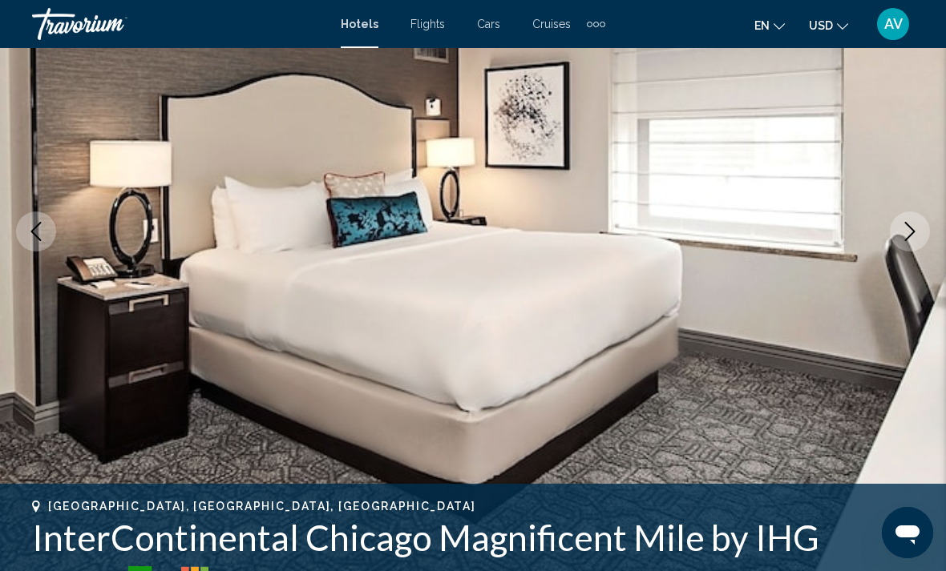
click at [907, 232] on icon "Next image" at bounding box center [909, 231] width 19 height 19
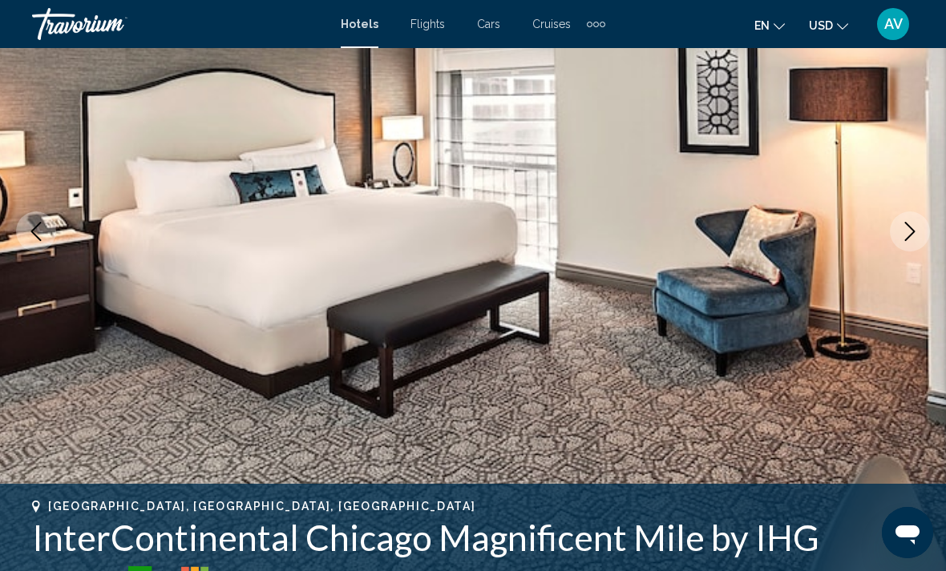
click at [910, 233] on icon "Next image" at bounding box center [909, 231] width 19 height 19
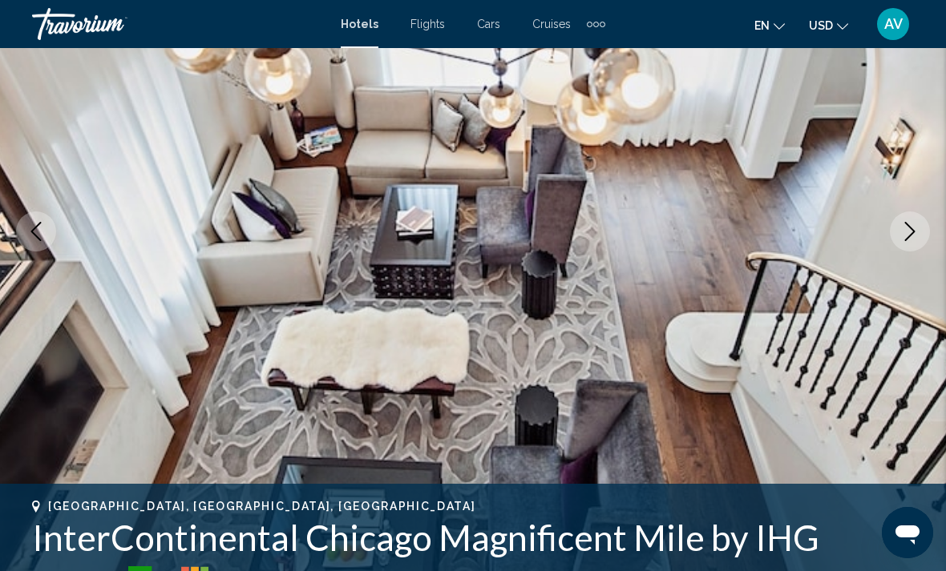
click at [916, 228] on icon "Next image" at bounding box center [909, 231] width 19 height 19
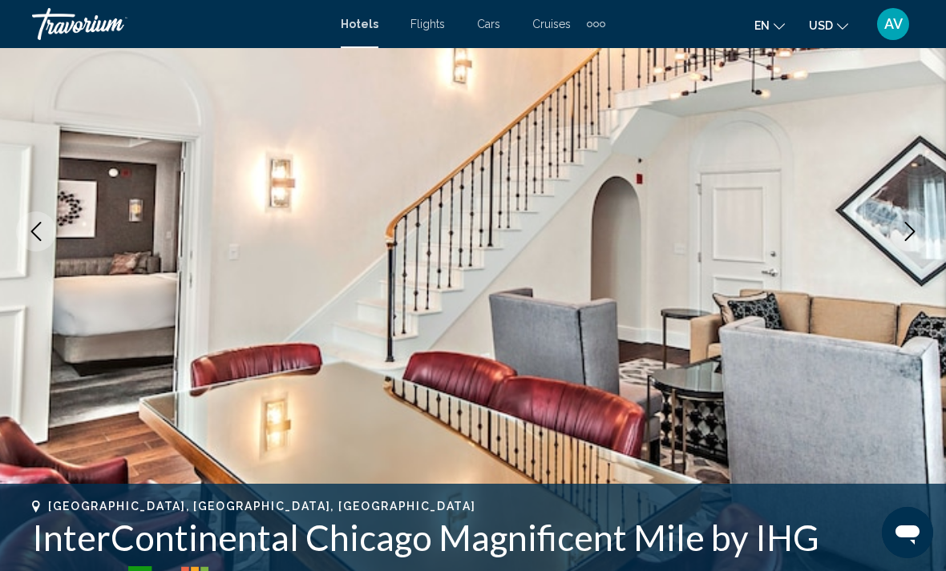
click at [912, 228] on icon "Next image" at bounding box center [909, 231] width 19 height 19
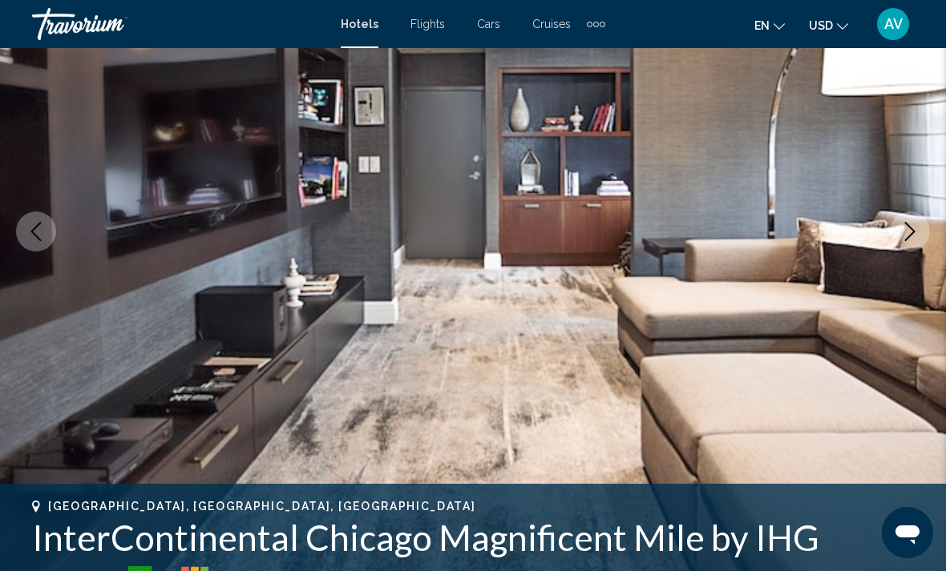
click at [911, 231] on icon "Next image" at bounding box center [909, 231] width 19 height 19
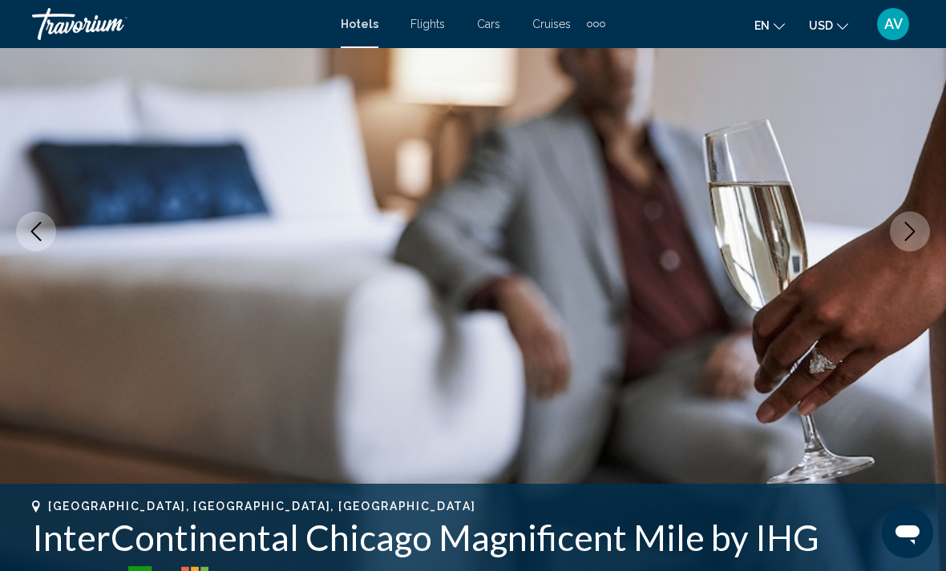
click at [921, 227] on button "Next image" at bounding box center [910, 232] width 40 height 40
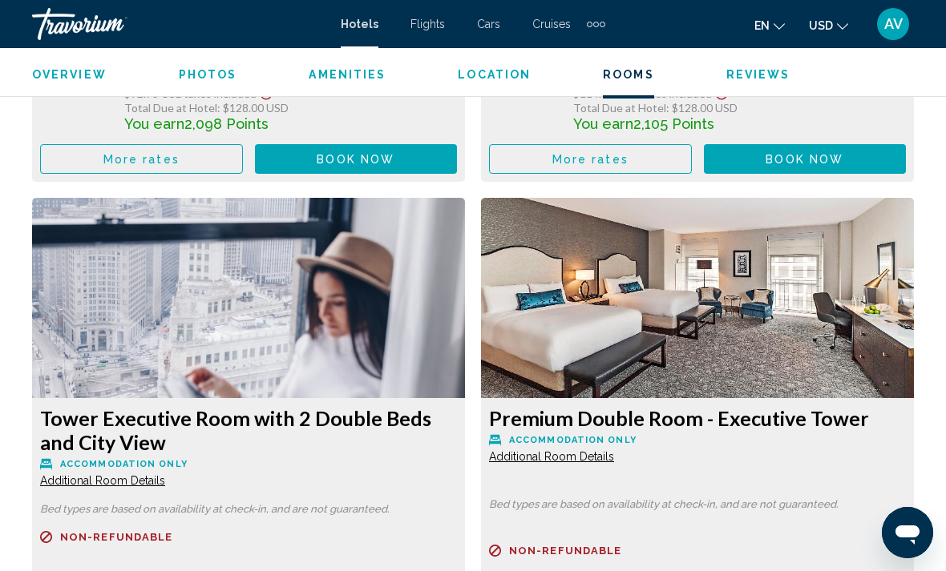
scroll to position [5764, 0]
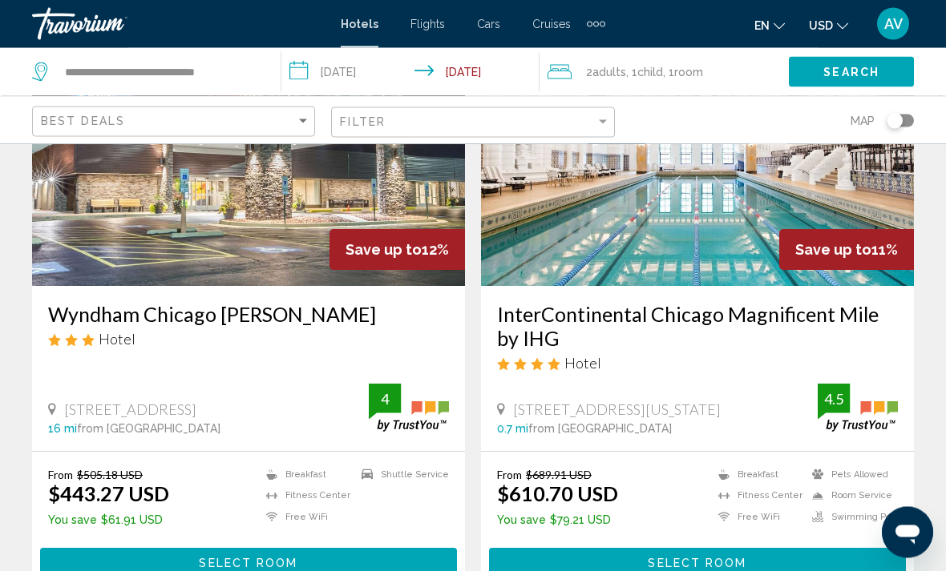
scroll to position [1977, 0]
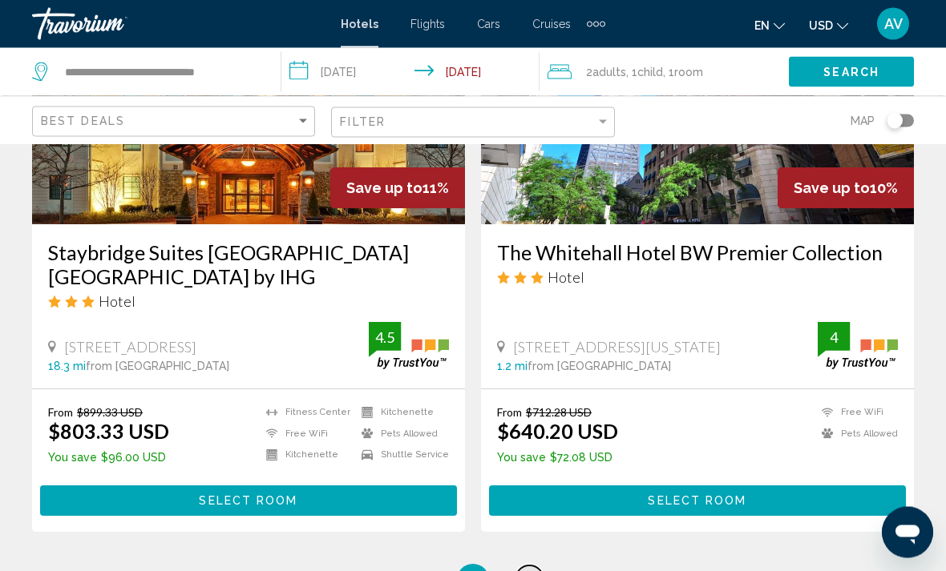
click at [527, 567] on link "page 7" at bounding box center [529, 581] width 28 height 28
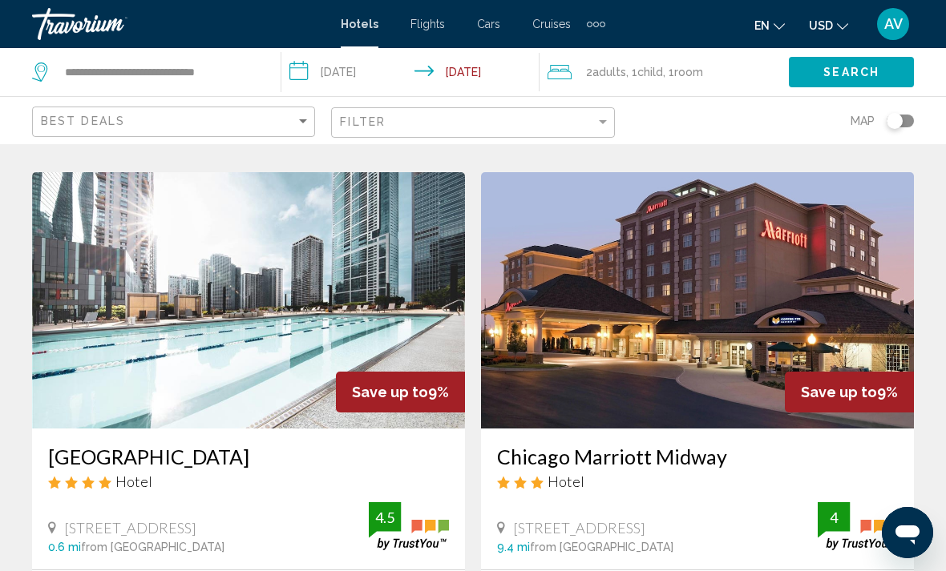
scroll to position [1766, 0]
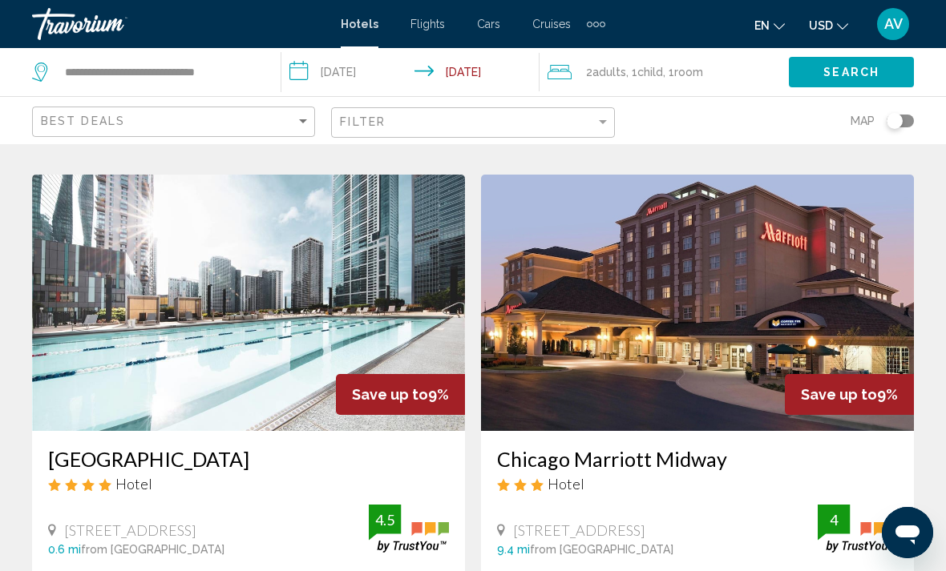
click at [184, 283] on img "Main content" at bounding box center [248, 303] width 433 height 256
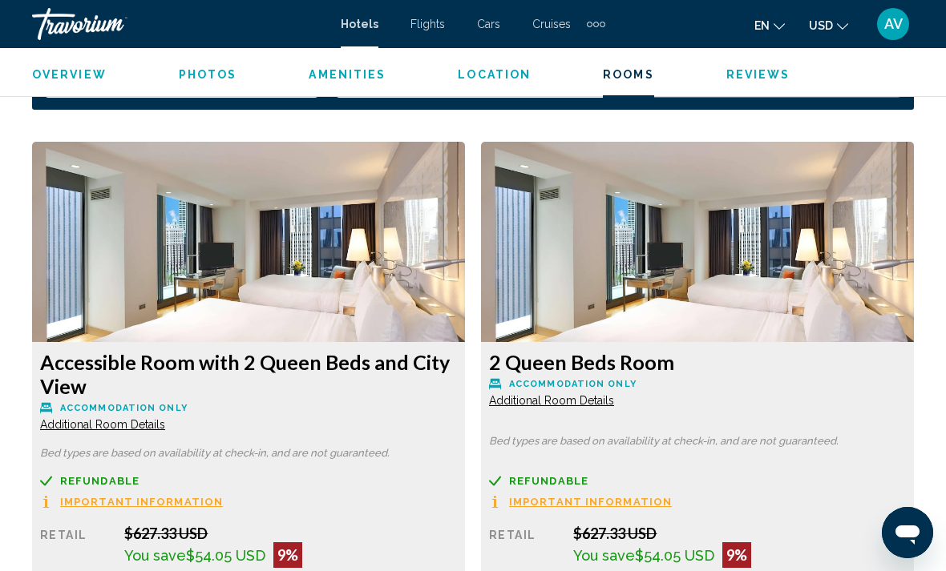
scroll to position [2379, 0]
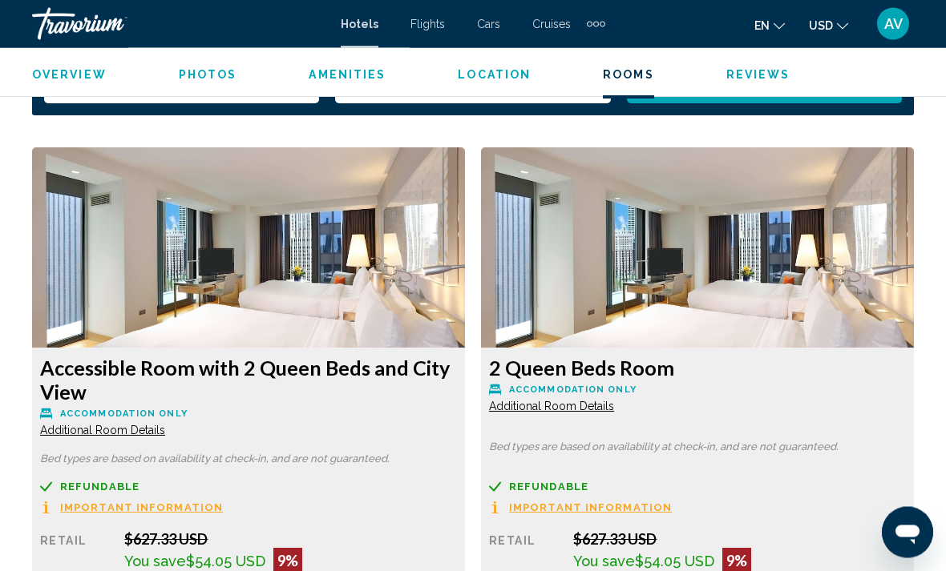
click at [465, 303] on img "Main content" at bounding box center [248, 248] width 433 height 200
click at [465, 333] on img "Main content" at bounding box center [248, 248] width 433 height 200
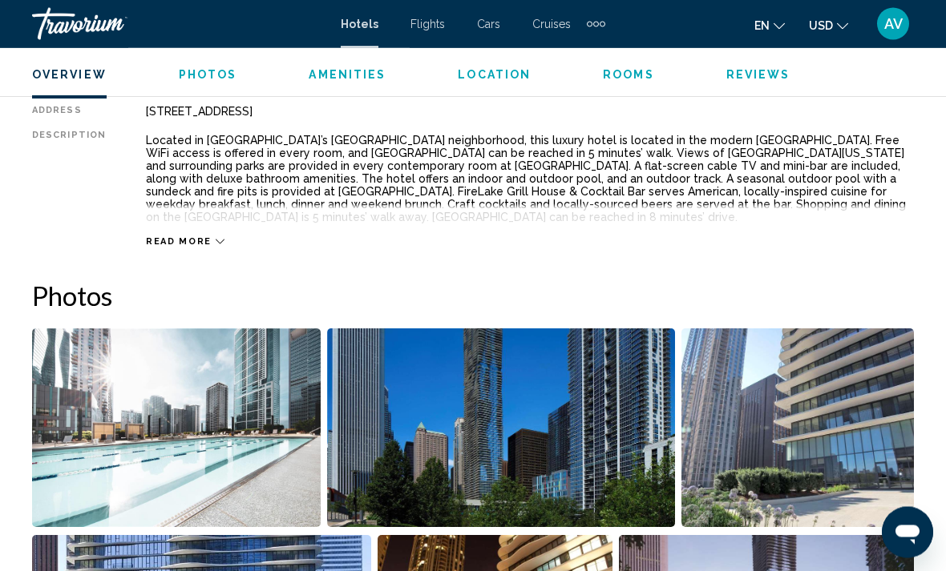
scroll to position [865, 0]
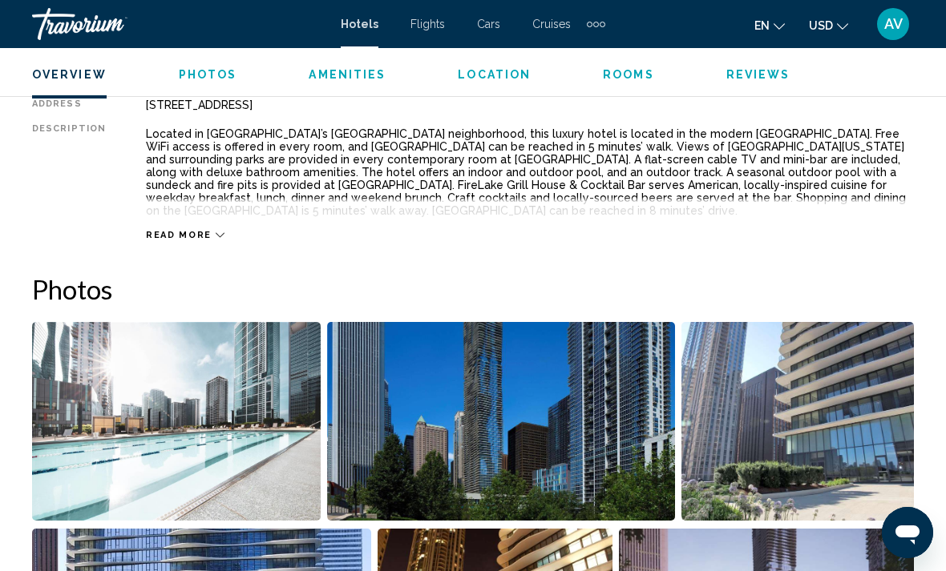
click at [829, 422] on img "Open full-screen image slider" at bounding box center [797, 421] width 232 height 199
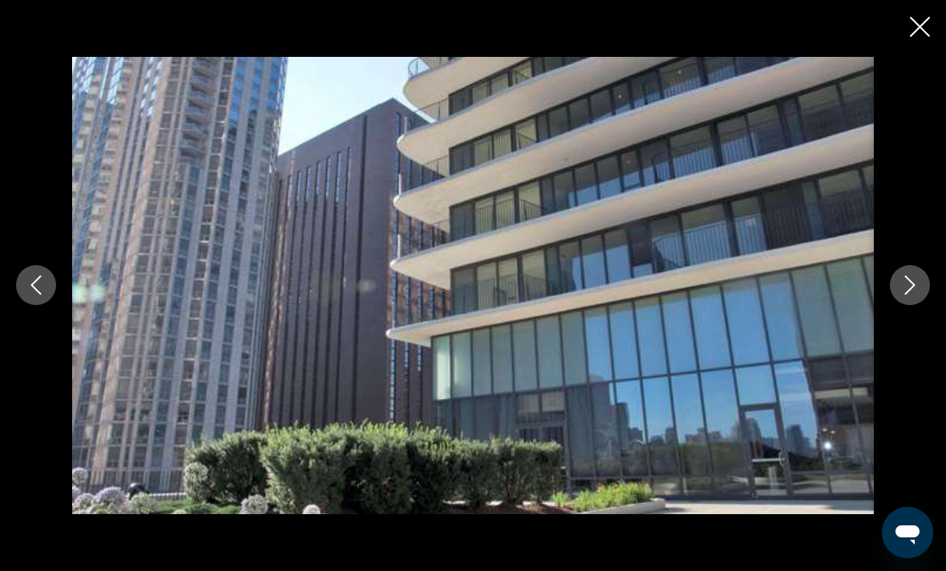
click at [914, 295] on icon "Next image" at bounding box center [909, 285] width 19 height 19
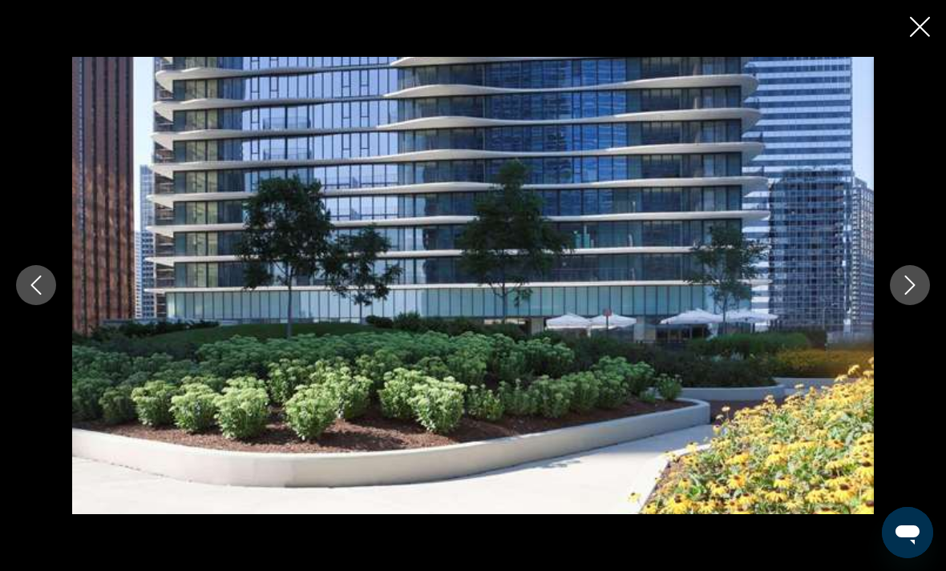
click at [908, 295] on icon "Next image" at bounding box center [909, 285] width 19 height 19
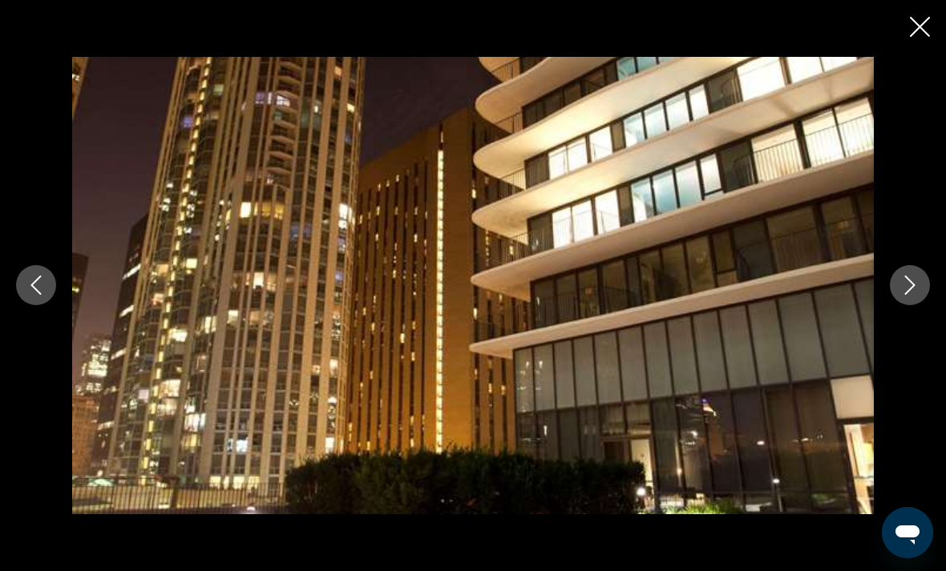
click at [908, 295] on icon "Next image" at bounding box center [909, 285] width 19 height 19
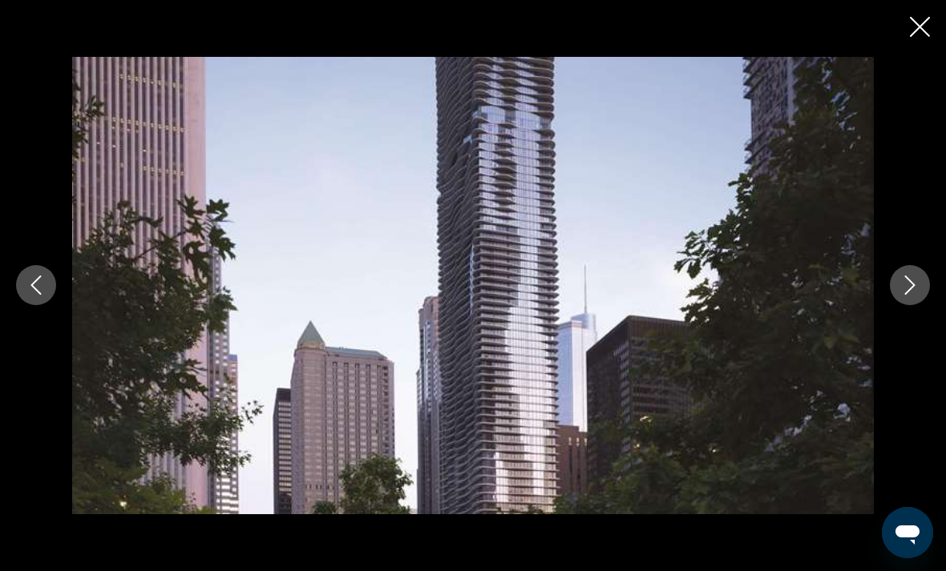
click at [907, 295] on icon "Next image" at bounding box center [909, 285] width 19 height 19
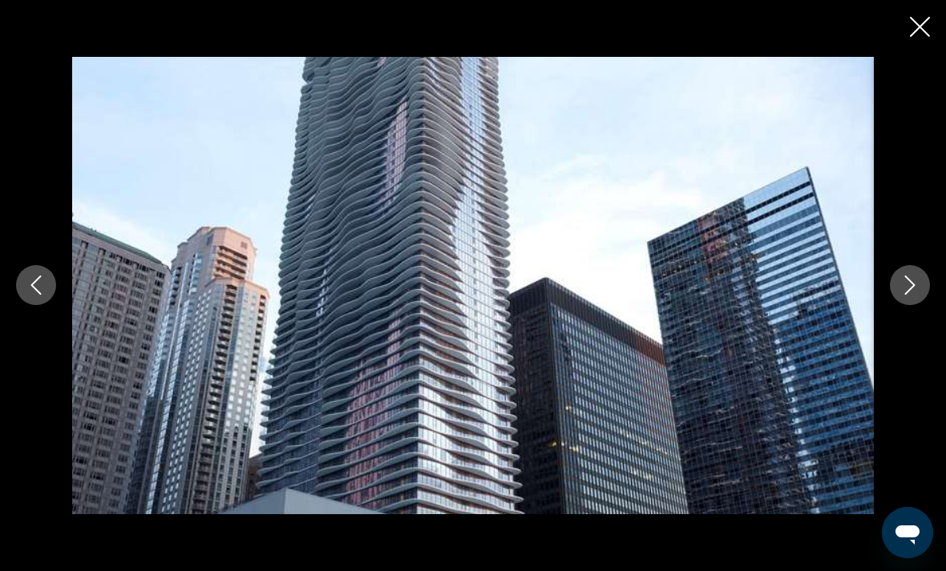
click at [907, 300] on button "Next image" at bounding box center [910, 285] width 40 height 40
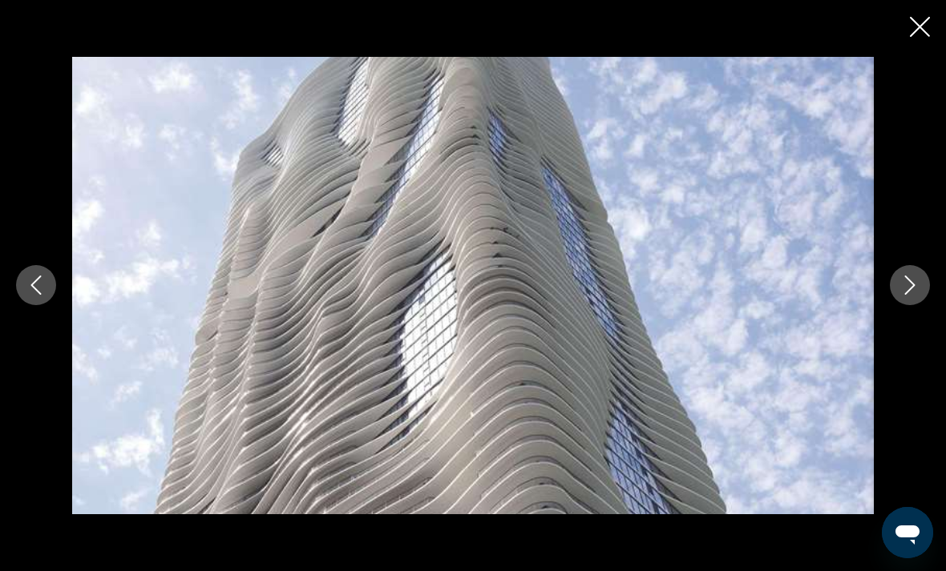
click at [906, 295] on icon "Next image" at bounding box center [909, 285] width 19 height 19
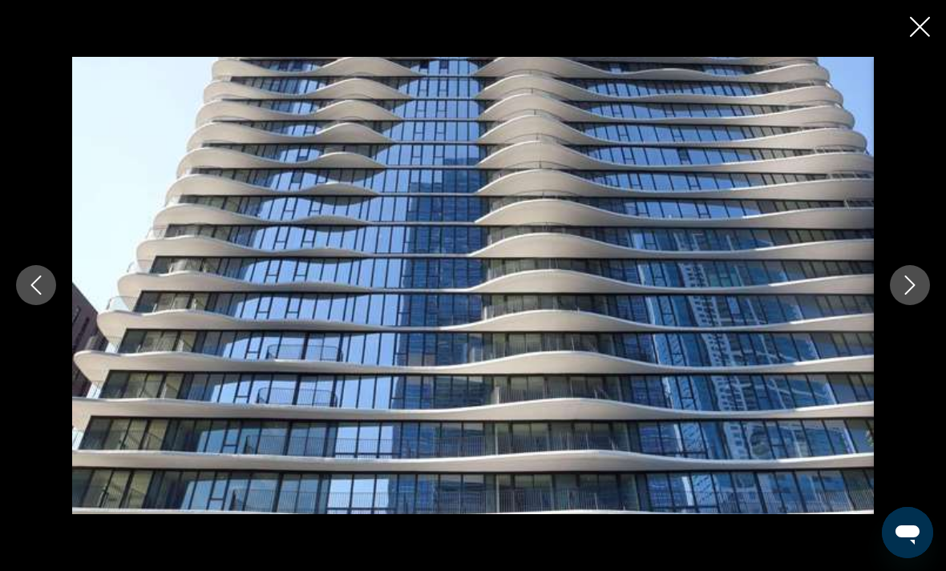
click at [907, 295] on icon "Next image" at bounding box center [909, 285] width 19 height 19
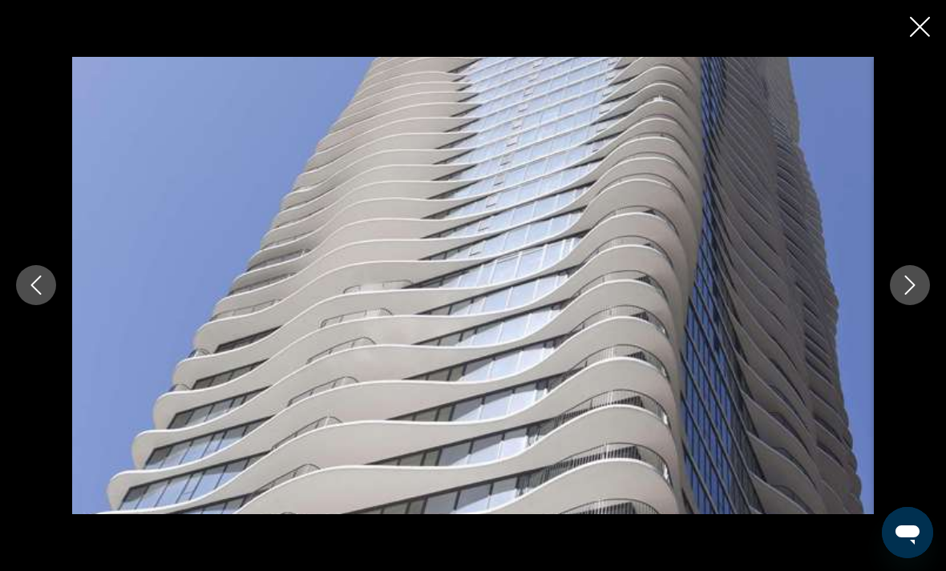
click at [905, 295] on icon "Next image" at bounding box center [909, 285] width 19 height 19
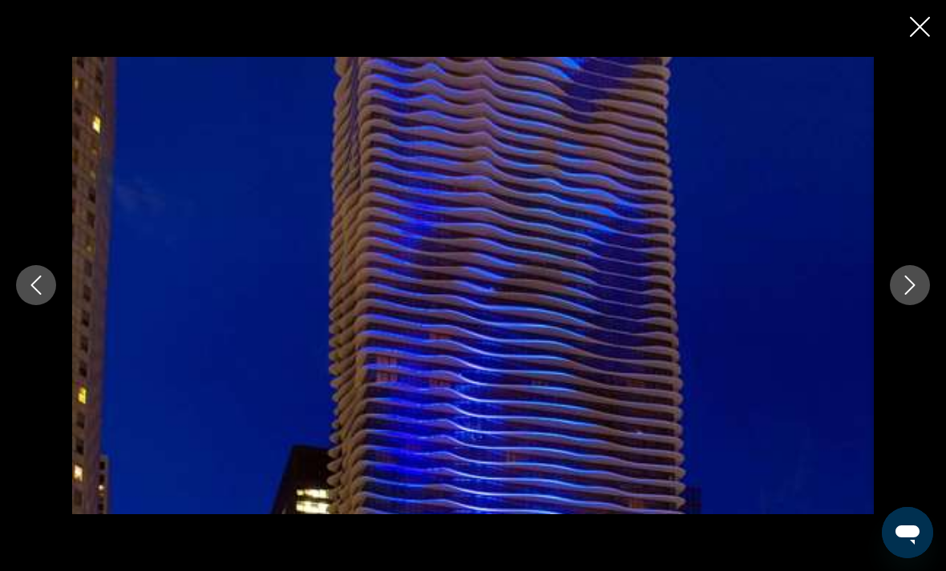
click at [904, 295] on icon "Next image" at bounding box center [909, 285] width 19 height 19
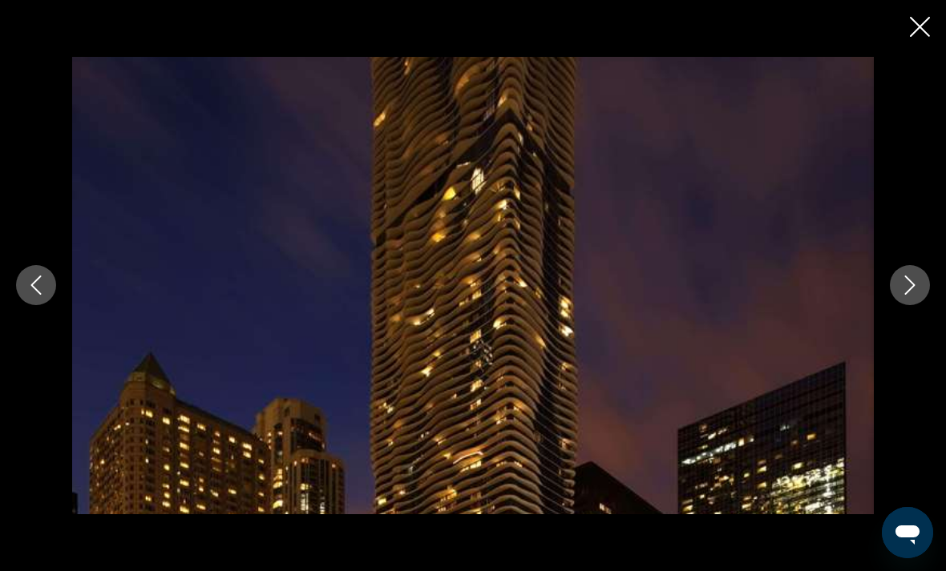
click at [902, 295] on icon "Next image" at bounding box center [909, 285] width 19 height 19
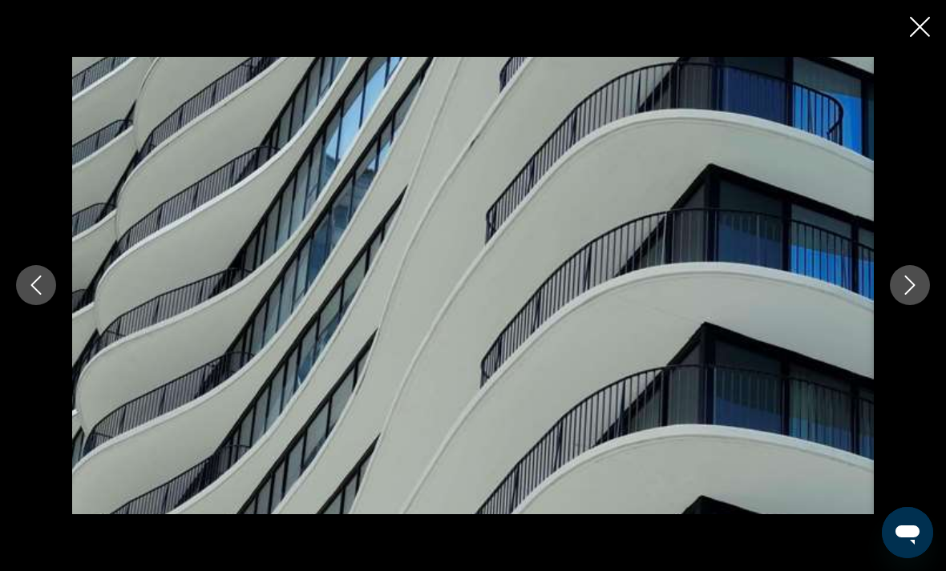
click at [902, 295] on icon "Next image" at bounding box center [909, 285] width 19 height 19
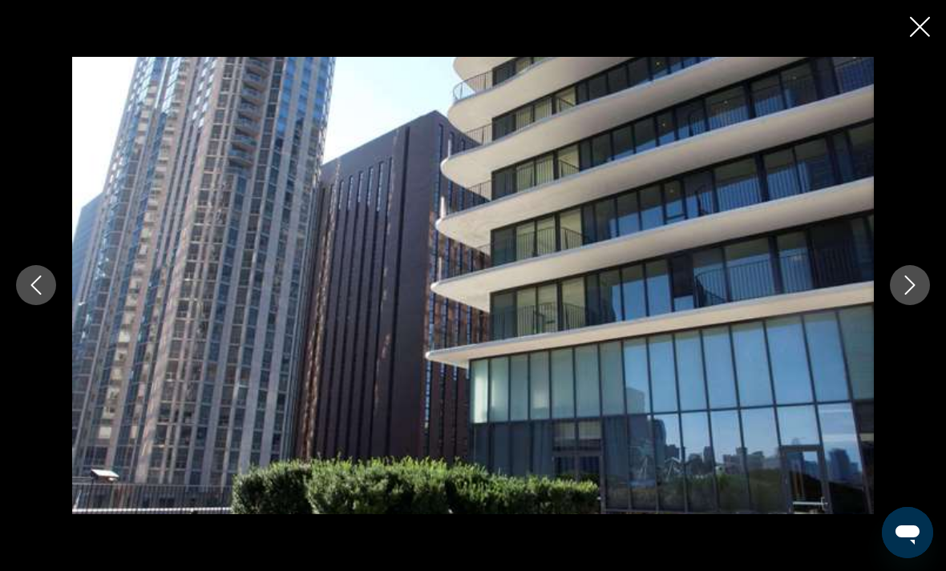
click at [905, 295] on icon "Next image" at bounding box center [909, 285] width 19 height 19
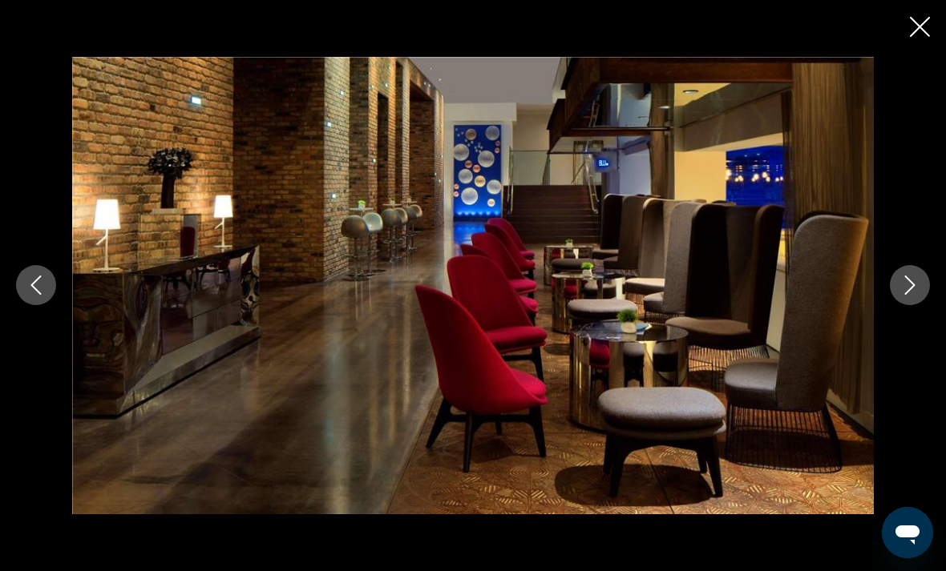
click at [902, 295] on icon "Next image" at bounding box center [909, 285] width 19 height 19
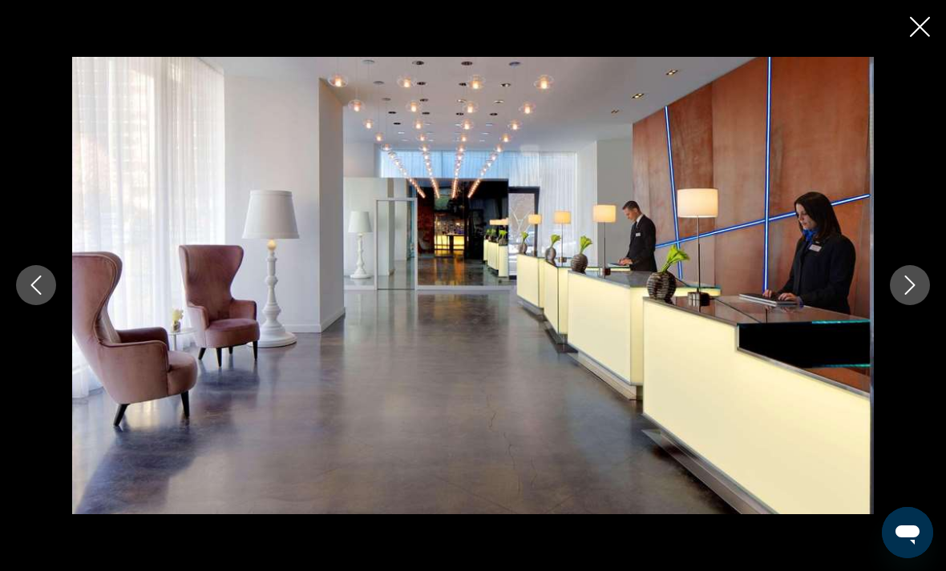
click at [909, 295] on icon "Next image" at bounding box center [909, 285] width 19 height 19
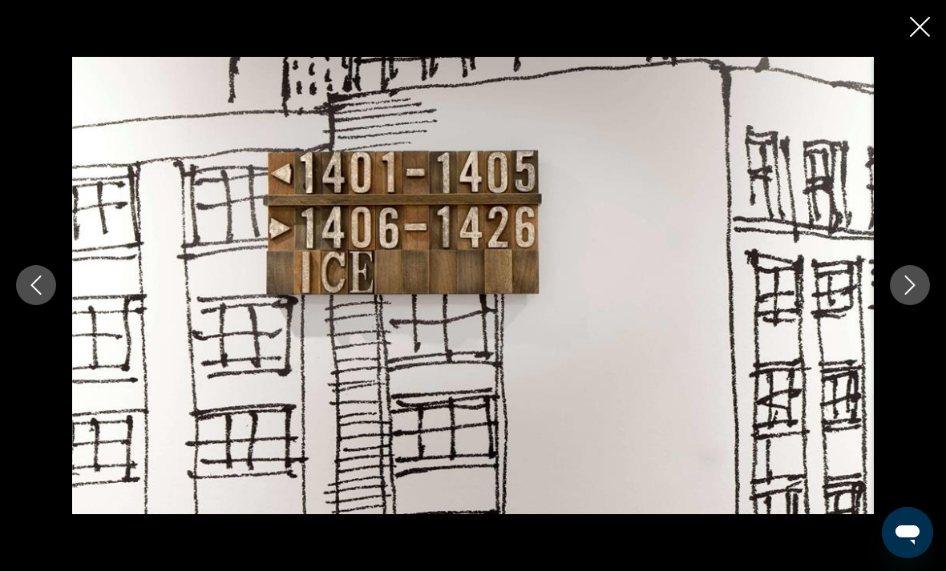
click at [905, 295] on icon "Next image" at bounding box center [909, 285] width 19 height 19
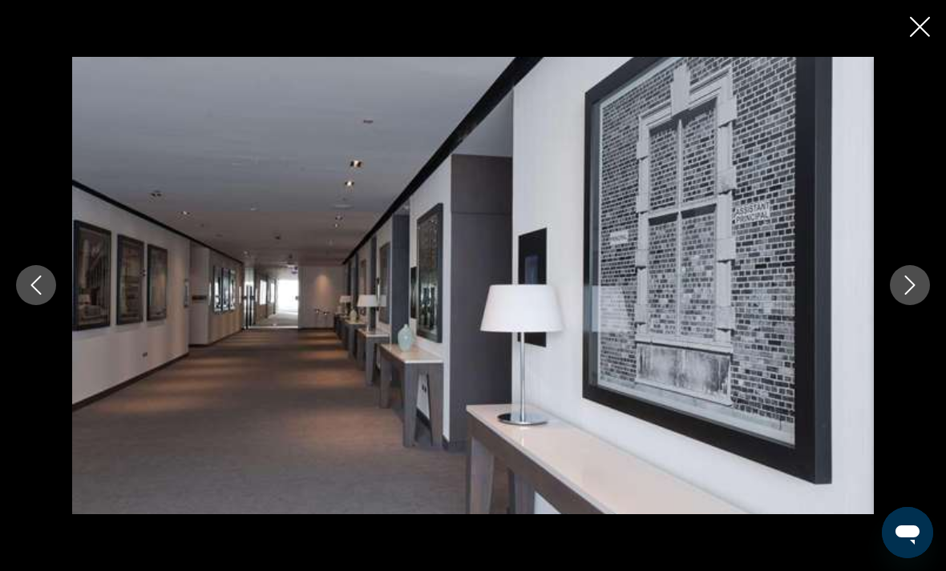
click at [910, 301] on button "Next image" at bounding box center [910, 285] width 40 height 40
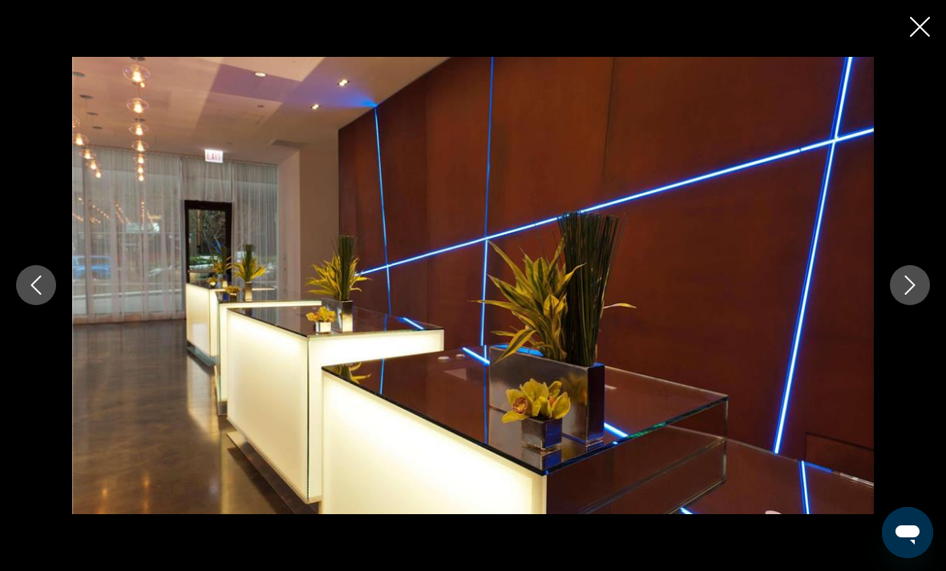
click at [906, 295] on icon "Next image" at bounding box center [909, 285] width 19 height 19
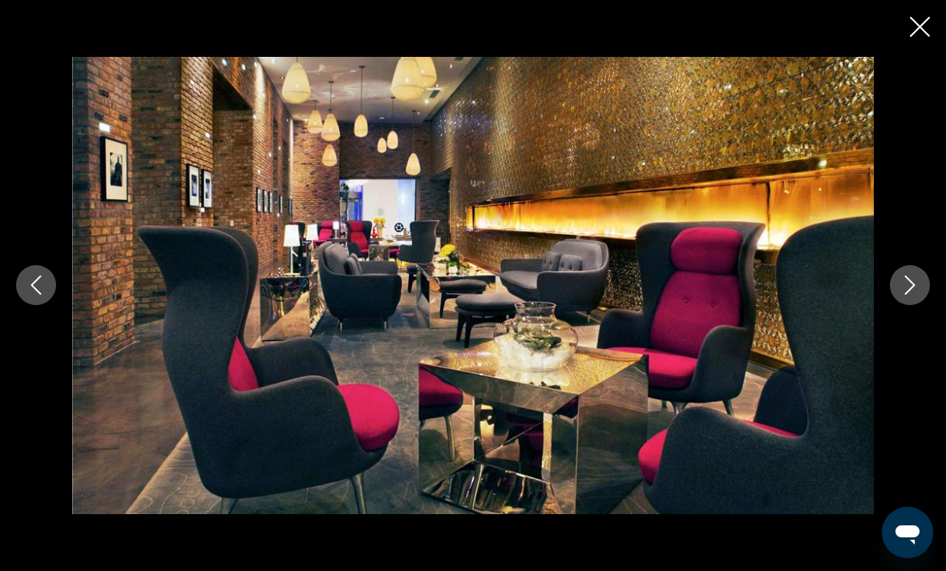
click at [911, 296] on icon "Next image" at bounding box center [910, 285] width 10 height 19
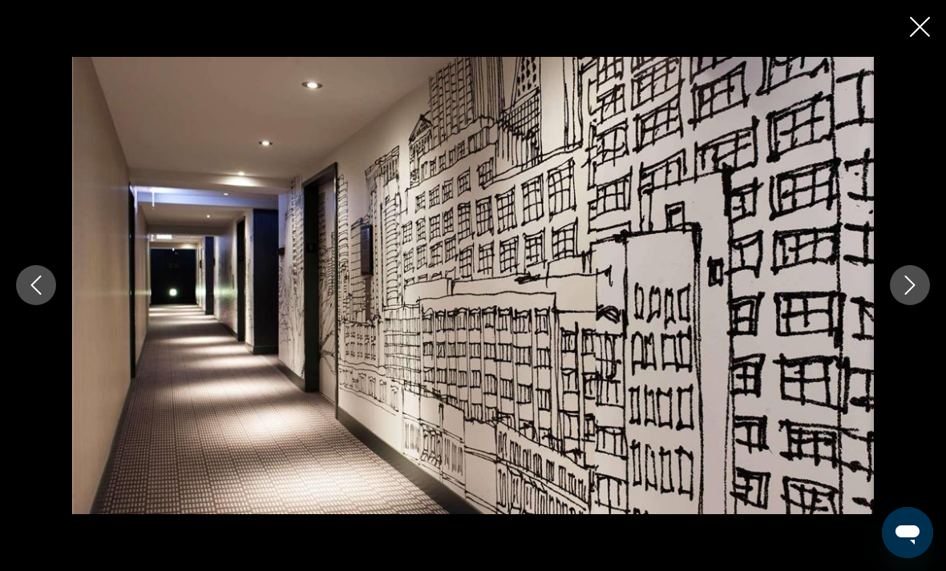
click at [910, 295] on icon "Next image" at bounding box center [909, 285] width 19 height 19
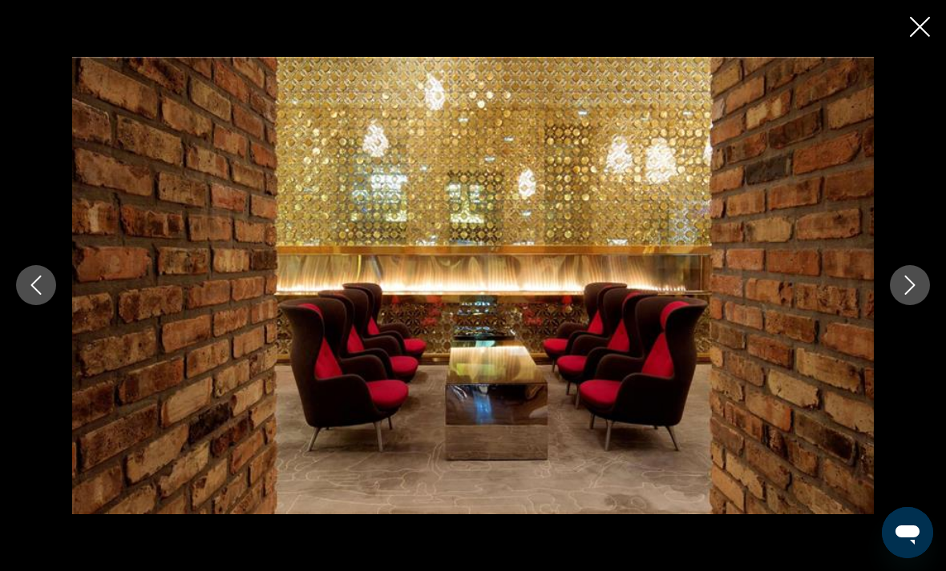
click at [906, 296] on icon "Next image" at bounding box center [910, 285] width 10 height 19
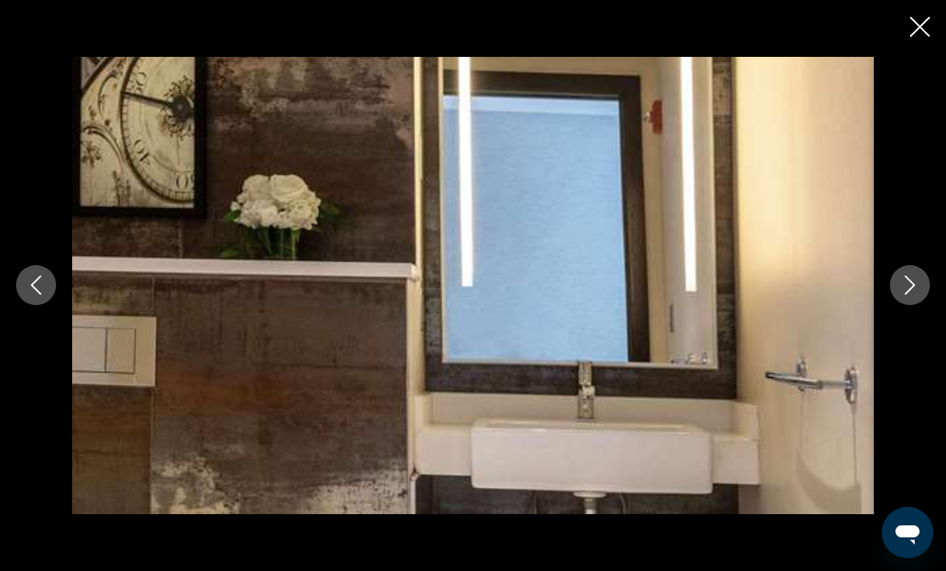
click at [910, 296] on icon "Next image" at bounding box center [910, 285] width 10 height 19
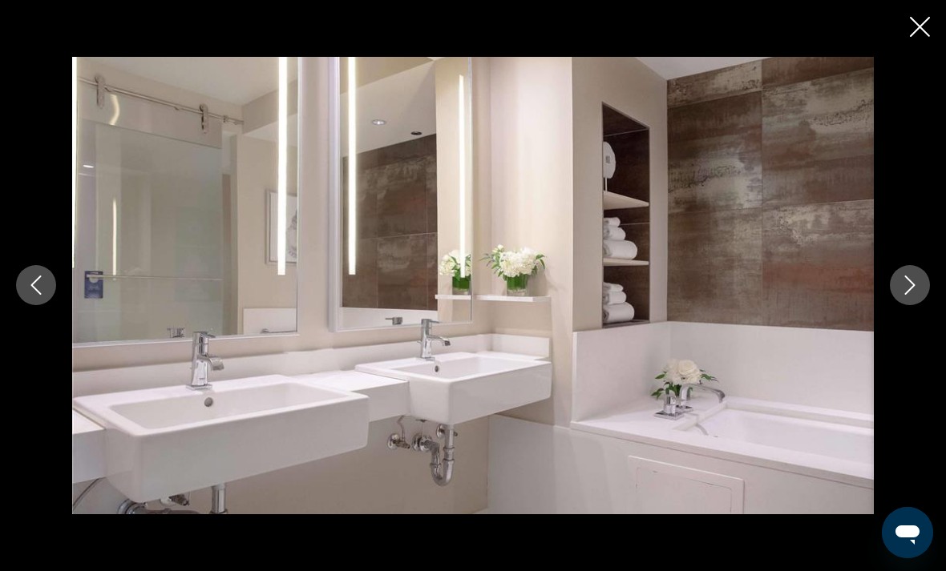
click at [904, 305] on button "Next image" at bounding box center [910, 285] width 40 height 40
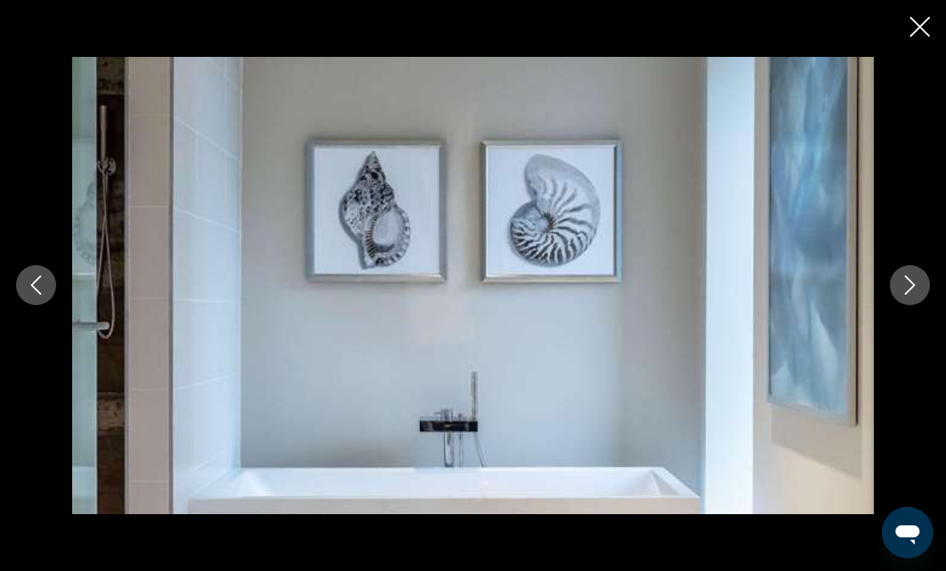
click at [910, 296] on icon "Next image" at bounding box center [910, 285] width 10 height 19
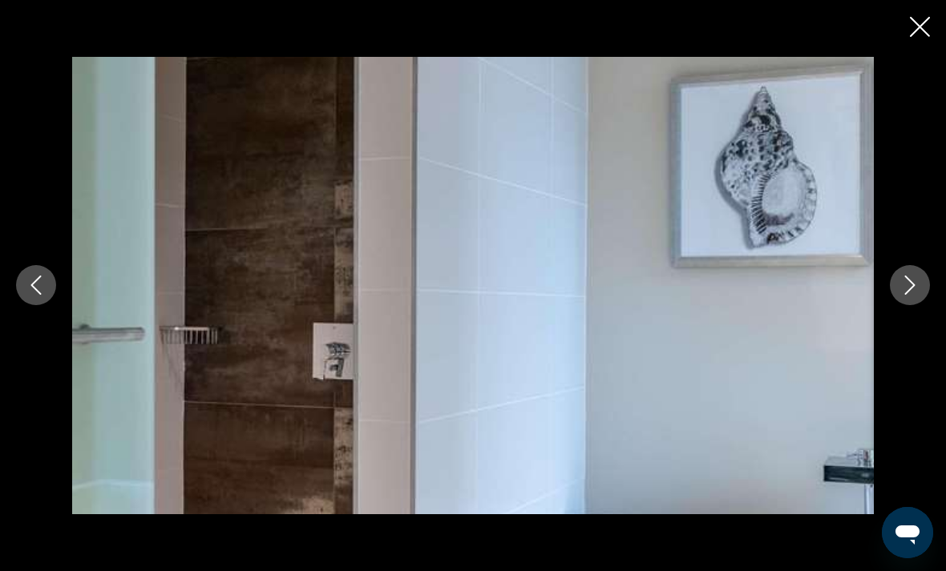
click at [906, 305] on button "Next image" at bounding box center [910, 285] width 40 height 40
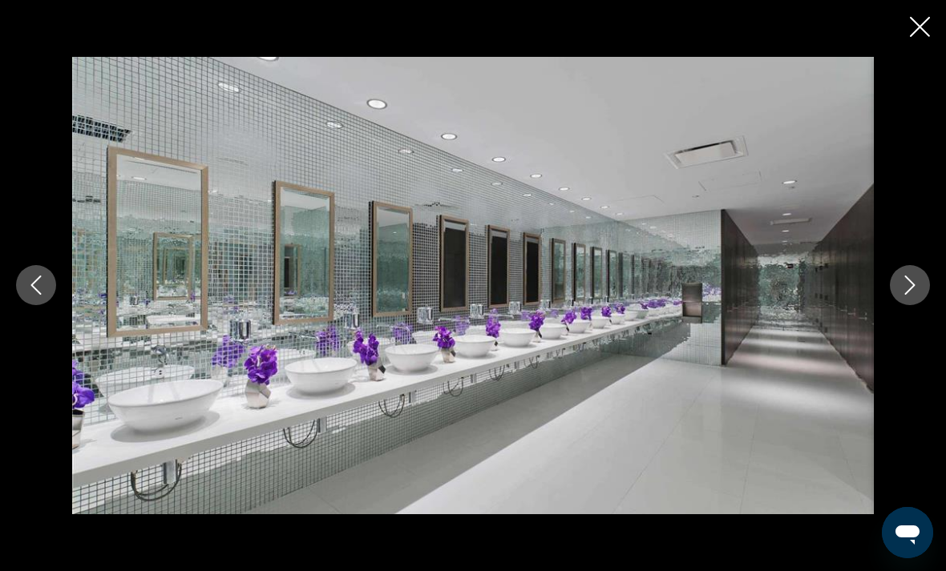
click at [896, 330] on div "Main content" at bounding box center [473, 285] width 946 height 457
click at [906, 305] on button "Next image" at bounding box center [910, 285] width 40 height 40
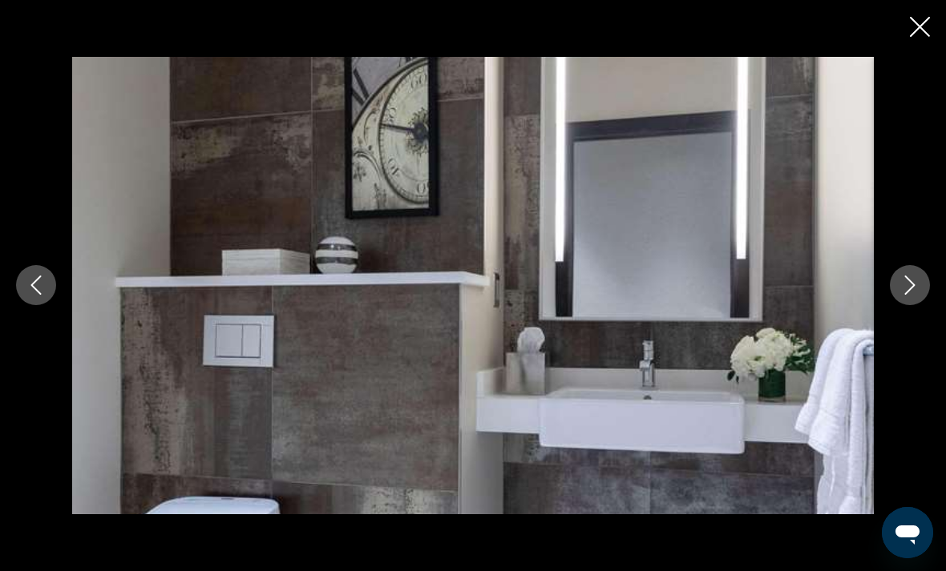
click at [905, 305] on button "Next image" at bounding box center [910, 285] width 40 height 40
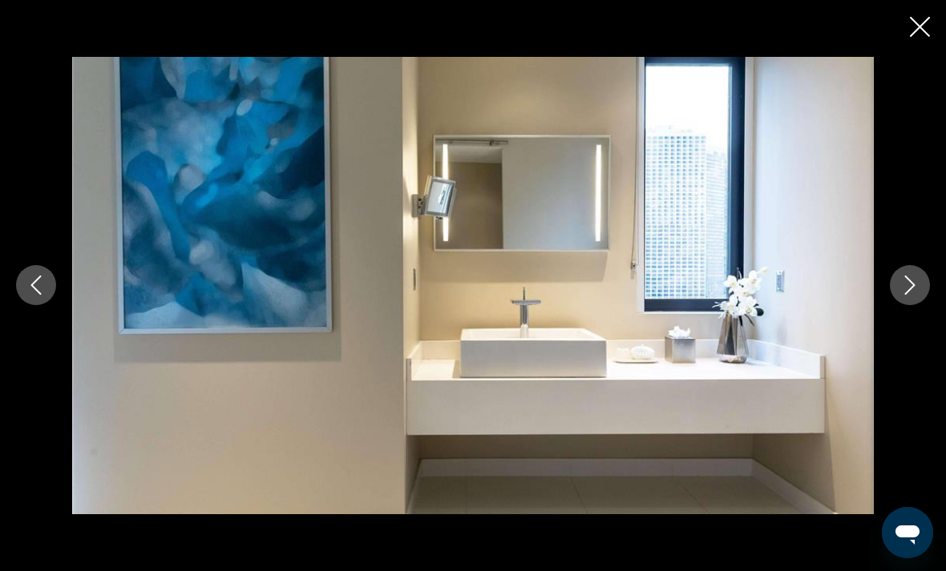
click at [911, 295] on icon "Next image" at bounding box center [909, 285] width 19 height 19
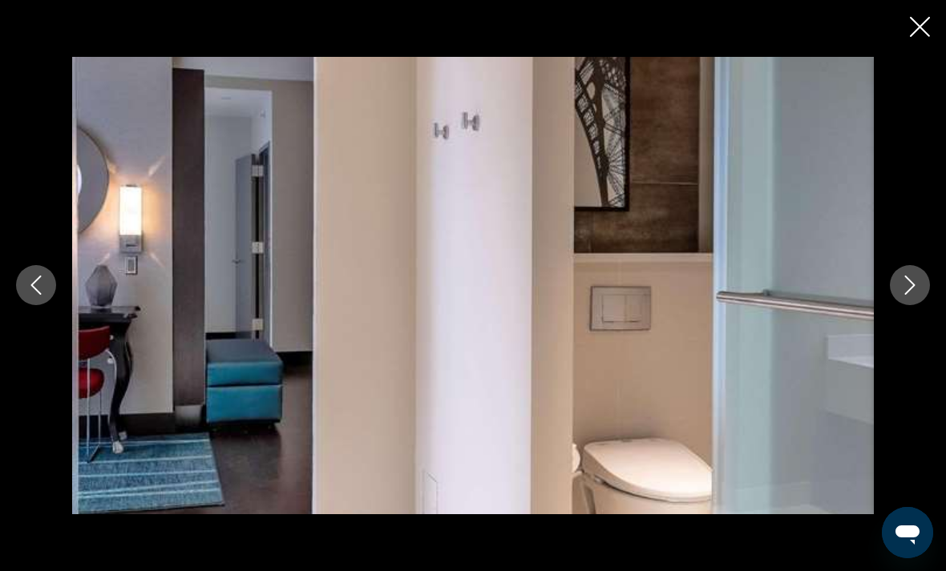
click at [910, 305] on button "Next image" at bounding box center [910, 285] width 40 height 40
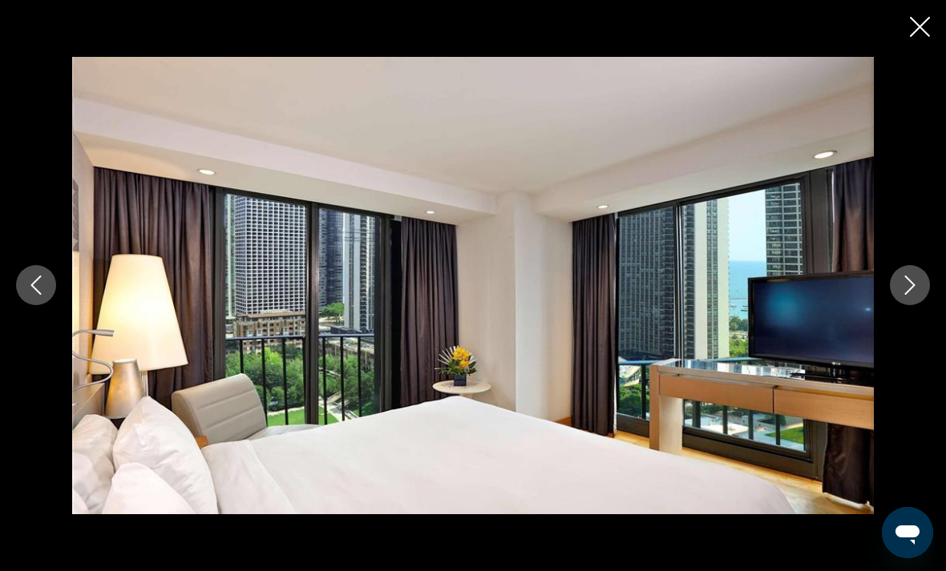
click at [894, 305] on button "Next image" at bounding box center [910, 285] width 40 height 40
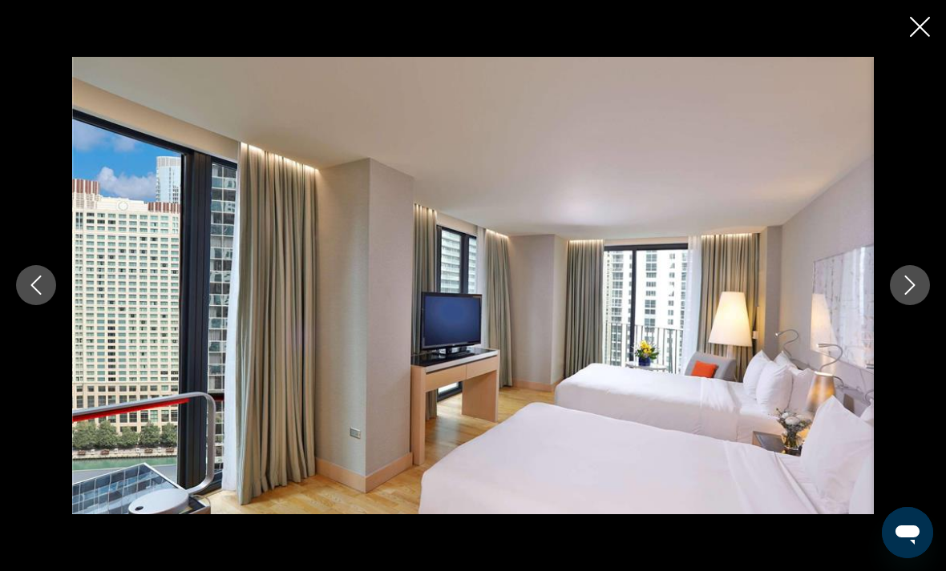
click at [908, 305] on button "Next image" at bounding box center [910, 285] width 40 height 40
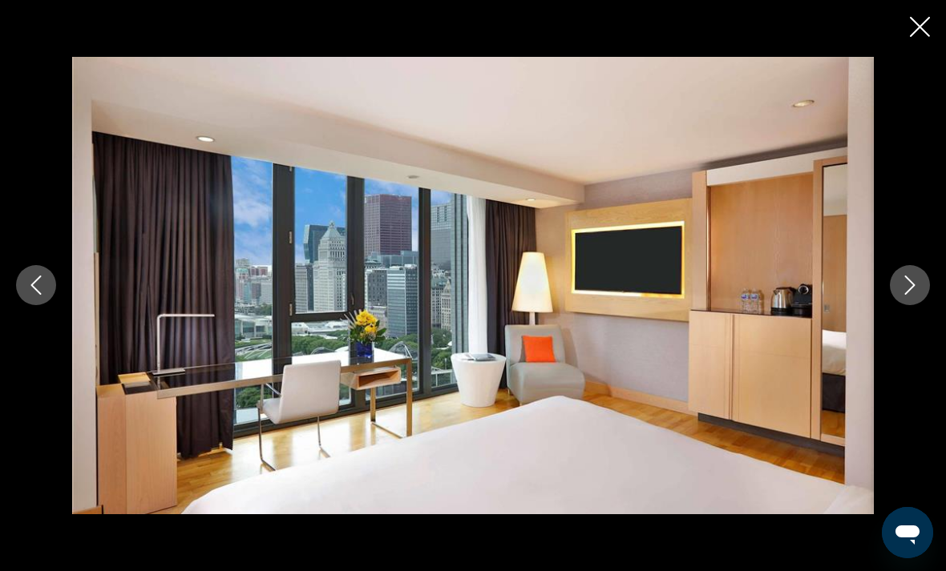
click at [909, 305] on button "Next image" at bounding box center [910, 285] width 40 height 40
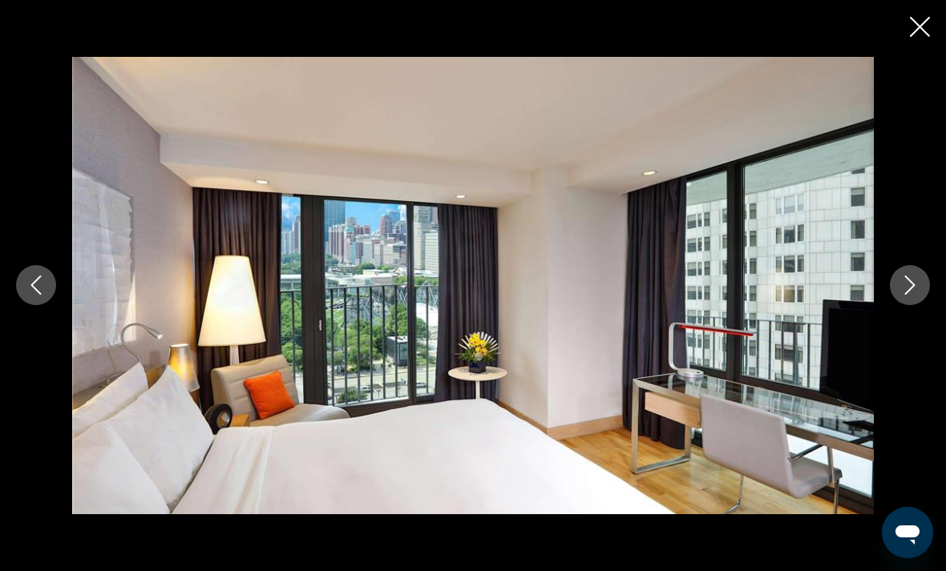
click at [904, 305] on button "Next image" at bounding box center [910, 285] width 40 height 40
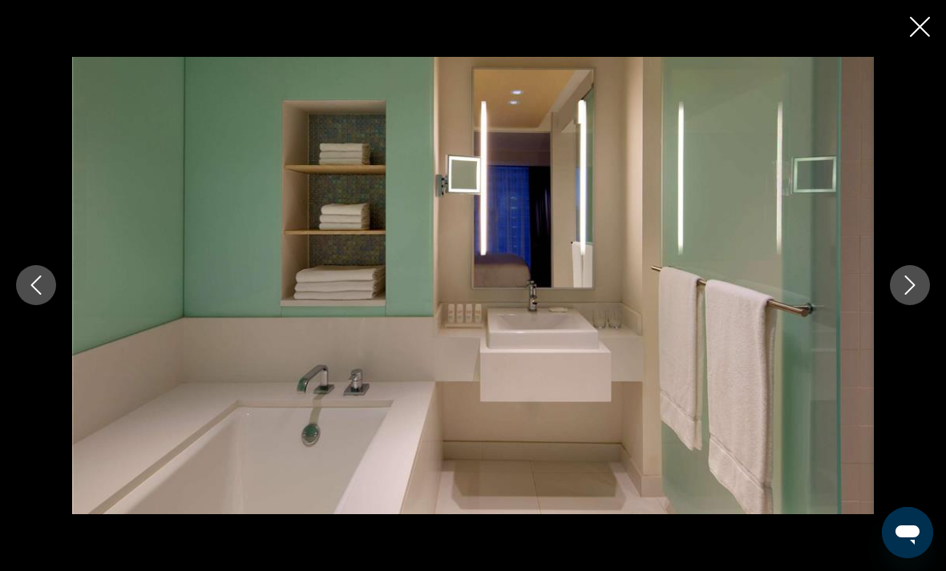
click at [909, 305] on button "Next image" at bounding box center [910, 285] width 40 height 40
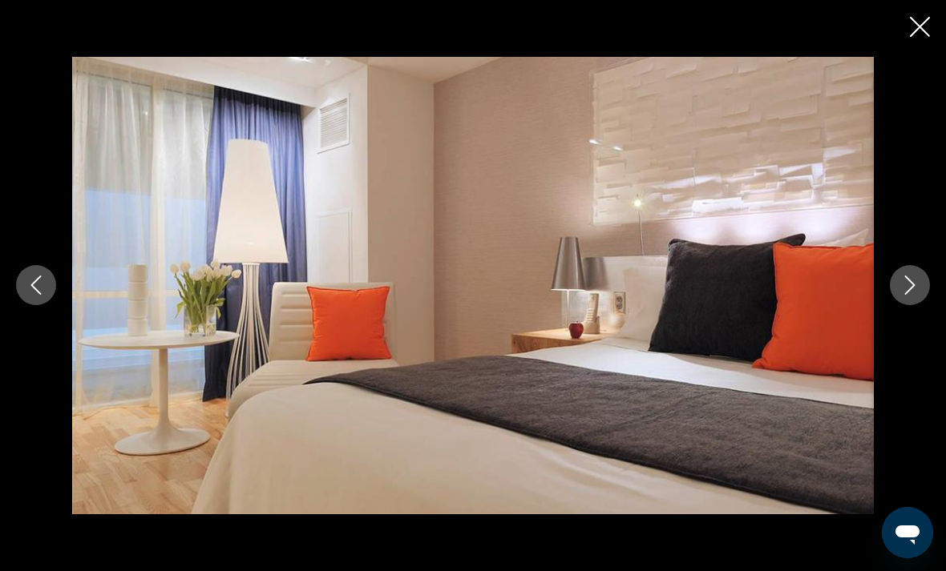
click at [905, 305] on button "Next image" at bounding box center [910, 285] width 40 height 40
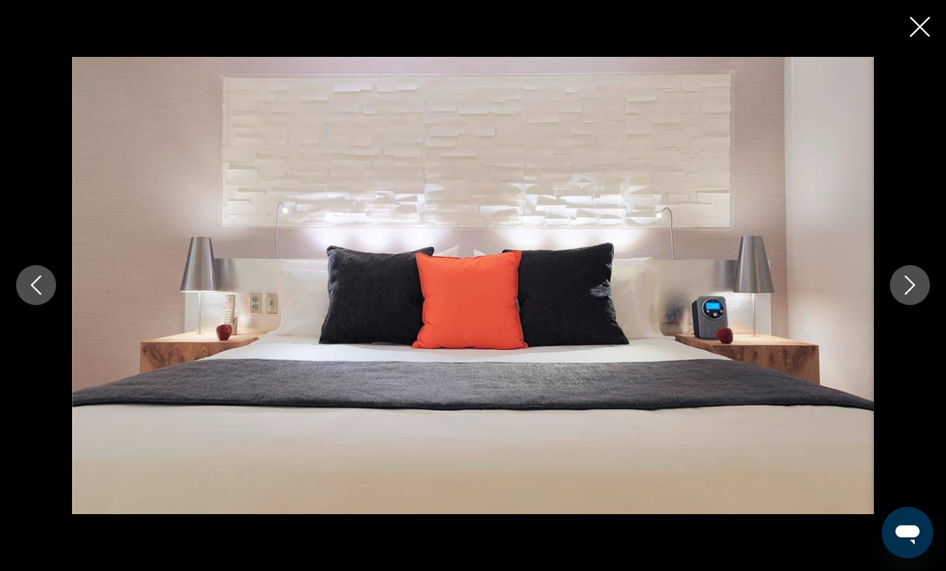
click at [901, 333] on div "Main content" at bounding box center [473, 285] width 946 height 457
click at [902, 333] on div "Main content" at bounding box center [473, 285] width 946 height 457
click at [917, 295] on icon "Next image" at bounding box center [909, 285] width 19 height 19
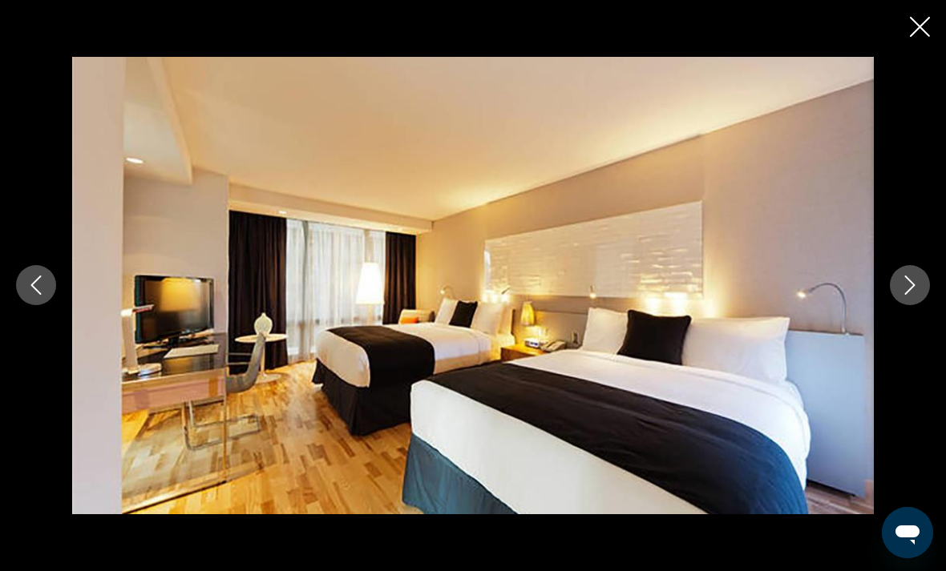
click at [914, 295] on icon "Next image" at bounding box center [909, 285] width 19 height 19
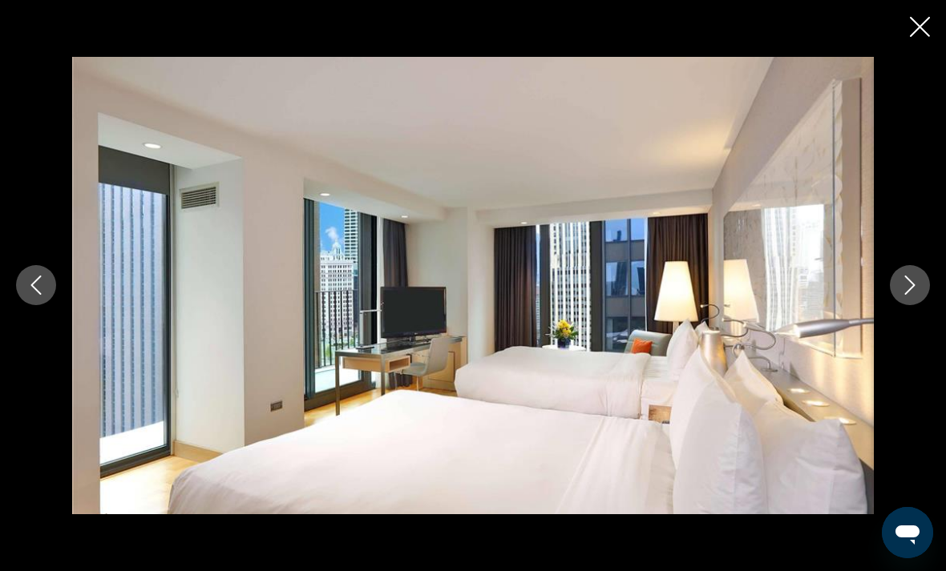
click at [916, 295] on icon "Next image" at bounding box center [909, 285] width 19 height 19
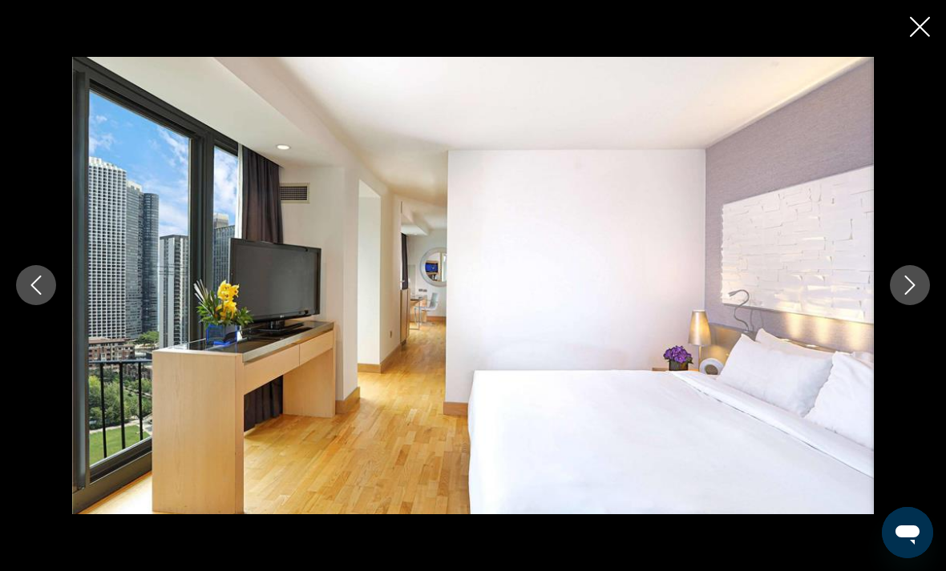
click at [907, 295] on icon "Next image" at bounding box center [909, 285] width 19 height 19
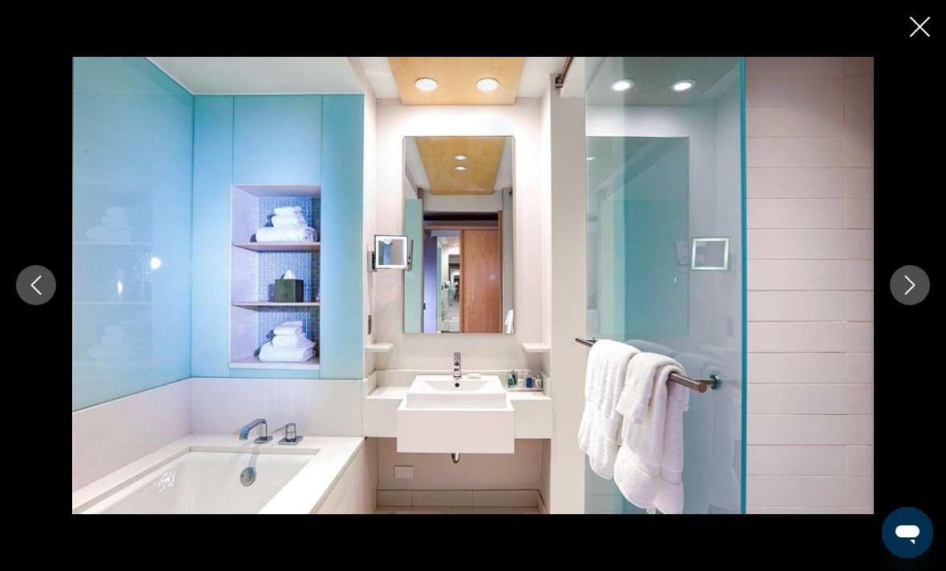
click at [925, 30] on icon "Close slideshow" at bounding box center [920, 27] width 20 height 20
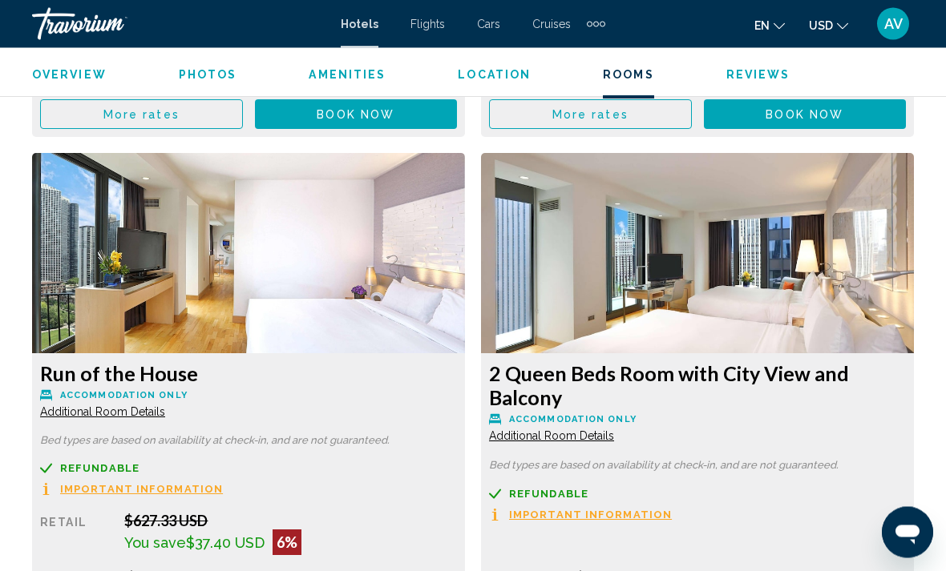
scroll to position [2951, 0]
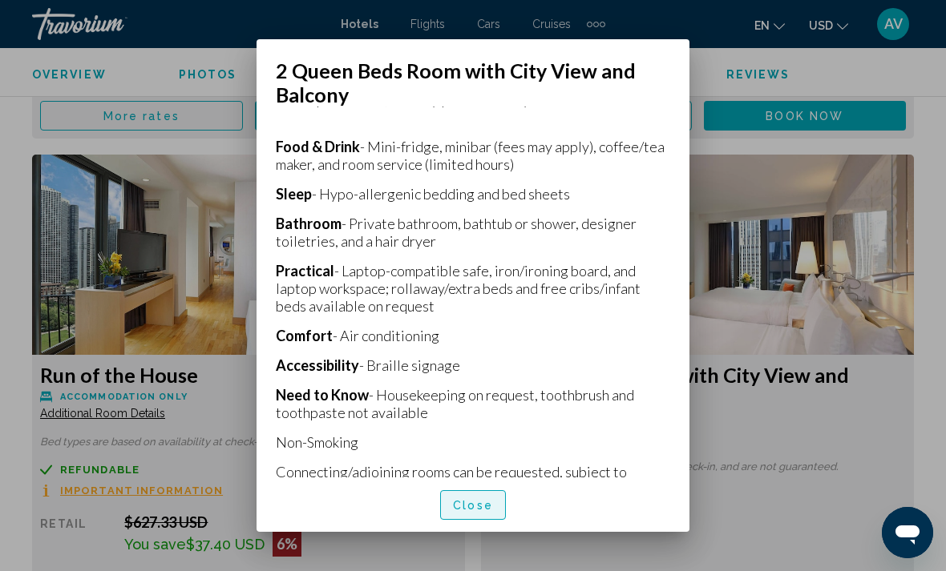
click at [469, 512] on span "Close" at bounding box center [473, 505] width 40 height 13
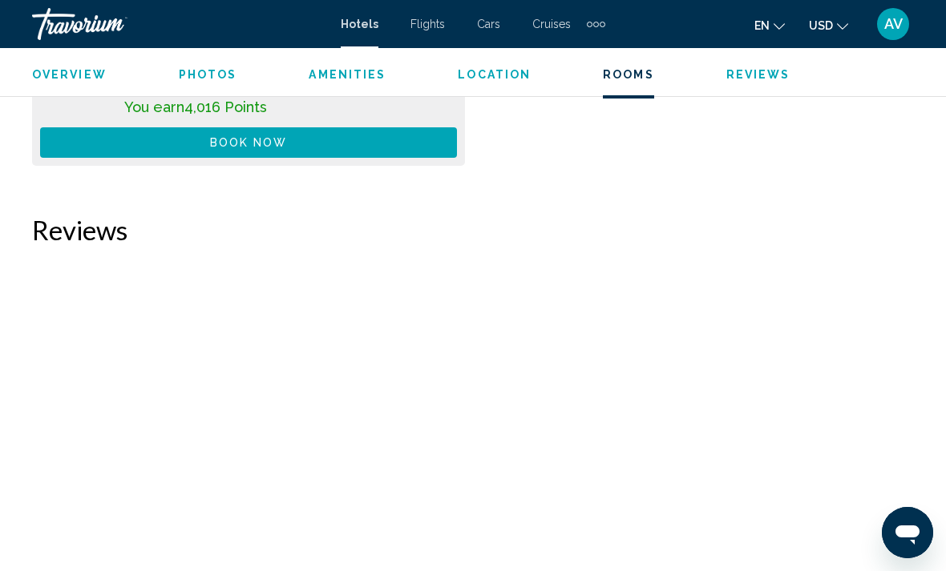
scroll to position [6135, 0]
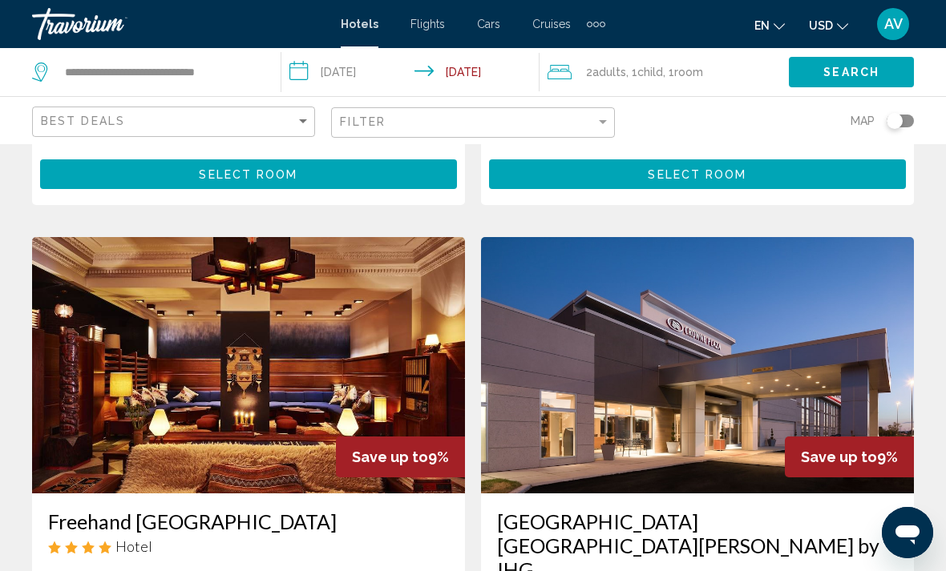
scroll to position [2871, 0]
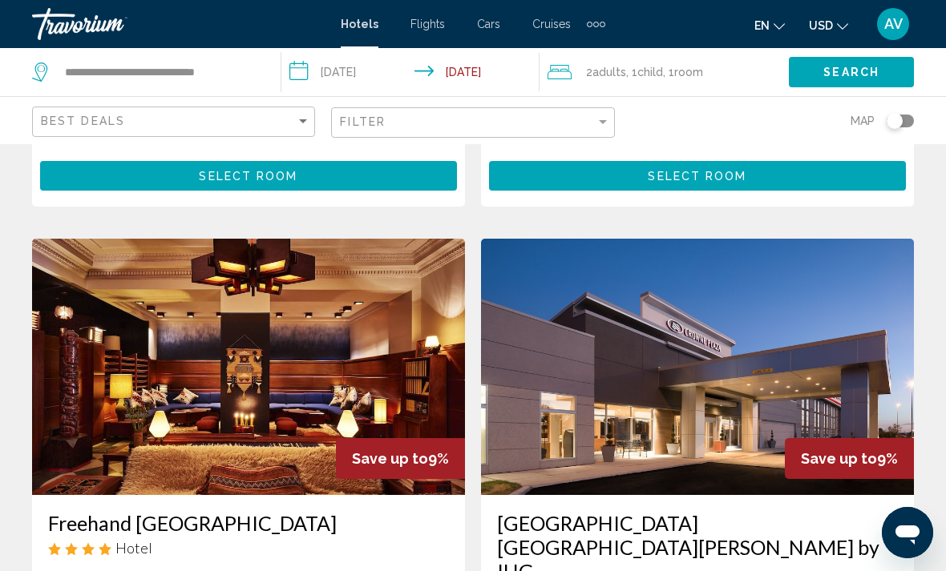
click at [311, 325] on img "Main content" at bounding box center [248, 367] width 433 height 256
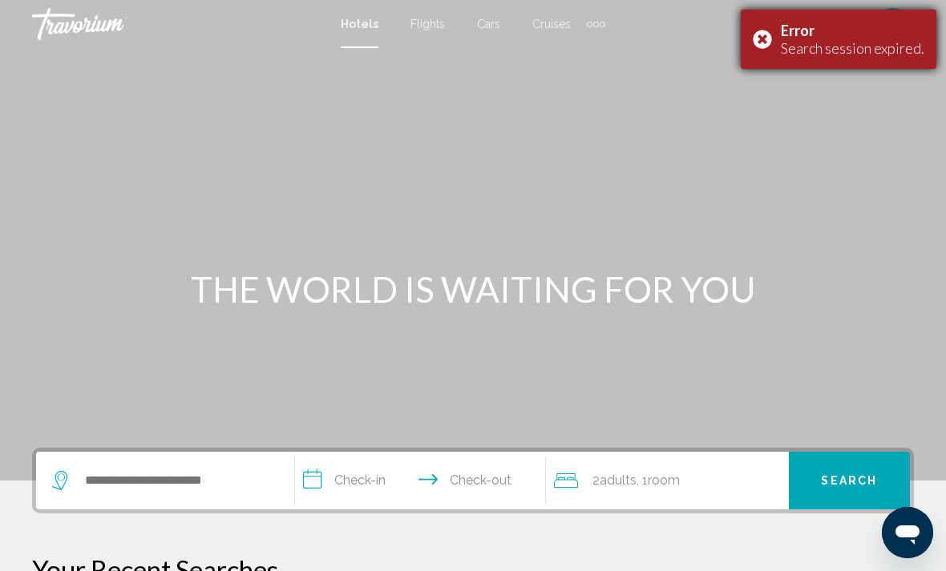
click at [757, 39] on div "Error Search session expired." at bounding box center [839, 39] width 196 height 59
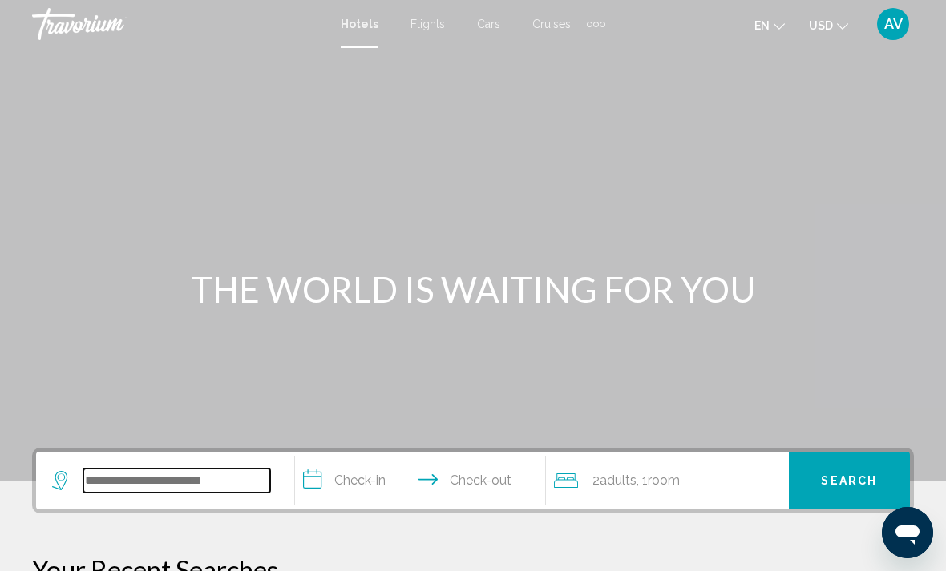
click at [179, 493] on input "Search widget" at bounding box center [176, 481] width 187 height 24
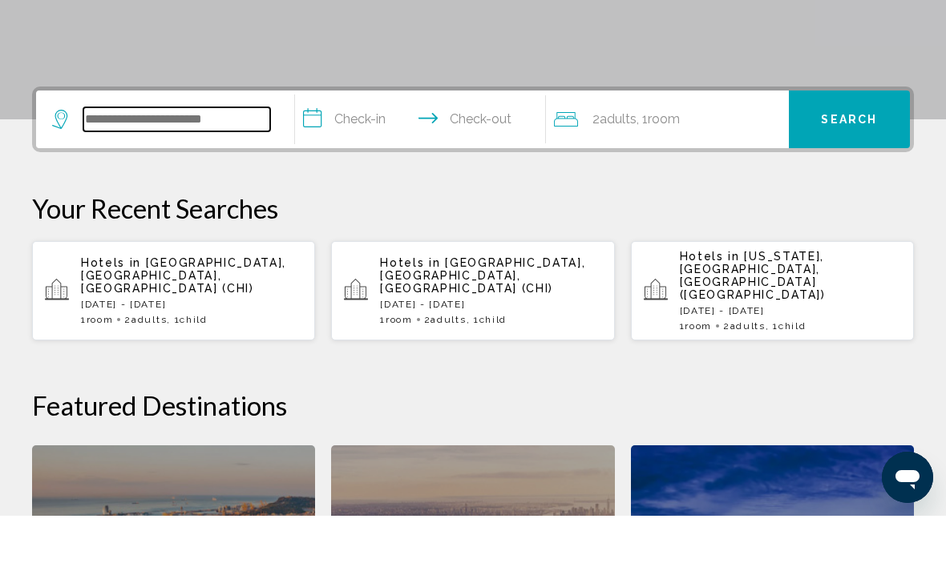
scroll to position [341, 0]
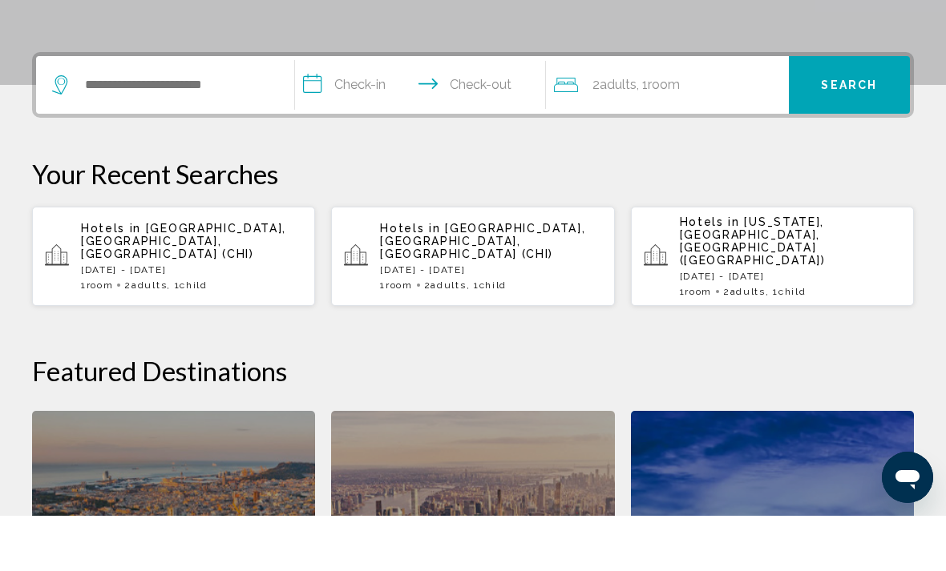
click at [199, 320] on p "[DATE] - [DATE]" at bounding box center [191, 325] width 221 height 11
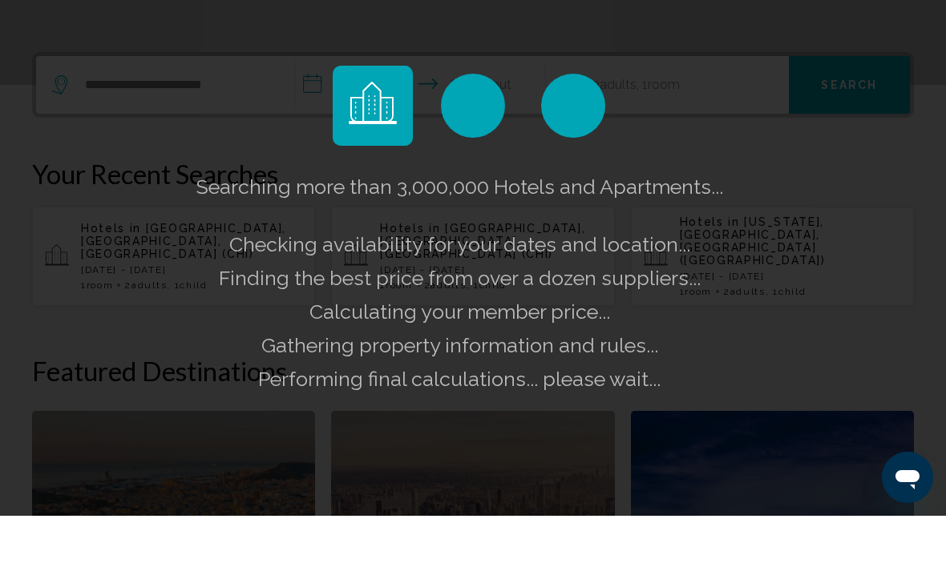
scroll to position [396, 0]
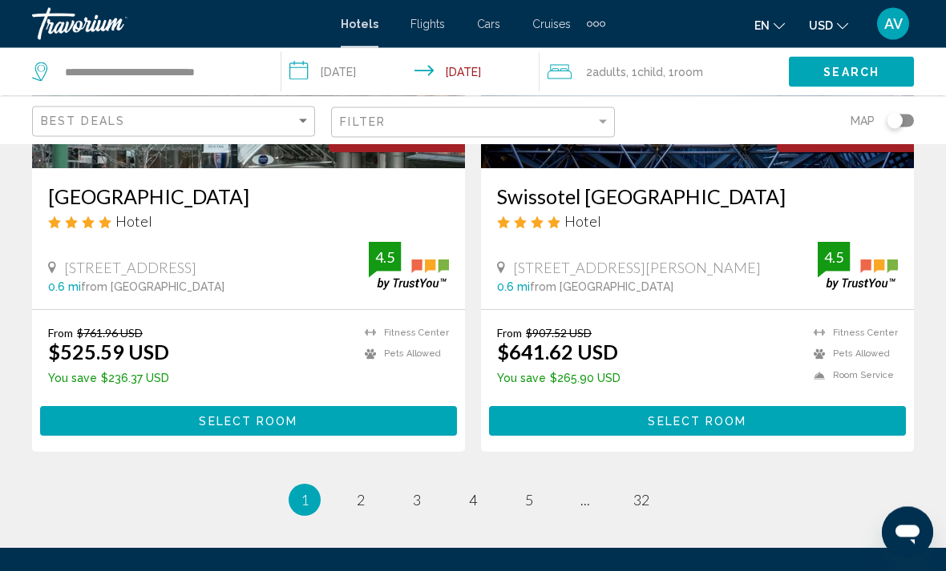
scroll to position [3277, 0]
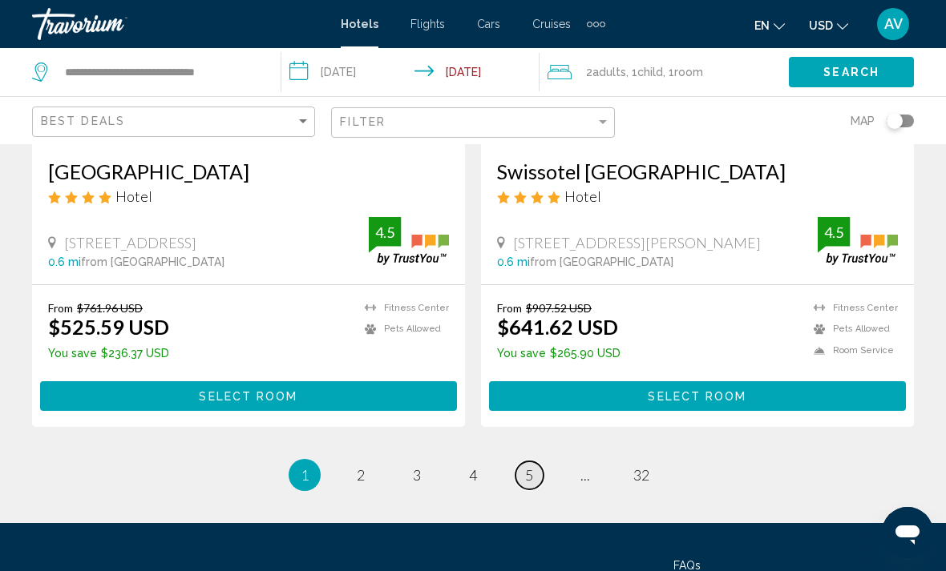
click at [523, 462] on link "page 5" at bounding box center [529, 476] width 28 height 28
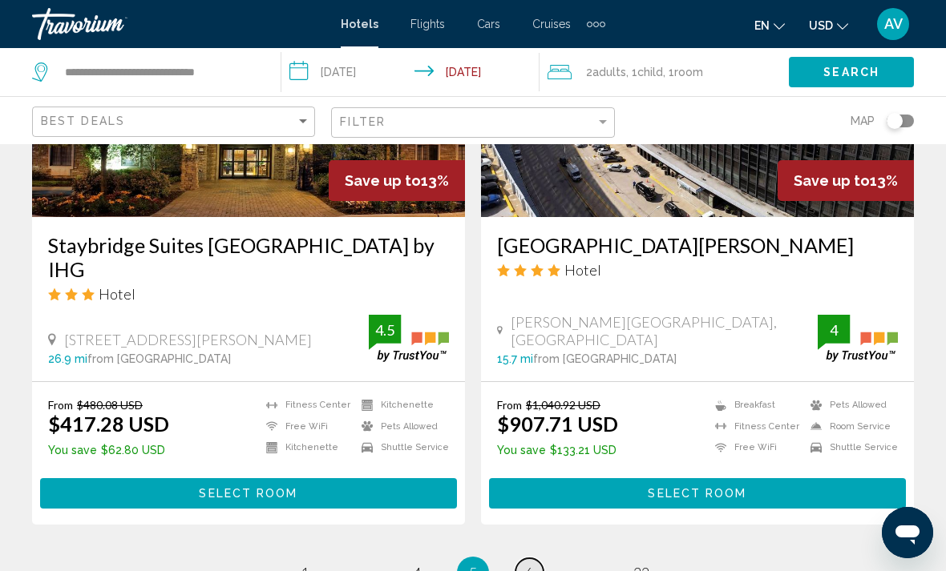
scroll to position [3317, 0]
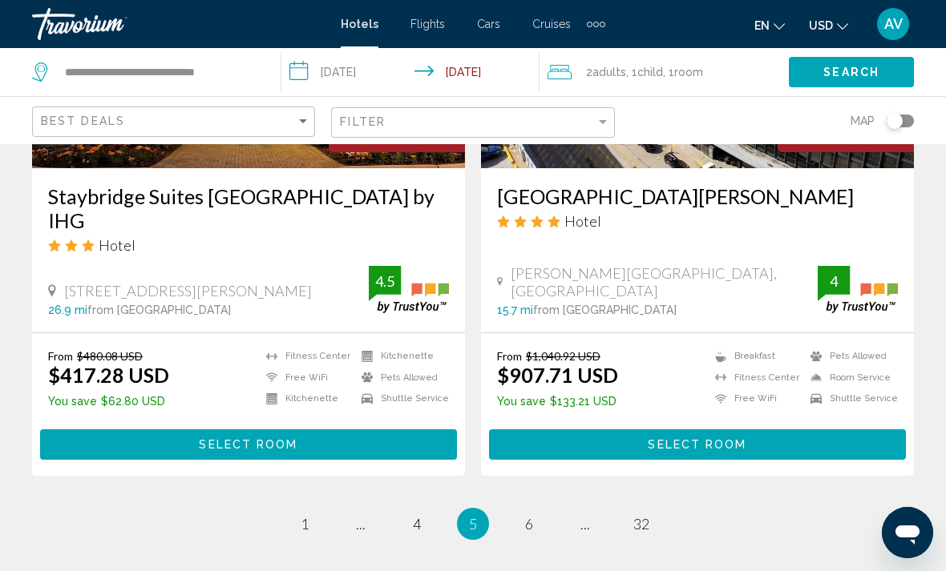
click at [529, 515] on span "6" at bounding box center [529, 524] width 8 height 18
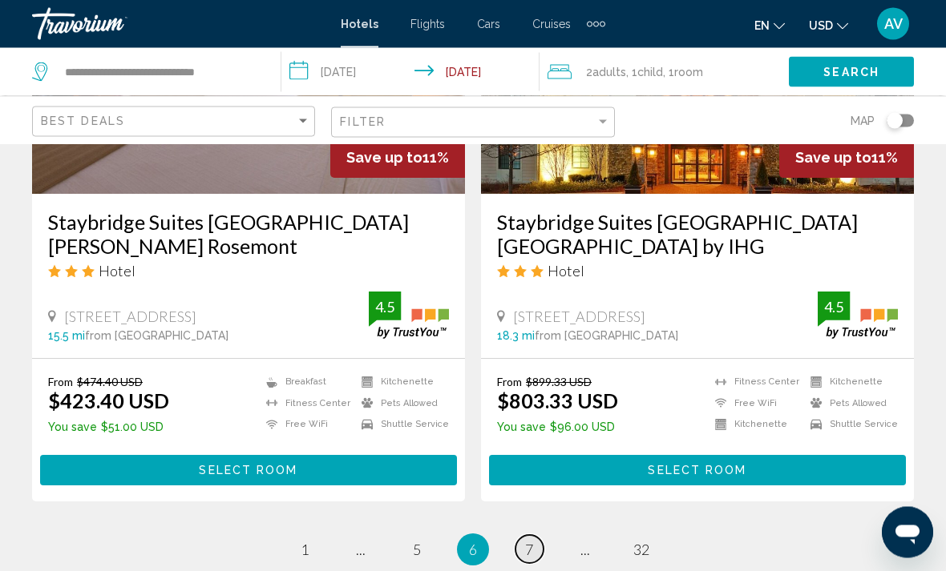
scroll to position [3341, 0]
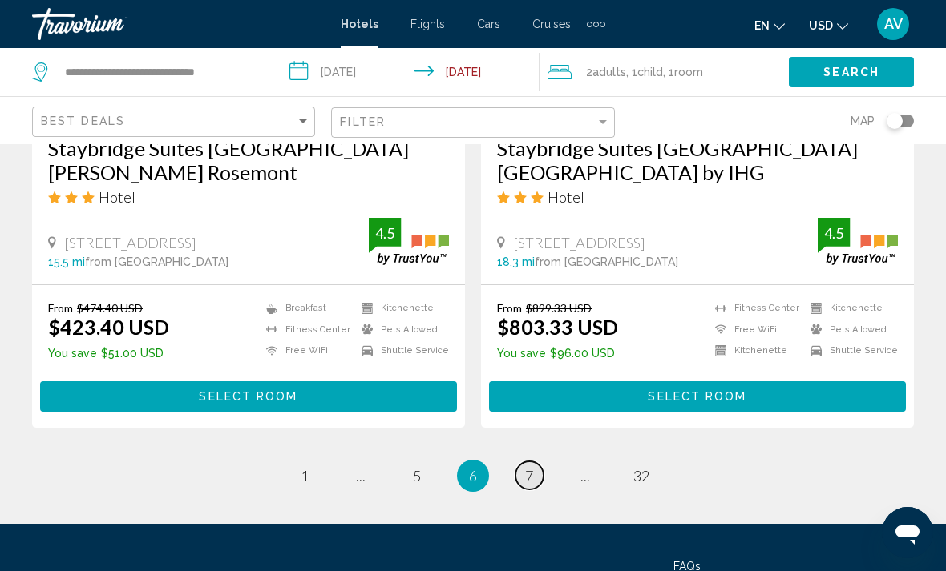
click at [535, 462] on link "page 7" at bounding box center [529, 476] width 28 height 28
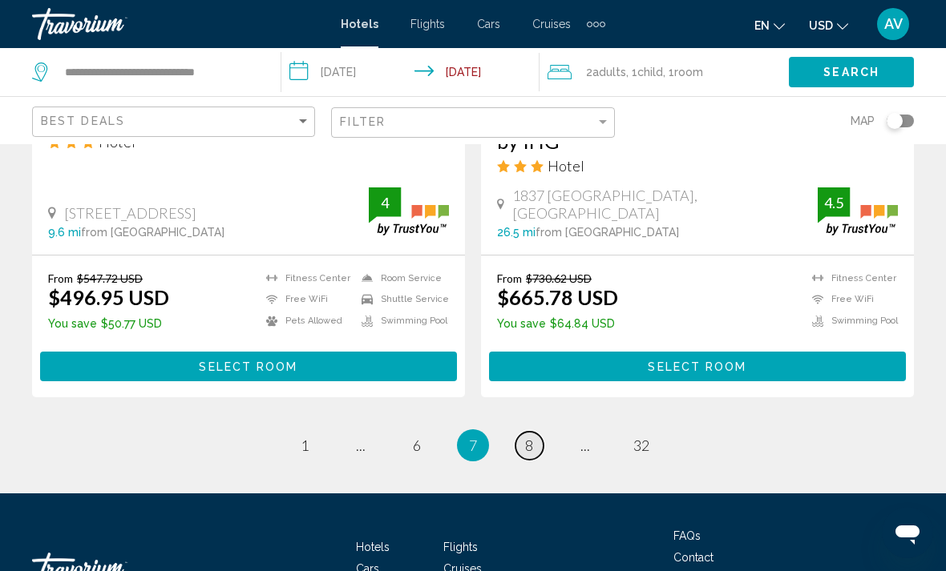
scroll to position [3317, 0]
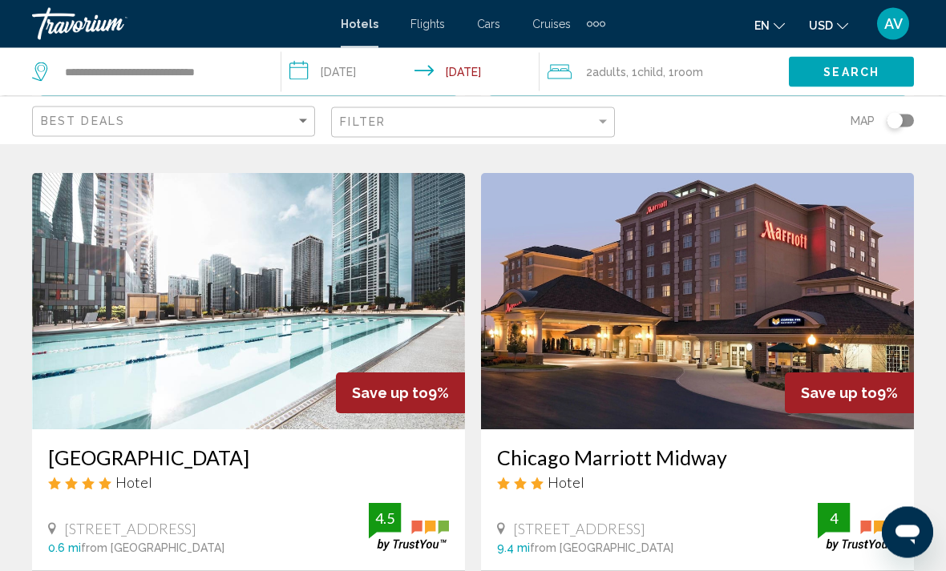
click at [268, 258] on img "Main content" at bounding box center [248, 302] width 433 height 256
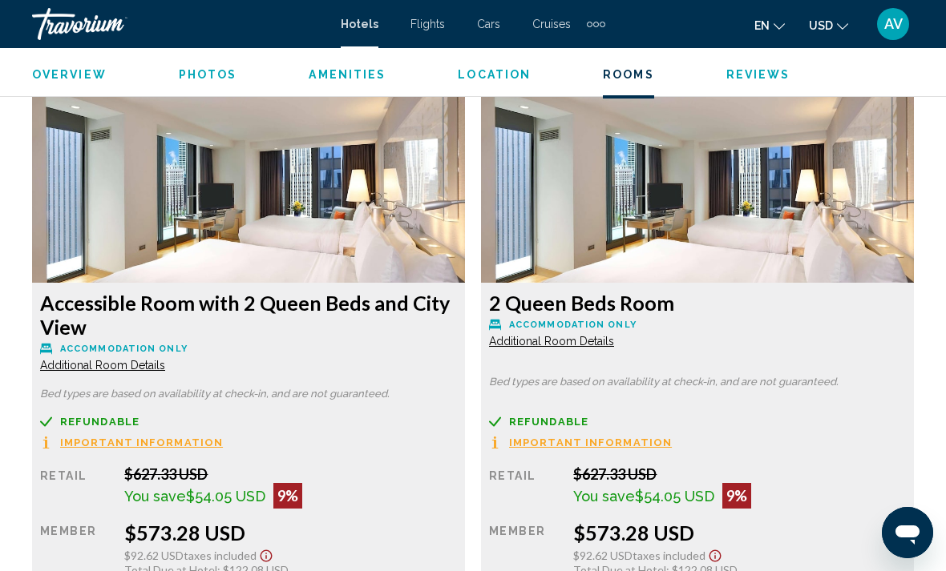
scroll to position [2460, 0]
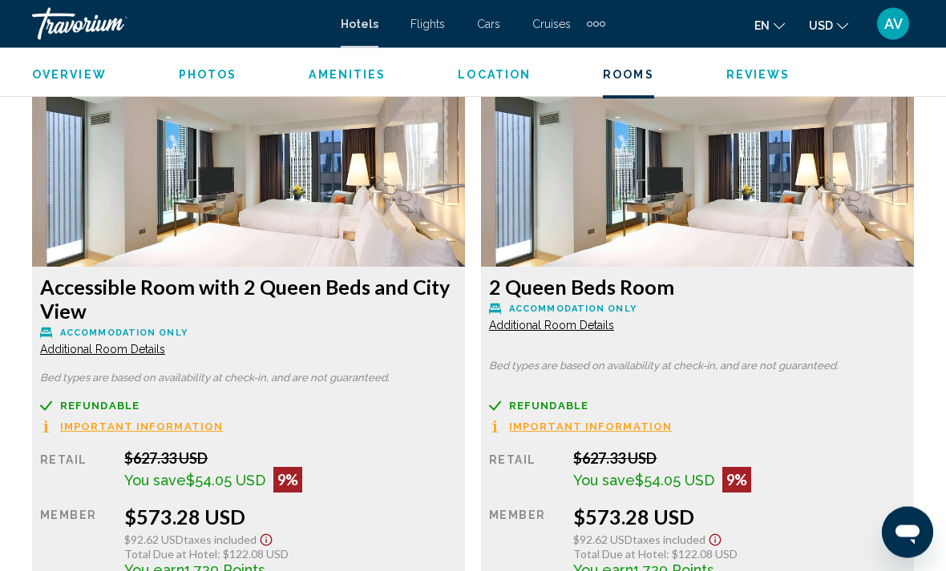
click at [276, 544] on icon "Show Taxes and Fees disclaimer" at bounding box center [265, 541] width 19 height 14
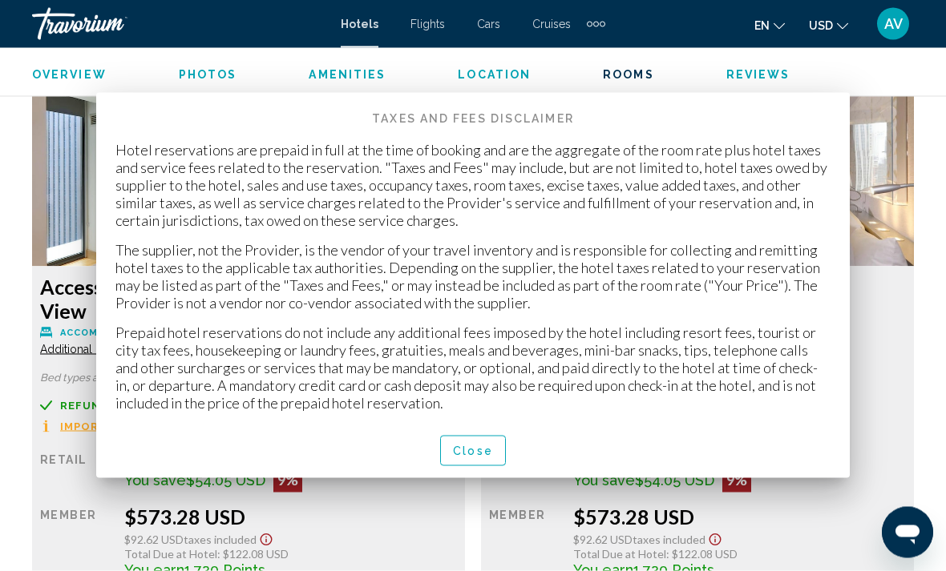
scroll to position [0, 0]
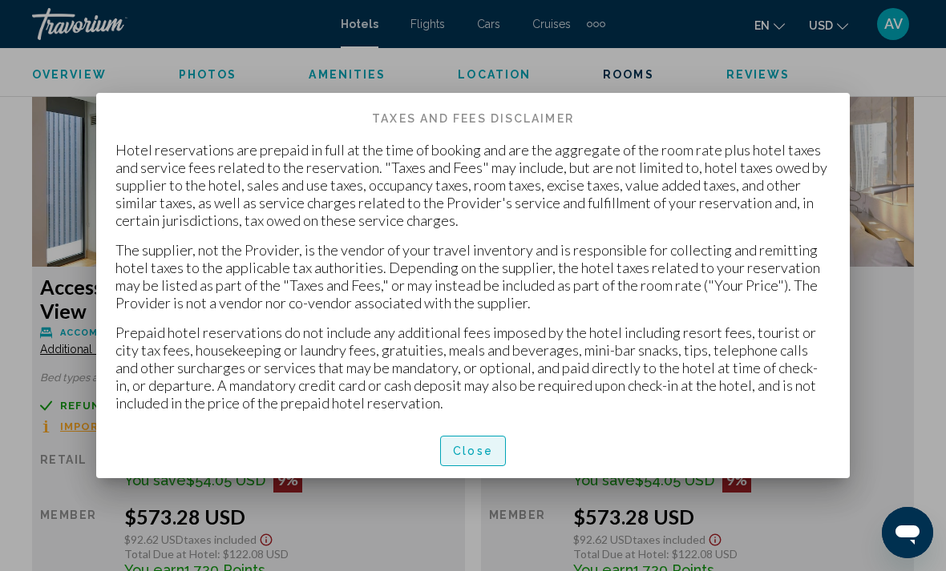
click at [498, 438] on button "Close" at bounding box center [473, 451] width 66 height 30
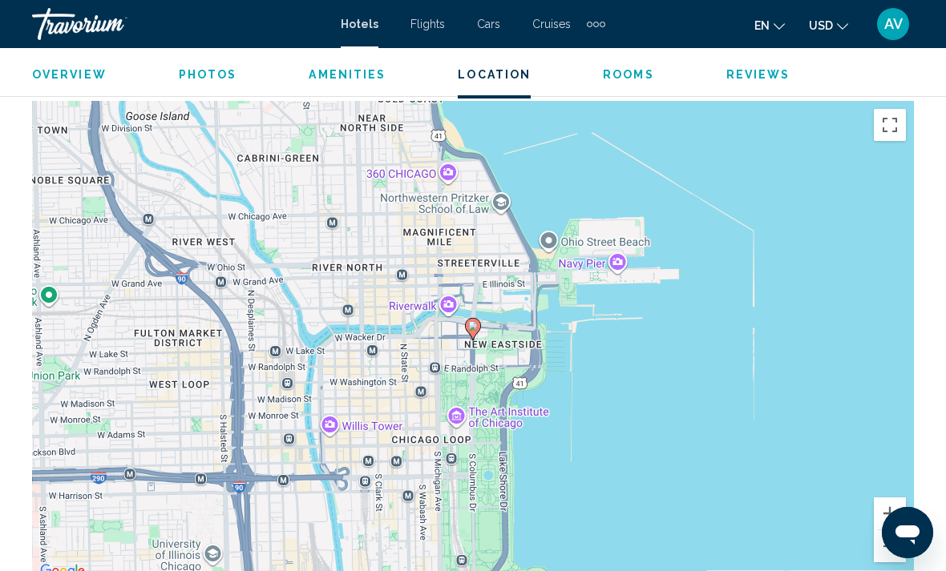
scroll to position [1703, 0]
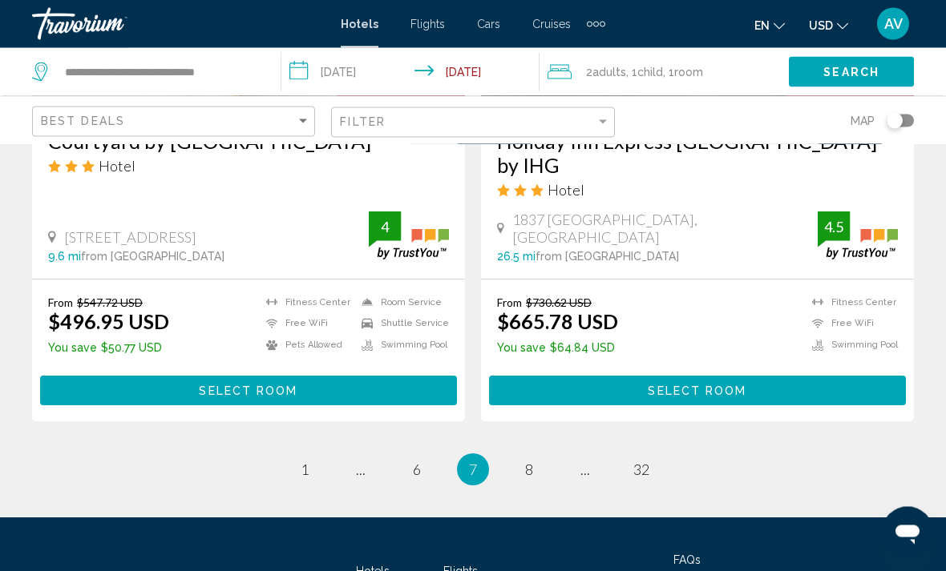
scroll to position [3317, 0]
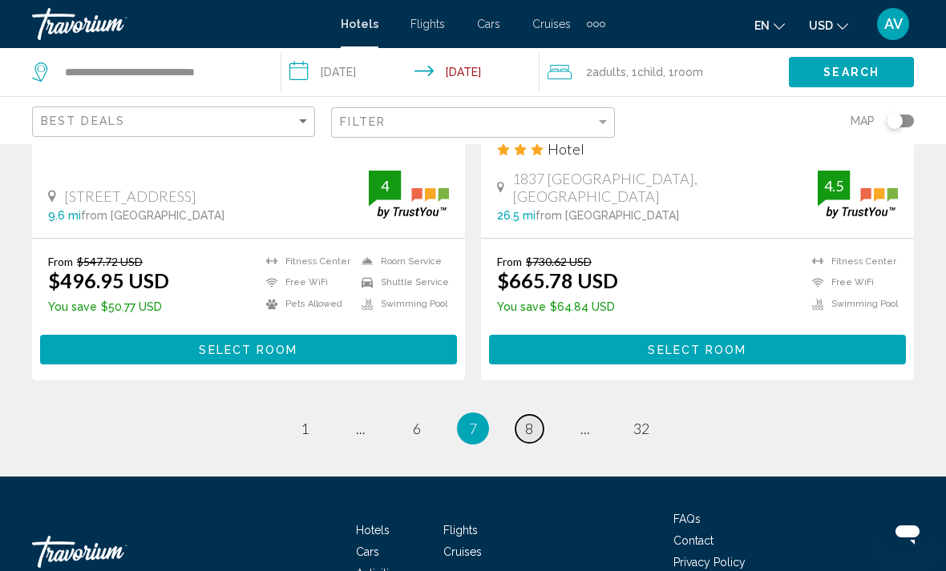
click at [540, 415] on link "page 8" at bounding box center [529, 429] width 28 height 28
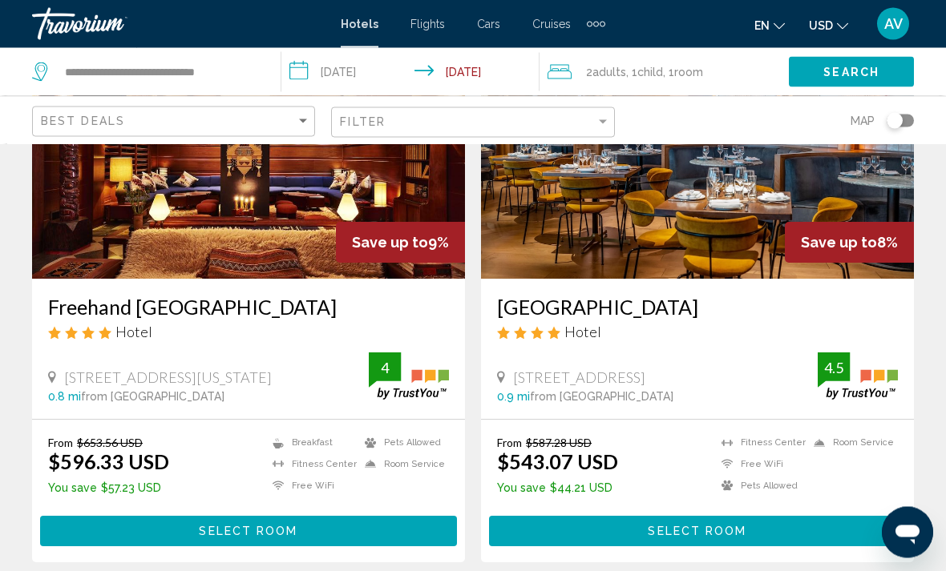
scroll to position [99, 0]
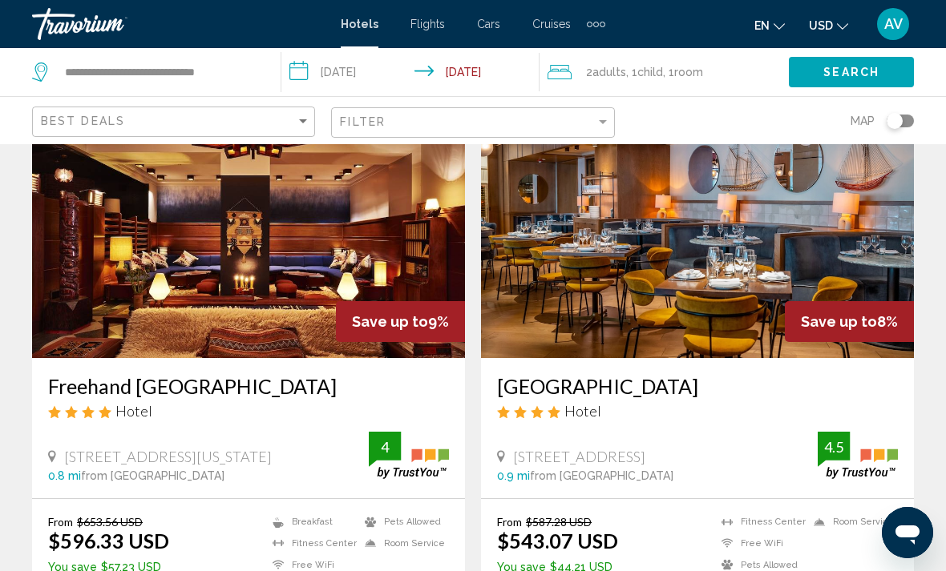
click at [290, 189] on img "Main content" at bounding box center [248, 230] width 433 height 256
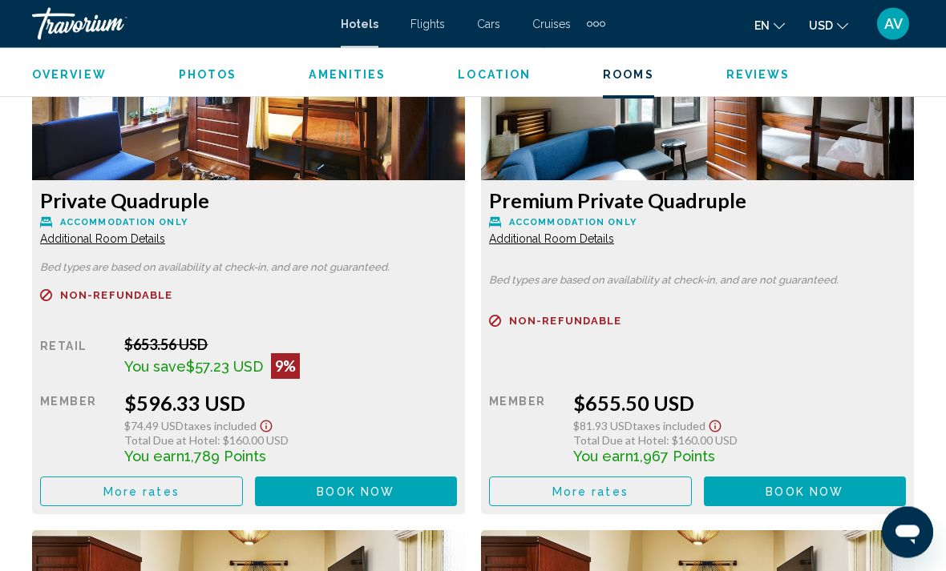
scroll to position [2561, 0]
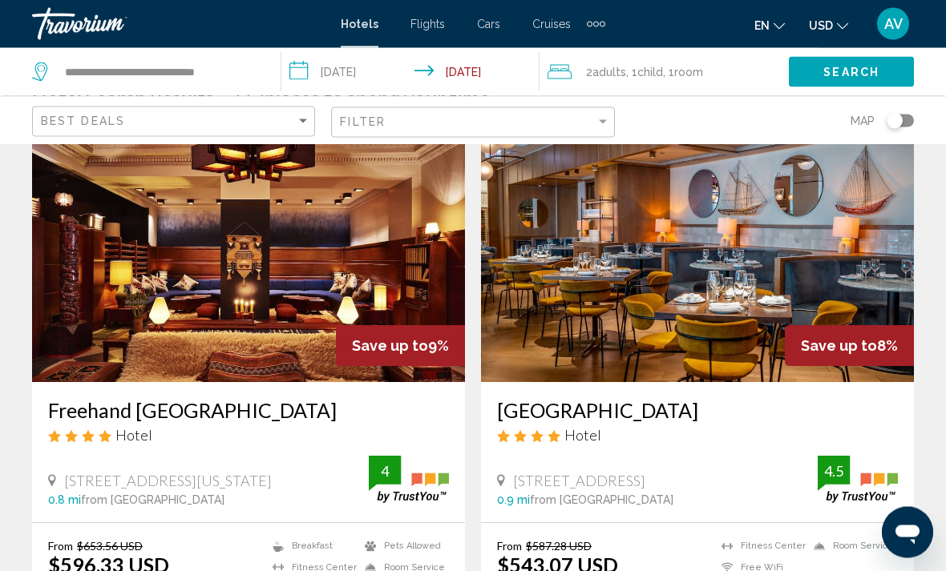
scroll to position [80, 0]
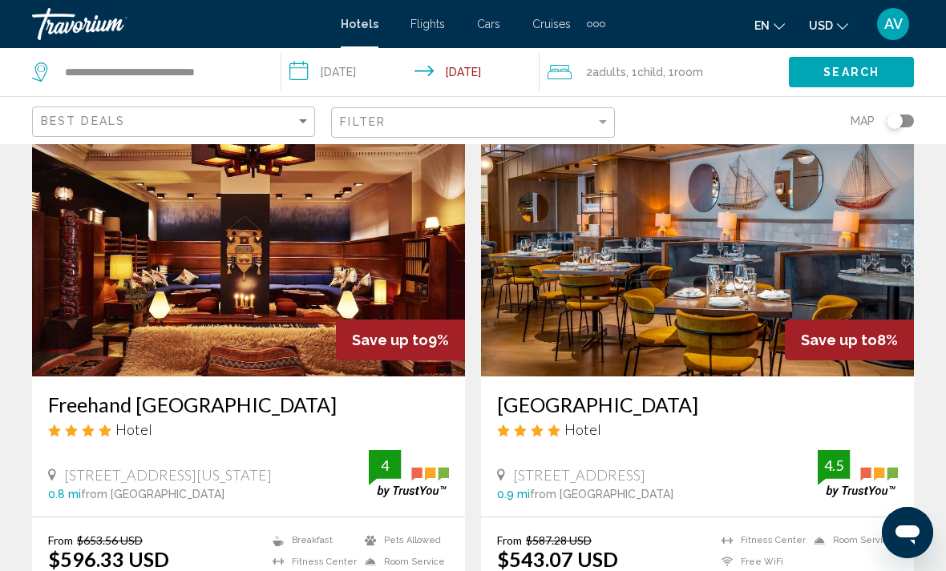
click at [811, 256] on img "Main content" at bounding box center [697, 248] width 433 height 256
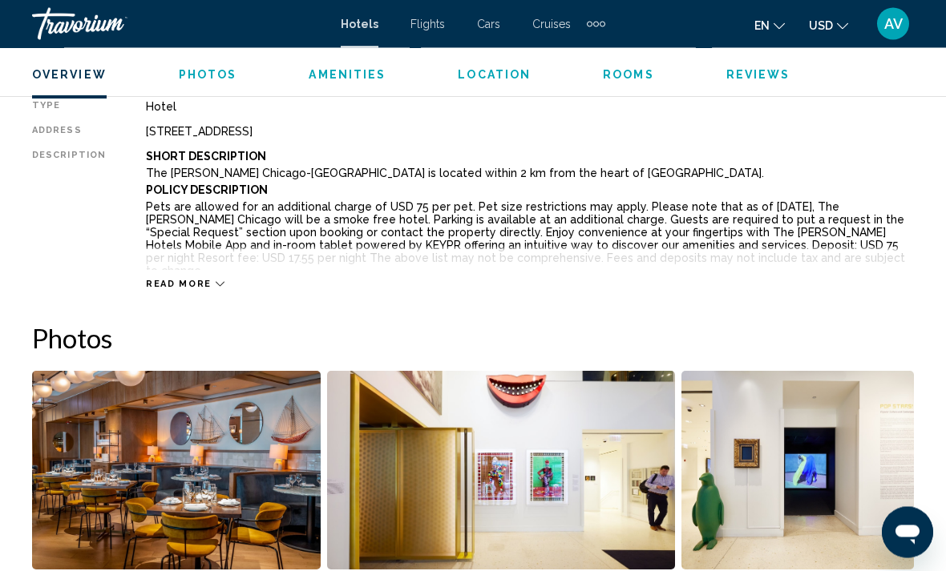
click at [849, 462] on img "Open full-screen image slider" at bounding box center [797, 471] width 232 height 199
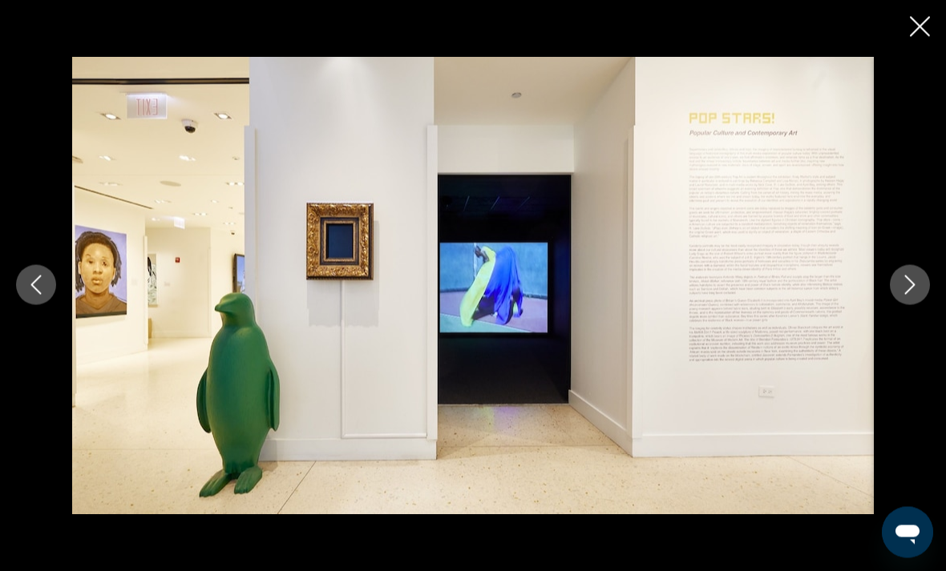
scroll to position [838, 0]
click at [916, 295] on icon "Next image" at bounding box center [909, 285] width 19 height 19
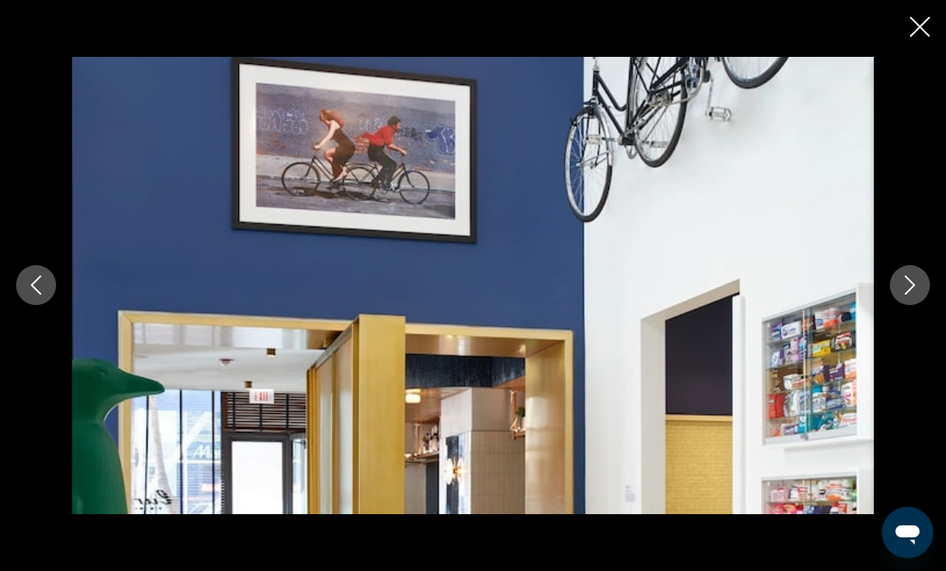
click at [916, 295] on icon "Next image" at bounding box center [909, 285] width 19 height 19
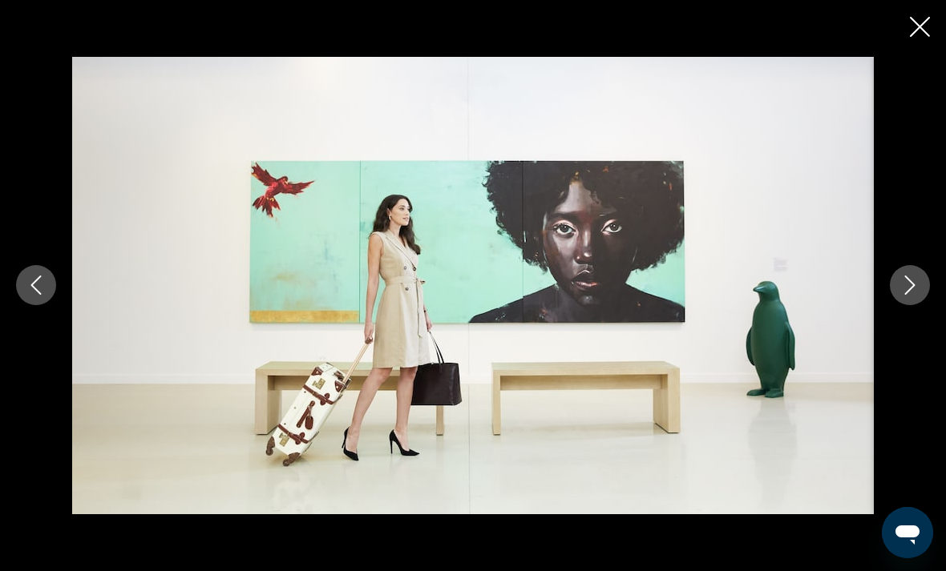
click at [911, 295] on icon "Next image" at bounding box center [909, 285] width 19 height 19
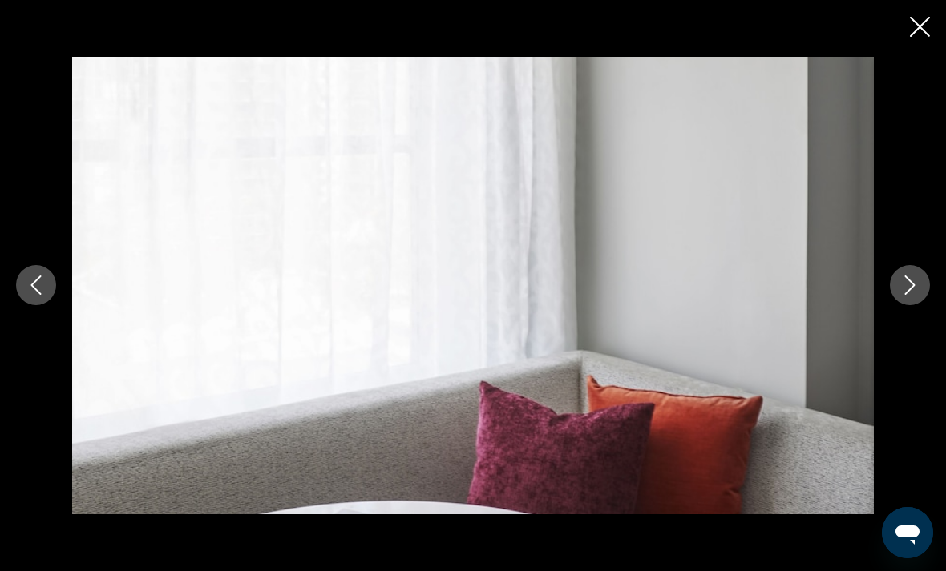
click at [908, 296] on icon "Next image" at bounding box center [910, 285] width 10 height 19
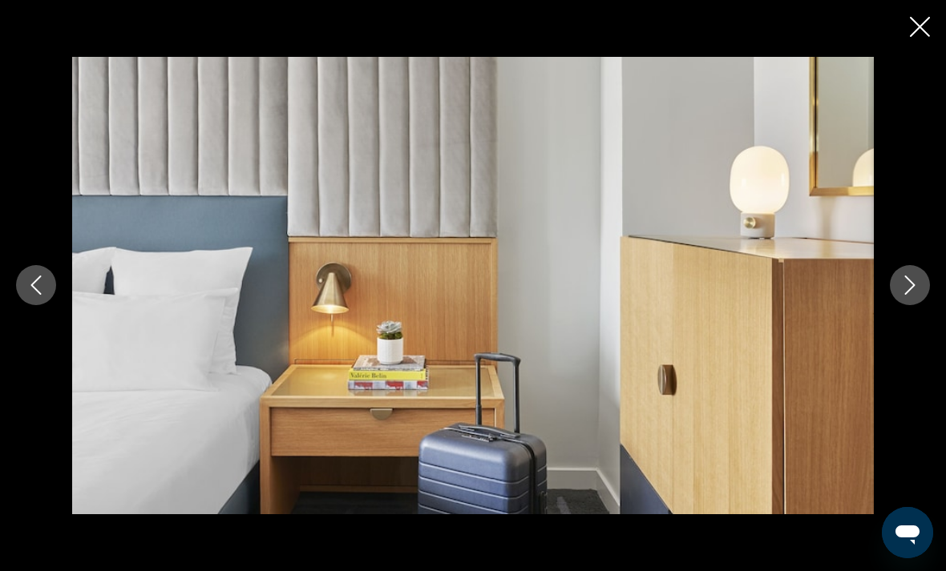
click at [909, 296] on icon "Next image" at bounding box center [910, 285] width 10 height 19
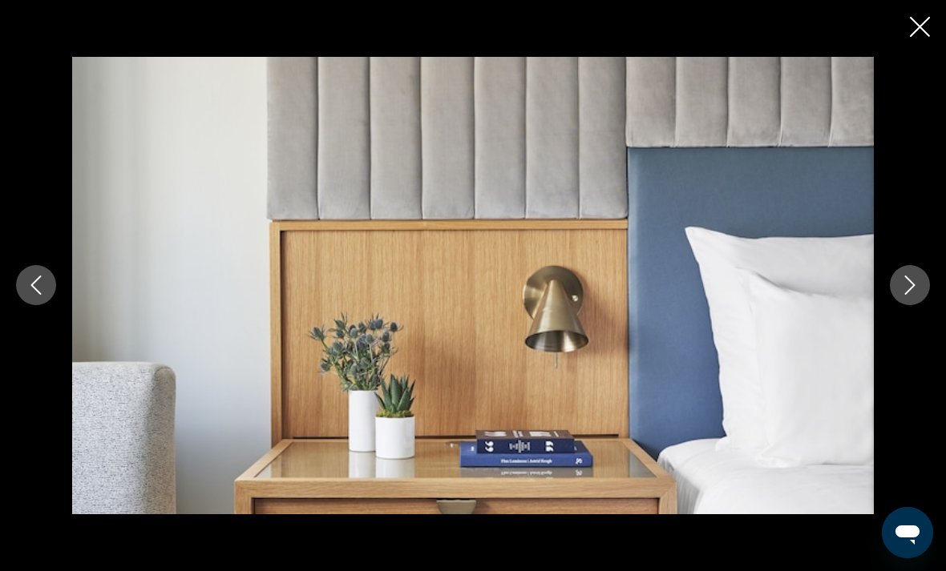
click at [907, 305] on button "Next image" at bounding box center [910, 285] width 40 height 40
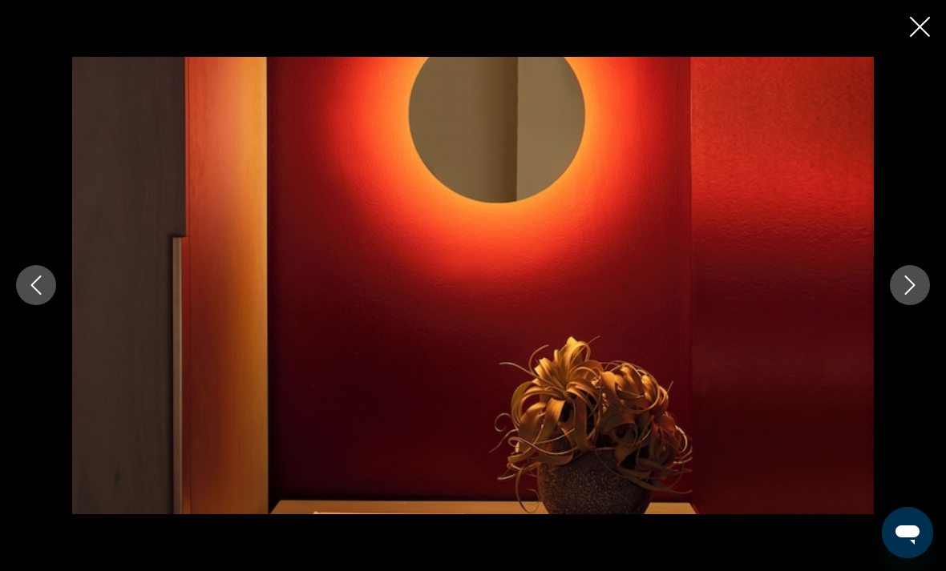
click at [911, 296] on icon "Next image" at bounding box center [910, 285] width 10 height 19
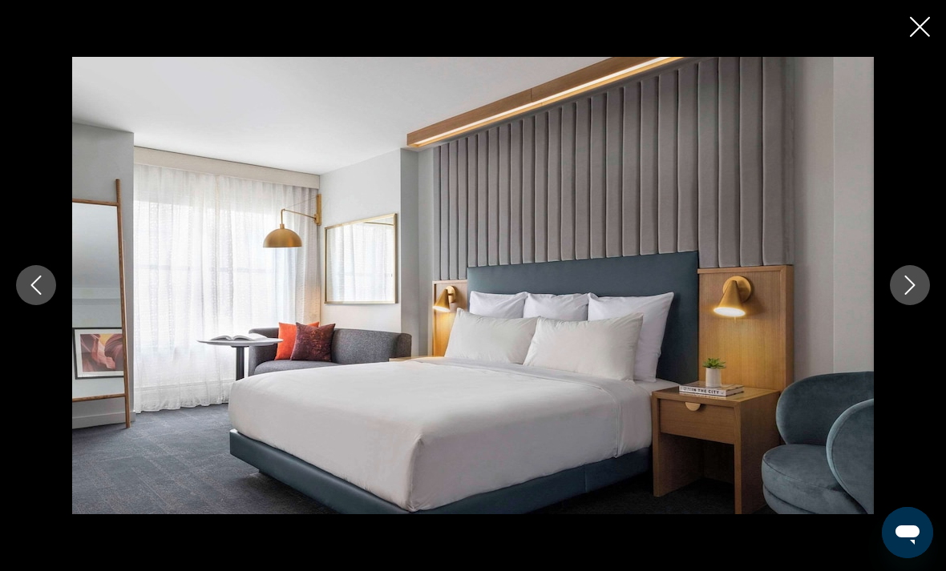
click at [920, 26] on icon "Close slideshow" at bounding box center [920, 27] width 20 height 20
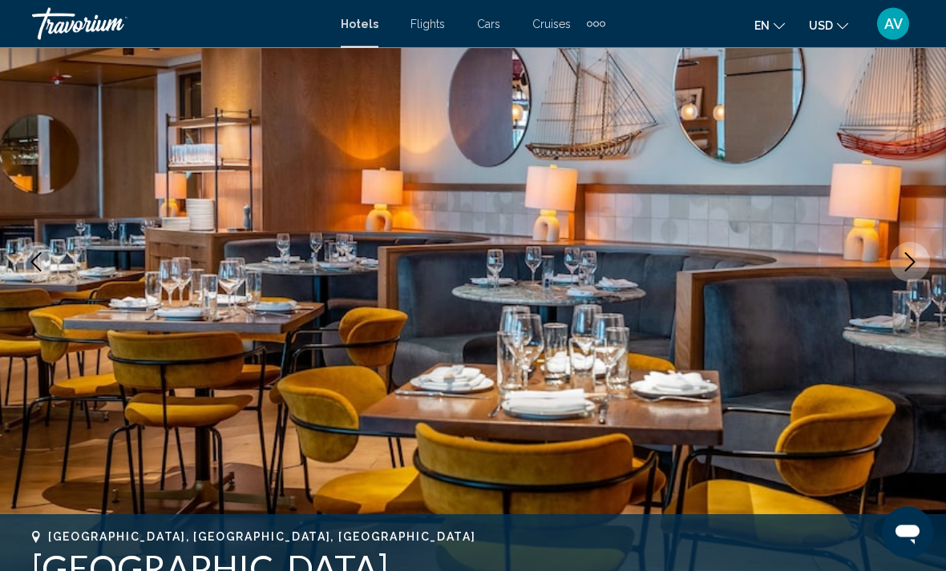
scroll to position [139, 0]
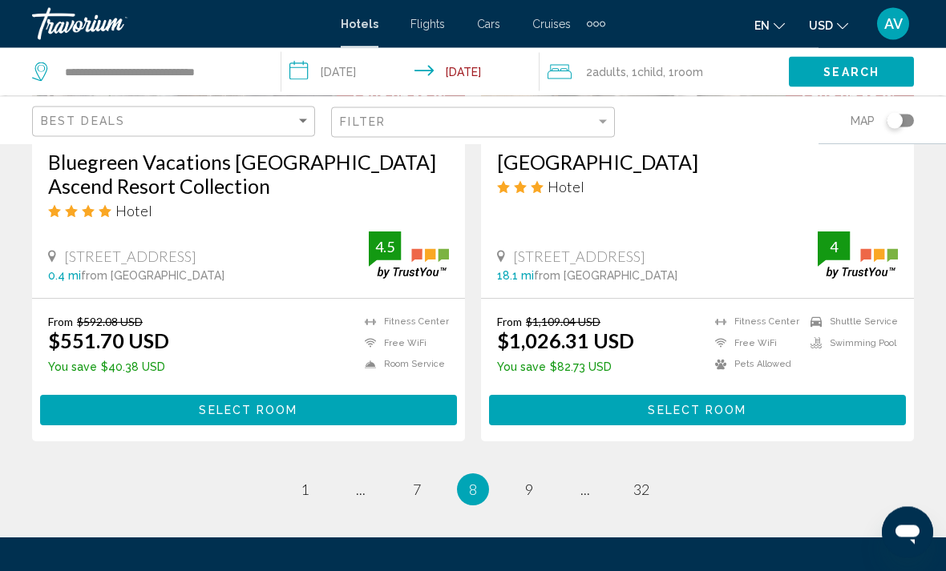
scroll to position [3303, 0]
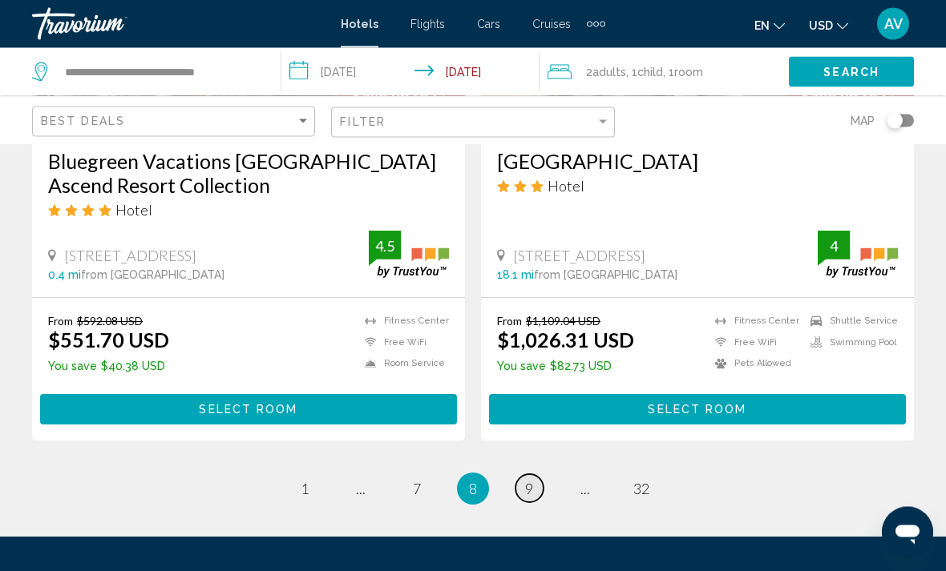
click at [528, 475] on link "page 9" at bounding box center [529, 489] width 28 height 28
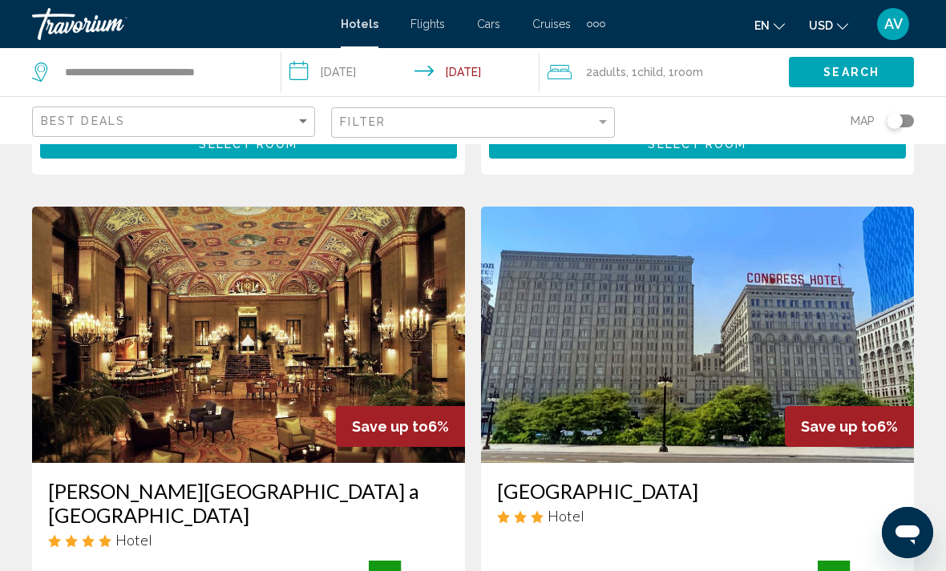
scroll to position [2401, 0]
click at [211, 293] on img "Main content" at bounding box center [248, 336] width 433 height 256
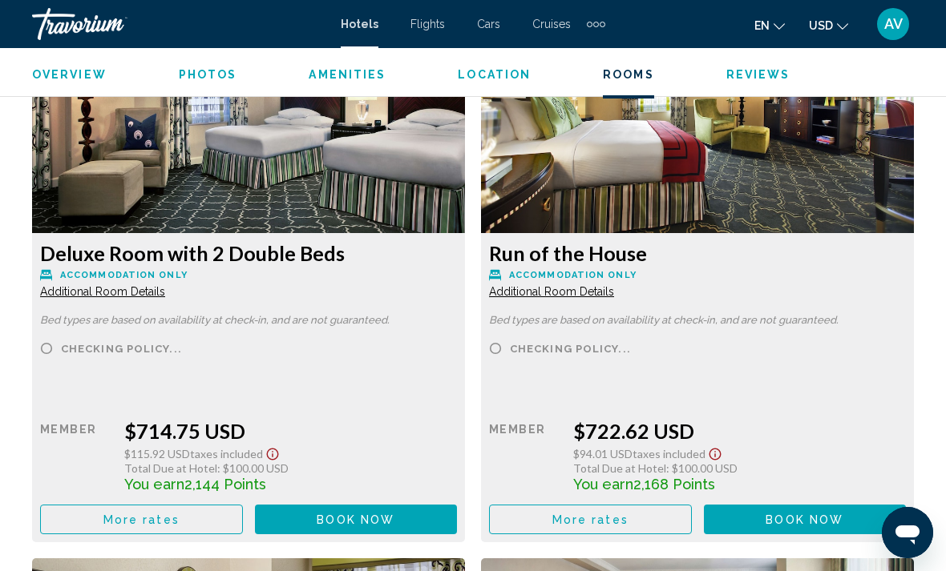
scroll to position [4205, 0]
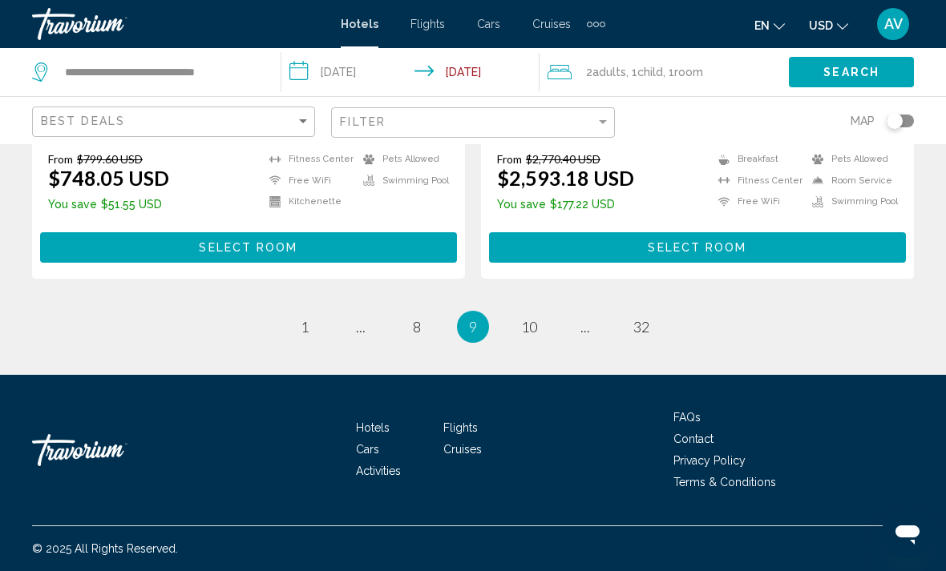
scroll to position [3416, 0]
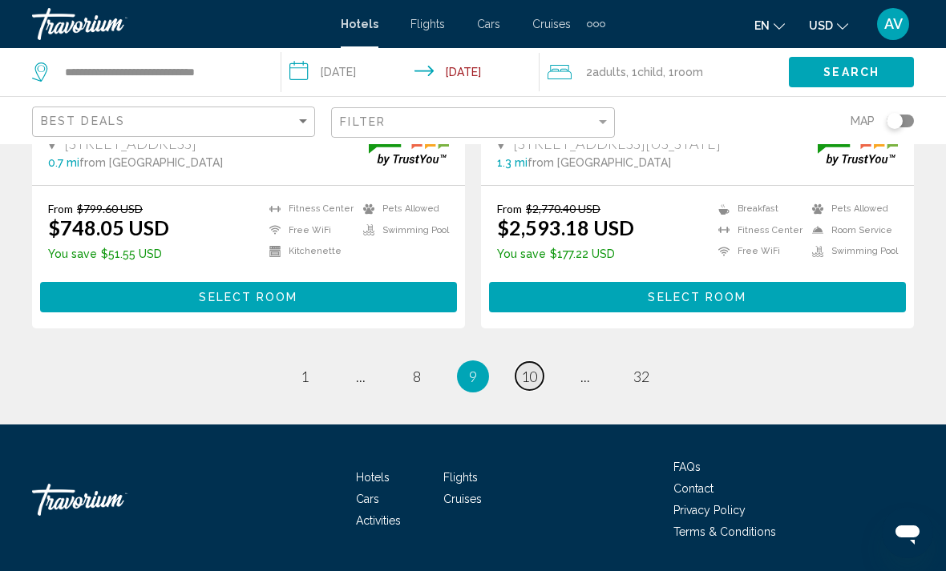
click at [543, 362] on link "page 10" at bounding box center [529, 376] width 28 height 28
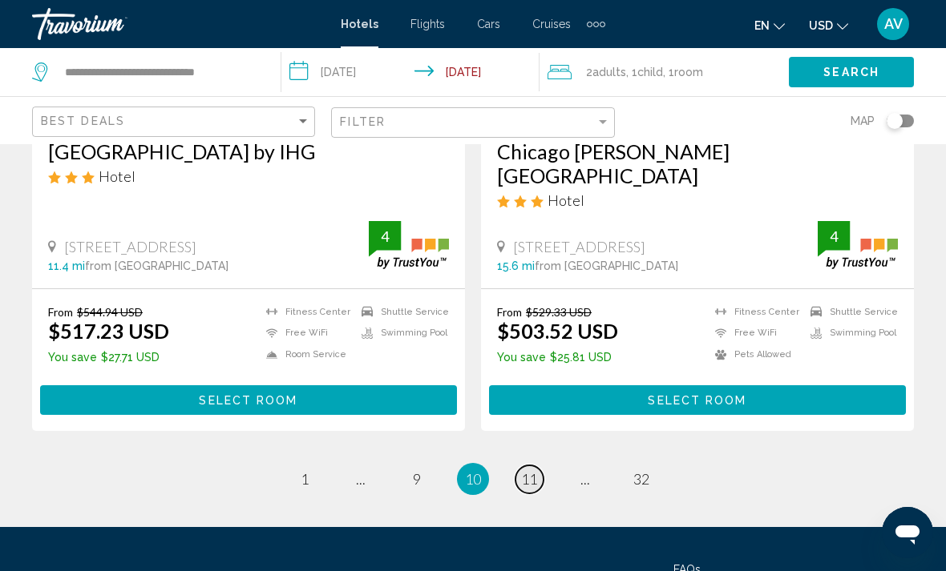
scroll to position [3389, 0]
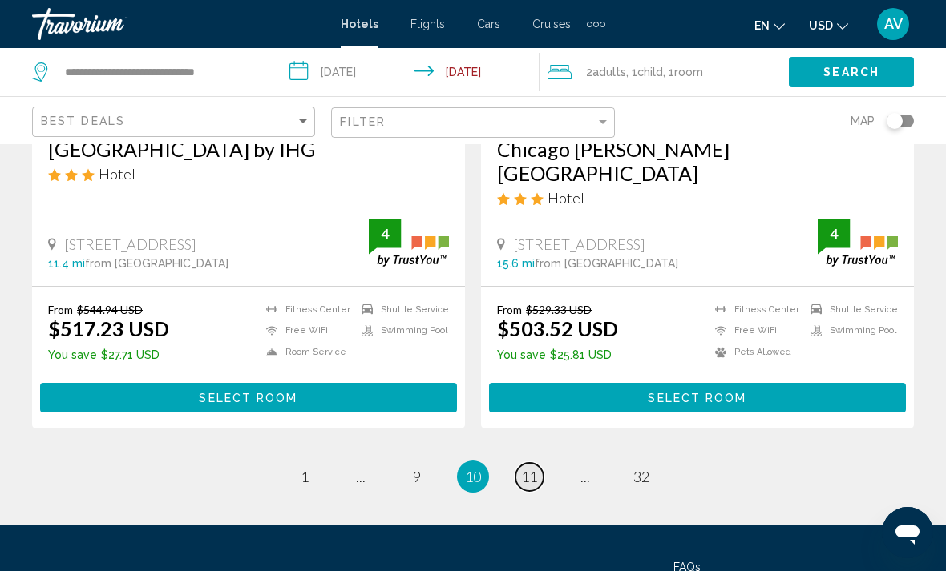
click at [541, 463] on link "page 11" at bounding box center [529, 477] width 28 height 28
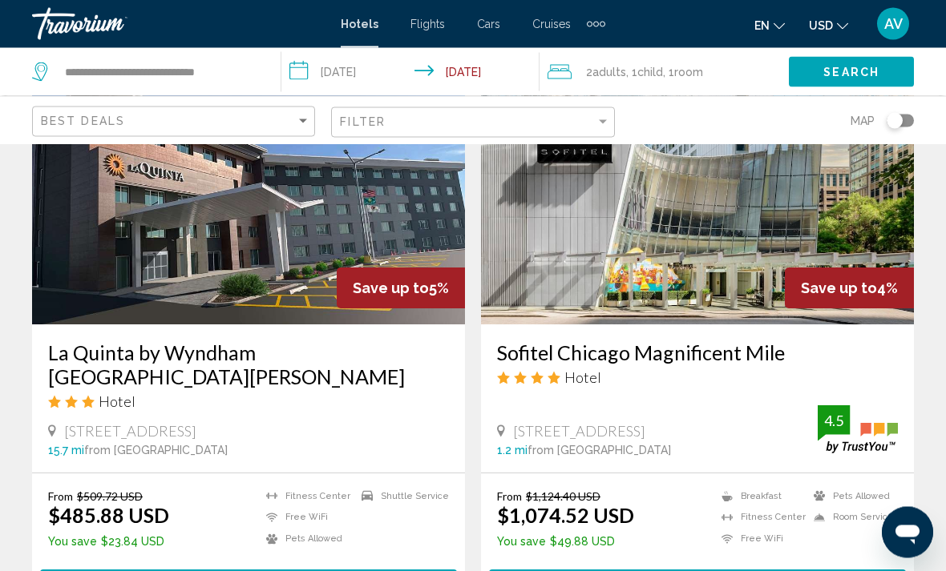
scroll to position [3397, 0]
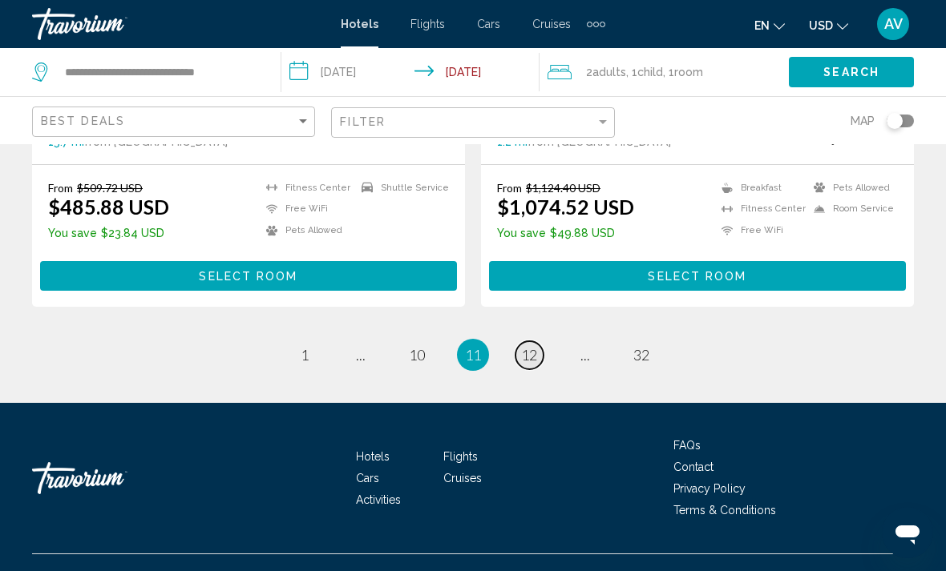
click at [536, 364] on span "12" at bounding box center [529, 355] width 16 height 18
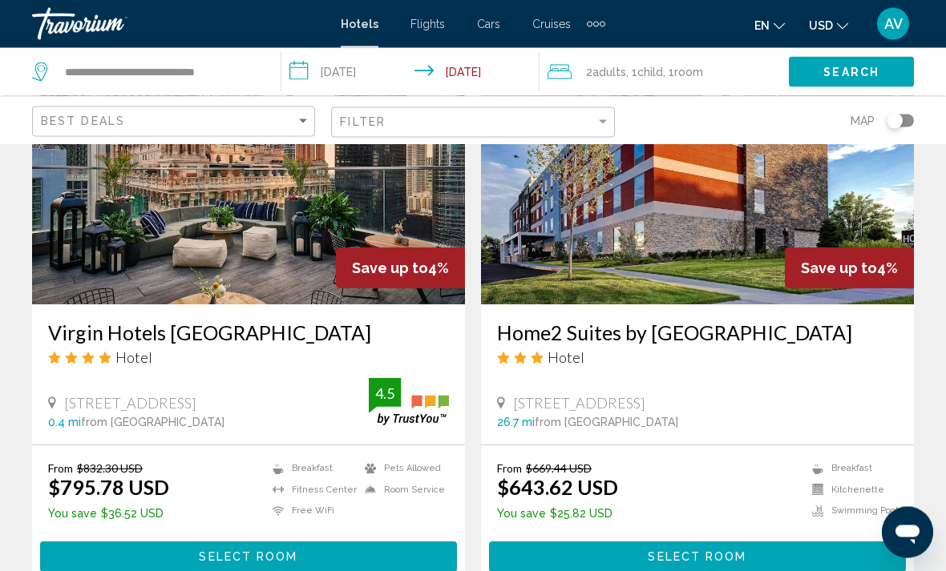
scroll to position [3134, 0]
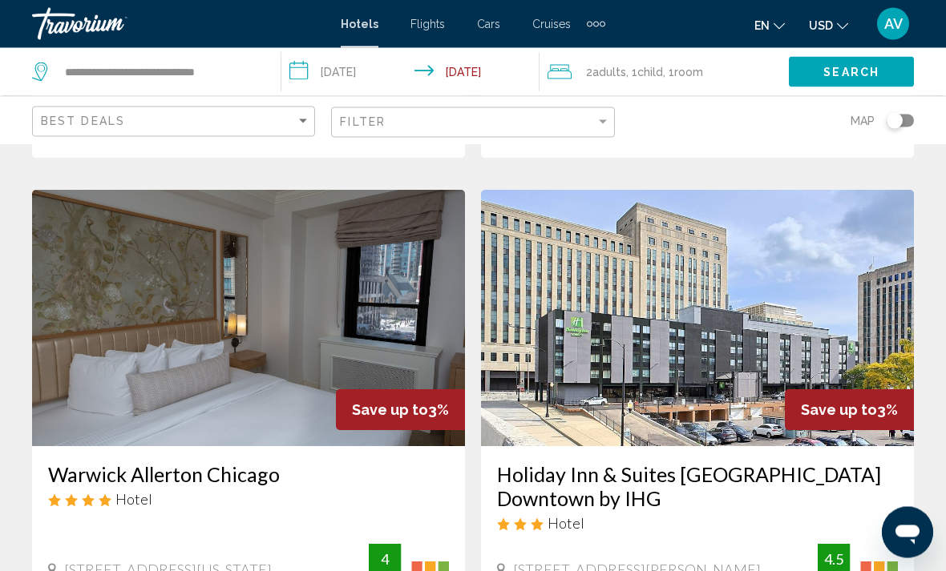
scroll to position [603, 0]
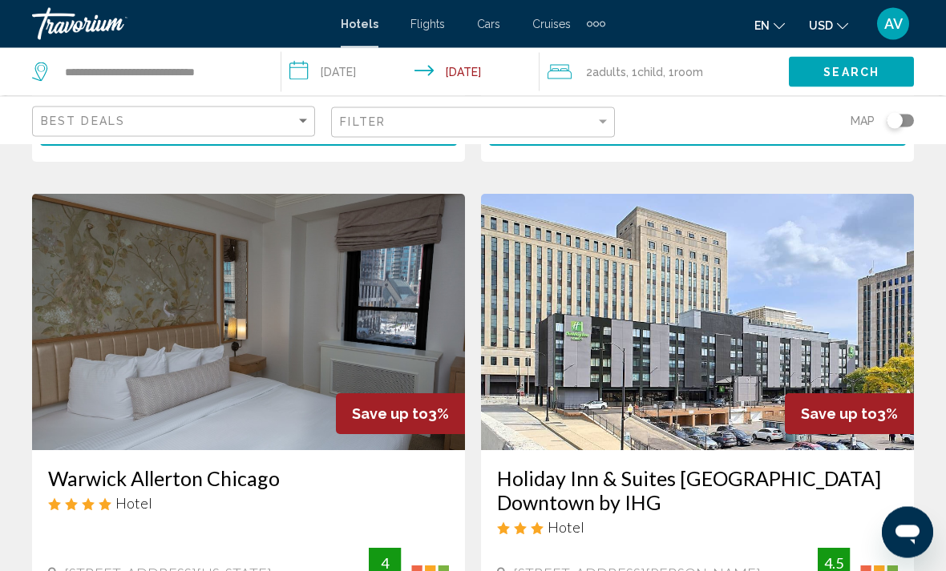
click at [268, 311] on img "Main content" at bounding box center [248, 323] width 433 height 256
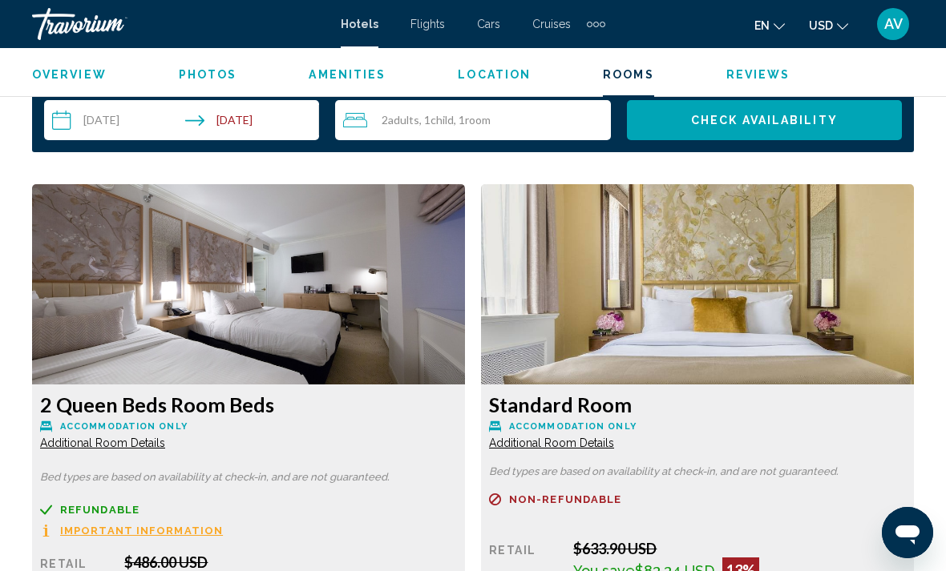
scroll to position [2337, 0]
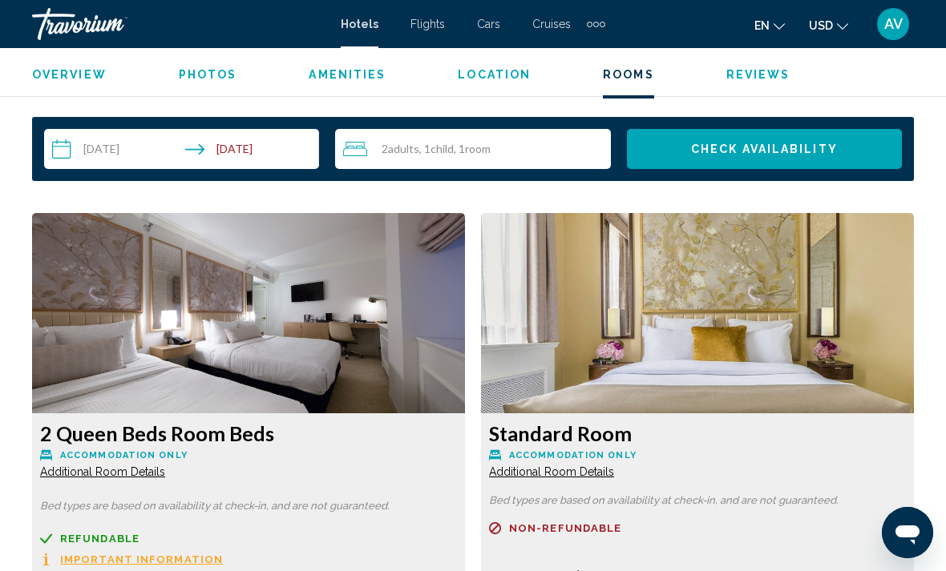
click at [268, 324] on img "Main content" at bounding box center [248, 313] width 433 height 200
click at [245, 319] on img "Main content" at bounding box center [248, 313] width 433 height 200
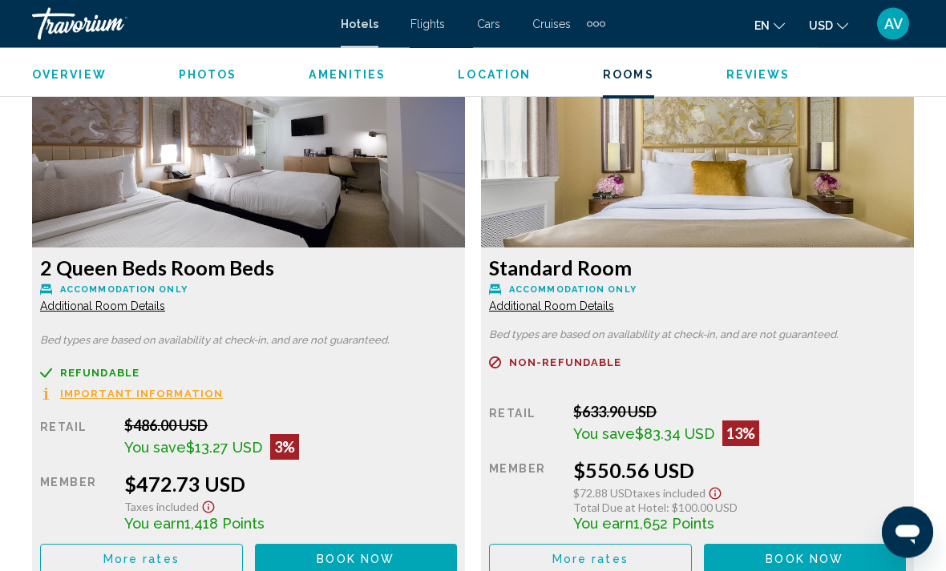
scroll to position [2503, 0]
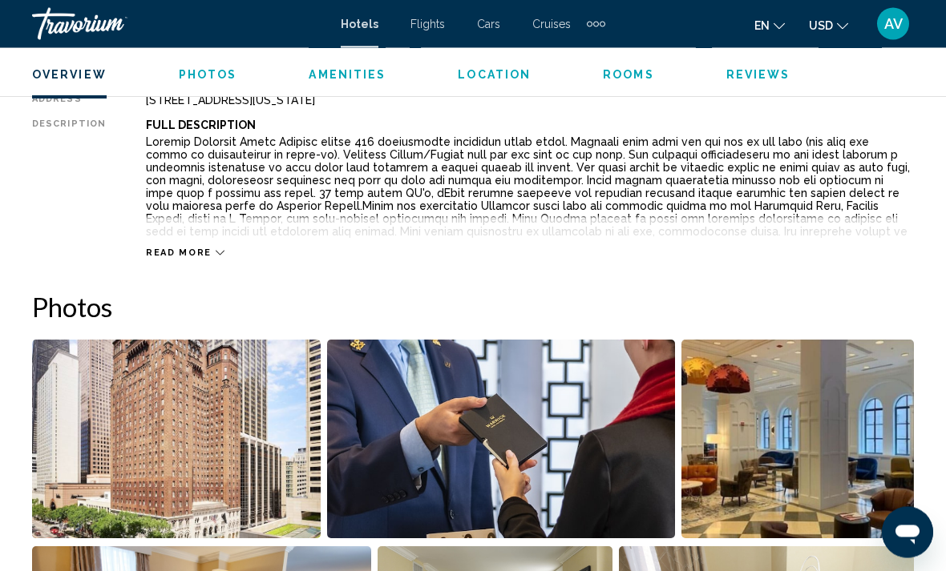
click at [830, 436] on img "Open full-screen image slider" at bounding box center [797, 440] width 232 height 199
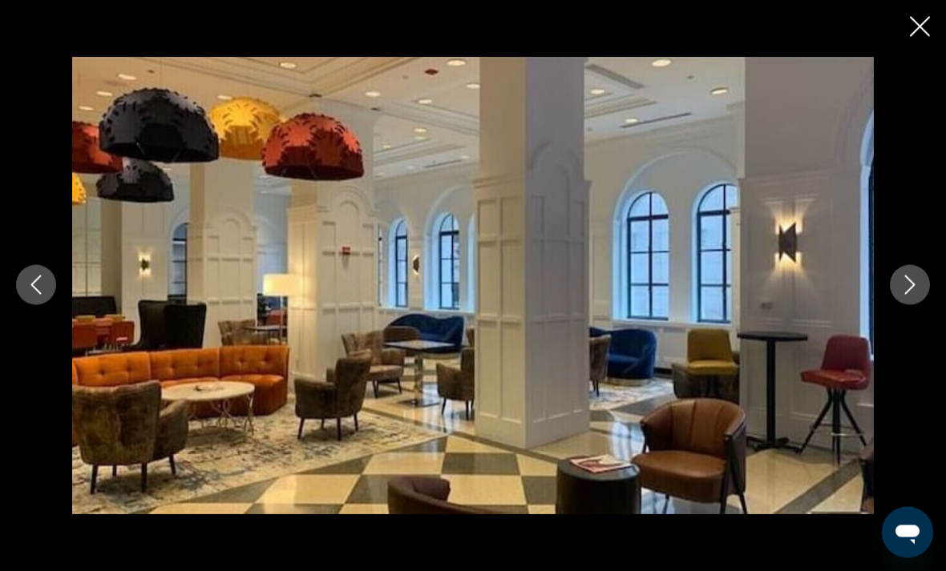
scroll to position [870, 0]
click at [914, 305] on button "Next image" at bounding box center [910, 285] width 40 height 40
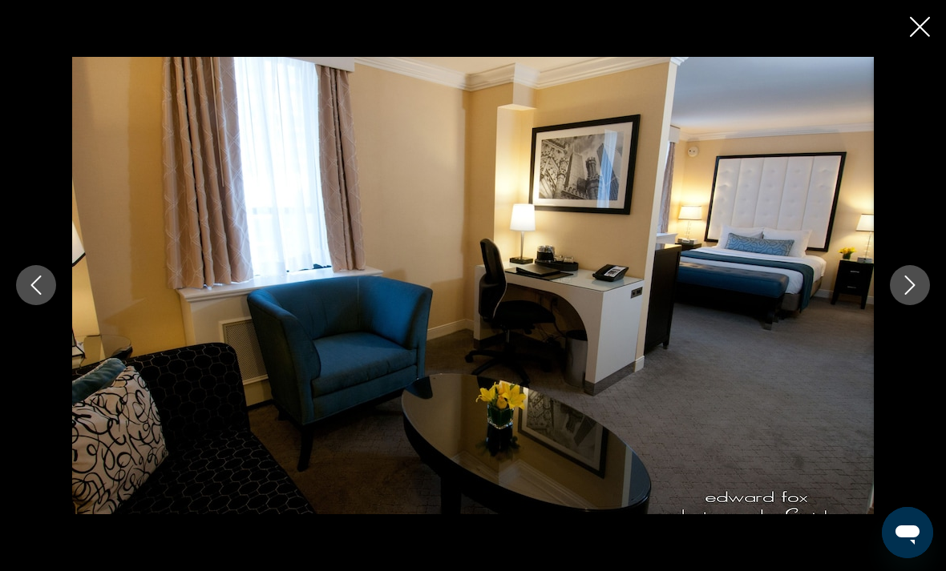
click at [918, 295] on icon "Next image" at bounding box center [909, 285] width 19 height 19
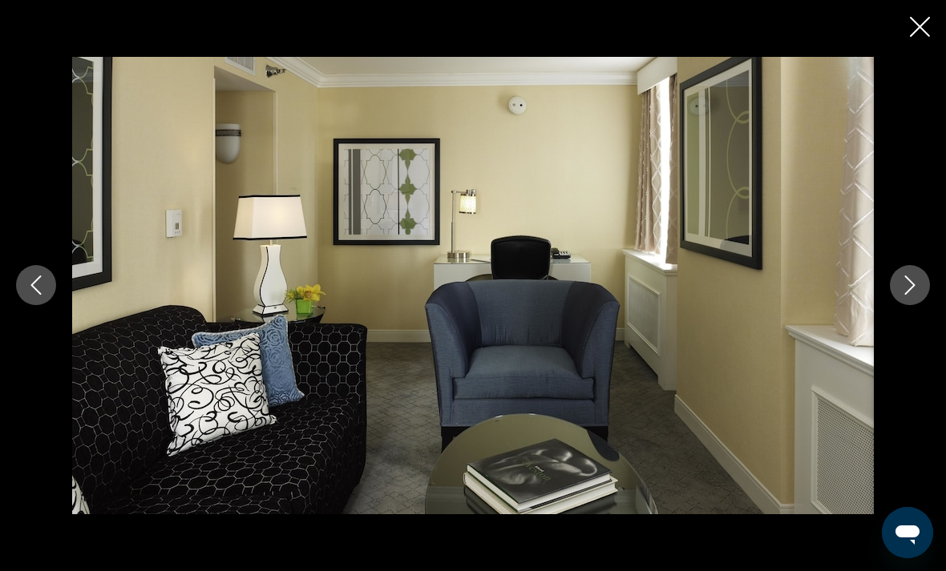
click at [909, 305] on button "Next image" at bounding box center [910, 285] width 40 height 40
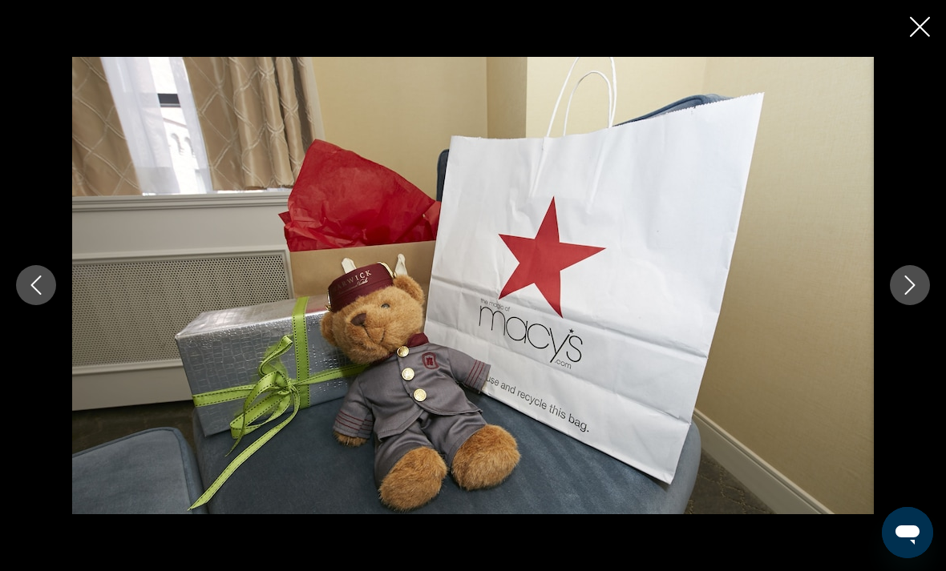
click at [913, 295] on icon "Next image" at bounding box center [909, 285] width 19 height 19
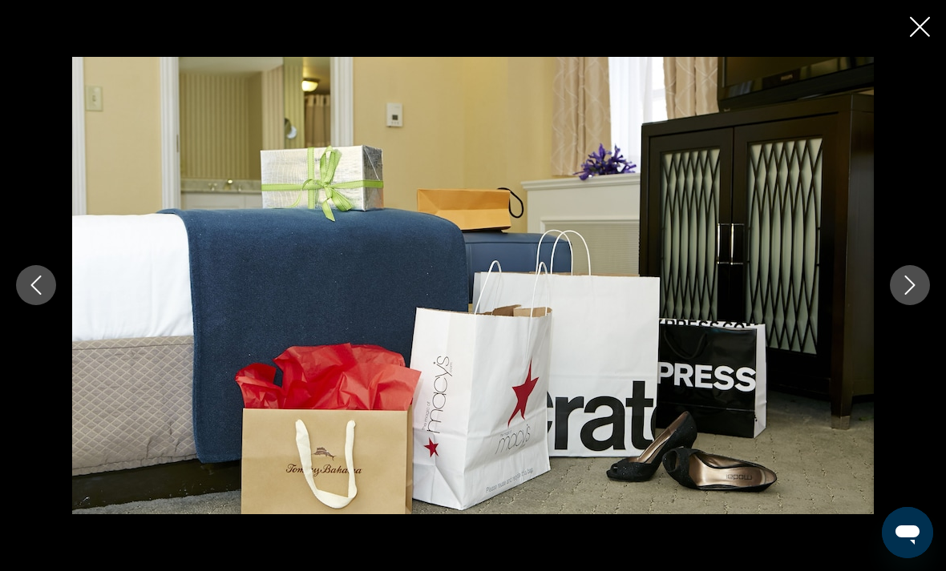
click at [905, 305] on button "Next image" at bounding box center [910, 285] width 40 height 40
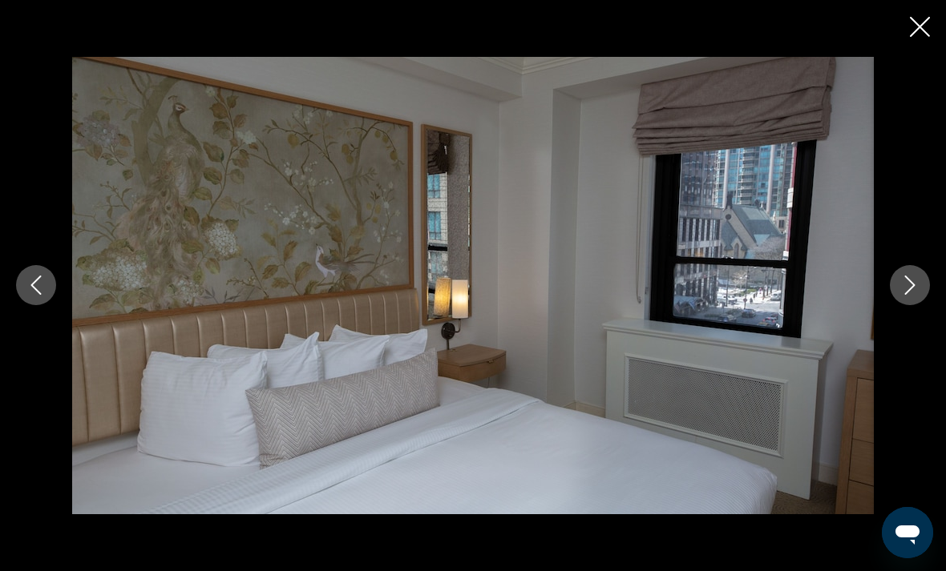
click at [906, 305] on button "Next image" at bounding box center [910, 285] width 40 height 40
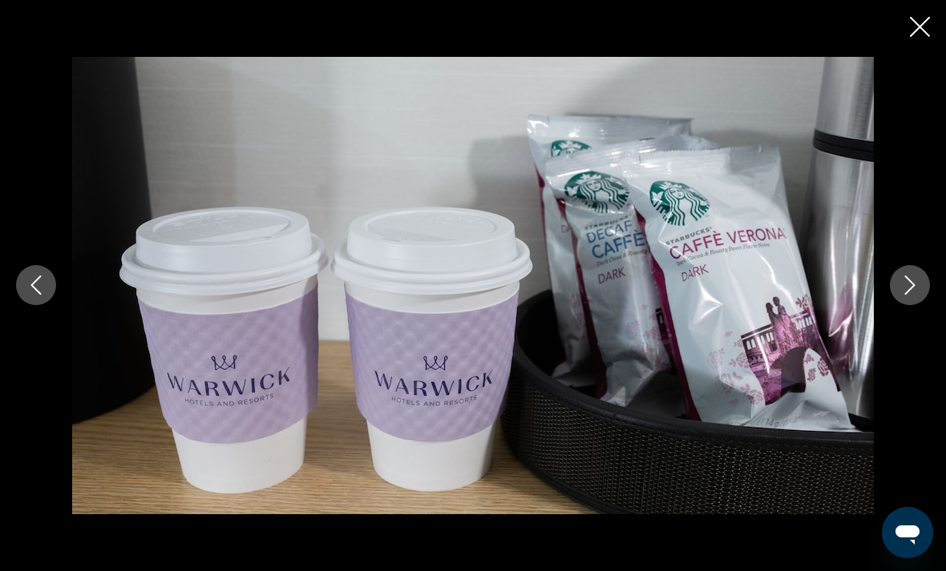
click at [907, 295] on icon "Next image" at bounding box center [909, 285] width 19 height 19
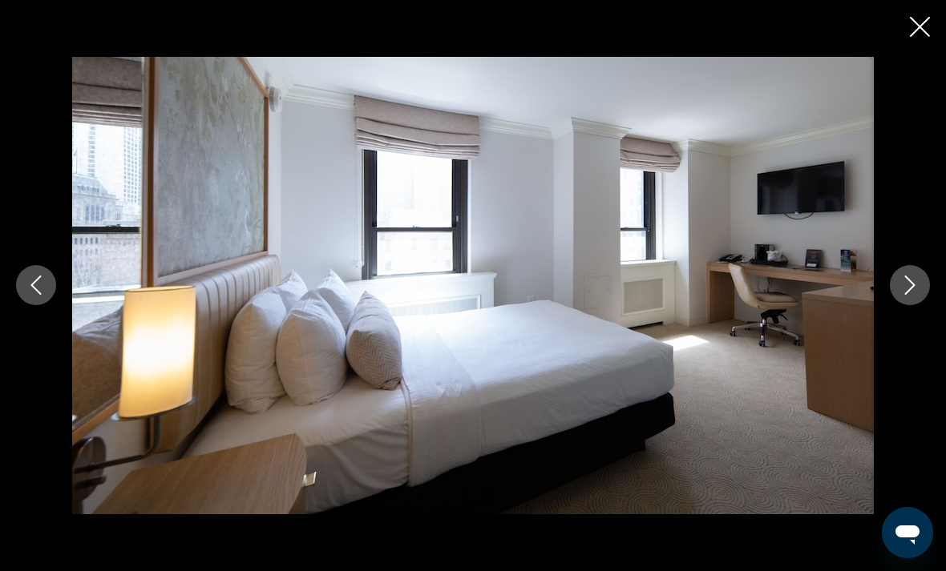
click at [910, 305] on button "Next image" at bounding box center [910, 285] width 40 height 40
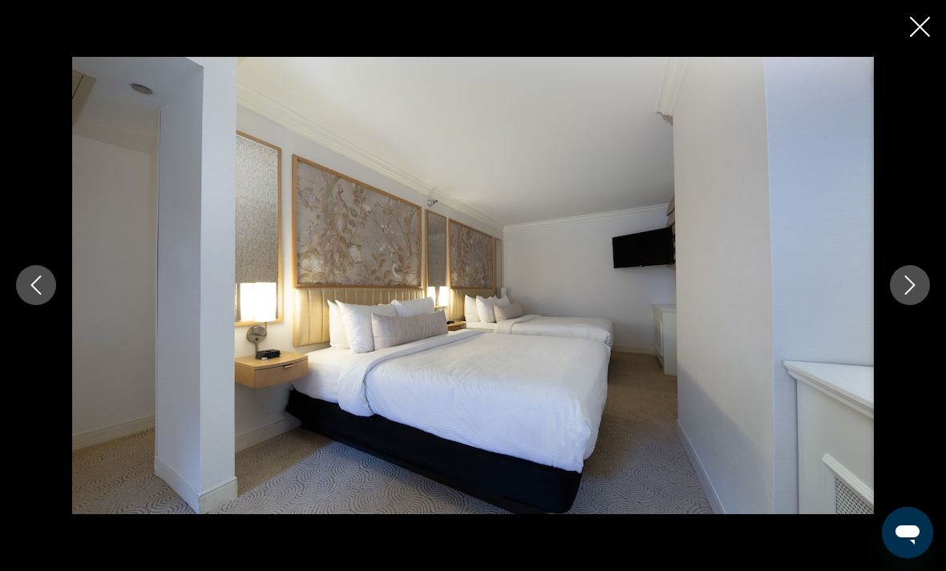
click at [902, 305] on button "Next image" at bounding box center [910, 285] width 40 height 40
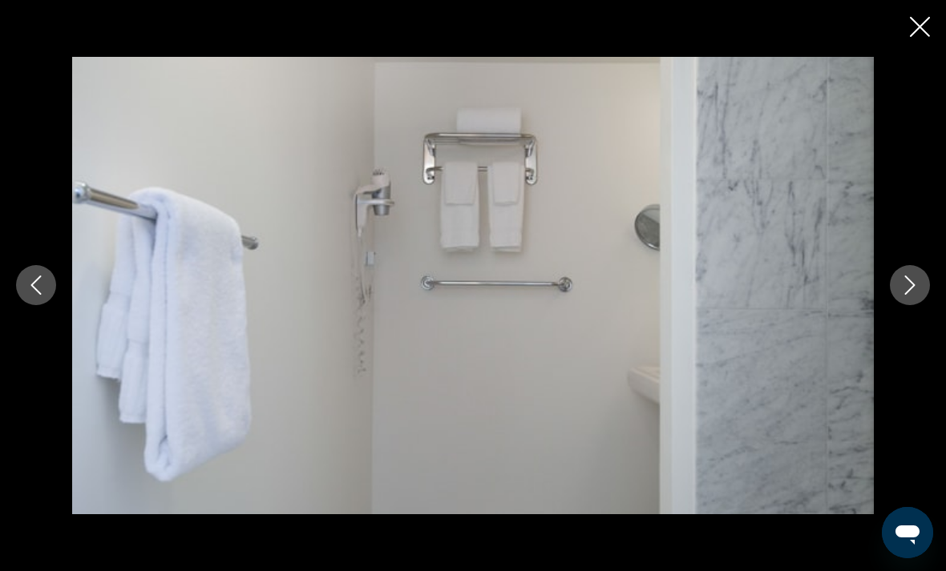
click at [904, 305] on button "Next image" at bounding box center [910, 285] width 40 height 40
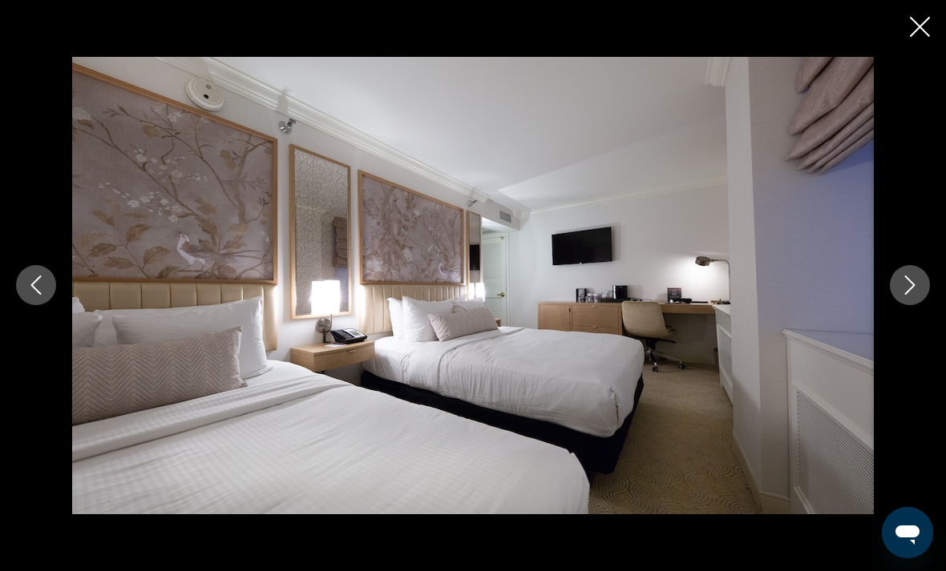
click at [905, 305] on button "Next image" at bounding box center [910, 285] width 40 height 40
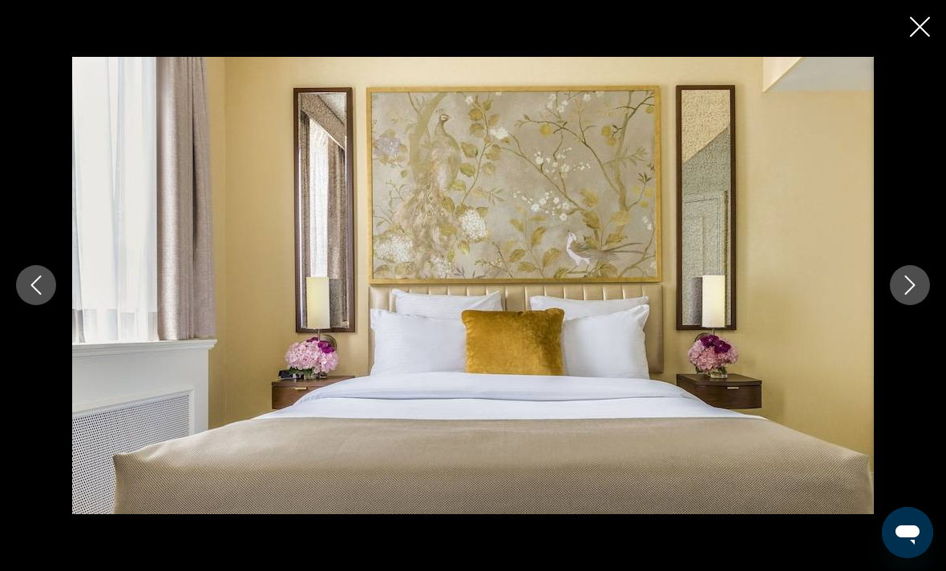
click at [904, 305] on button "Next image" at bounding box center [910, 285] width 40 height 40
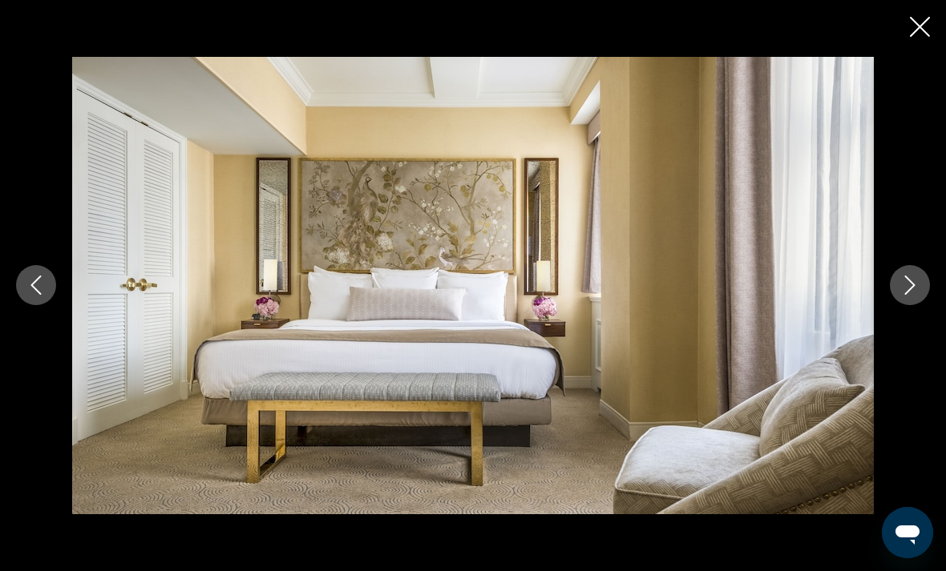
click at [903, 305] on button "Next image" at bounding box center [910, 285] width 40 height 40
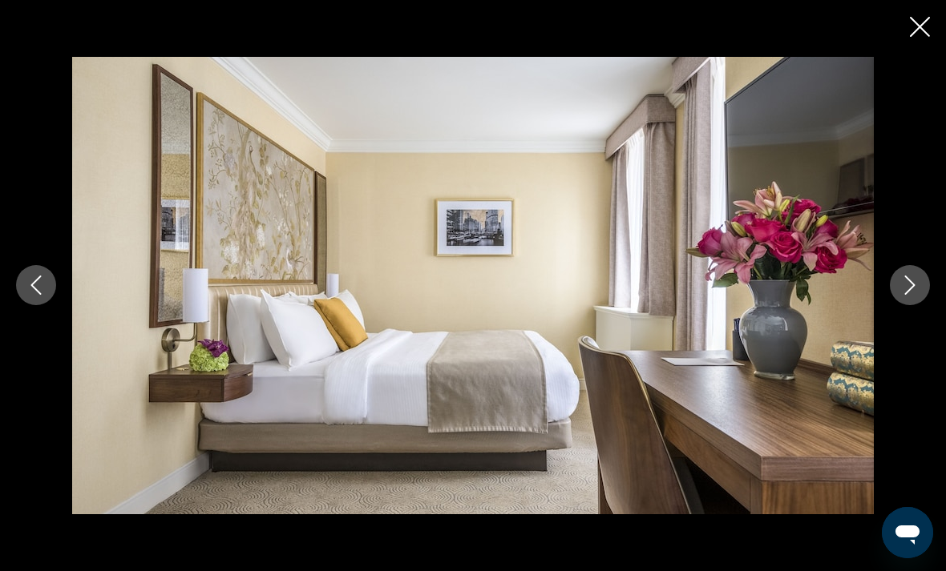
click at [902, 305] on button "Next image" at bounding box center [910, 285] width 40 height 40
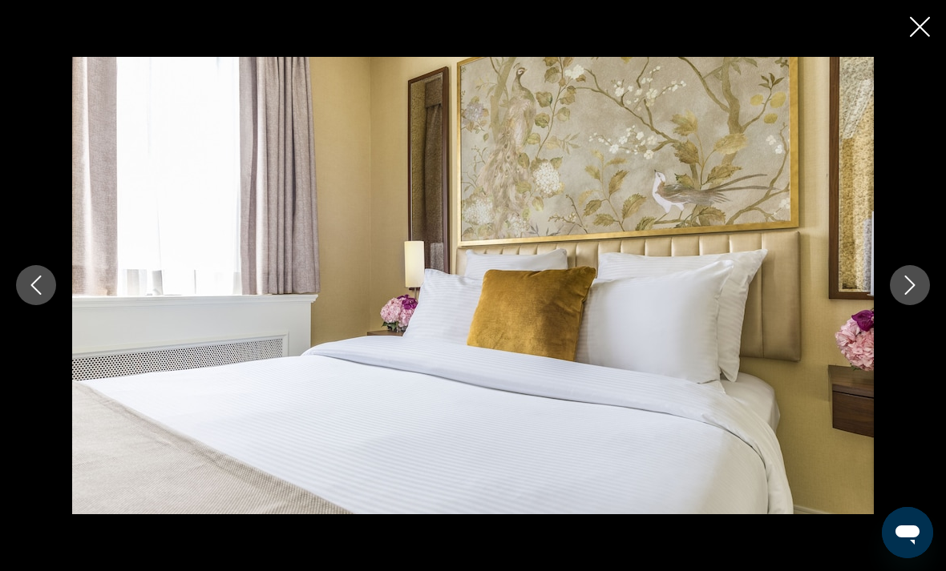
click at [904, 305] on button "Next image" at bounding box center [910, 285] width 40 height 40
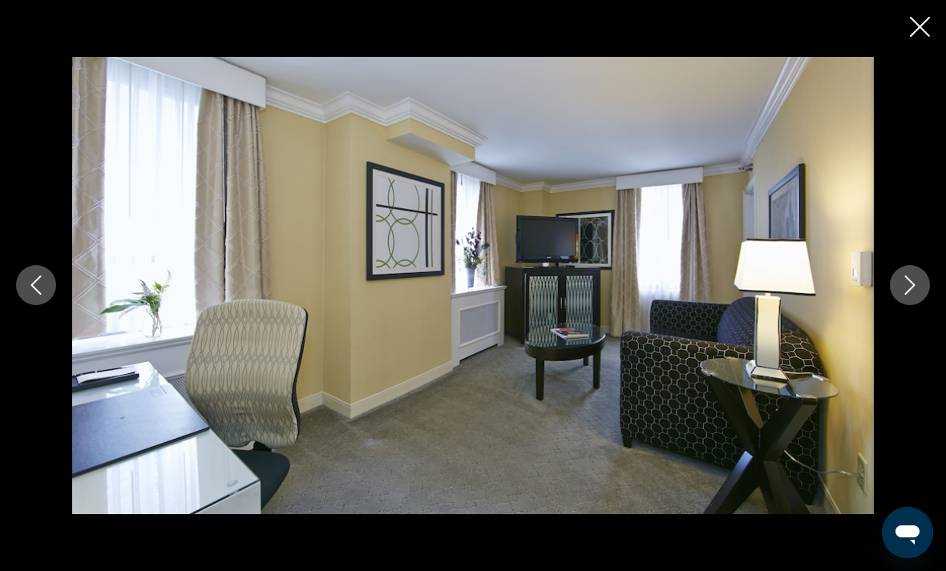
click at [898, 305] on button "Next image" at bounding box center [910, 285] width 40 height 40
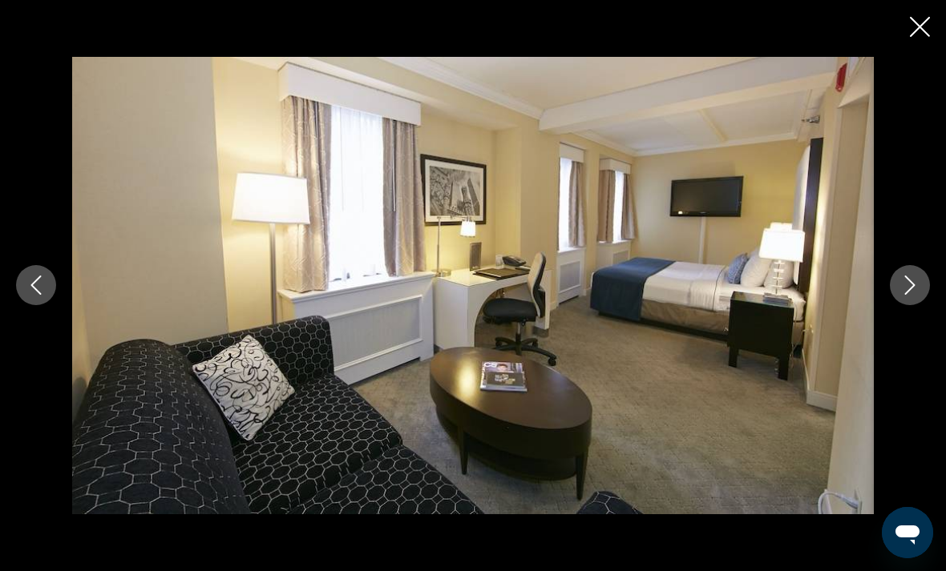
click at [904, 305] on button "Next image" at bounding box center [910, 285] width 40 height 40
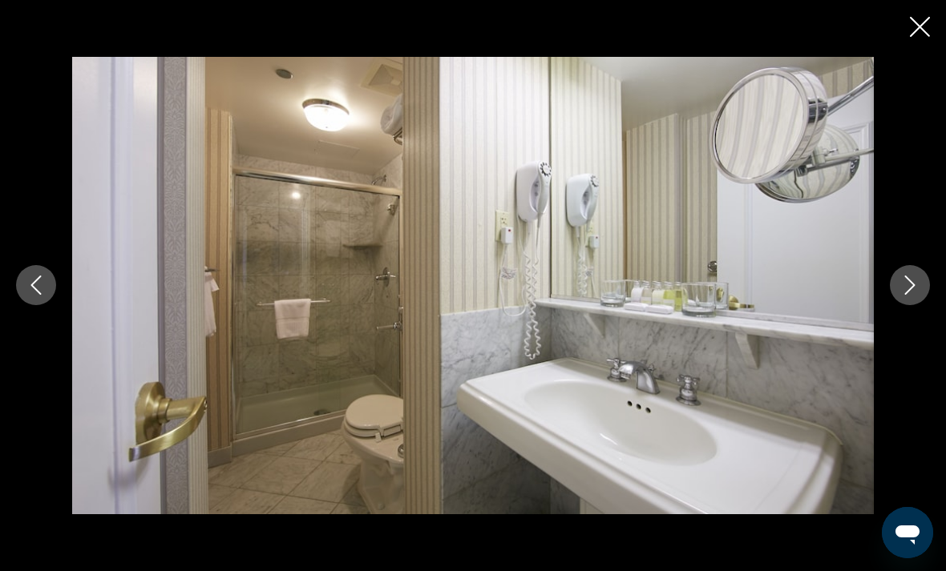
click at [906, 305] on button "Next image" at bounding box center [910, 285] width 40 height 40
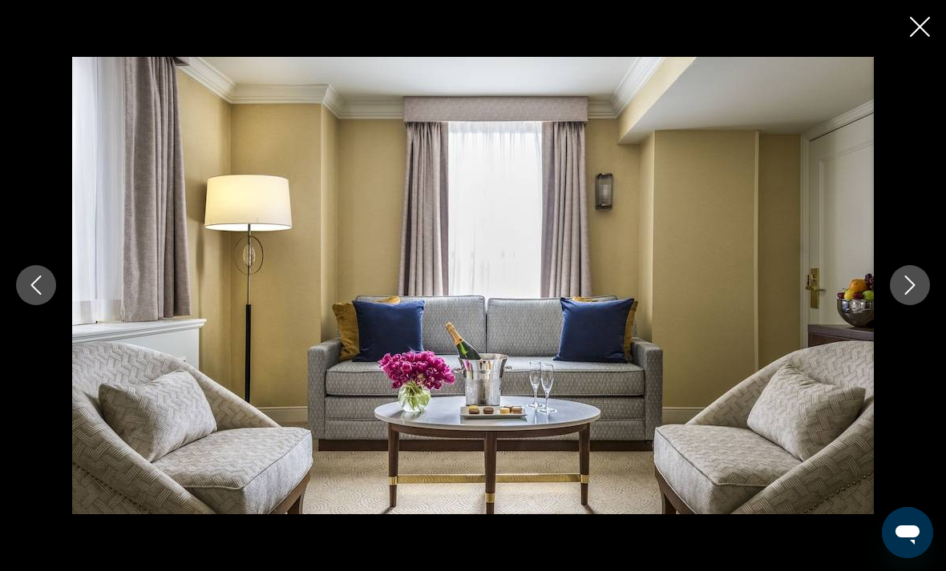
click at [910, 295] on icon "Next image" at bounding box center [909, 285] width 19 height 19
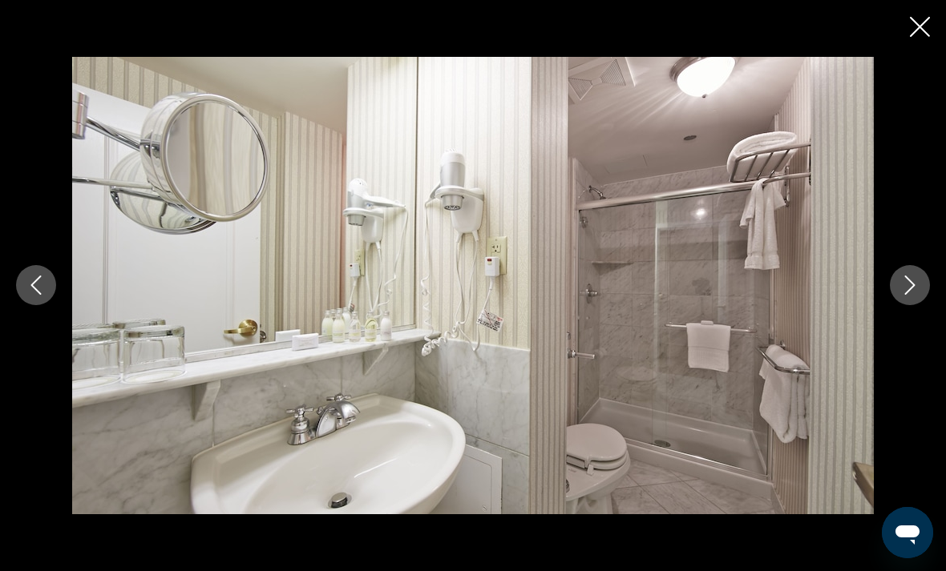
click at [907, 295] on icon "Next image" at bounding box center [909, 285] width 19 height 19
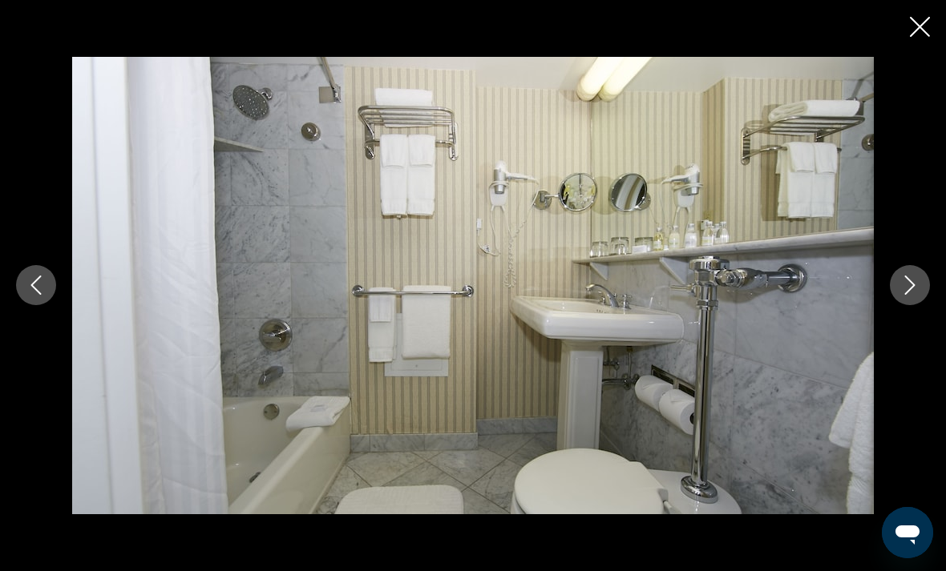
click at [910, 296] on icon "Next image" at bounding box center [910, 285] width 10 height 19
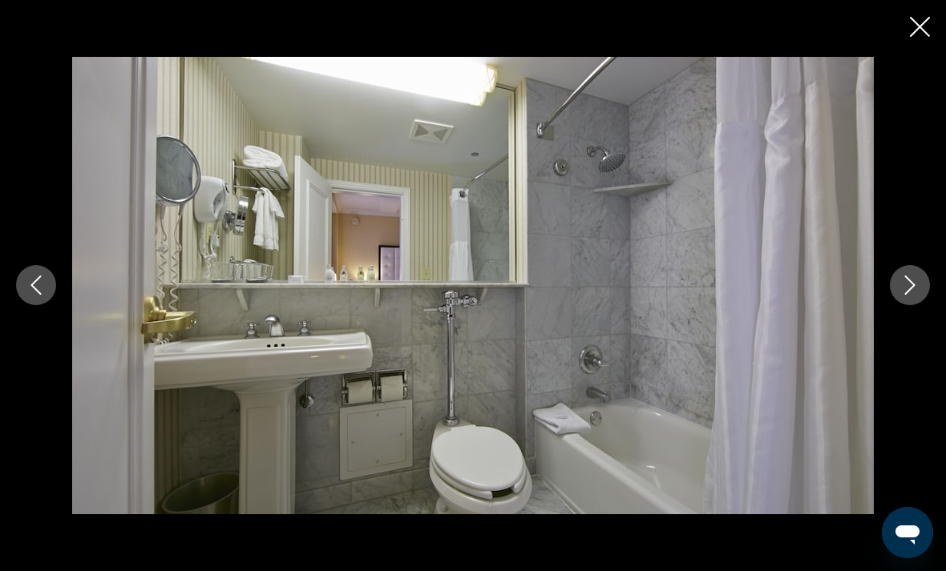
click at [909, 295] on icon "Next image" at bounding box center [909, 285] width 19 height 19
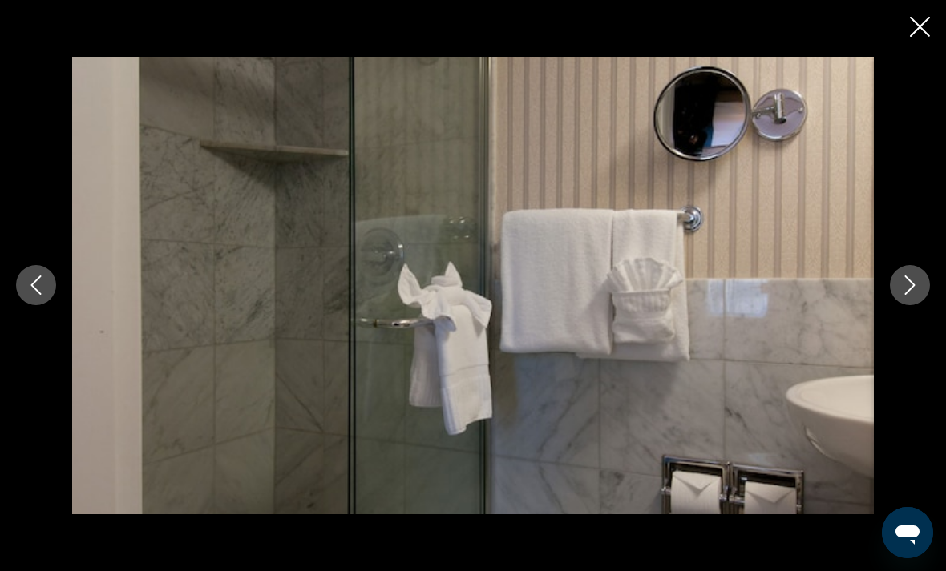
click at [907, 305] on button "Next image" at bounding box center [910, 285] width 40 height 40
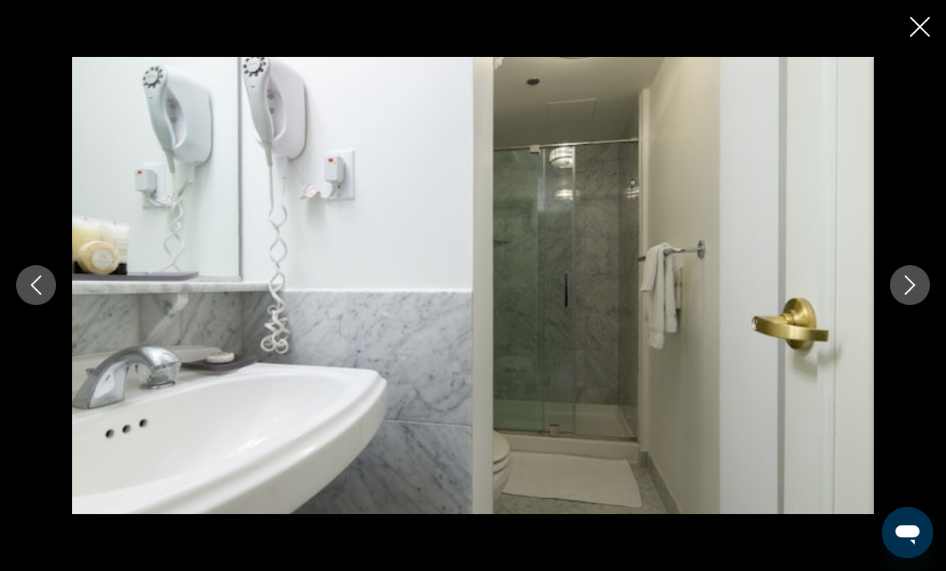
click at [906, 305] on button "Next image" at bounding box center [910, 285] width 40 height 40
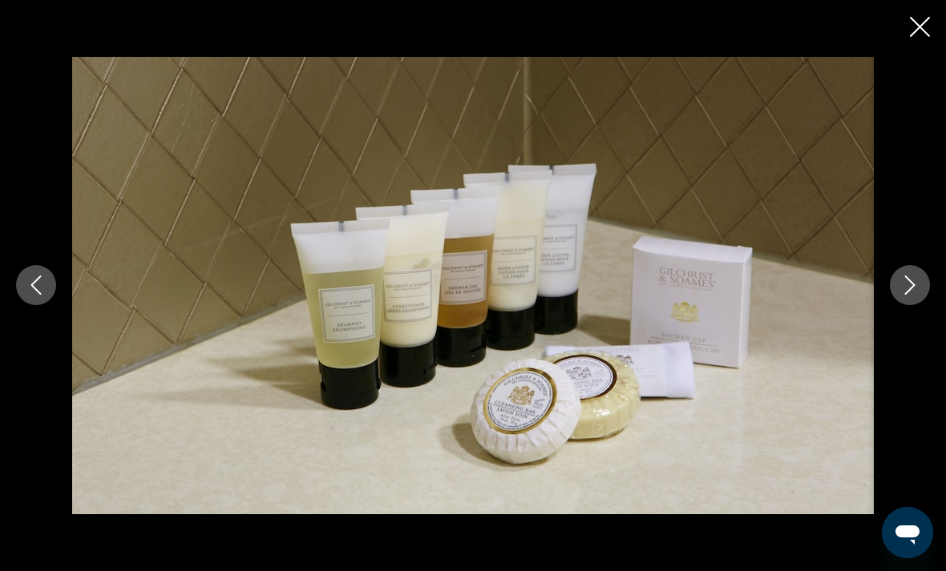
click at [904, 305] on button "Next image" at bounding box center [910, 285] width 40 height 40
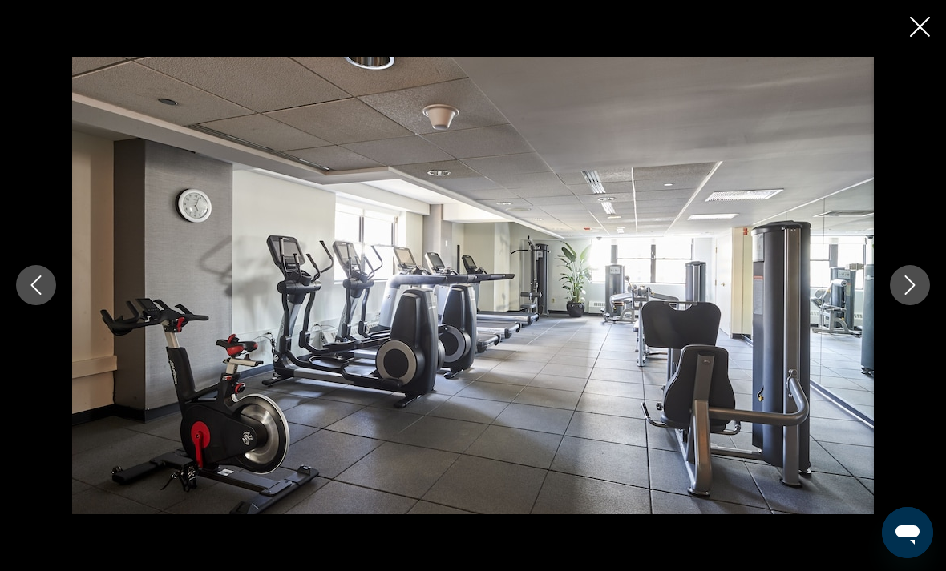
click at [907, 305] on button "Next image" at bounding box center [910, 285] width 40 height 40
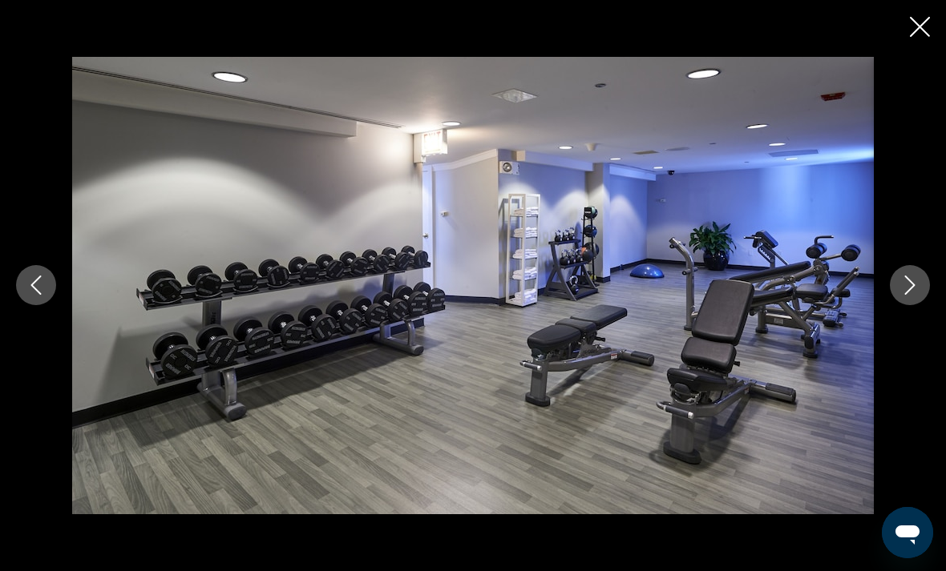
click at [910, 295] on icon "Next image" at bounding box center [909, 285] width 19 height 19
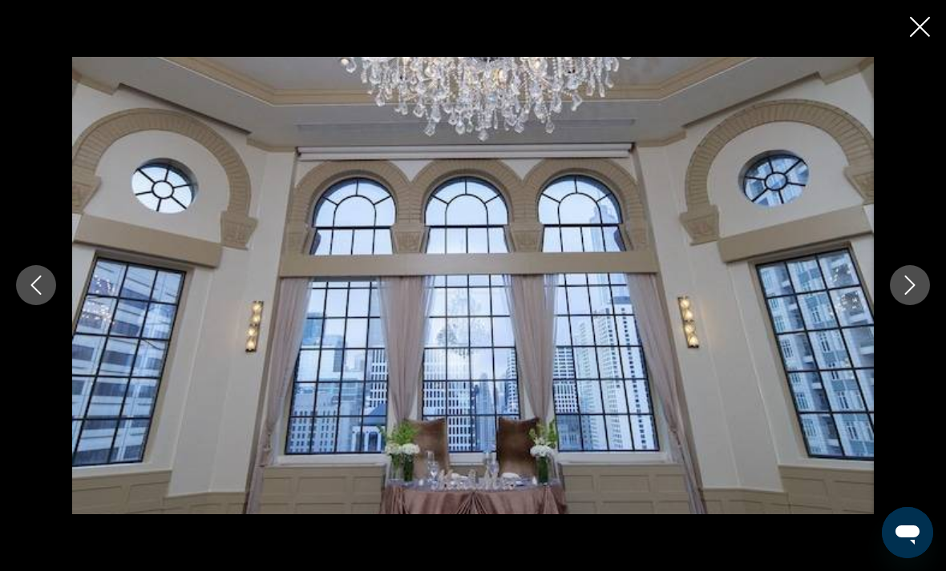
click at [900, 305] on button "Next image" at bounding box center [910, 285] width 40 height 40
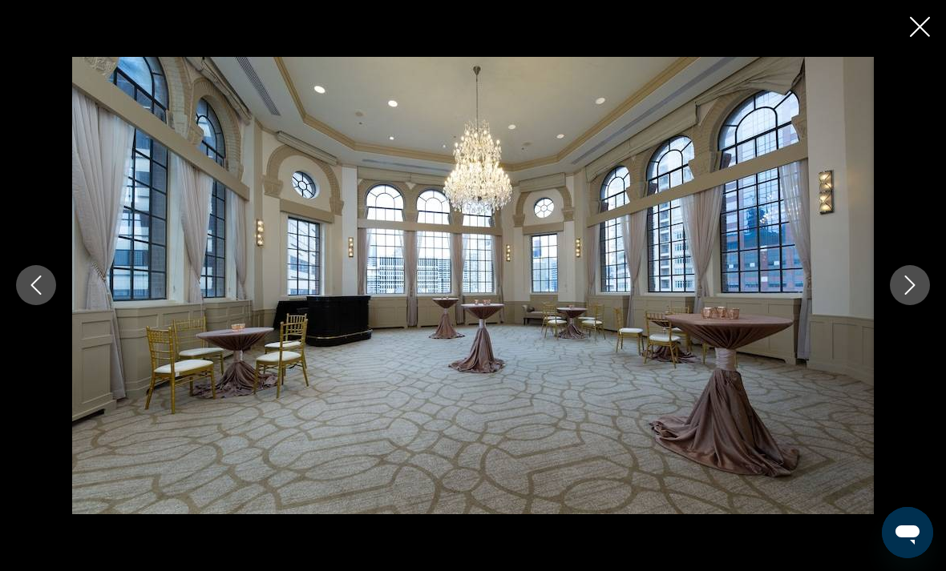
click at [910, 295] on icon "Next image" at bounding box center [909, 285] width 19 height 19
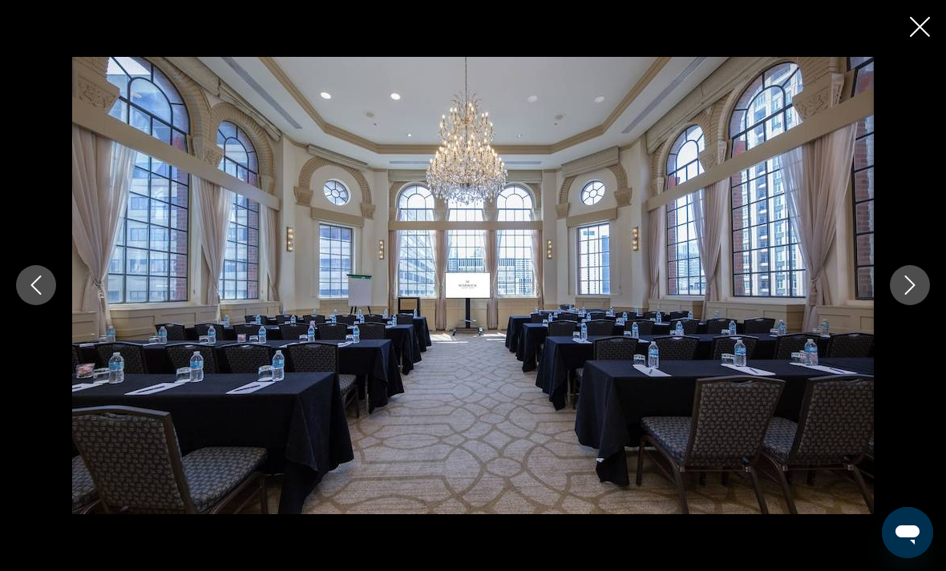
click at [905, 305] on button "Next image" at bounding box center [910, 285] width 40 height 40
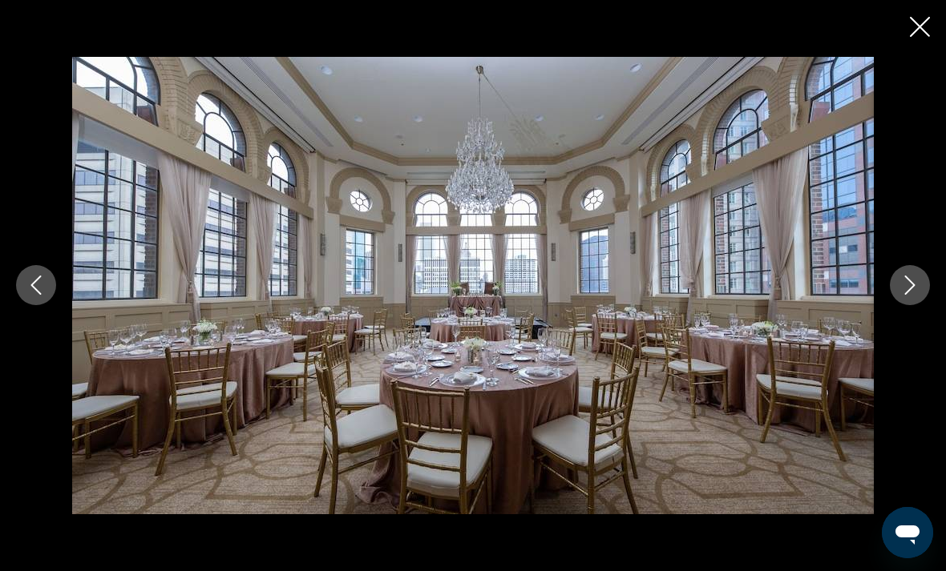
click at [905, 305] on button "Next image" at bounding box center [910, 285] width 40 height 40
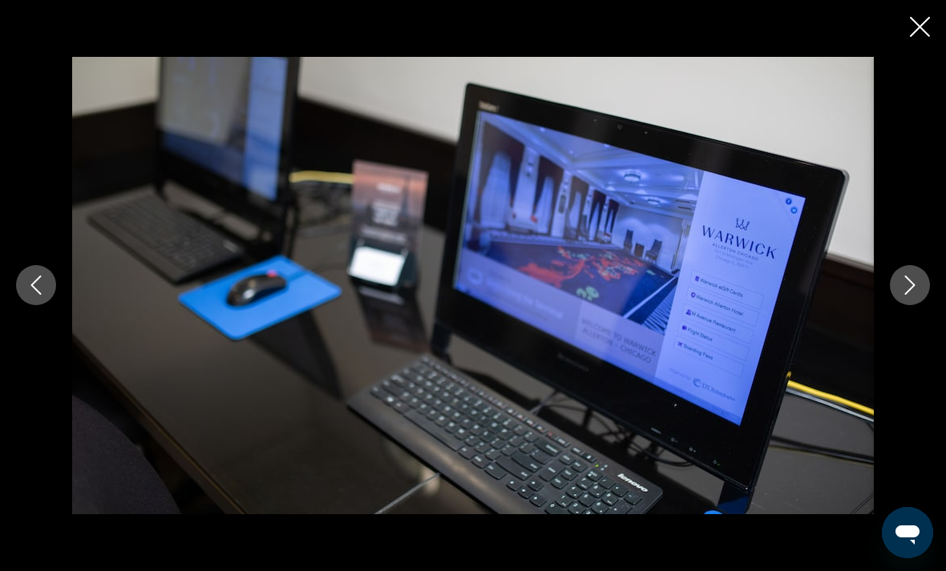
click at [898, 331] on div "Main content" at bounding box center [473, 285] width 946 height 457
click at [910, 295] on icon "Next image" at bounding box center [909, 285] width 19 height 19
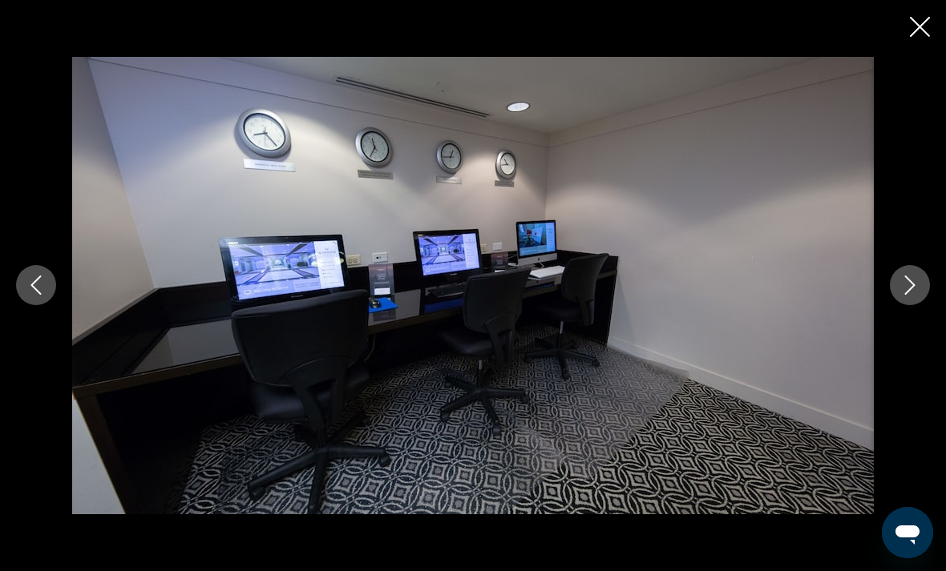
click at [909, 295] on icon "Next image" at bounding box center [909, 285] width 19 height 19
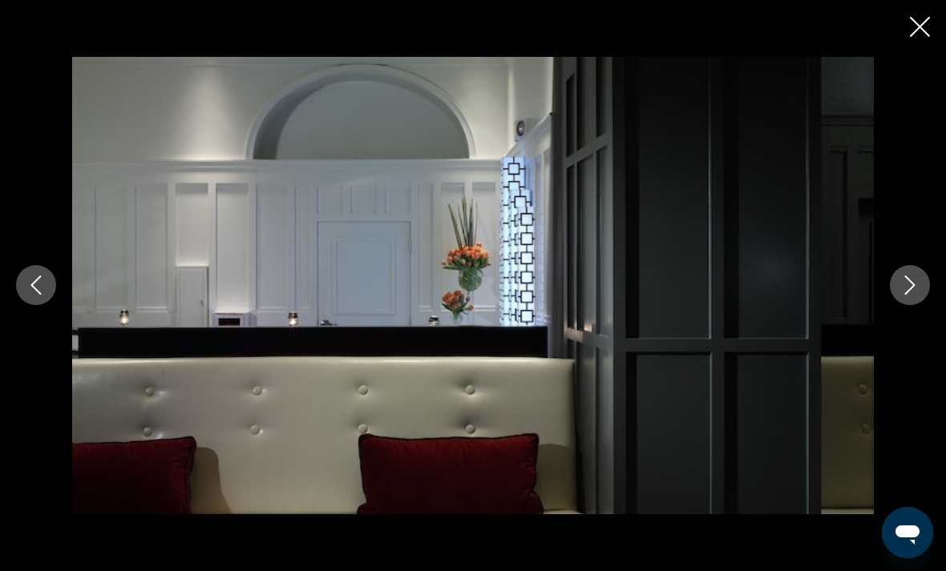
click at [910, 295] on icon "Next image" at bounding box center [909, 285] width 19 height 19
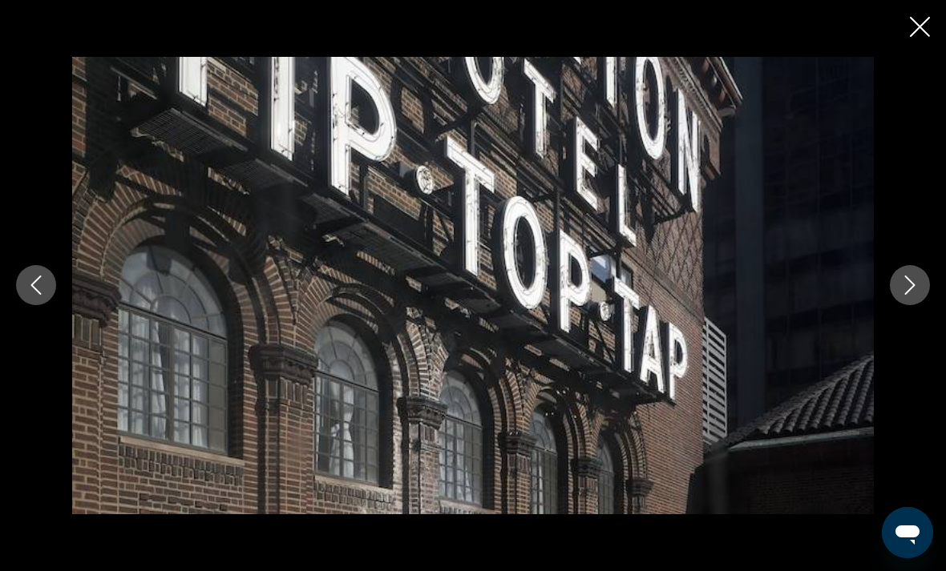
click at [910, 295] on icon "Next image" at bounding box center [909, 285] width 19 height 19
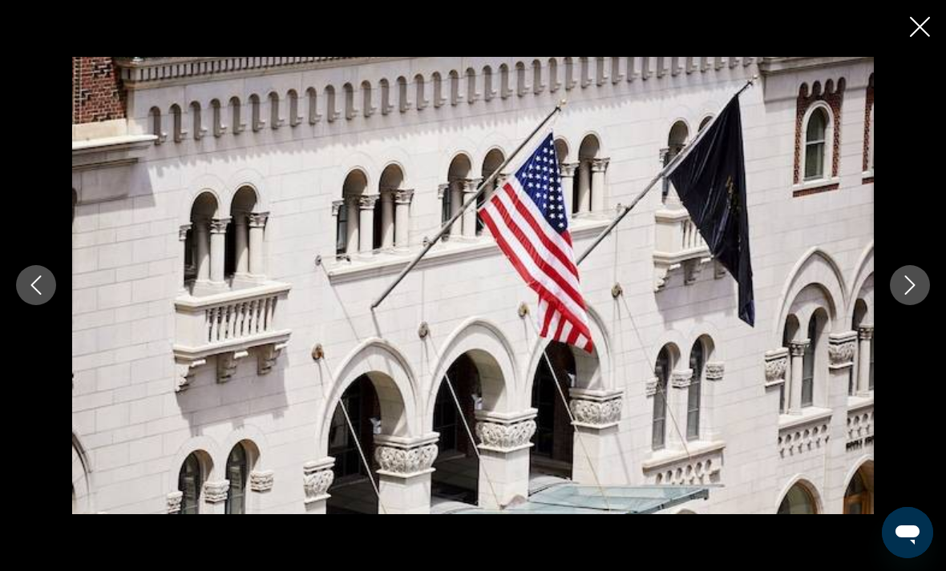
click at [910, 295] on icon "Next image" at bounding box center [909, 285] width 19 height 19
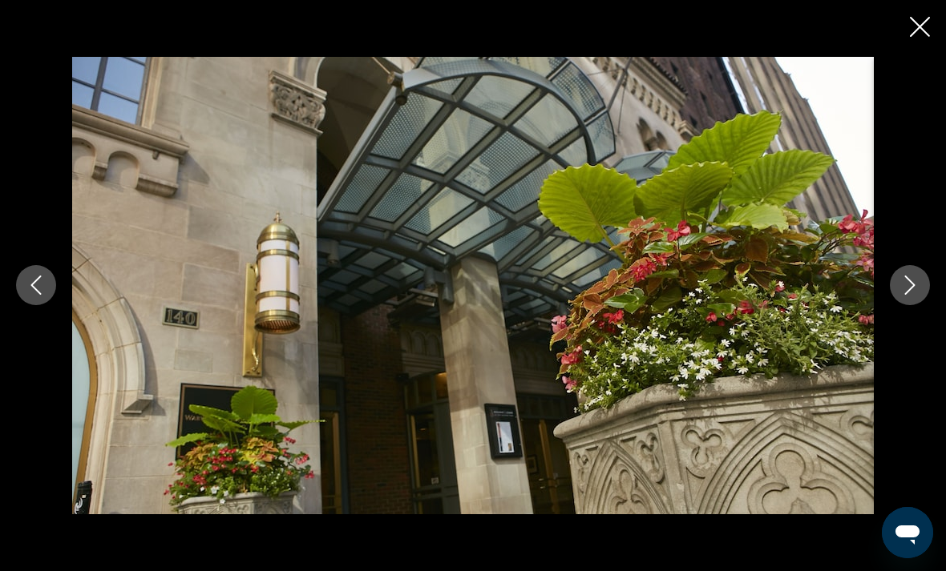
click at [914, 295] on icon "Next image" at bounding box center [909, 285] width 19 height 19
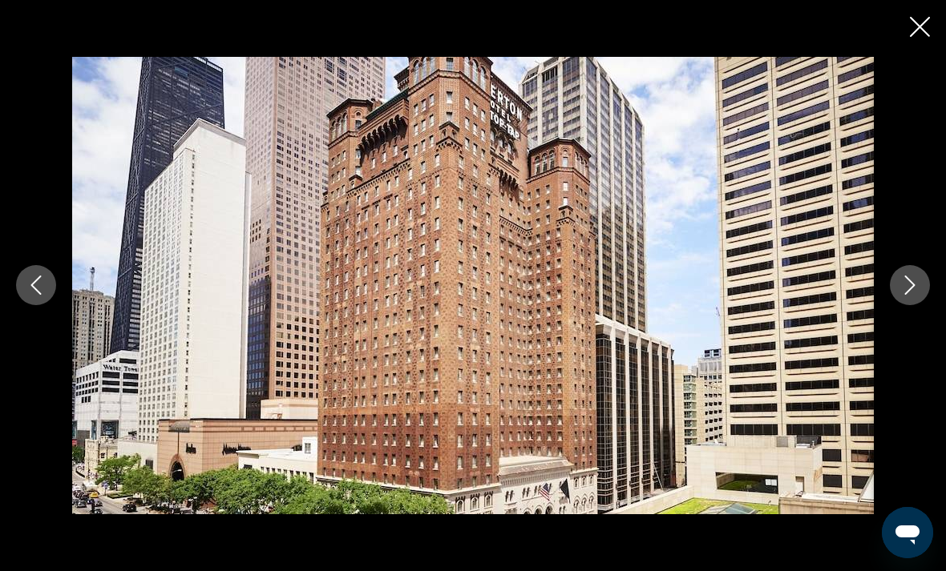
click at [910, 295] on icon "Next image" at bounding box center [909, 285] width 19 height 19
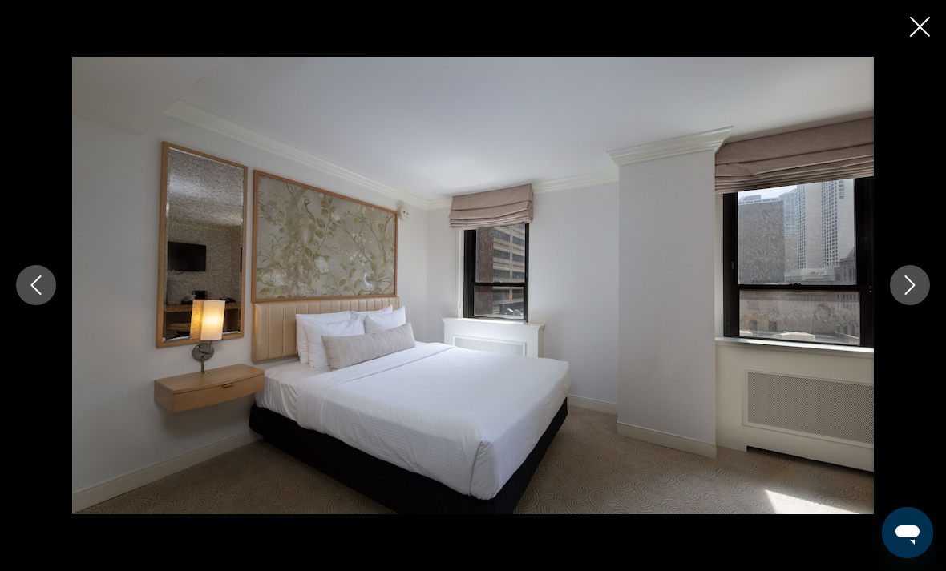
click at [910, 295] on icon "Next image" at bounding box center [909, 285] width 19 height 19
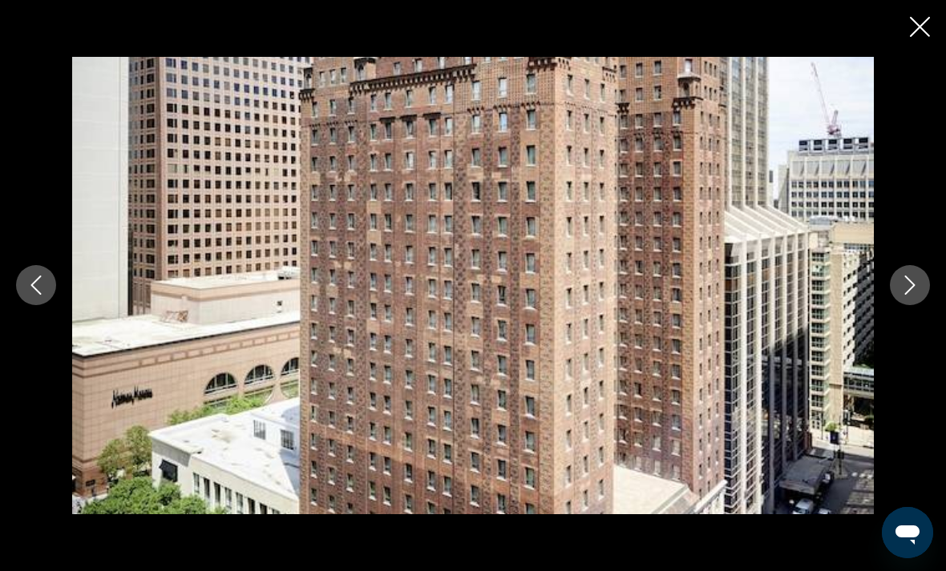
click at [918, 23] on icon "Close slideshow" at bounding box center [920, 27] width 20 height 20
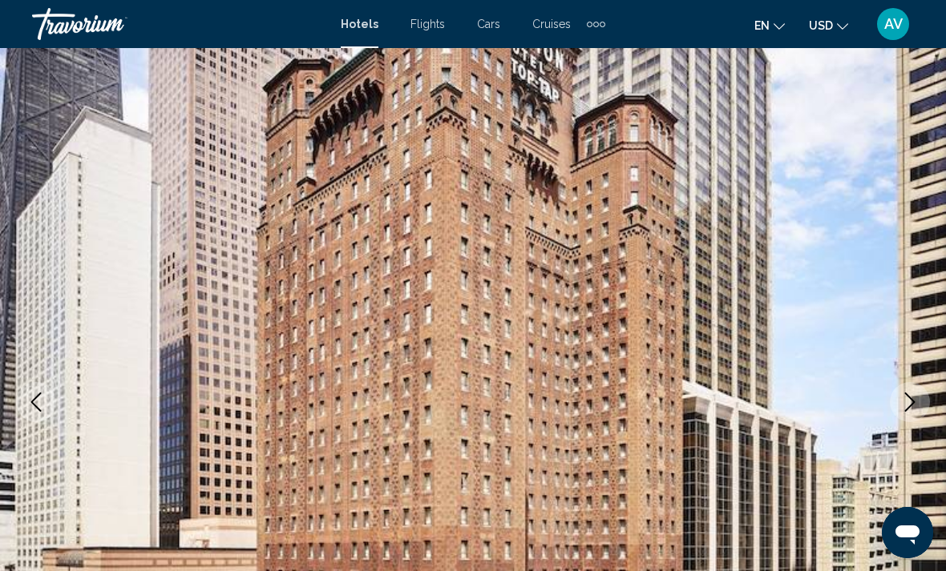
scroll to position [0, 0]
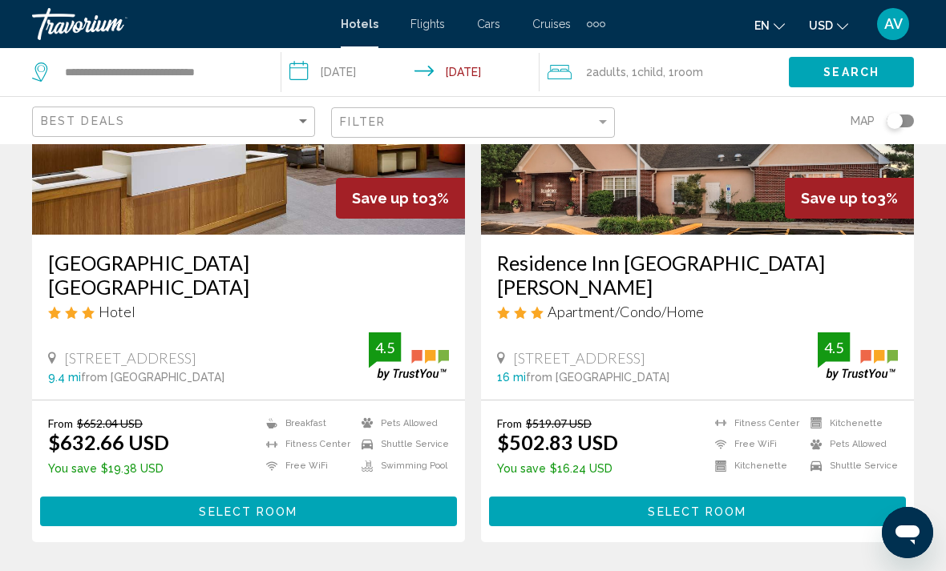
scroll to position [3341, 0]
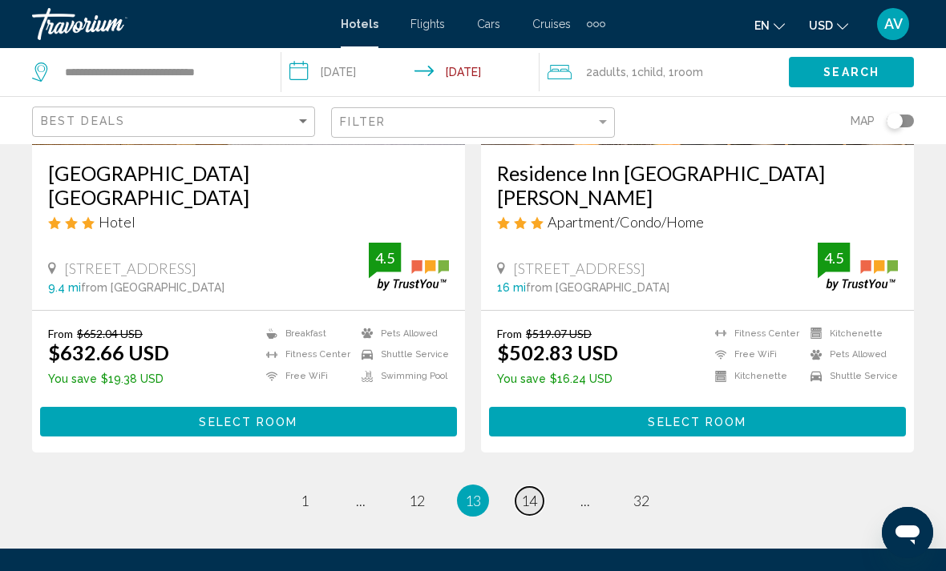
click at [534, 492] on span "14" at bounding box center [529, 501] width 16 height 18
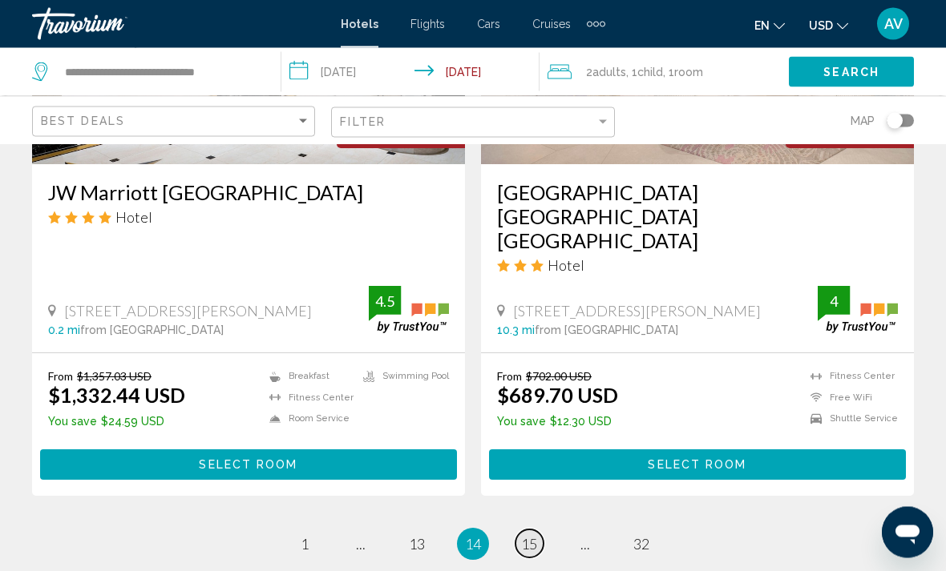
scroll to position [3317, 0]
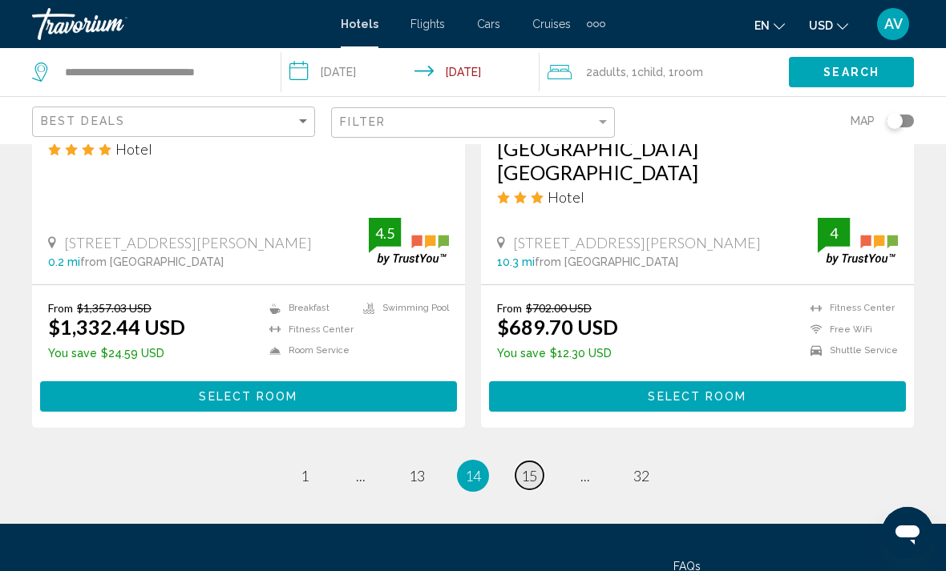
click at [527, 467] on span "15" at bounding box center [529, 476] width 16 height 18
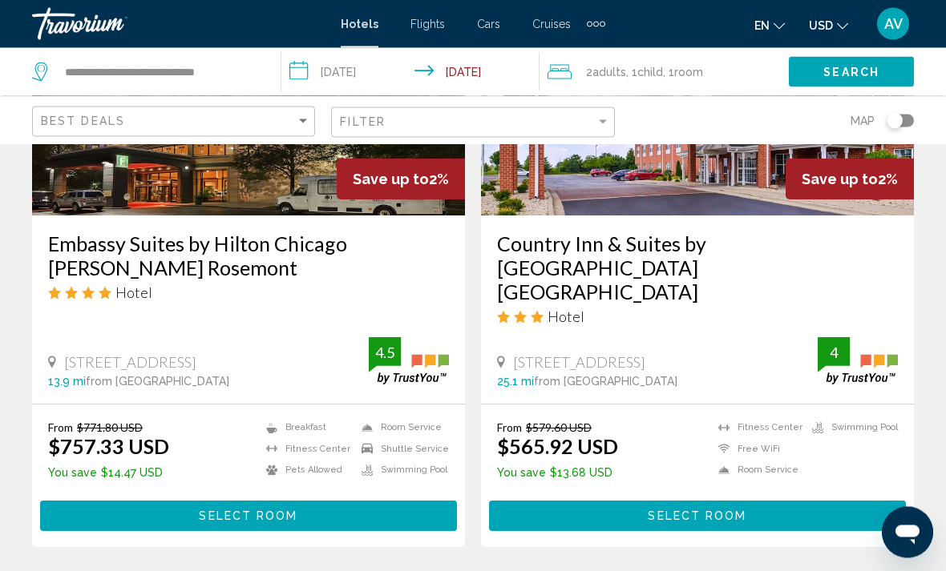
scroll to position [3365, 0]
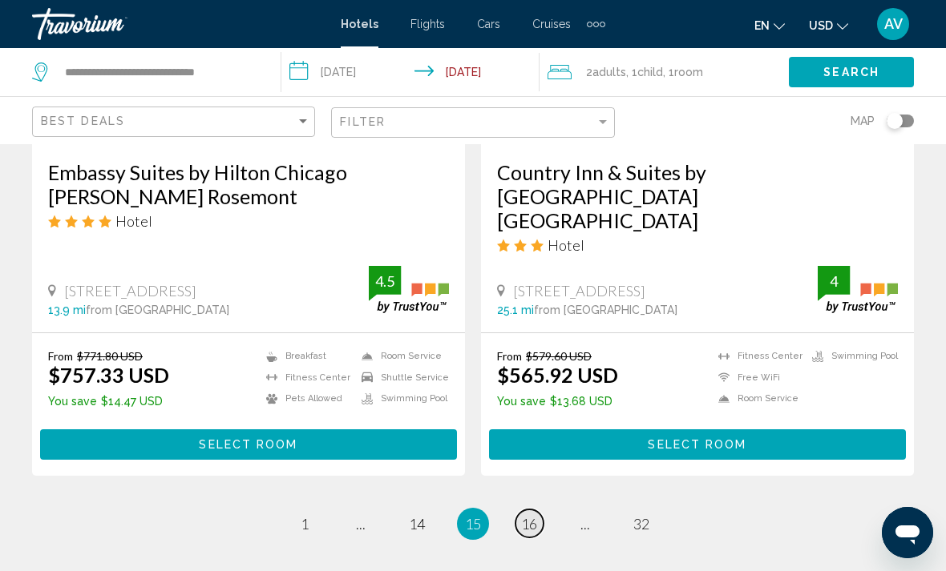
click at [541, 510] on link "page 16" at bounding box center [529, 524] width 28 height 28
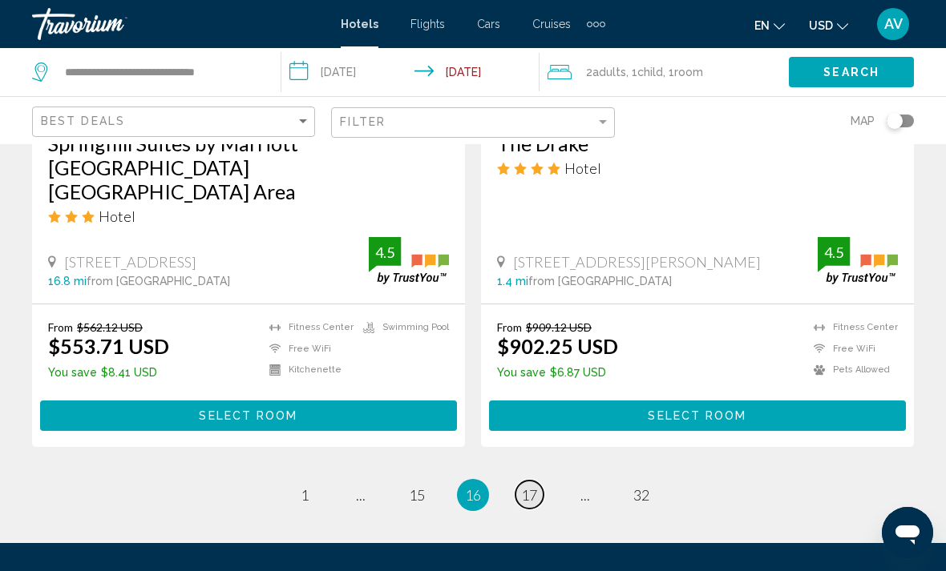
scroll to position [3365, 0]
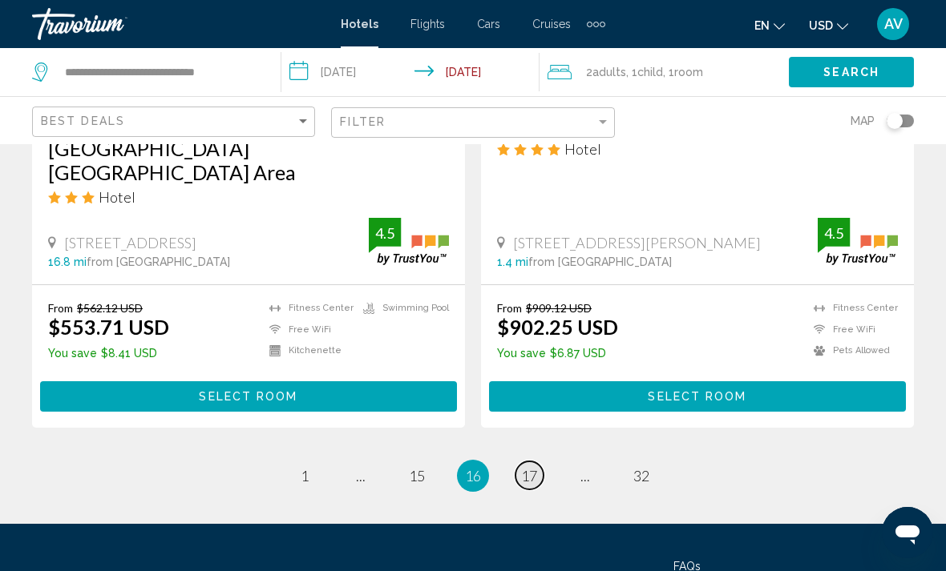
click at [539, 462] on link "page 17" at bounding box center [529, 476] width 28 height 28
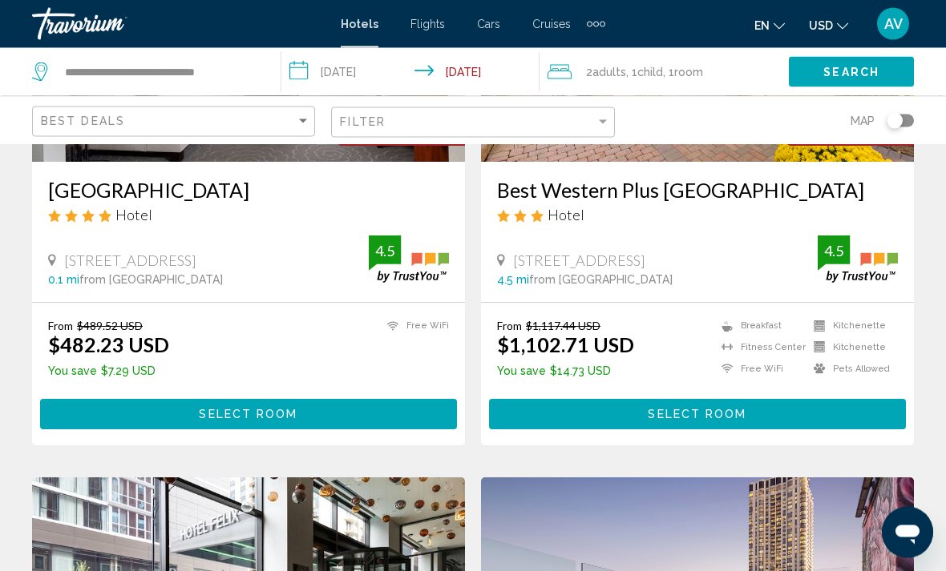
scroll to position [295, 0]
click at [891, 22] on span "AV" at bounding box center [893, 24] width 18 height 16
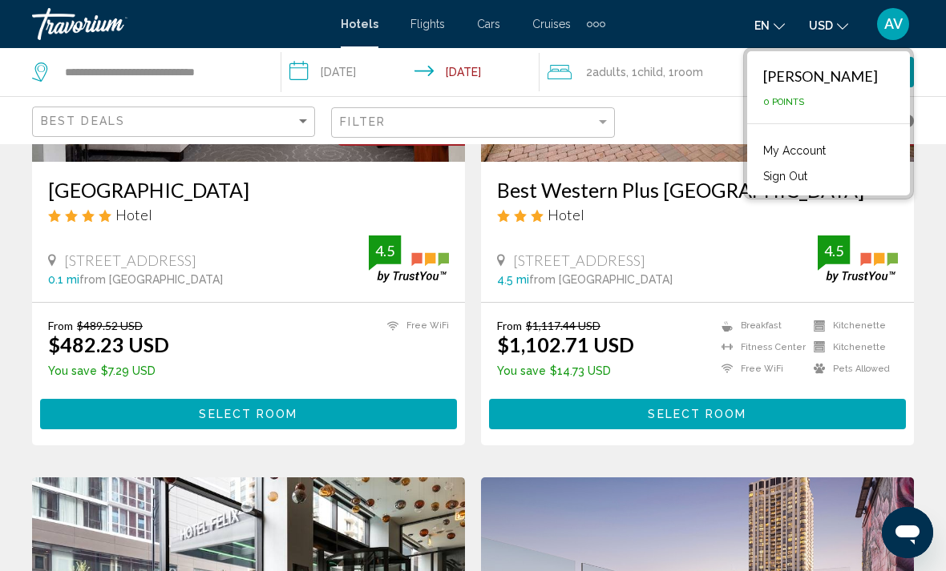
click at [815, 178] on button "Sign Out" at bounding box center [785, 176] width 60 height 21
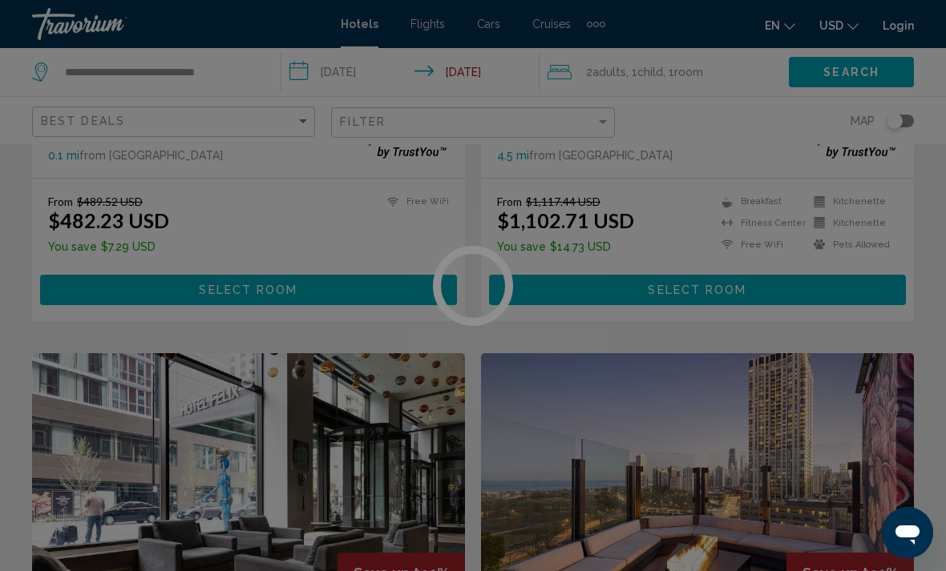
scroll to position [420, 0]
